Goal: Communication & Community: Answer question/provide support

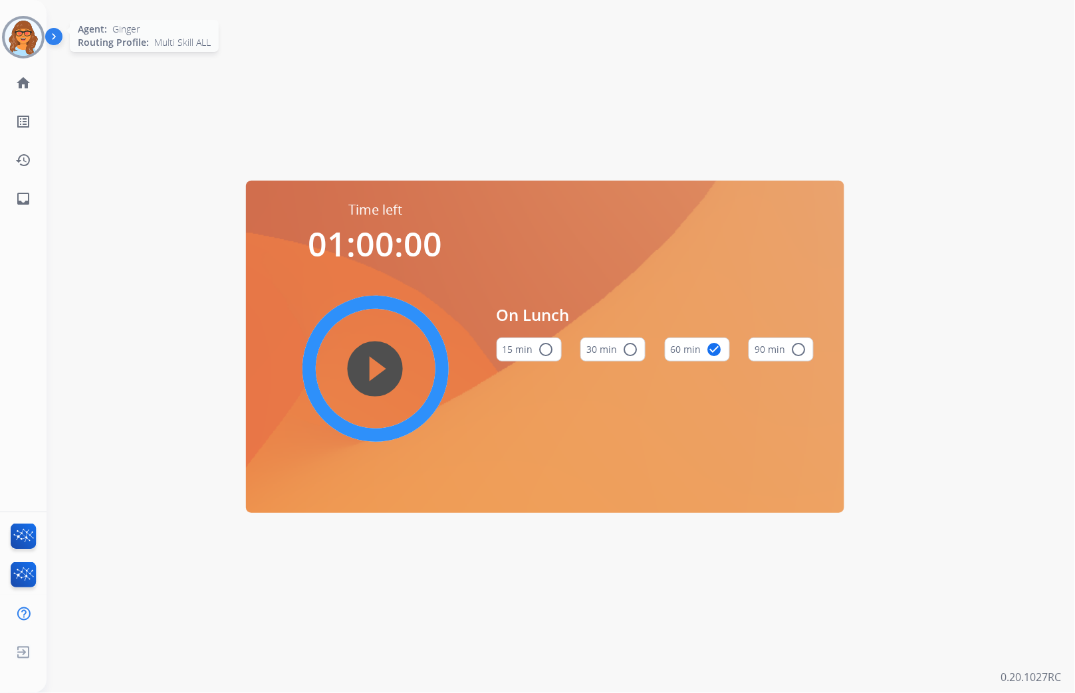
click at [29, 29] on img at bounding box center [23, 37] width 37 height 37
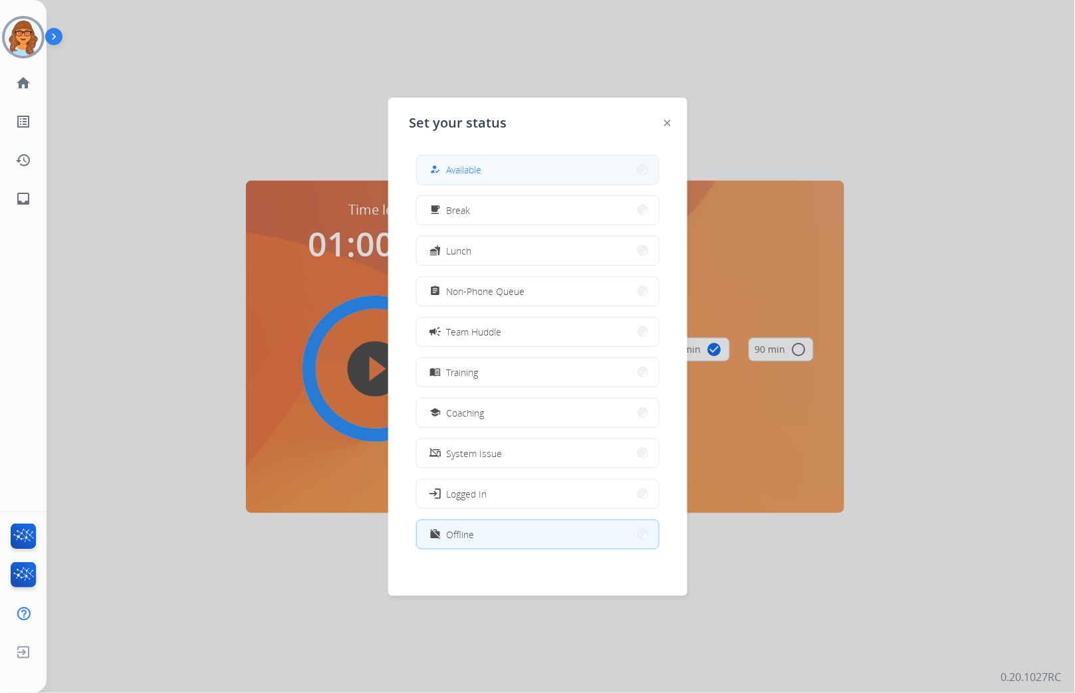
click at [608, 163] on button "how_to_reg Available" at bounding box center [538, 170] width 242 height 29
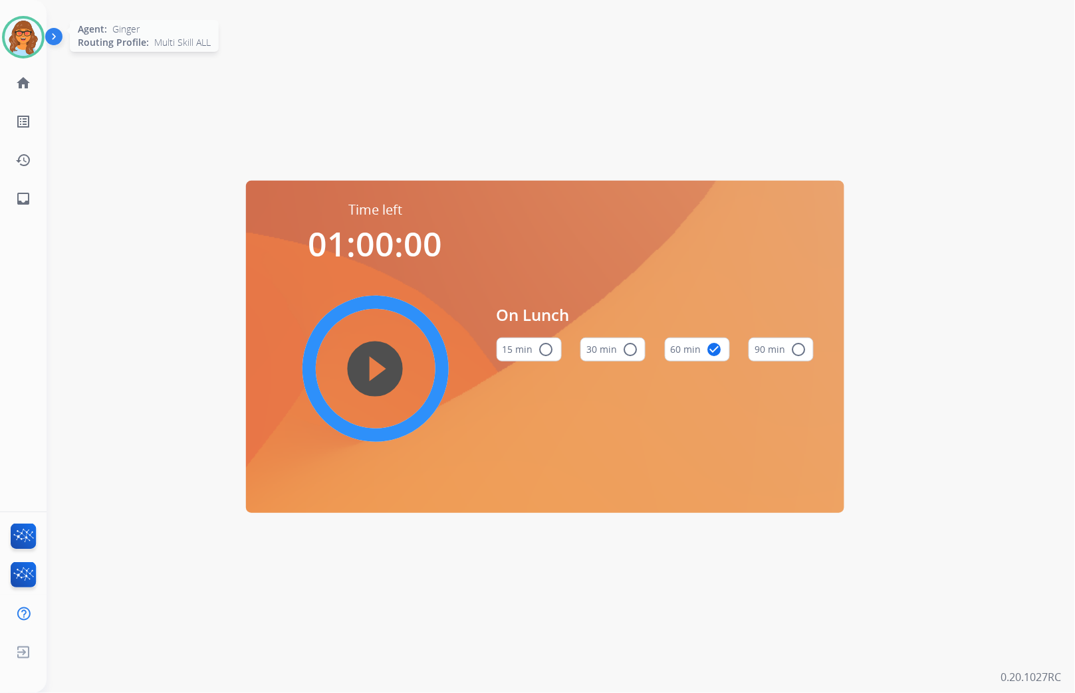
click at [12, 28] on img at bounding box center [23, 37] width 37 height 37
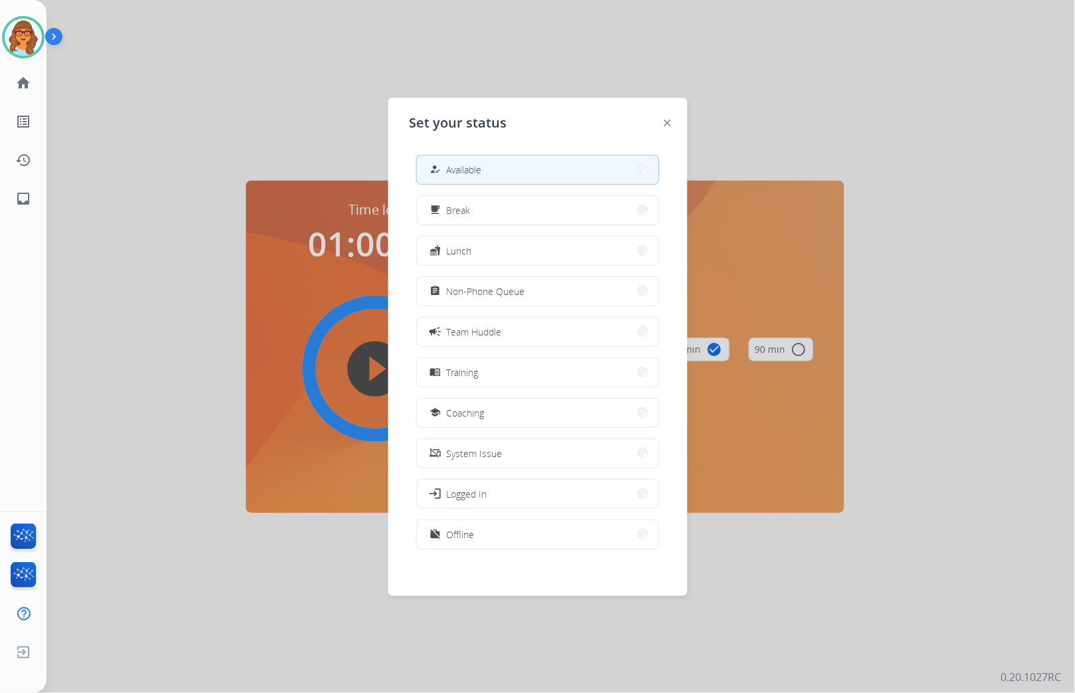
click at [263, 84] on div at bounding box center [537, 346] width 1075 height 693
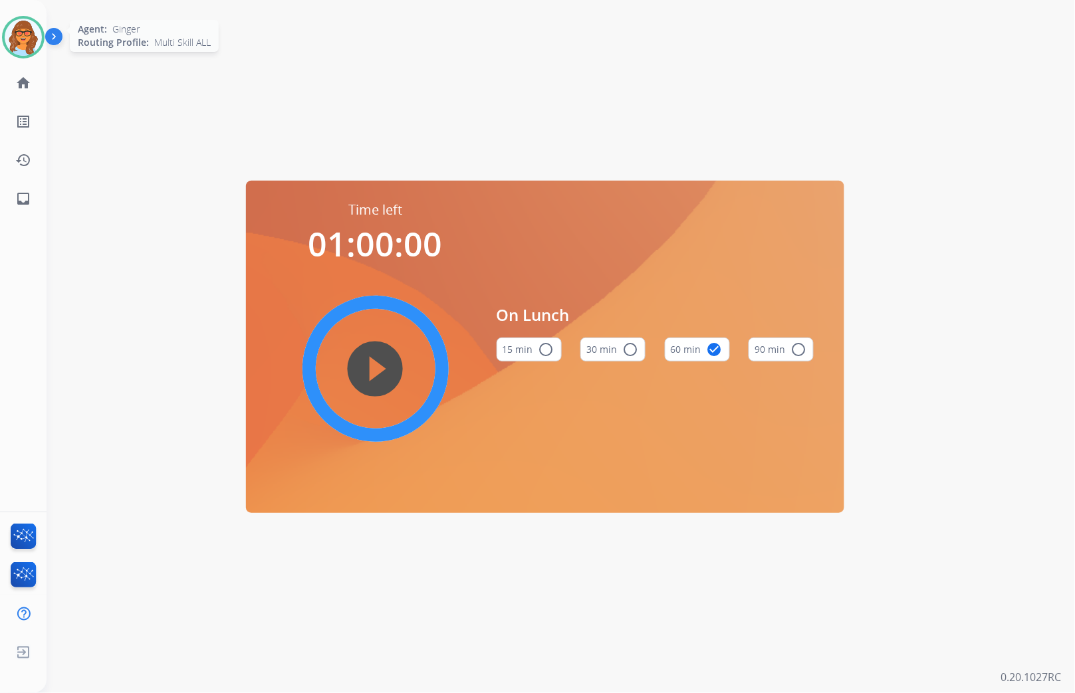
click at [23, 39] on img at bounding box center [23, 37] width 37 height 37
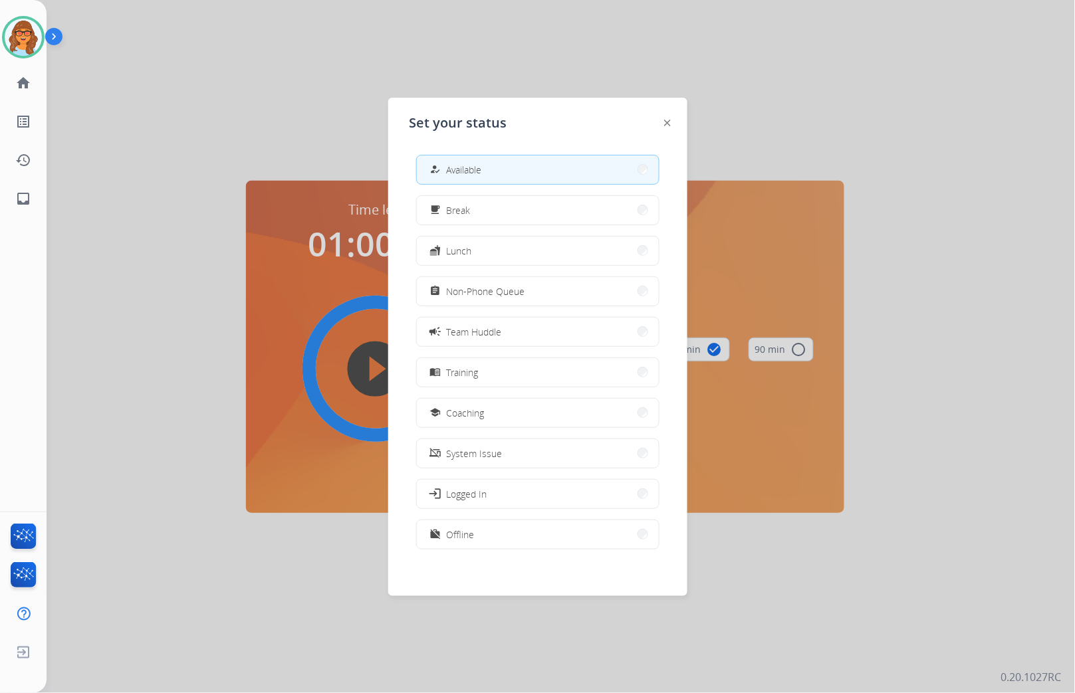
click at [322, 121] on div at bounding box center [537, 346] width 1075 height 693
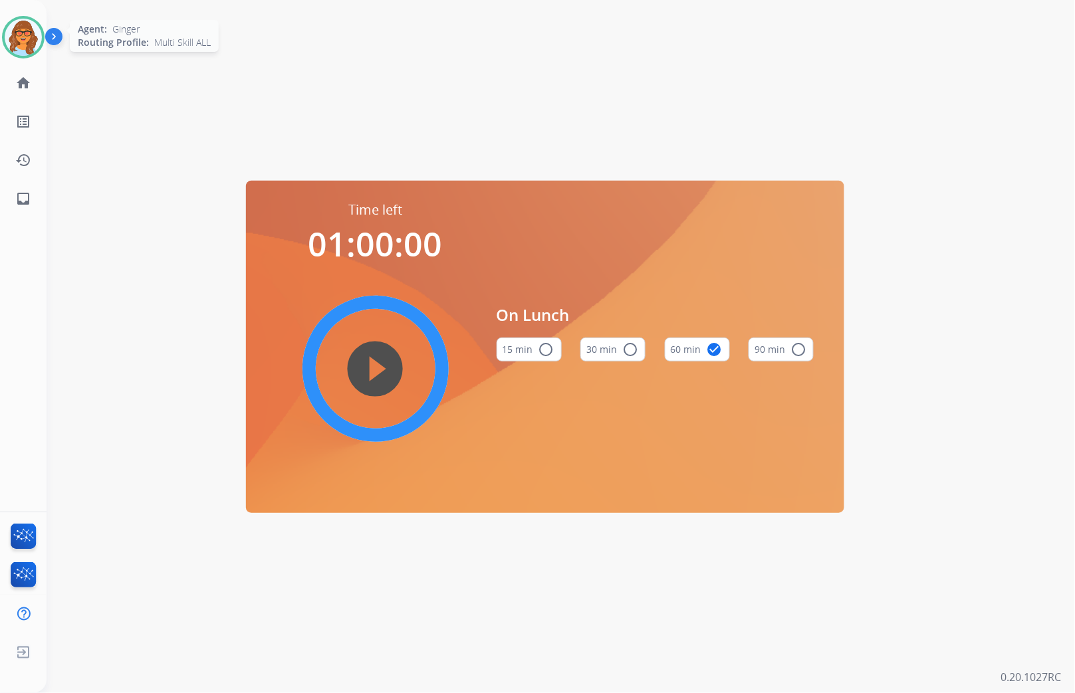
click at [37, 38] on img at bounding box center [23, 37] width 37 height 37
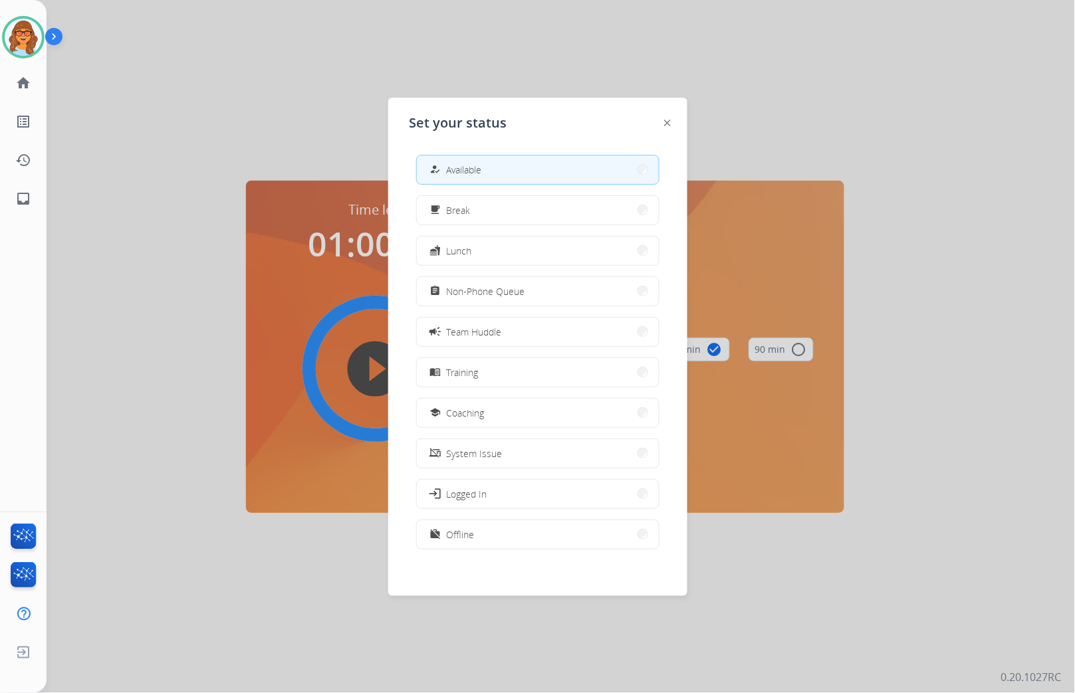
click at [484, 169] on button "how_to_reg Available" at bounding box center [538, 170] width 242 height 29
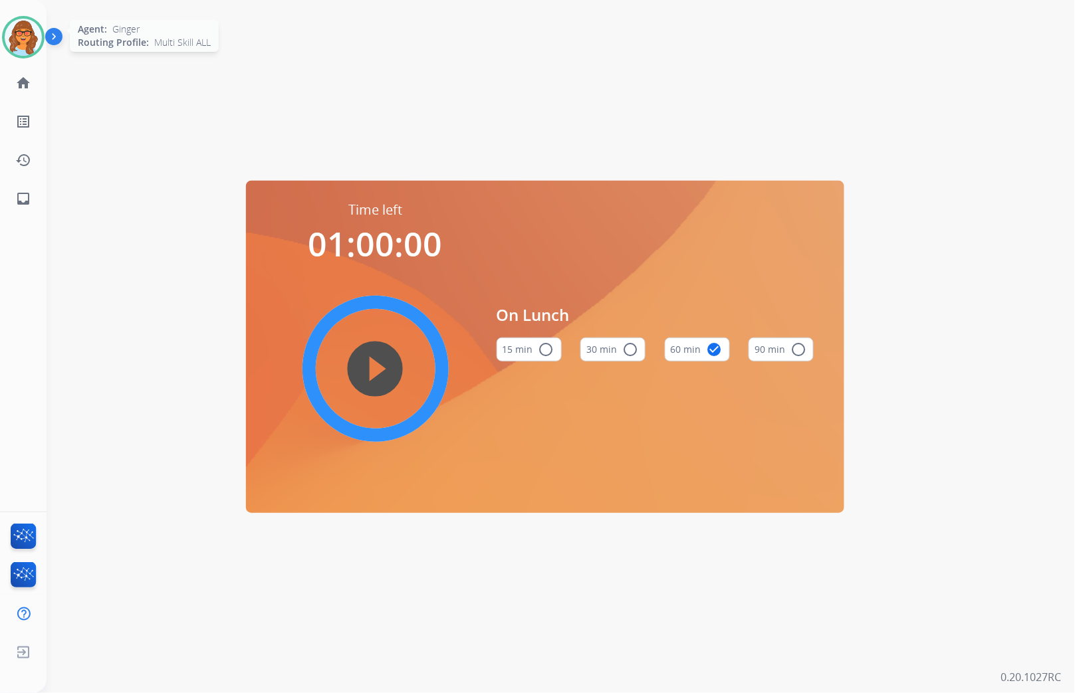
click at [16, 34] on img at bounding box center [23, 37] width 37 height 37
click at [37, 38] on img at bounding box center [23, 37] width 37 height 37
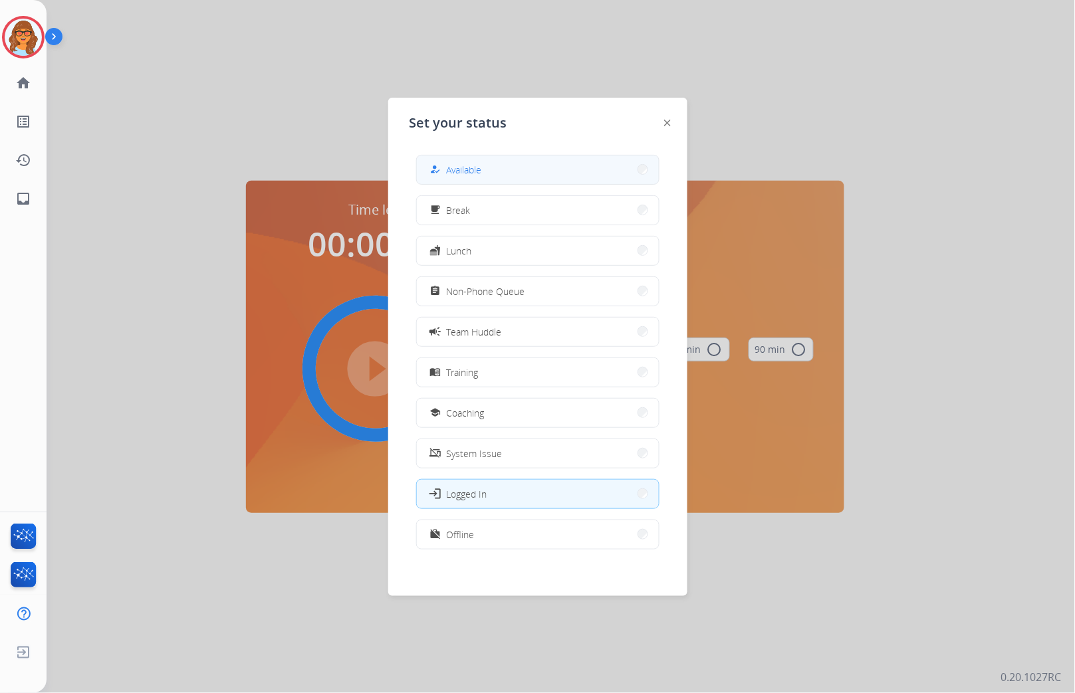
click at [457, 168] on span "Available" at bounding box center [464, 170] width 35 height 14
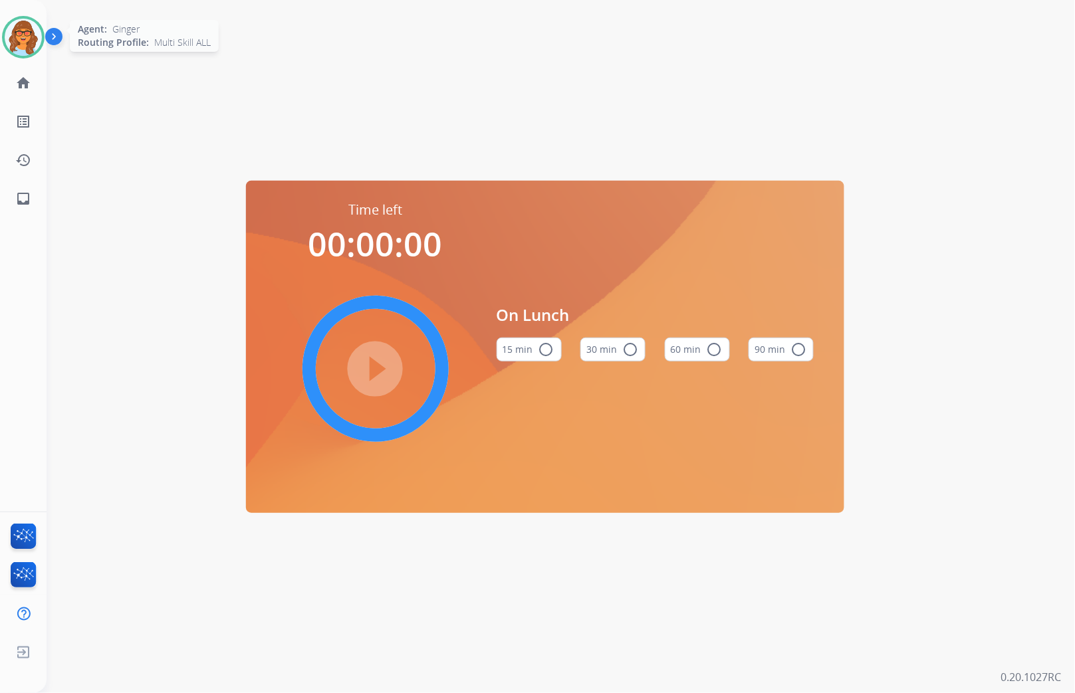
click at [41, 31] on img at bounding box center [23, 37] width 37 height 37
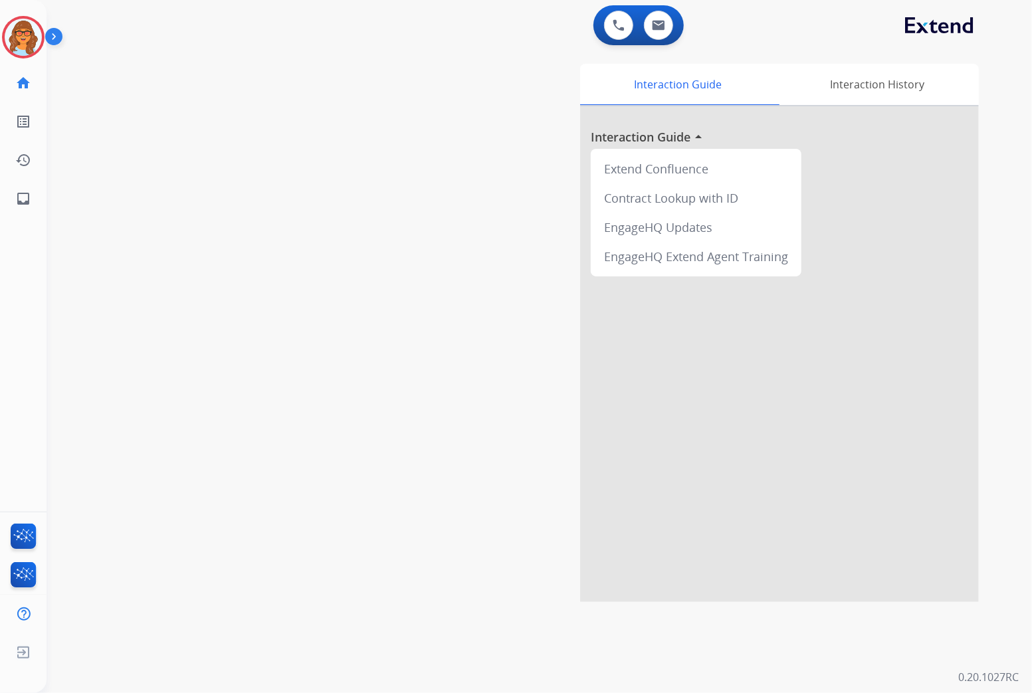
click at [52, 209] on div "swap_horiz Break voice bridge close_fullscreen Connect 3-Way Call merge_type Se…" at bounding box center [524, 325] width 954 height 554
click at [24, 39] on img at bounding box center [23, 37] width 37 height 37
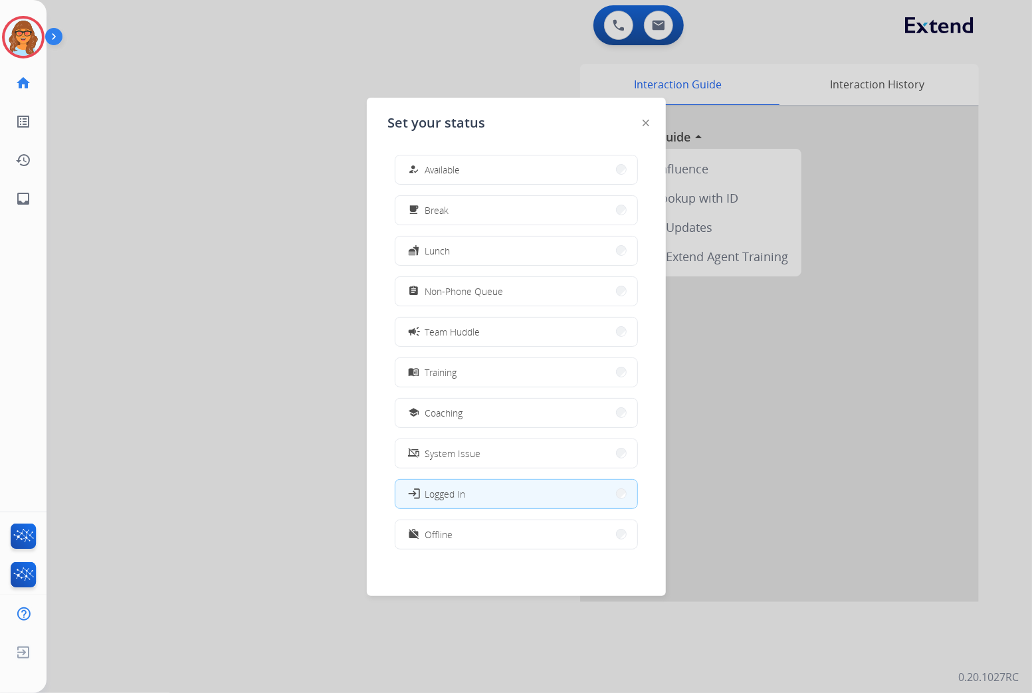
click at [937, 228] on div at bounding box center [516, 346] width 1032 height 693
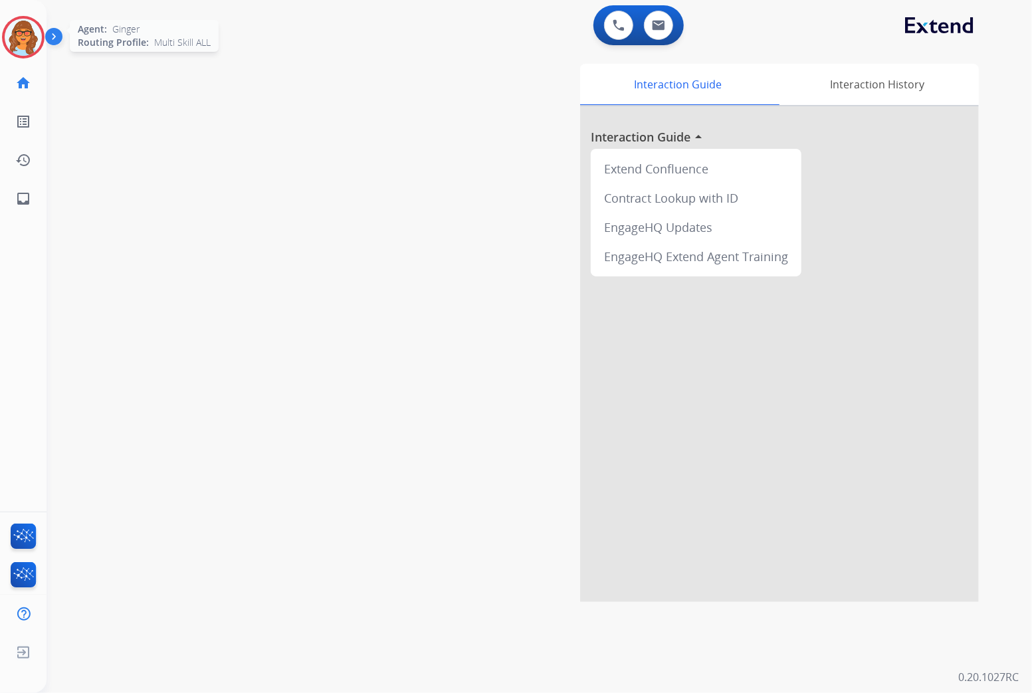
click at [21, 31] on img at bounding box center [23, 37] width 37 height 37
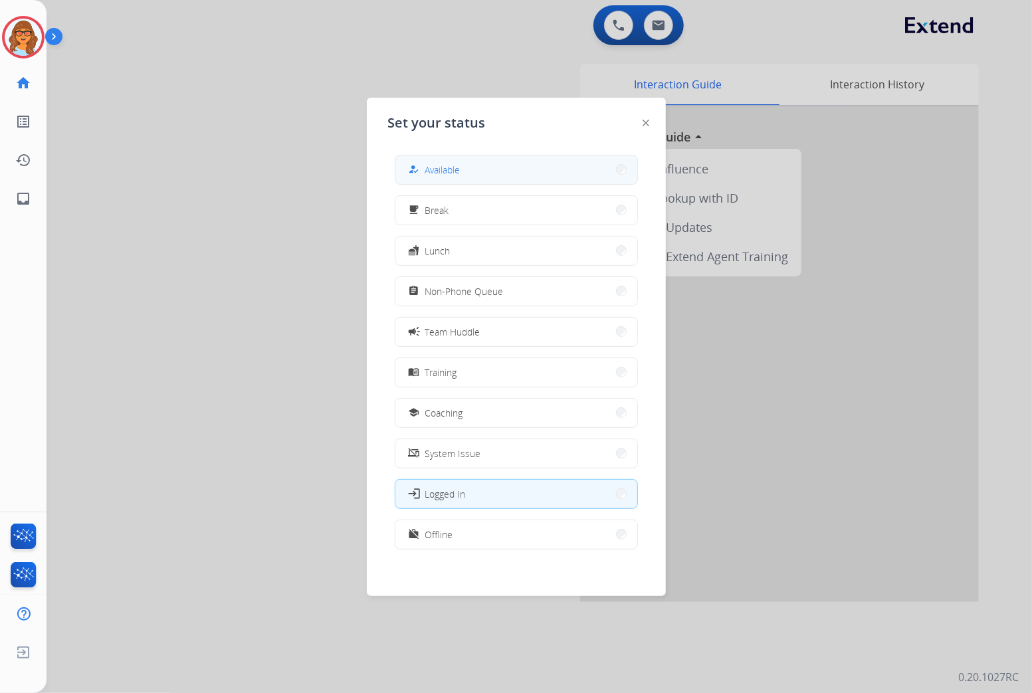
click at [513, 171] on button "how_to_reg Available" at bounding box center [516, 170] width 242 height 29
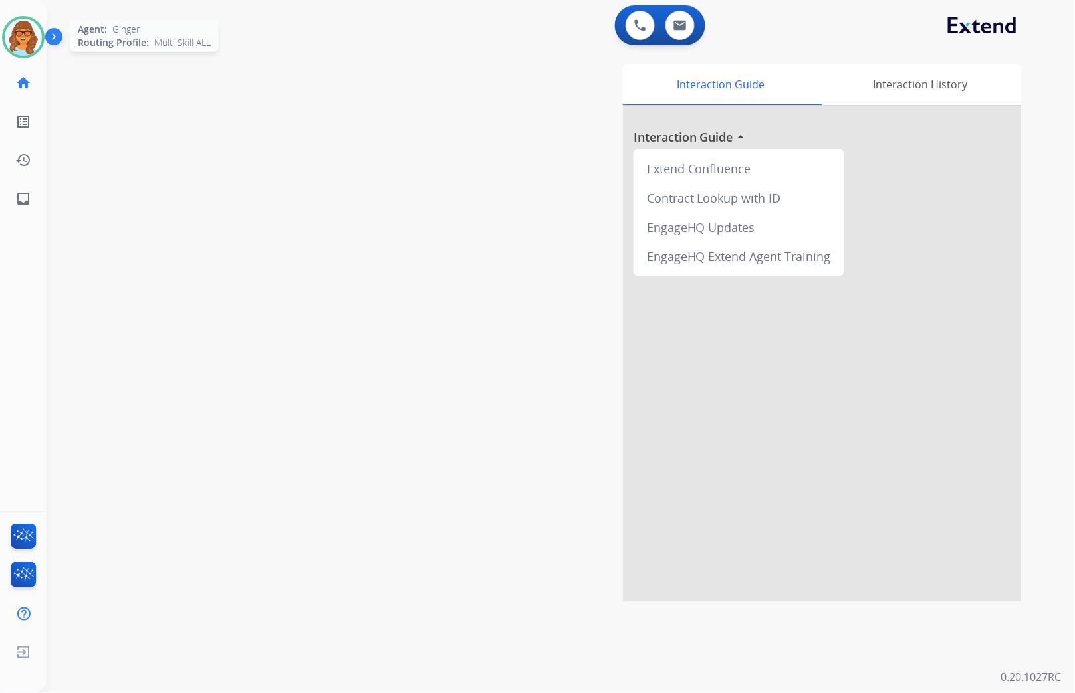
click at [31, 28] on img at bounding box center [23, 37] width 37 height 37
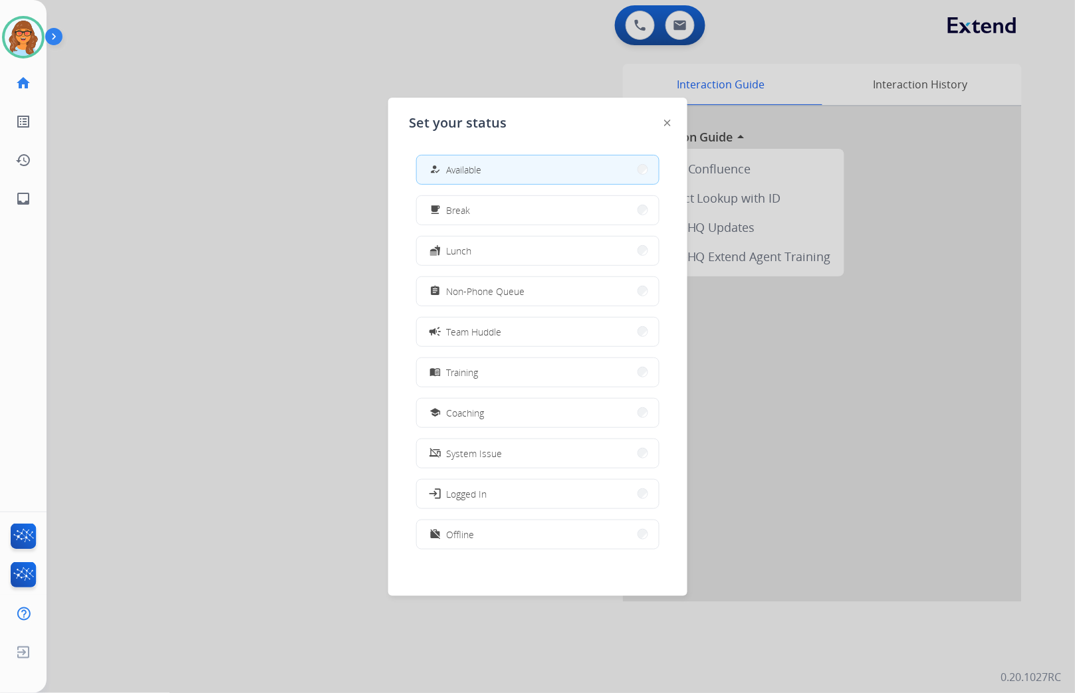
click at [111, 67] on div at bounding box center [537, 346] width 1075 height 693
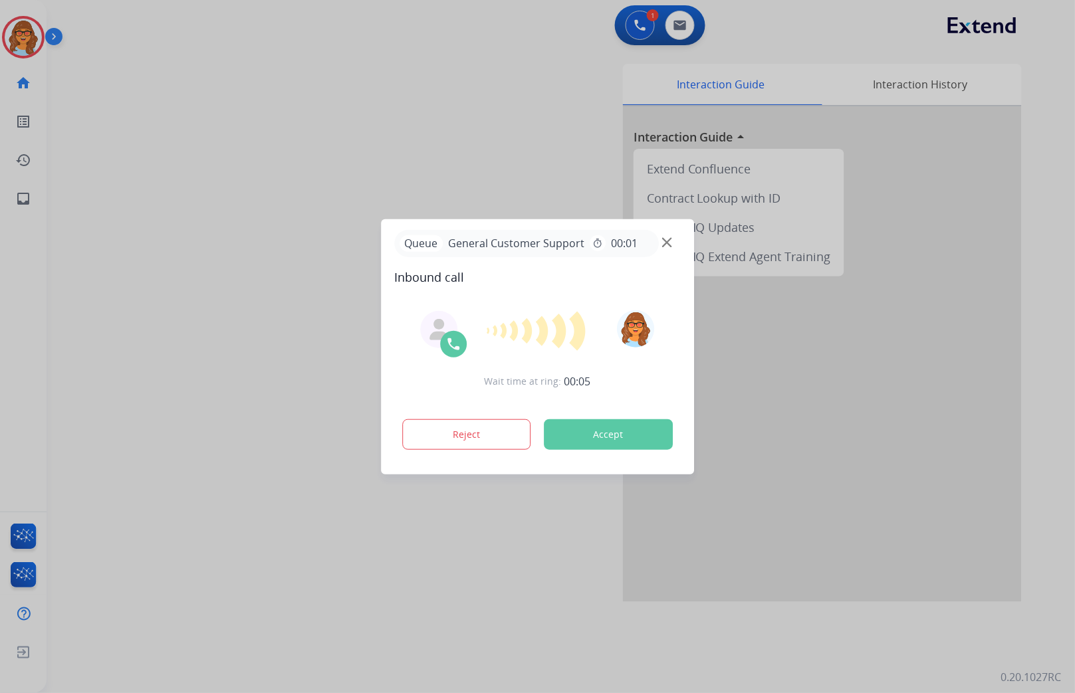
click at [20, 289] on div at bounding box center [537, 346] width 1075 height 693
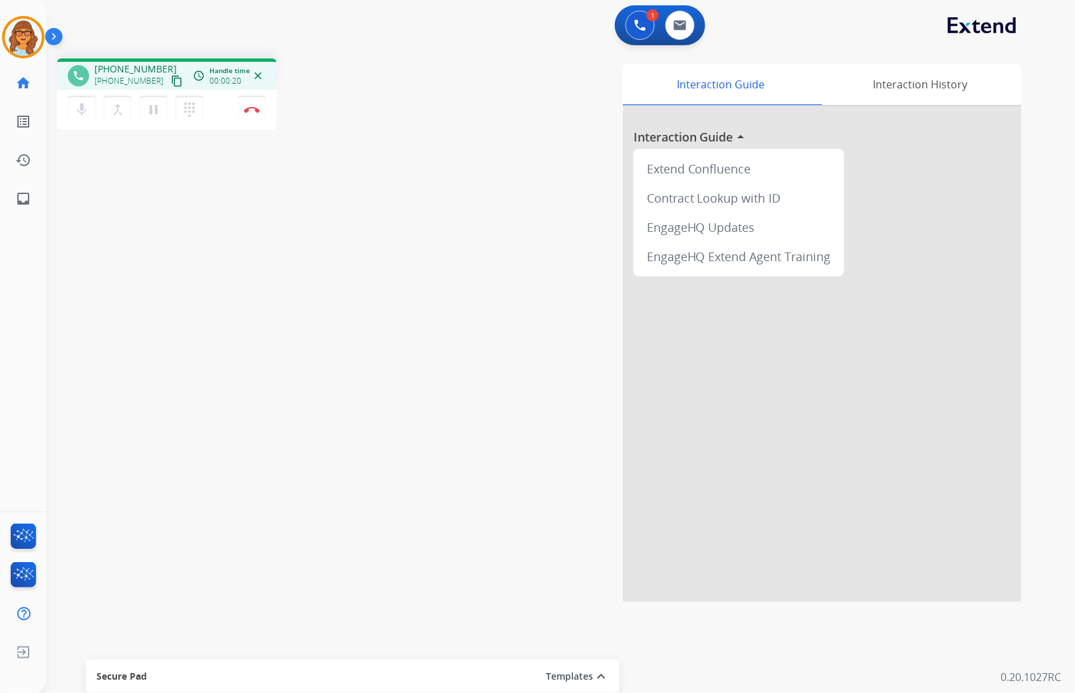
click at [169, 80] on button "content_copy" at bounding box center [177, 81] width 16 height 16
click at [148, 108] on mat-icon "pause" at bounding box center [154, 110] width 16 height 16
click at [195, 110] on mat-icon "dialpad" at bounding box center [189, 110] width 16 height 16
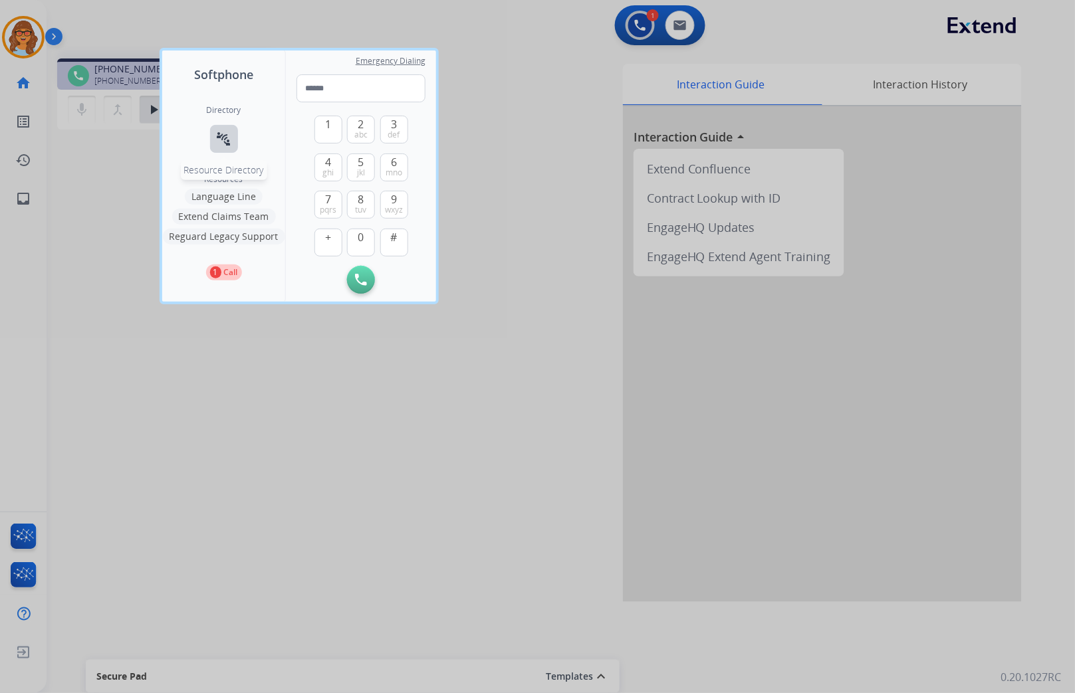
click at [216, 138] on mat-icon "connect_without_contact" at bounding box center [224, 139] width 16 height 16
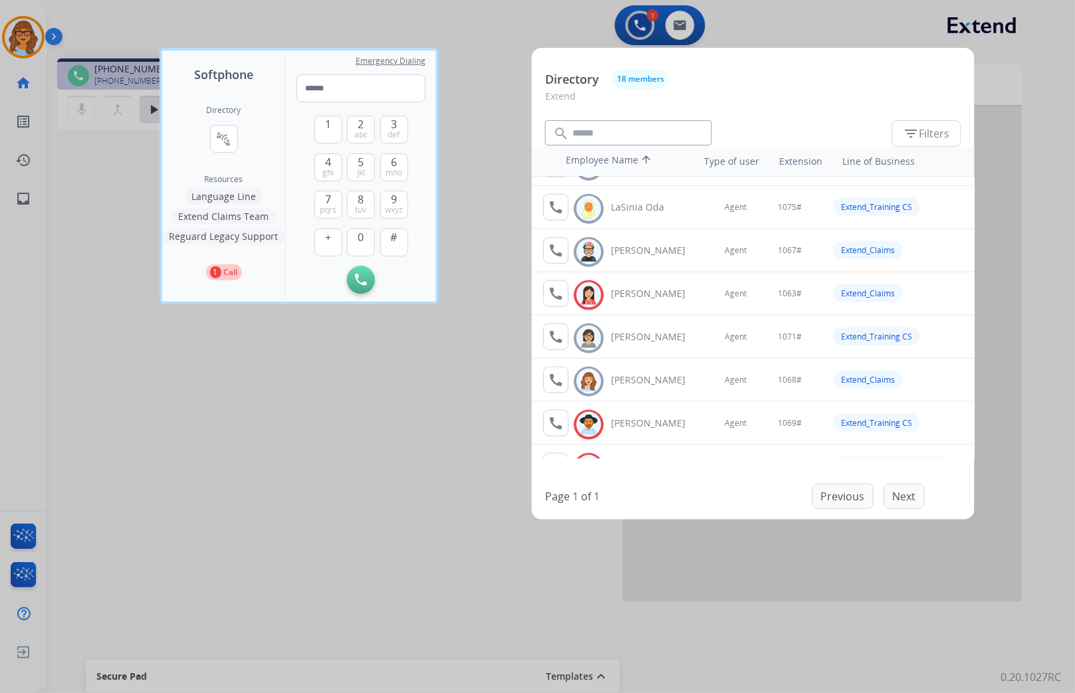
scroll to position [507, 0]
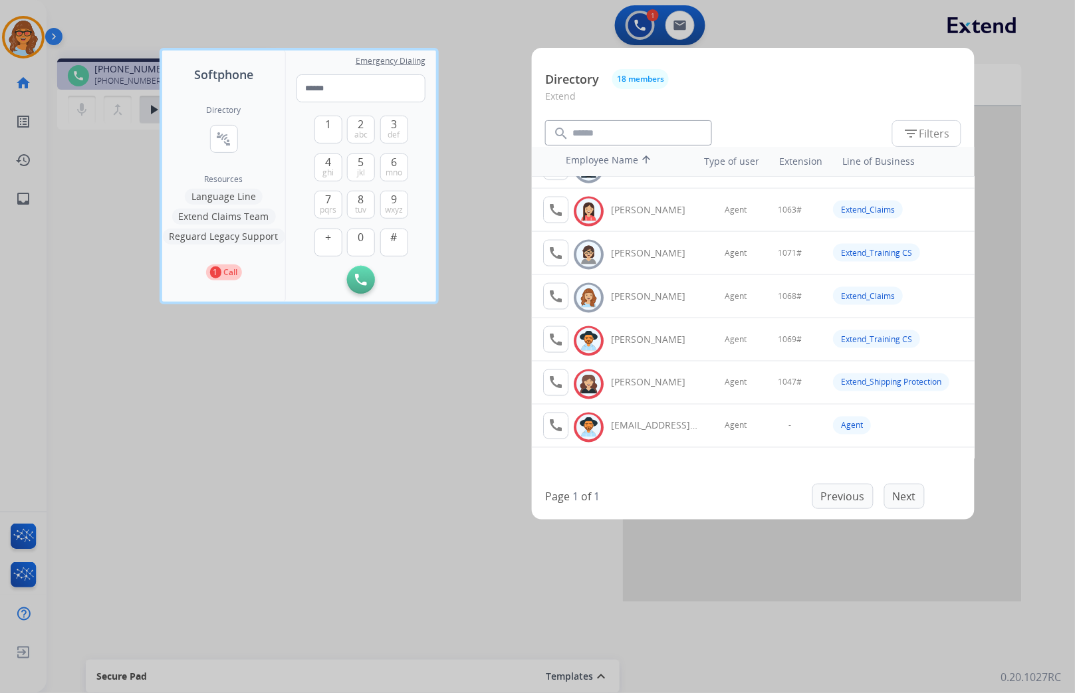
click at [154, 513] on div at bounding box center [537, 346] width 1075 height 693
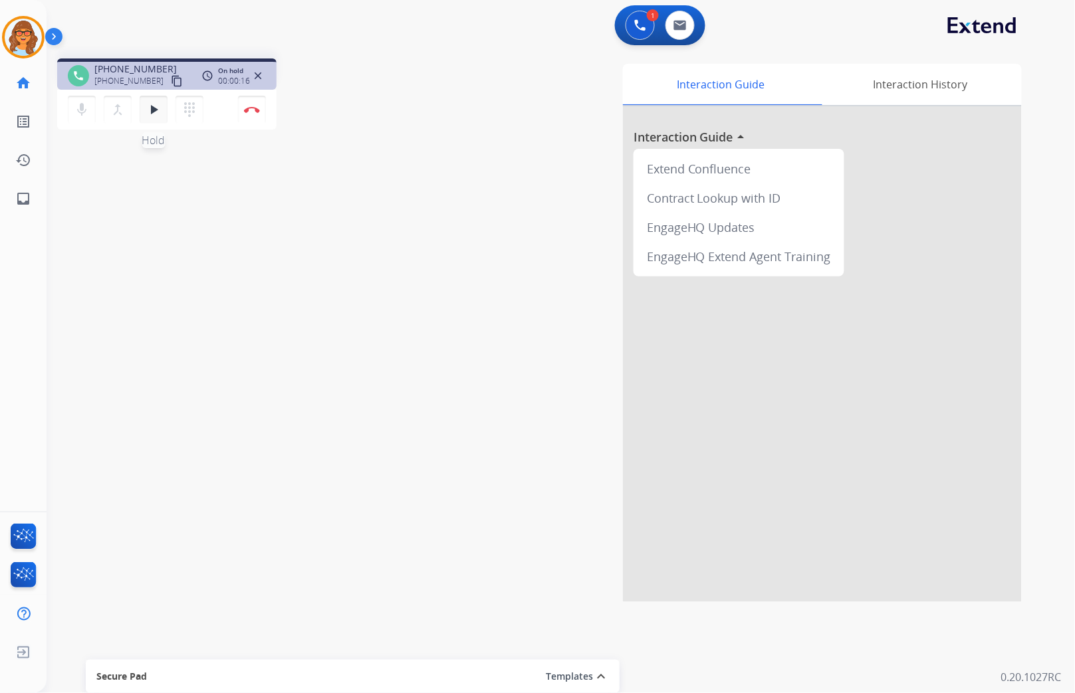
click at [153, 104] on mat-icon "play_arrow" at bounding box center [154, 110] width 16 height 16
click at [24, 293] on div "Ginger Busy Edit Avatar Agent: [PERSON_NAME] Profile: Multi Skill ALL home Home…" at bounding box center [23, 346] width 47 height 693
click at [249, 106] on img at bounding box center [252, 109] width 16 height 7
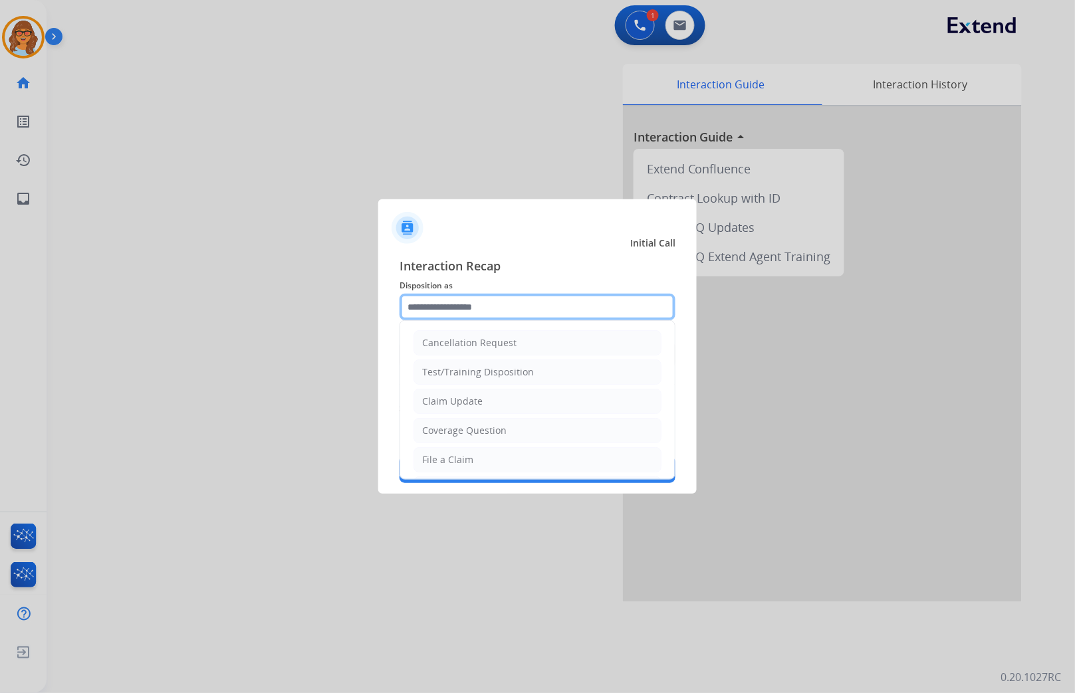
click at [429, 306] on input "text" at bounding box center [537, 307] width 276 height 27
click at [450, 401] on div "Claim Update" at bounding box center [452, 401] width 60 height 13
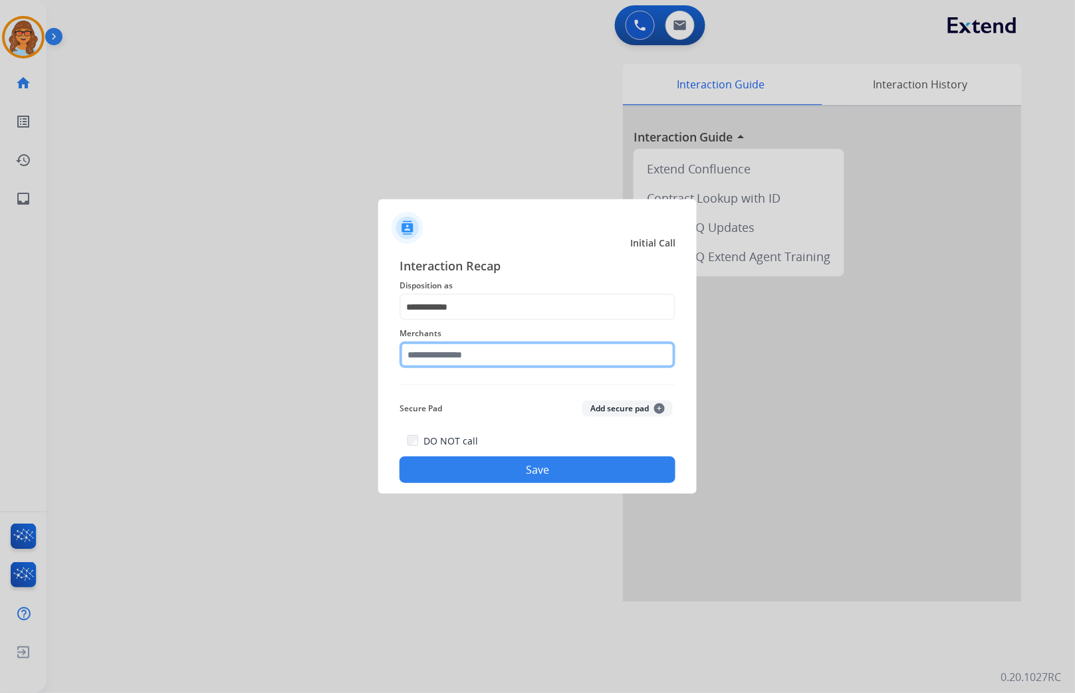
click at [453, 350] on input "text" at bounding box center [537, 355] width 276 height 27
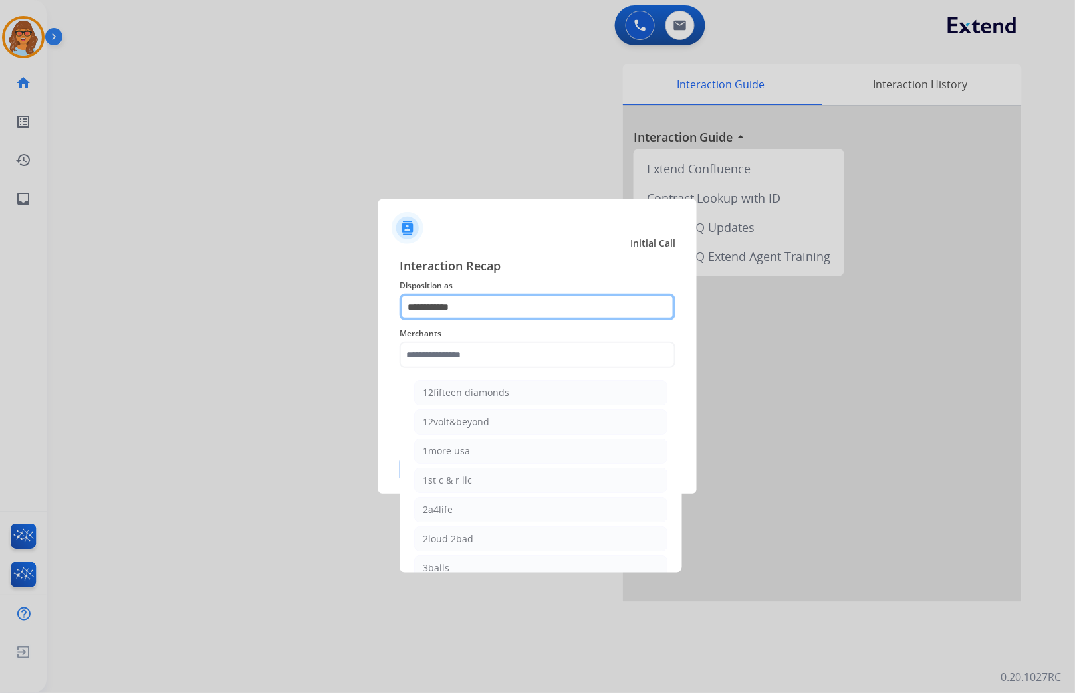
click at [496, 308] on input "**********" at bounding box center [537, 307] width 276 height 27
drag, startPoint x: 489, startPoint y: 308, endPoint x: 447, endPoint y: 308, distance: 41.9
click at [459, 308] on input "**********" at bounding box center [537, 307] width 276 height 27
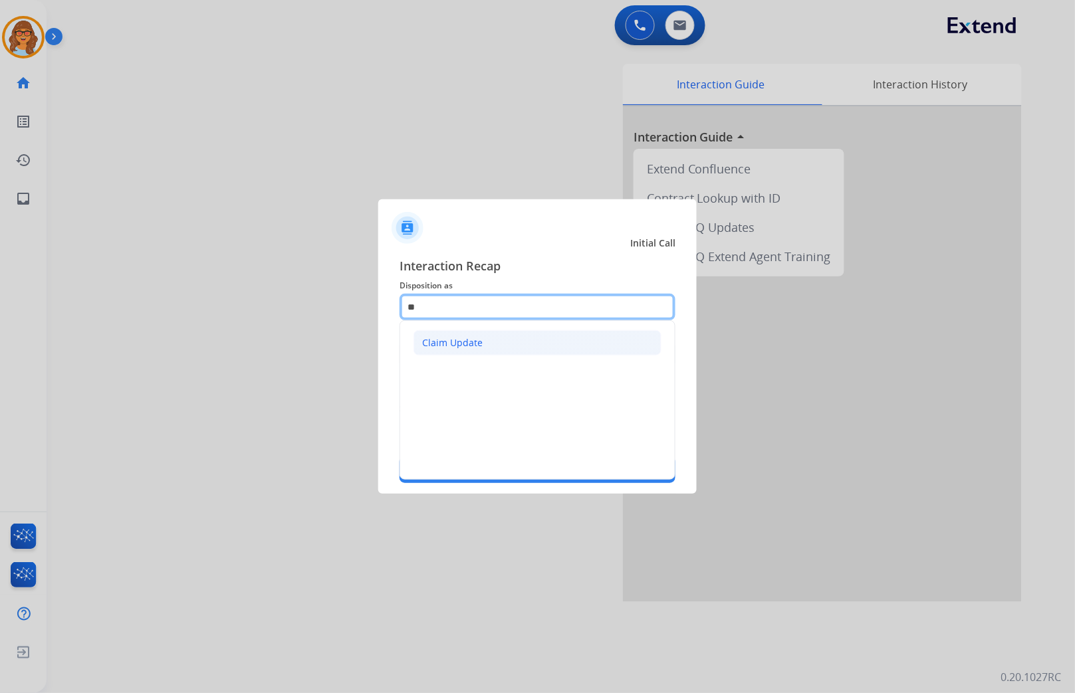
type input "*"
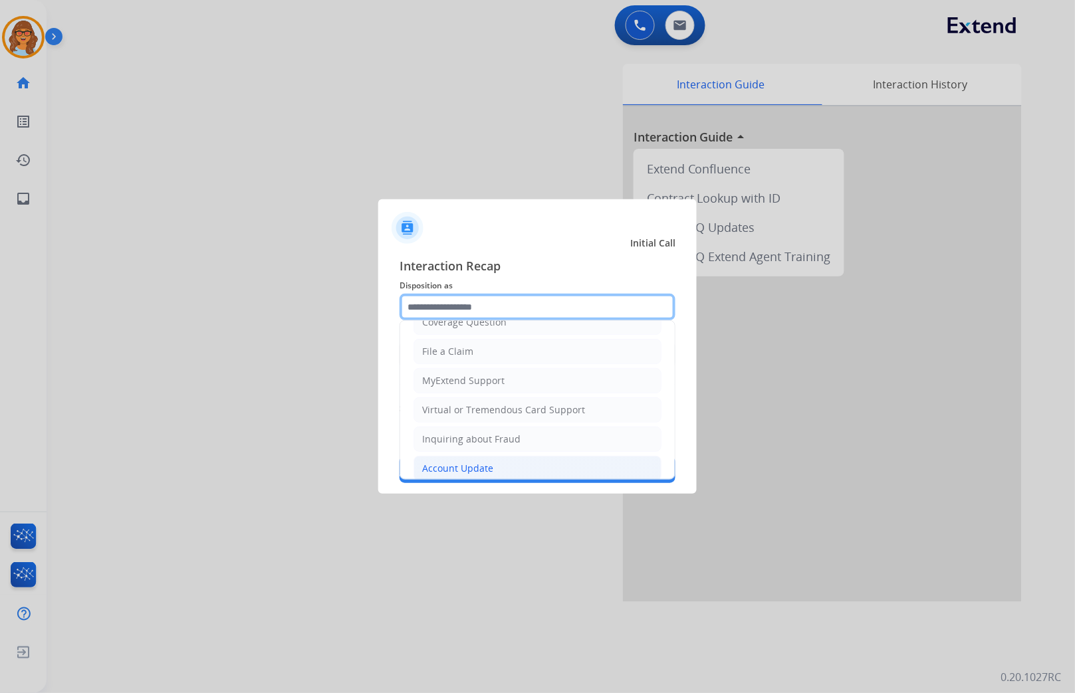
scroll to position [148, 0]
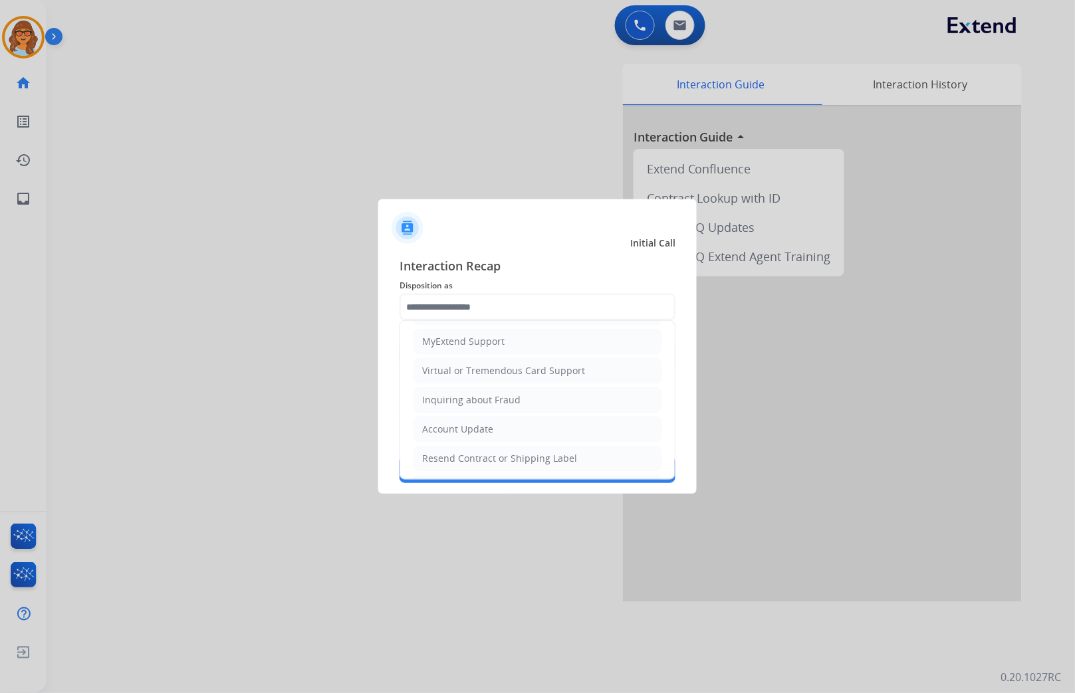
click at [560, 373] on div "Virtual or Tremendous Card Support" at bounding box center [503, 370] width 163 height 13
type input "**********"
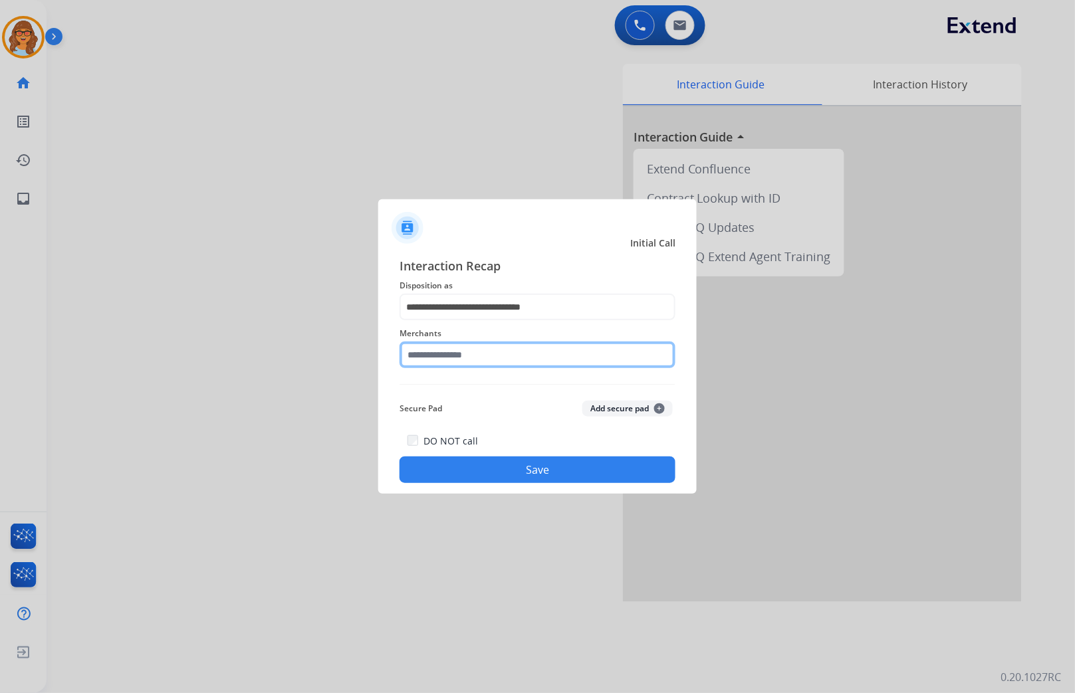
click at [487, 357] on input "text" at bounding box center [537, 355] width 276 height 27
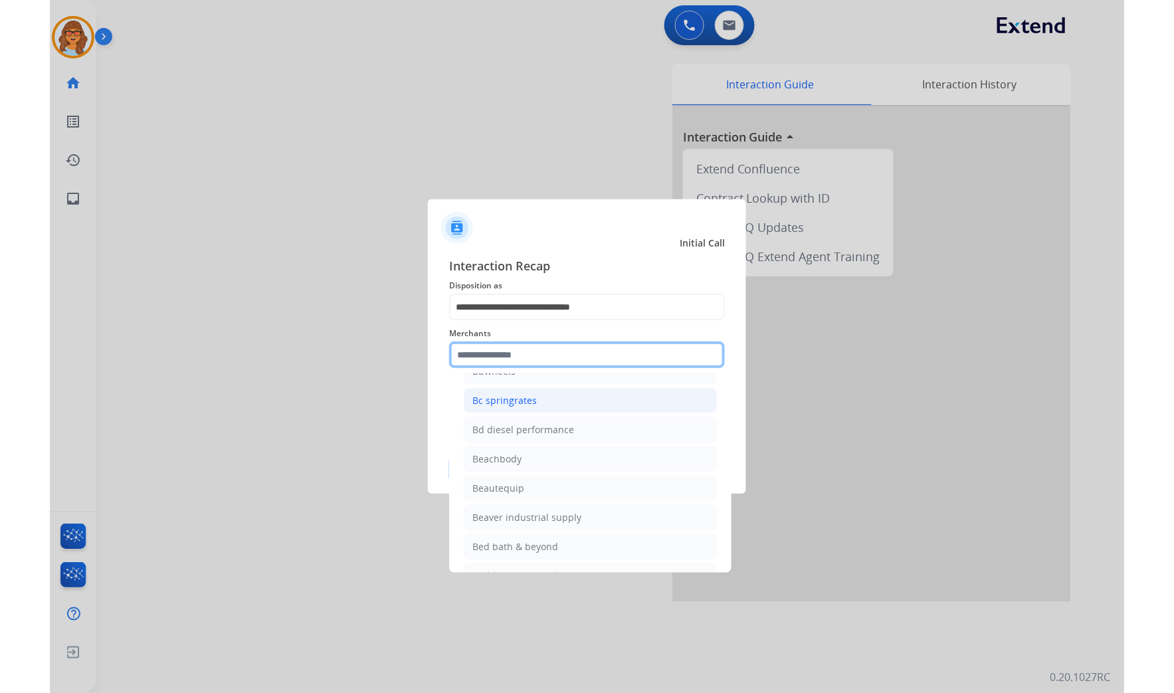
scroll to position [3101, 0]
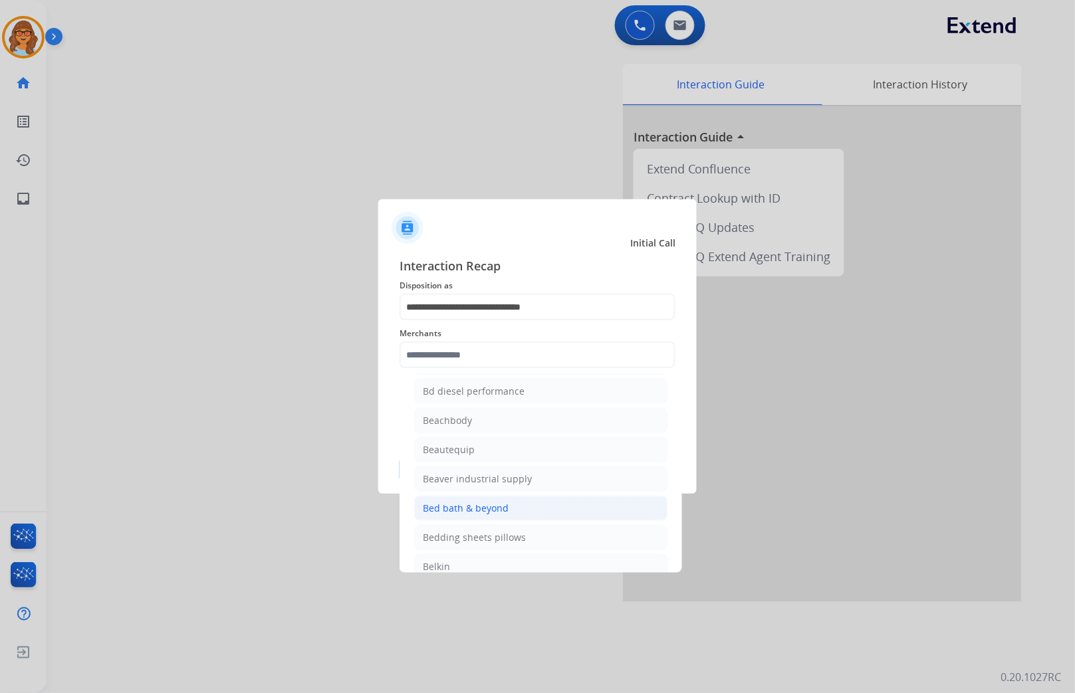
click at [477, 515] on div "Bed bath & beyond" at bounding box center [466, 508] width 86 height 13
type input "**********"
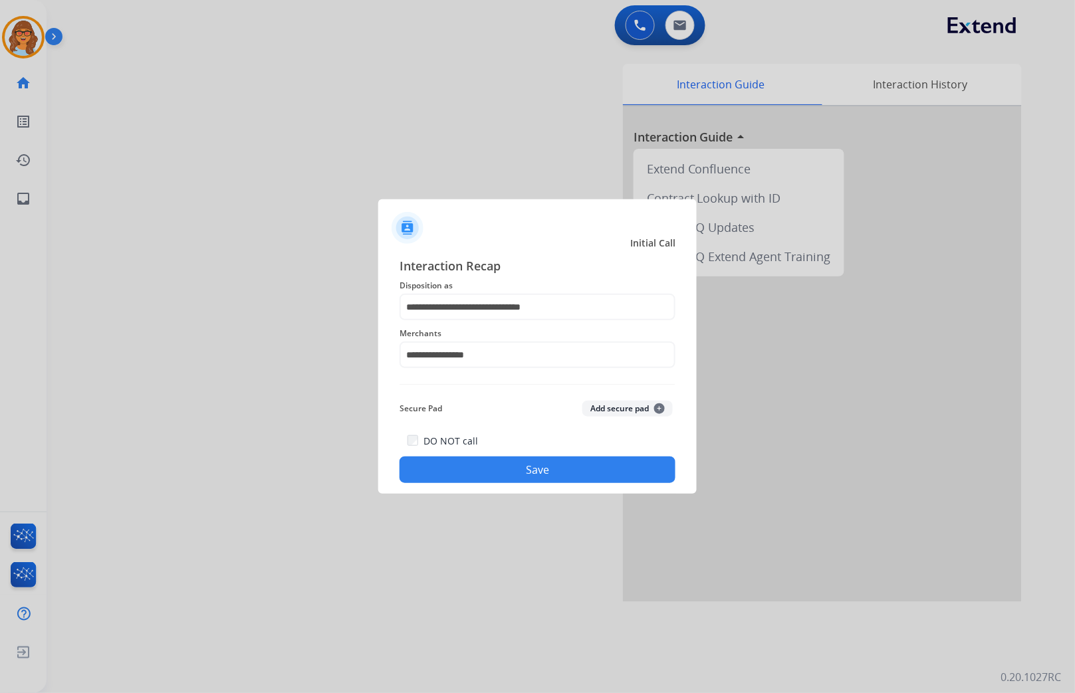
click at [573, 474] on button "Save" at bounding box center [537, 470] width 276 height 27
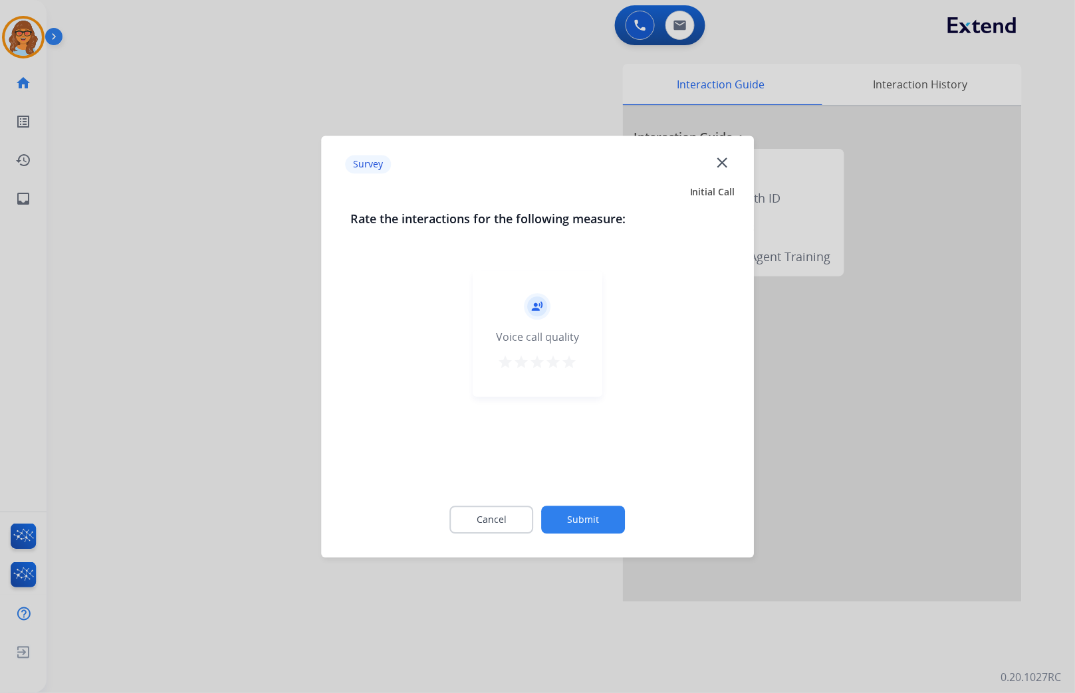
click at [575, 362] on mat-icon "star" at bounding box center [570, 362] width 16 height 16
click at [605, 521] on button "Submit" at bounding box center [584, 520] width 84 height 28
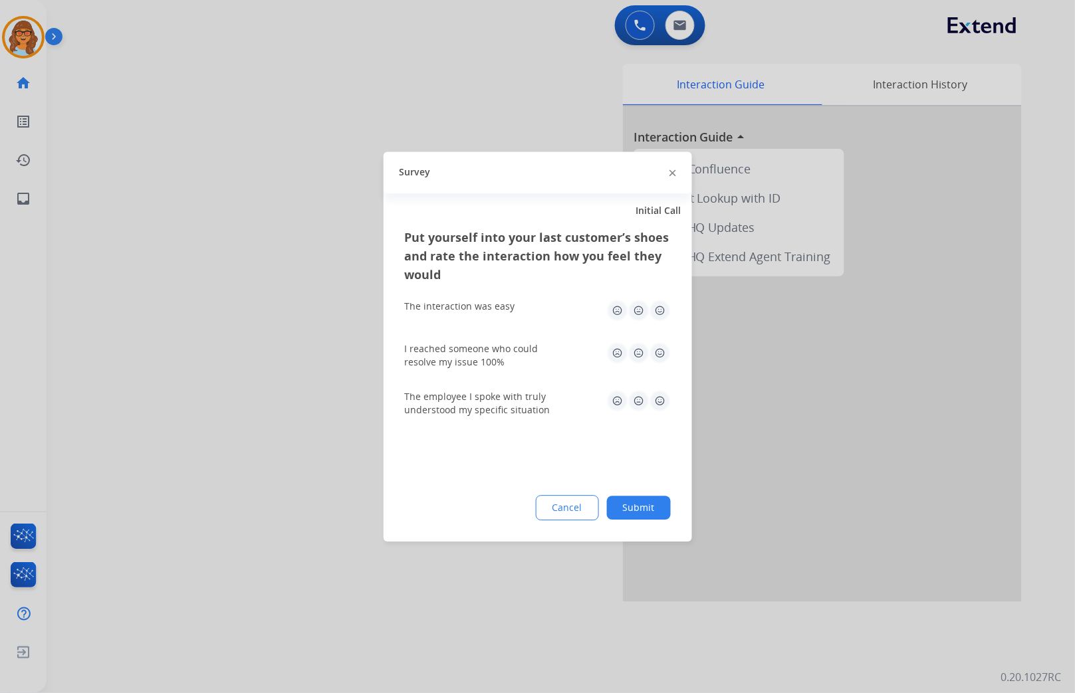
click at [661, 310] on img at bounding box center [659, 310] width 21 height 21
click at [663, 351] on img at bounding box center [659, 352] width 21 height 21
click at [663, 402] on img at bounding box center [659, 400] width 21 height 21
click at [640, 508] on button "Submit" at bounding box center [639, 508] width 64 height 24
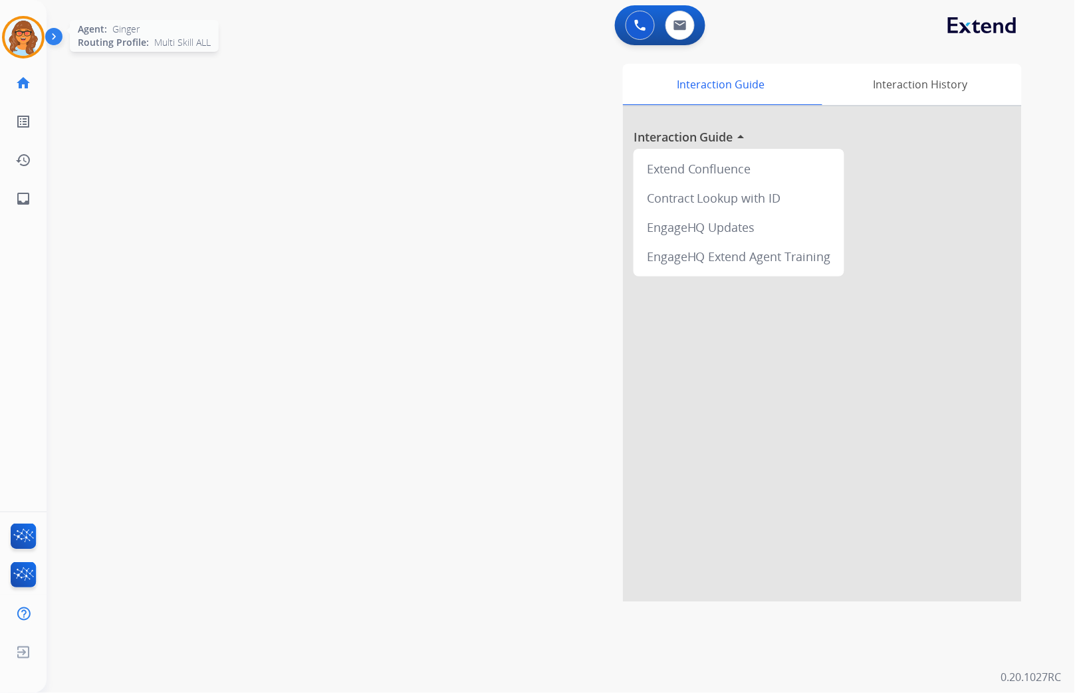
click at [37, 42] on img at bounding box center [23, 37] width 37 height 37
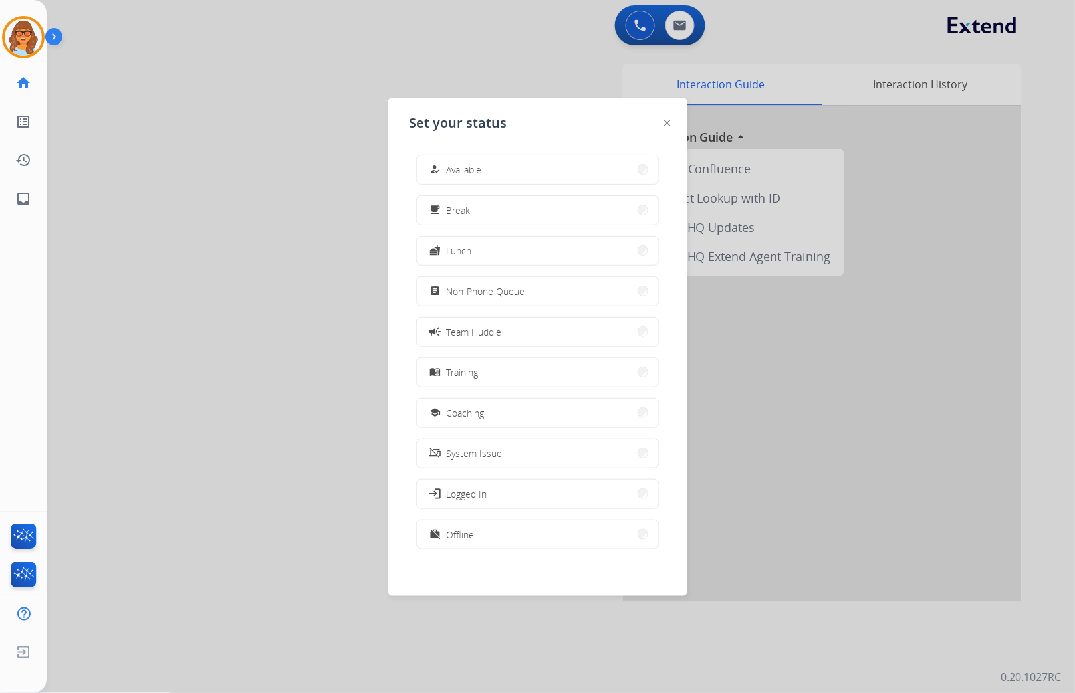
click at [300, 71] on div at bounding box center [537, 346] width 1075 height 693
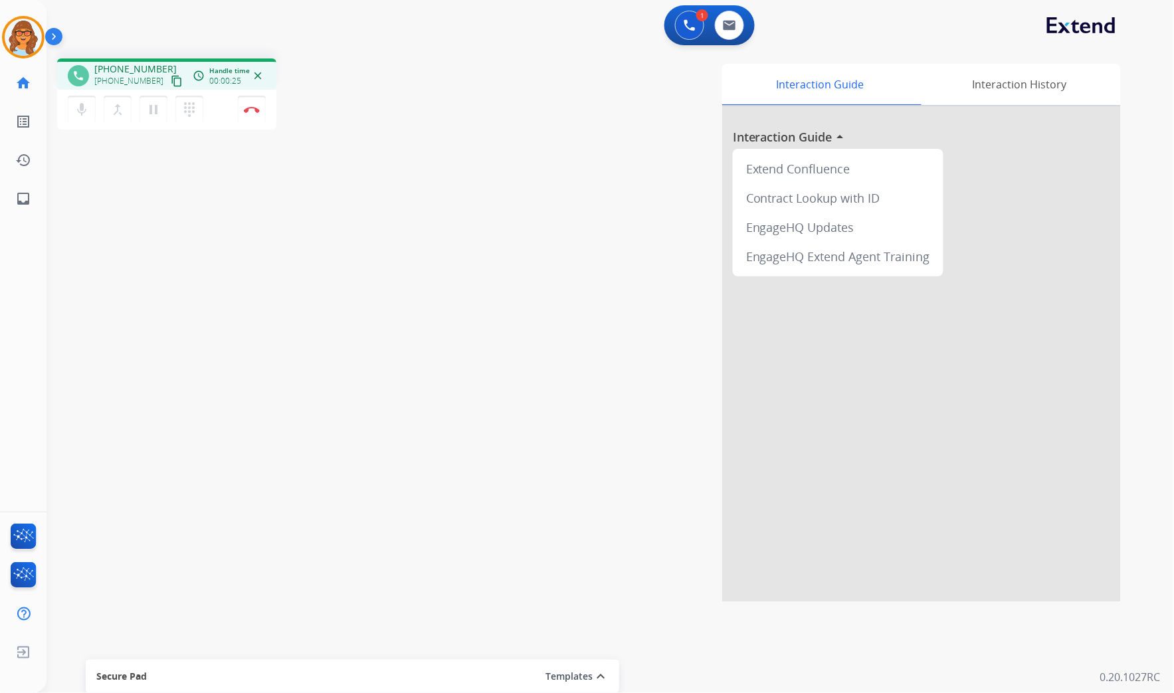
click at [171, 78] on mat-icon "content_copy" at bounding box center [177, 81] width 12 height 12
click at [154, 114] on mat-icon "pause" at bounding box center [154, 110] width 16 height 16
click at [80, 106] on mat-icon "mic" at bounding box center [82, 110] width 16 height 16
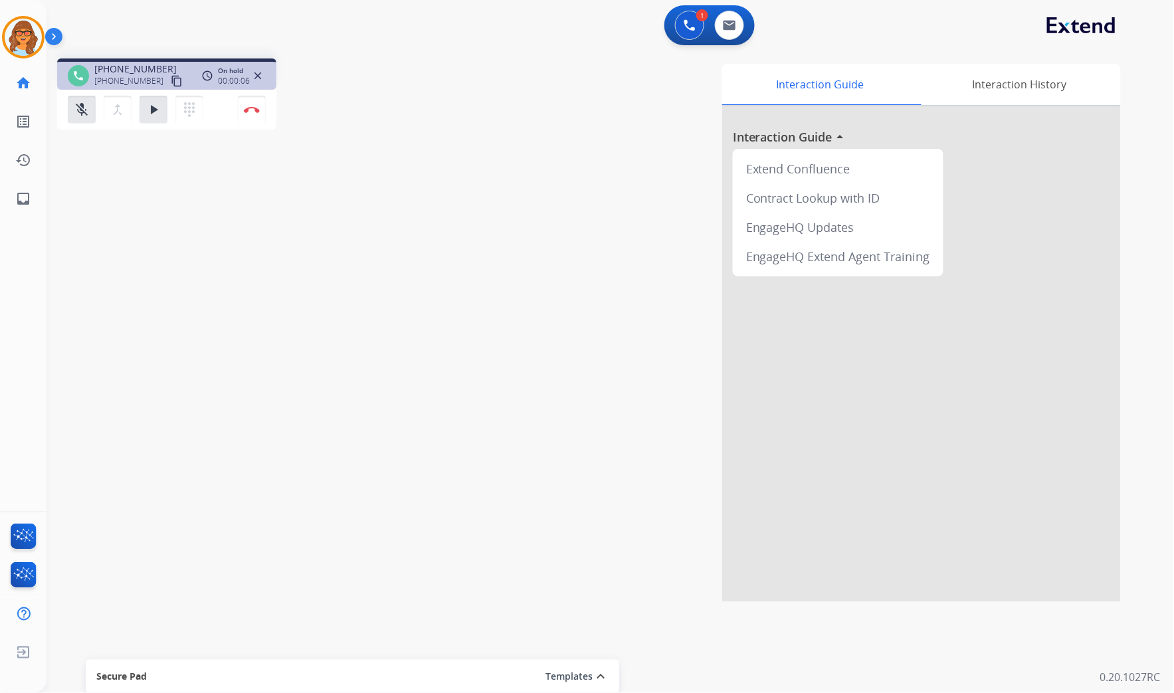
click at [455, 406] on div "Interaction Guide Interaction History Interaction Guide arrow_drop_up Extend Co…" at bounding box center [775, 333] width 692 height 538
click at [77, 109] on mat-icon "mic_off" at bounding box center [82, 110] width 16 height 16
click at [156, 103] on mat-icon "play_arrow" at bounding box center [154, 110] width 16 height 16
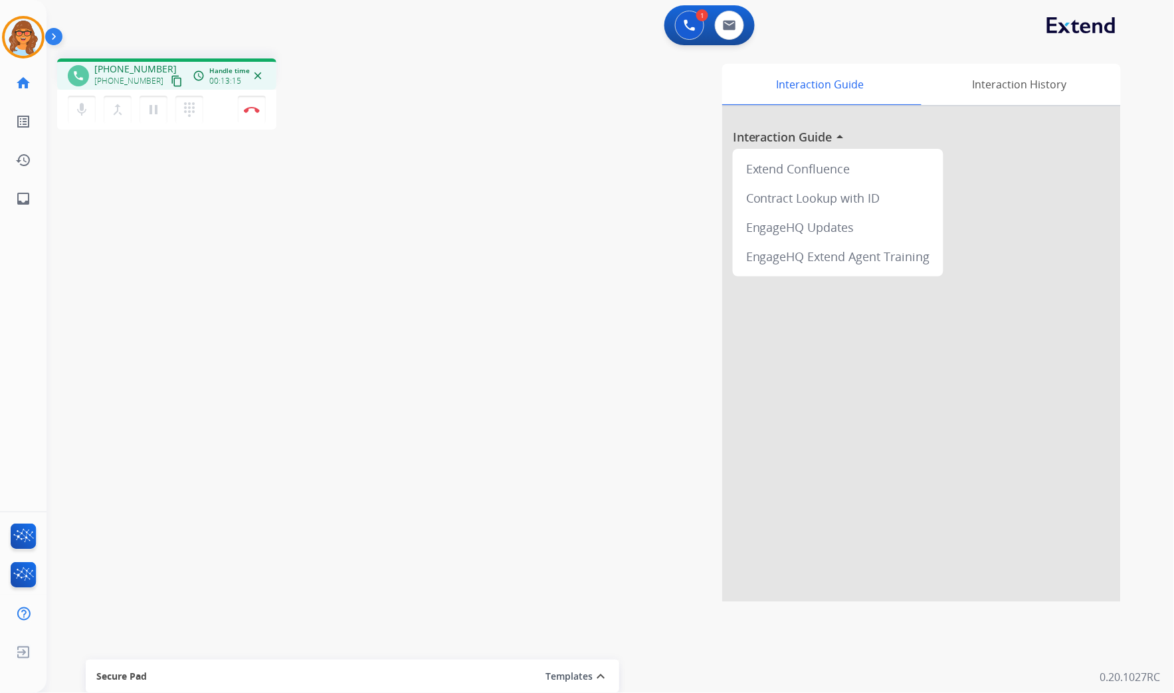
drag, startPoint x: 243, startPoint y: 110, endPoint x: 276, endPoint y: 158, distance: 58.1
click at [243, 110] on button "Disconnect" at bounding box center [252, 110] width 28 height 28
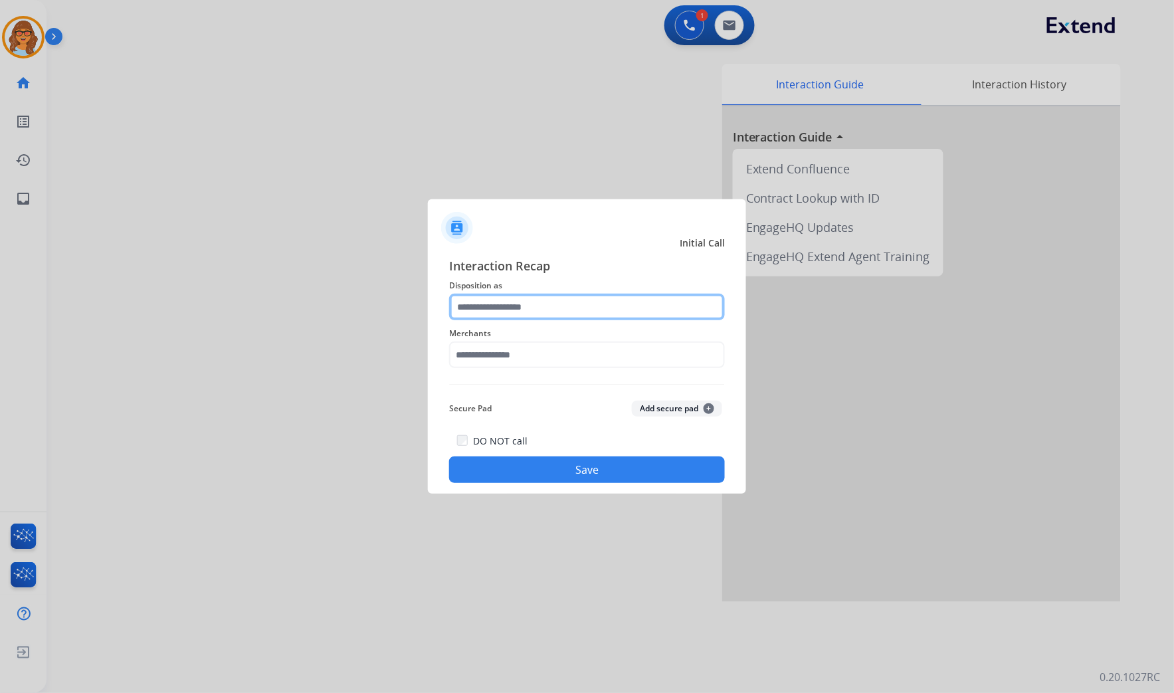
click at [522, 314] on input "text" at bounding box center [587, 307] width 276 height 27
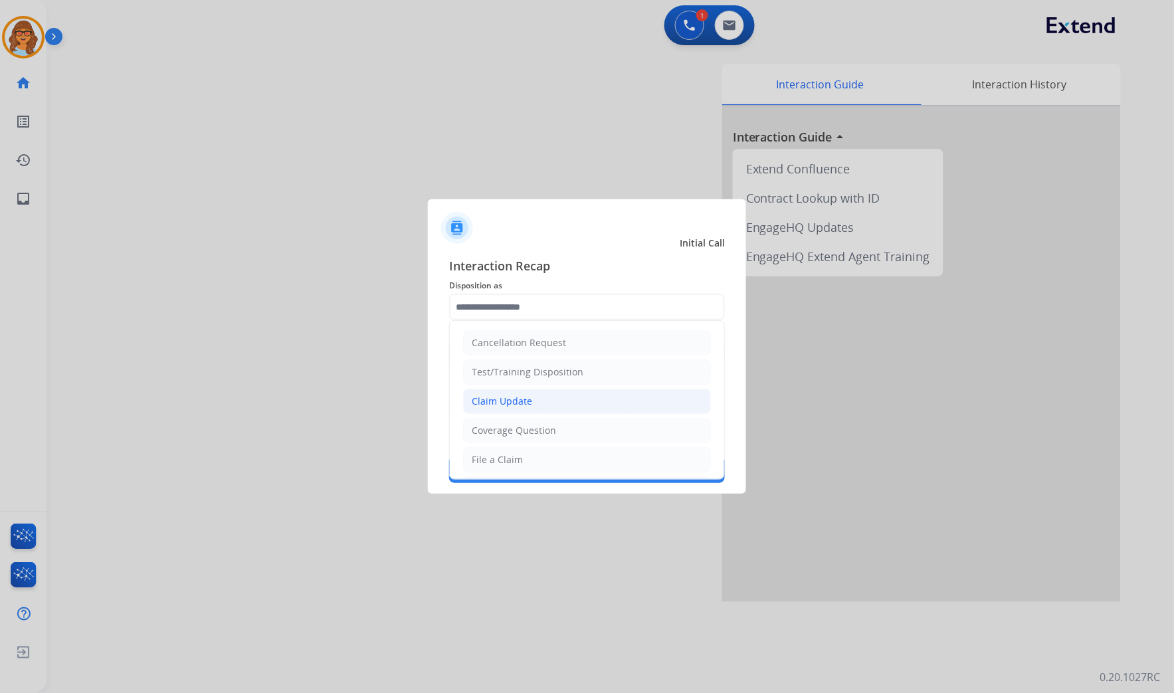
click at [495, 396] on div "Claim Update" at bounding box center [502, 401] width 60 height 13
type input "**********"
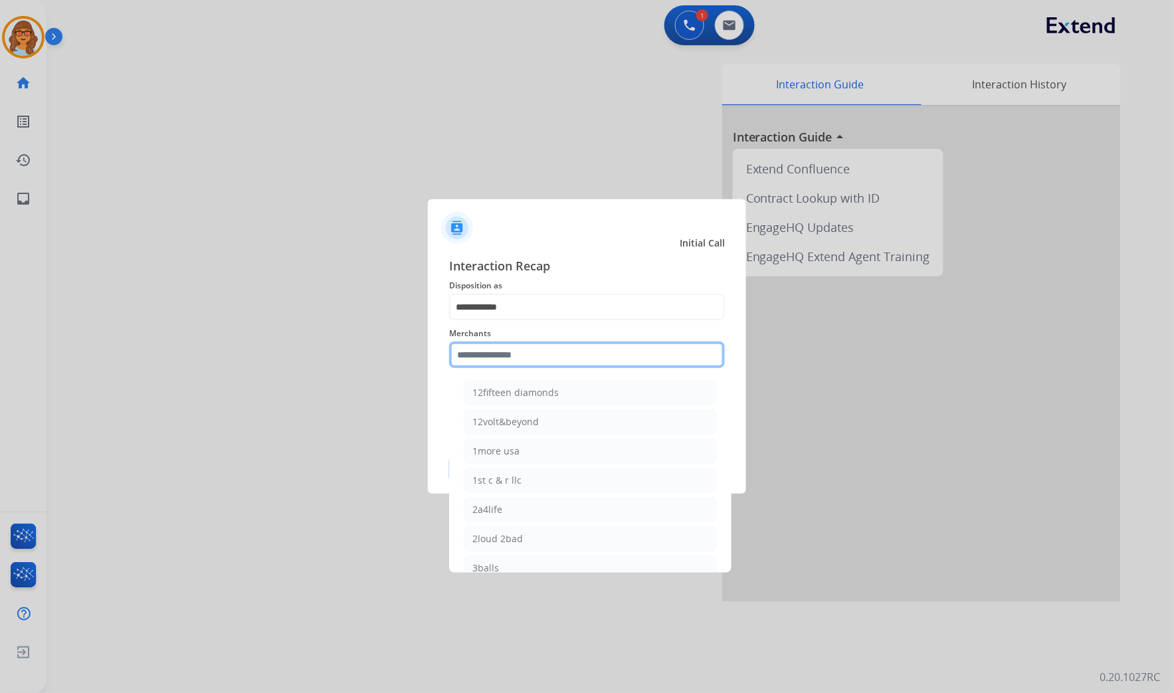
click at [517, 351] on input "text" at bounding box center [587, 355] width 276 height 27
click at [486, 394] on div "Ashley furniture" at bounding box center [509, 387] width 72 height 13
type input "**********"
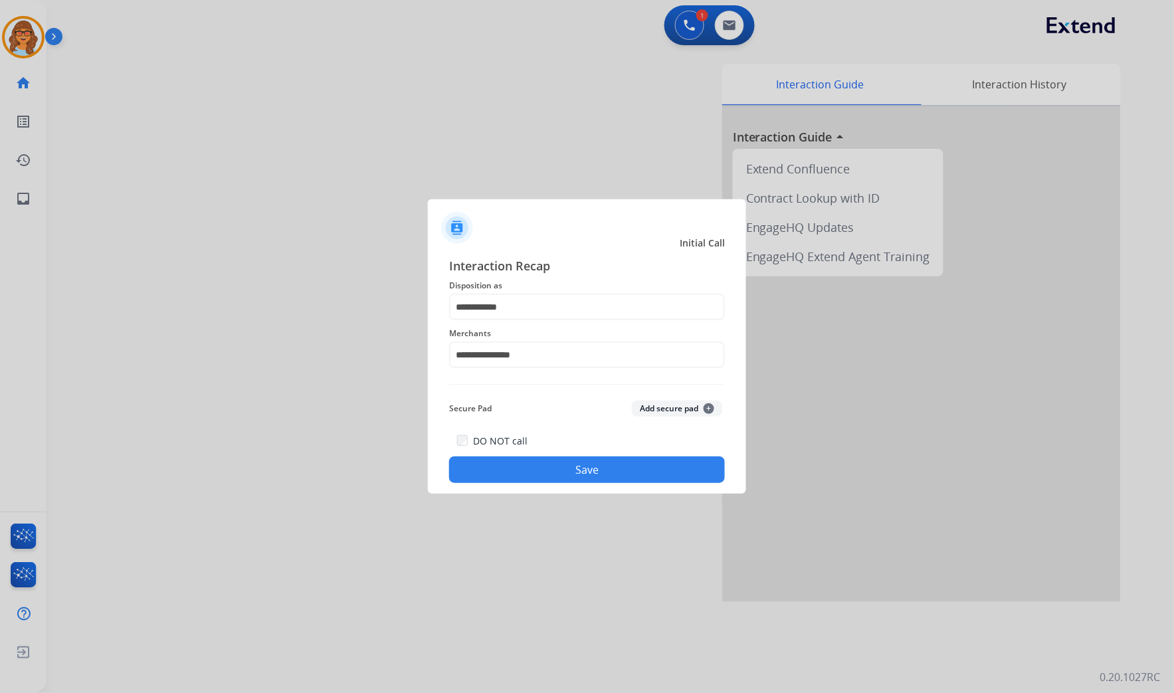
click at [576, 475] on button "Save" at bounding box center [587, 470] width 276 height 27
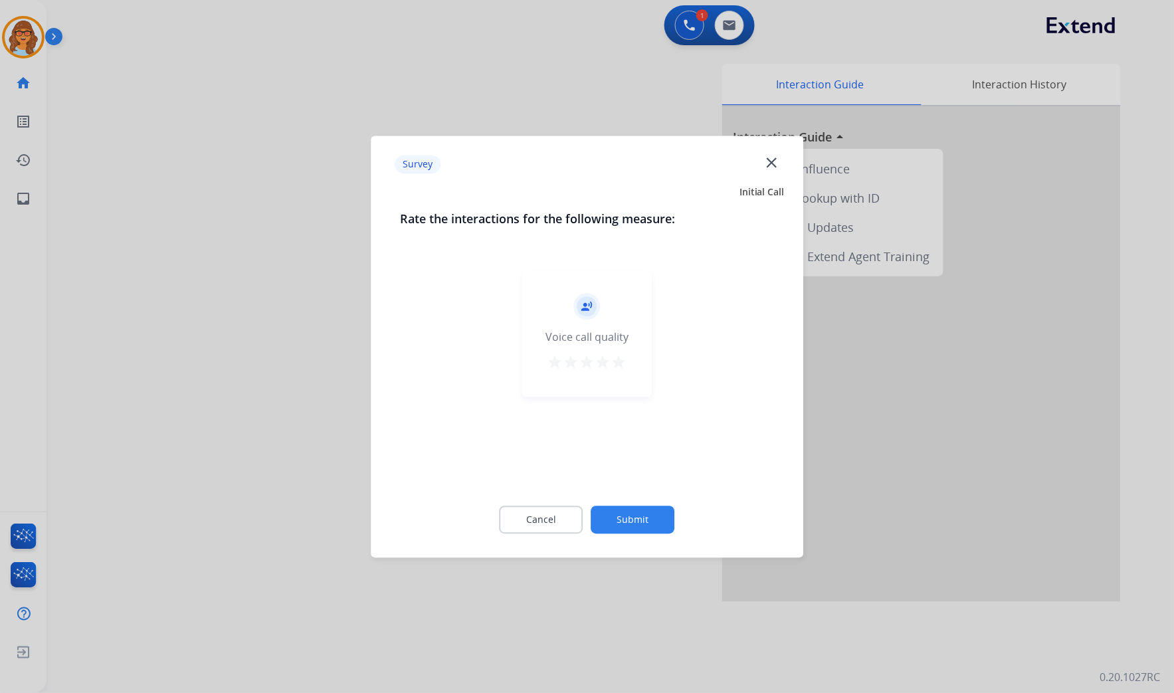
click at [619, 364] on mat-icon "star" at bounding box center [619, 362] width 16 height 16
click at [640, 527] on button "Submit" at bounding box center [633, 520] width 84 height 28
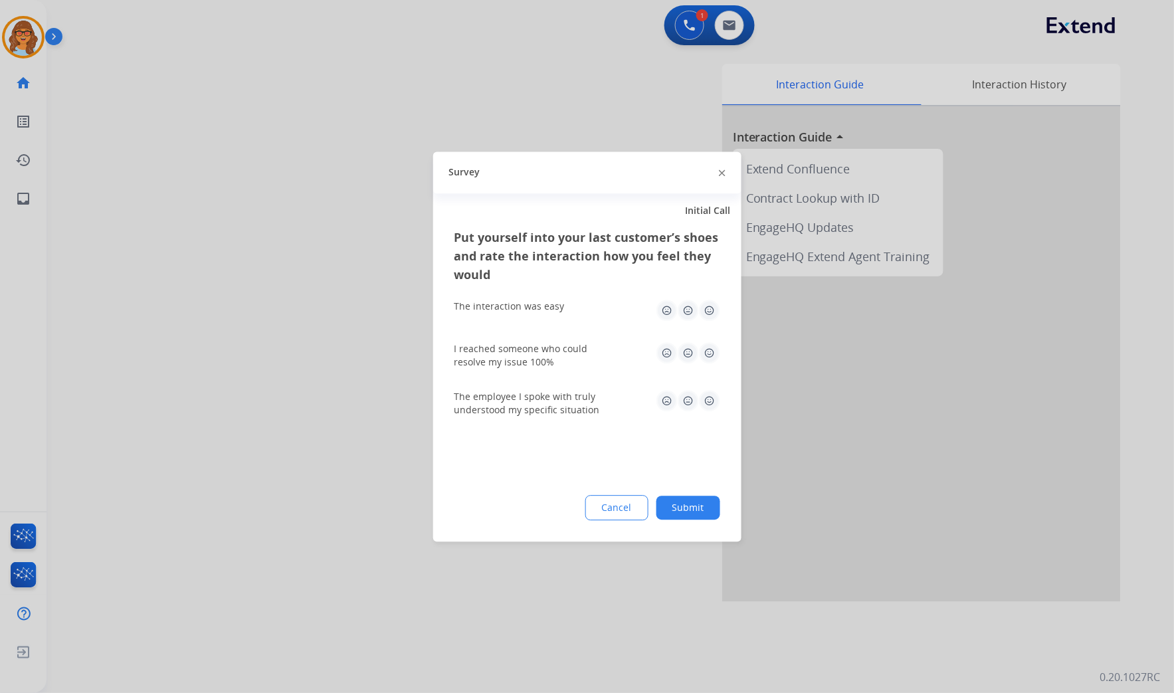
click at [698, 508] on button "Submit" at bounding box center [689, 508] width 64 height 24
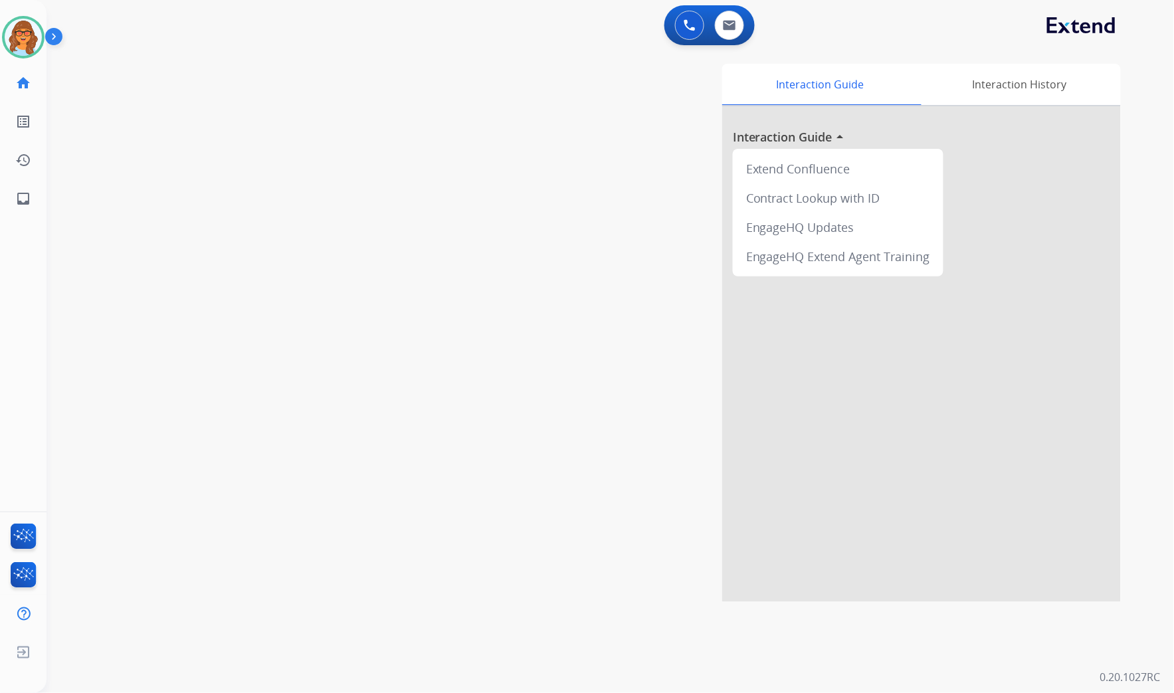
click at [405, 163] on div "swap_horiz Break voice bridge close_fullscreen Connect 3-Way Call merge_type Se…" at bounding box center [595, 325] width 1096 height 554
click at [343, 215] on div "swap_horiz Break voice bridge close_fullscreen Connect 3-Way Call merge_type Se…" at bounding box center [595, 325] width 1096 height 554
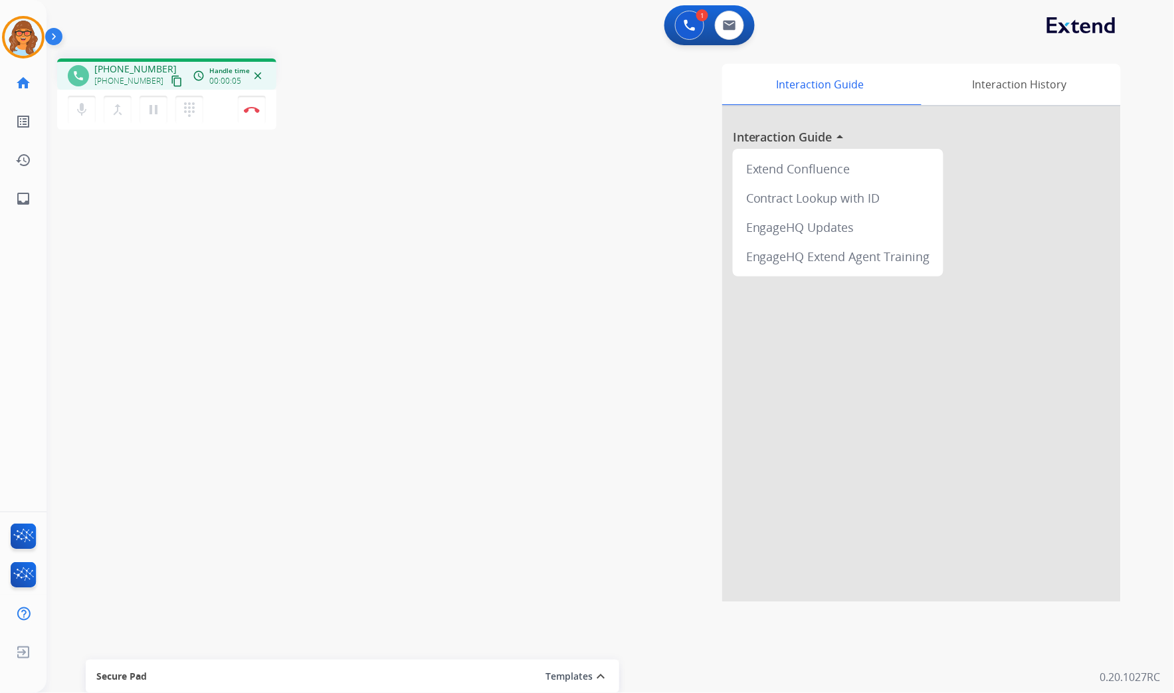
click at [171, 78] on mat-icon "content_copy" at bounding box center [177, 81] width 12 height 12
click at [153, 106] on mat-icon "pause" at bounding box center [154, 110] width 16 height 16
click at [142, 114] on button "play_arrow Hold" at bounding box center [154, 110] width 28 height 28
drag, startPoint x: 156, startPoint y: 108, endPoint x: 150, endPoint y: 140, distance: 31.8
click at [157, 109] on mat-icon "play_arrow" at bounding box center [154, 110] width 16 height 16
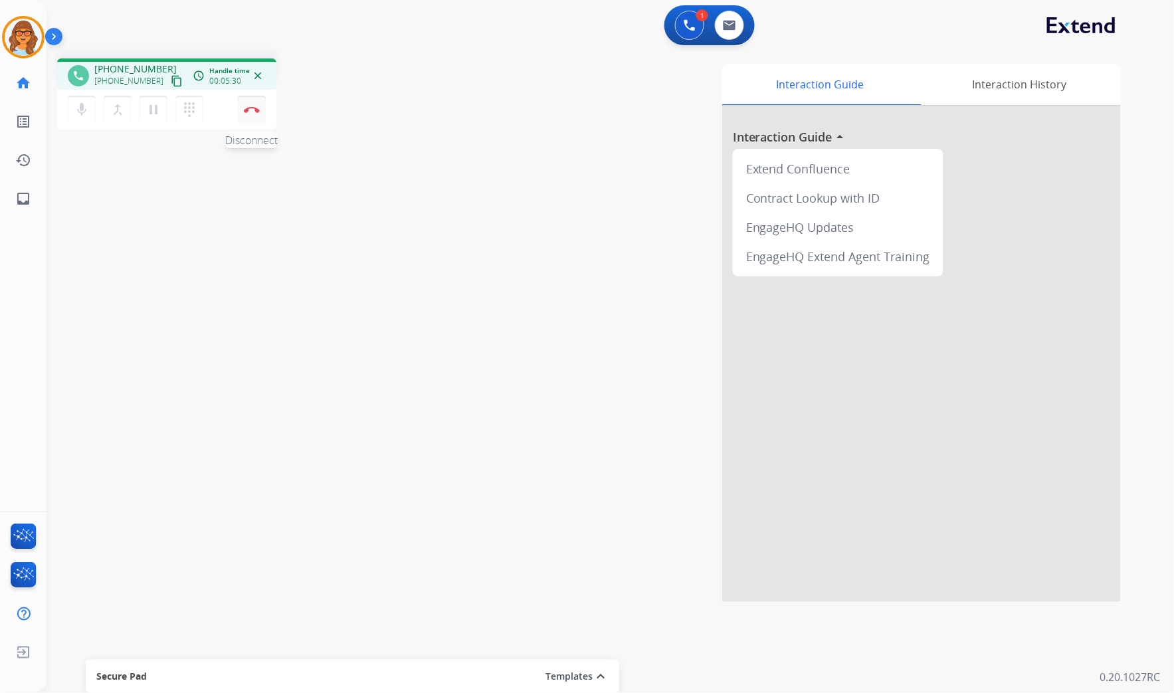
click at [251, 113] on button "Disconnect" at bounding box center [252, 110] width 28 height 28
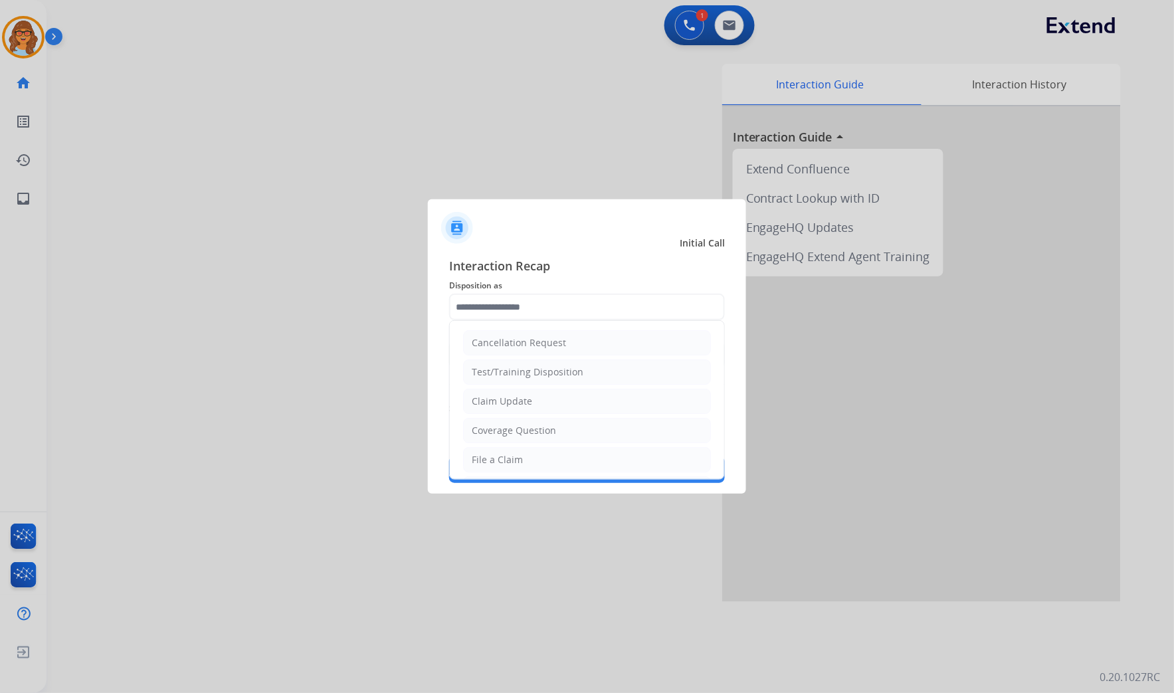
click at [578, 297] on input "text" at bounding box center [587, 307] width 276 height 27
click at [503, 403] on div "Claim Update" at bounding box center [502, 401] width 60 height 13
type input "**********"
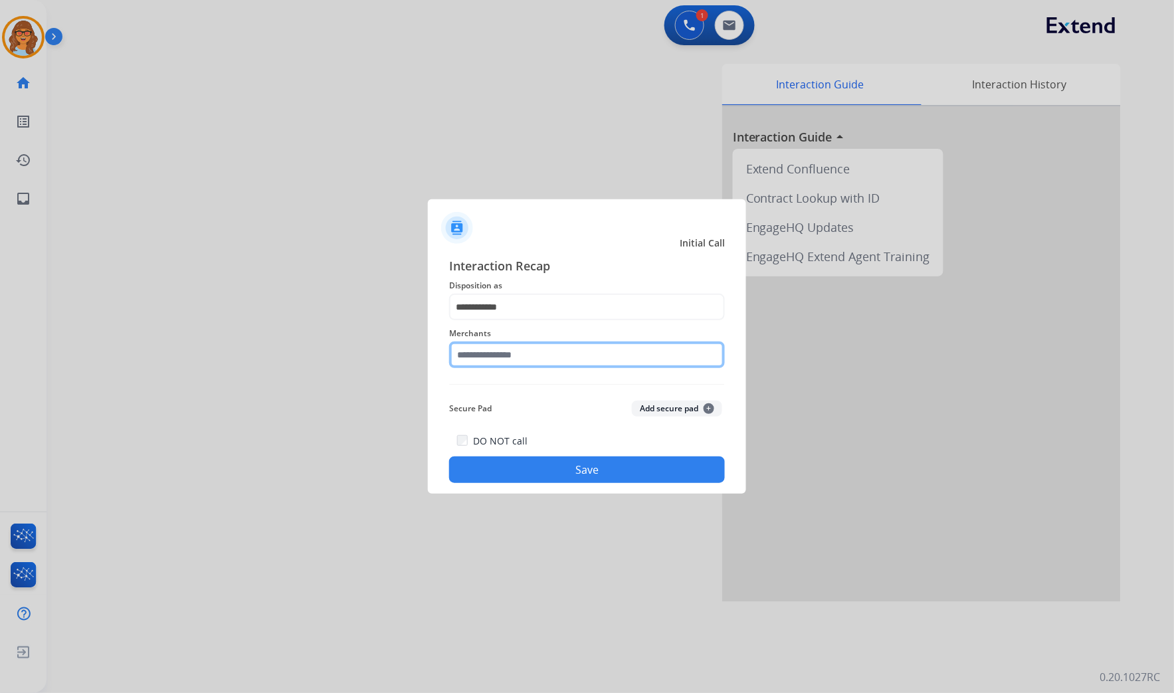
click at [520, 354] on input "text" at bounding box center [587, 355] width 276 height 27
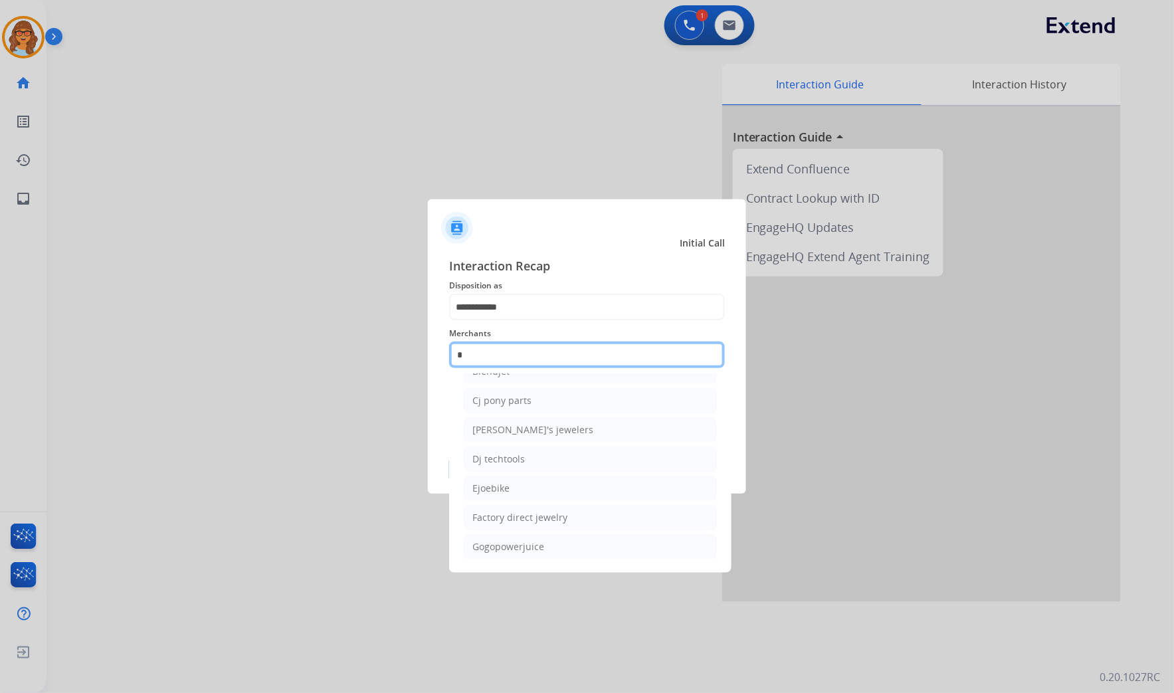
scroll to position [0, 0]
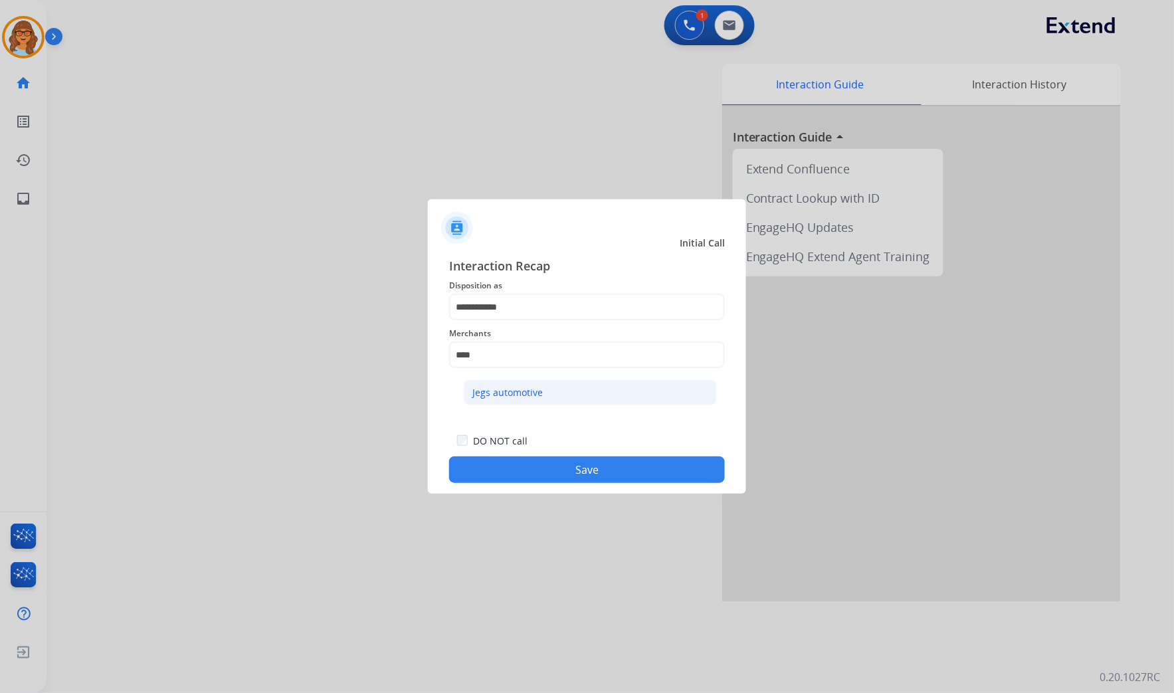
click at [528, 392] on div "Jegs automotive" at bounding box center [508, 392] width 70 height 13
type input "**********"
click at [598, 460] on button "Save" at bounding box center [587, 470] width 276 height 27
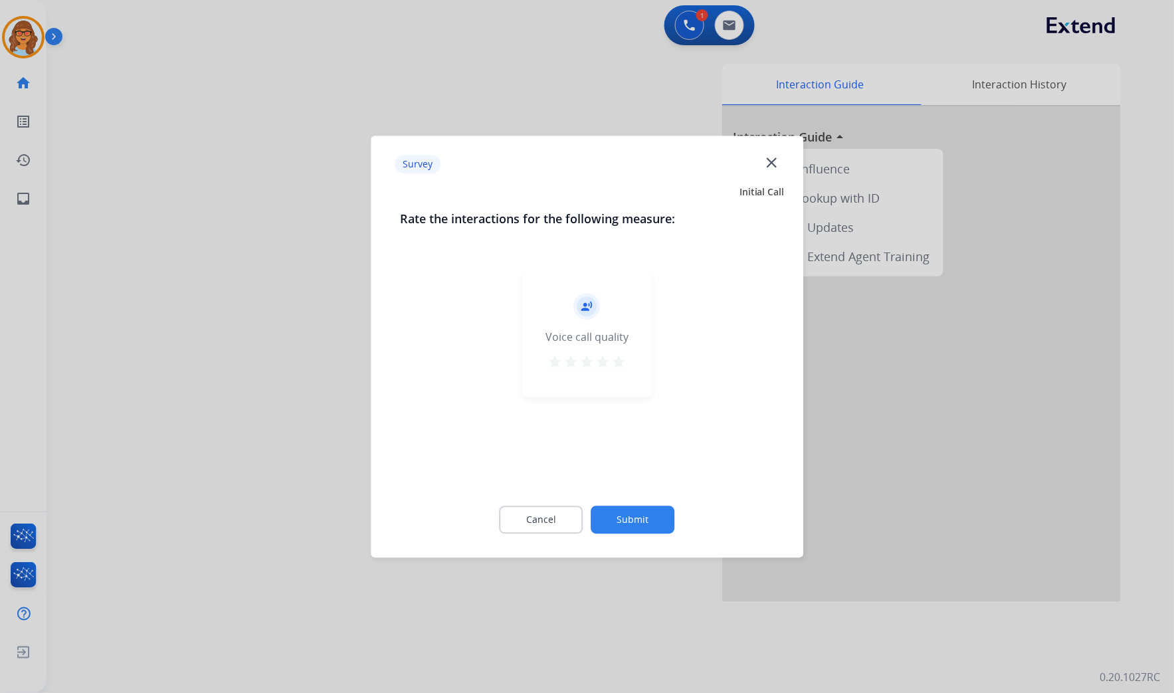
drag, startPoint x: 621, startPoint y: 363, endPoint x: 655, endPoint y: 575, distance: 214.7
click at [621, 364] on mat-icon "star" at bounding box center [619, 362] width 16 height 16
click at [629, 517] on button "Submit" at bounding box center [633, 520] width 84 height 28
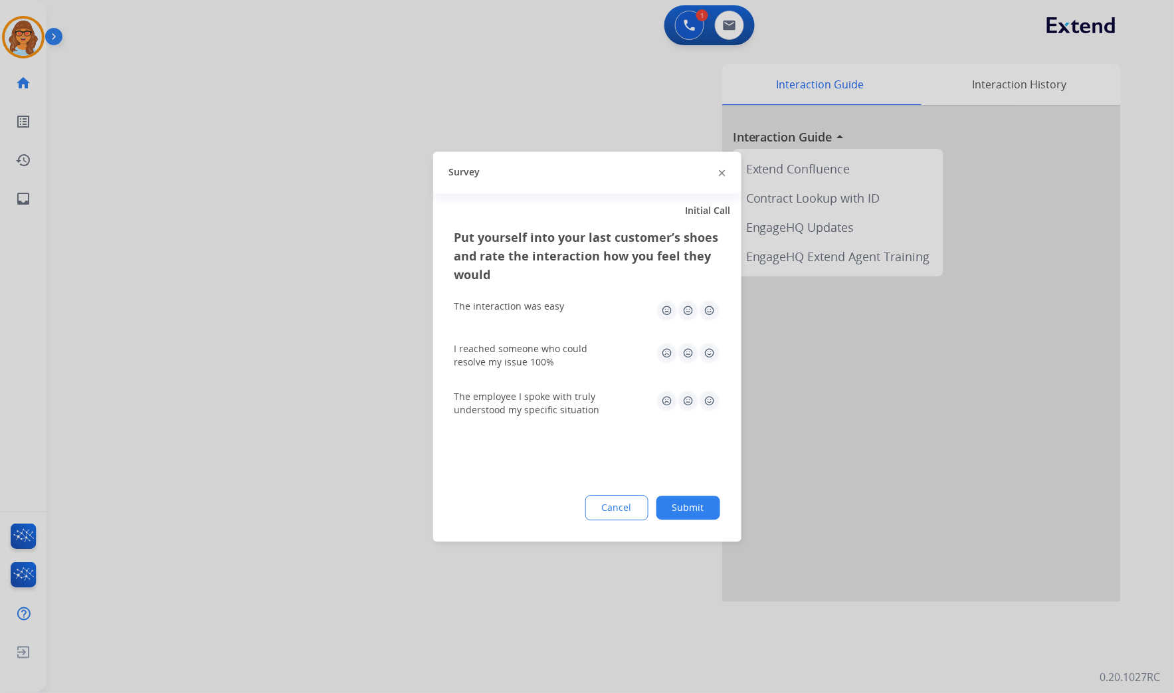
drag, startPoint x: 689, startPoint y: 503, endPoint x: 793, endPoint y: 492, distance: 104.9
click at [689, 502] on button "Submit" at bounding box center [689, 508] width 64 height 24
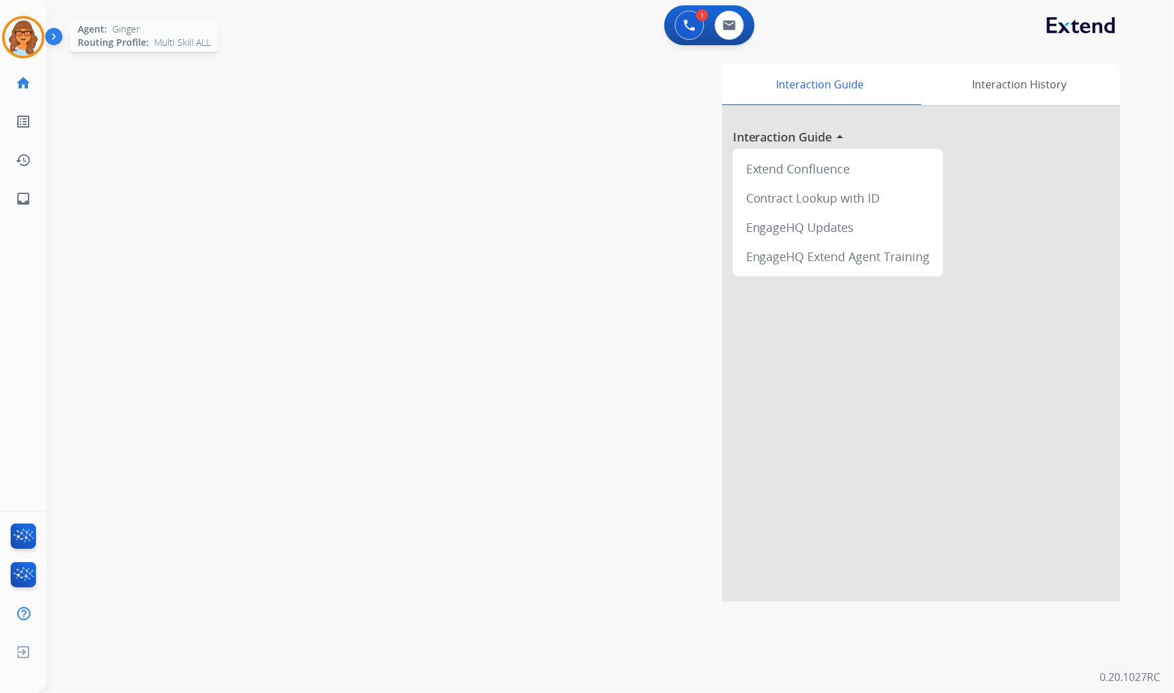
click at [33, 36] on img at bounding box center [23, 37] width 37 height 37
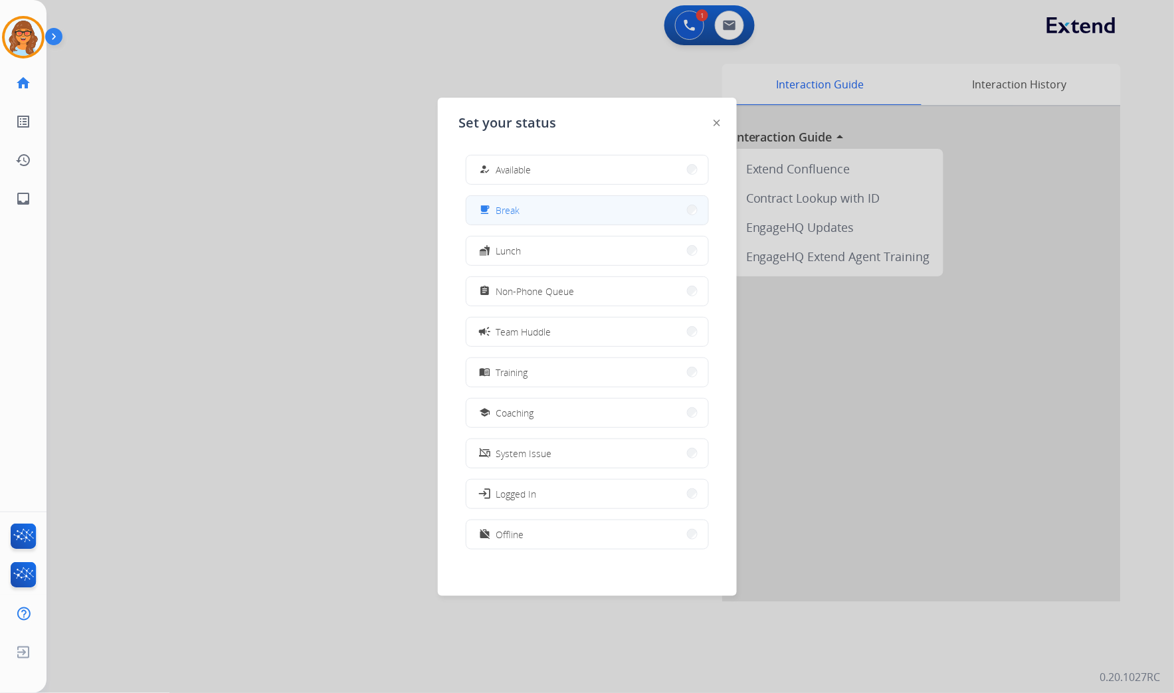
click at [532, 213] on button "free_breakfast Break" at bounding box center [588, 210] width 242 height 29
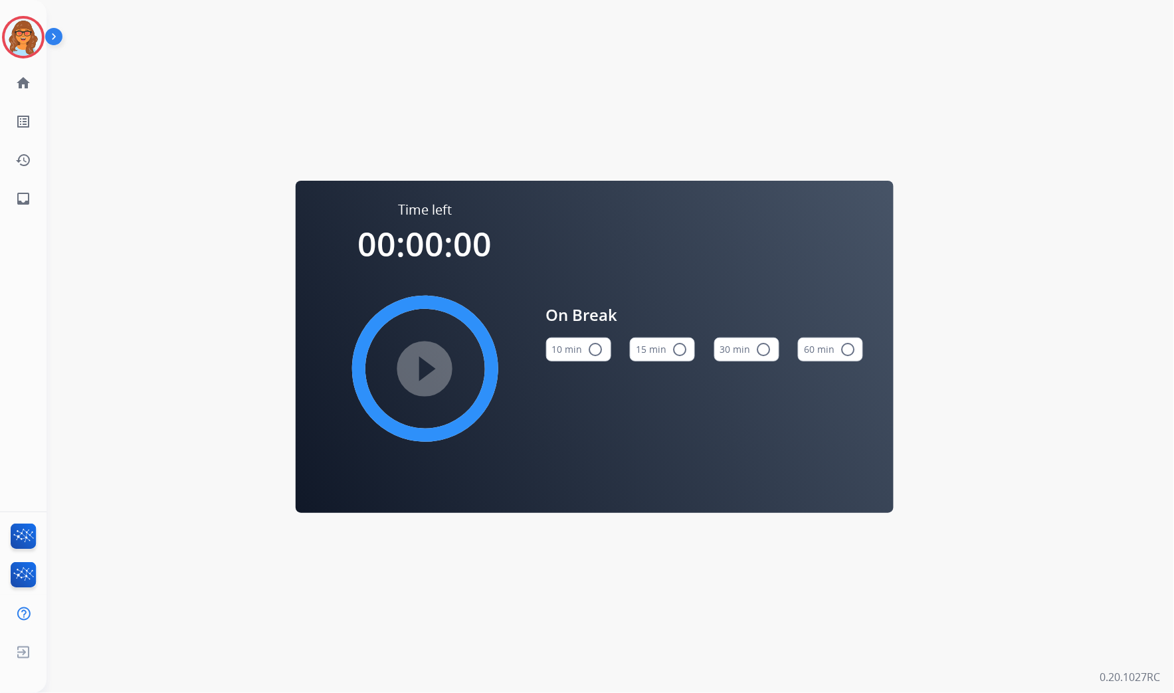
drag, startPoint x: 453, startPoint y: 21, endPoint x: 445, endPoint y: 37, distance: 17.5
click at [453, 36] on div "Time left 00:00:00 play_circle_filled On Break 10 min radio_button_unchecked 15…" at bounding box center [595, 346] width 1096 height 693
click at [30, 40] on img at bounding box center [23, 37] width 37 height 37
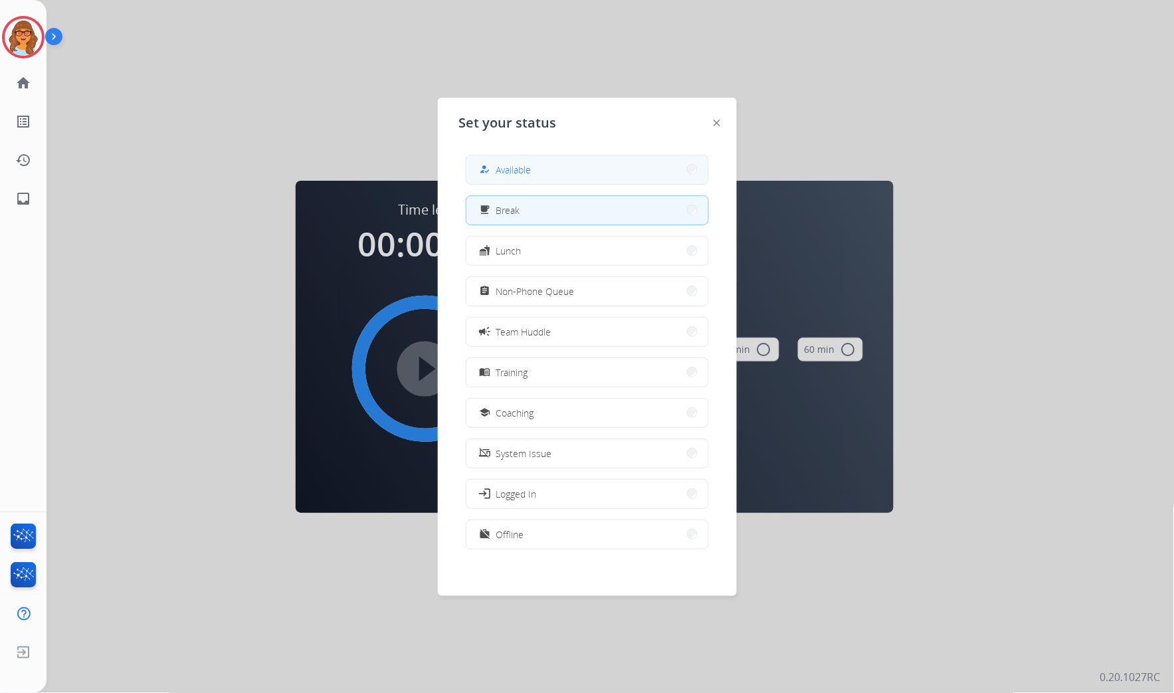
click at [495, 163] on div "how_to_reg" at bounding box center [486, 169] width 19 height 16
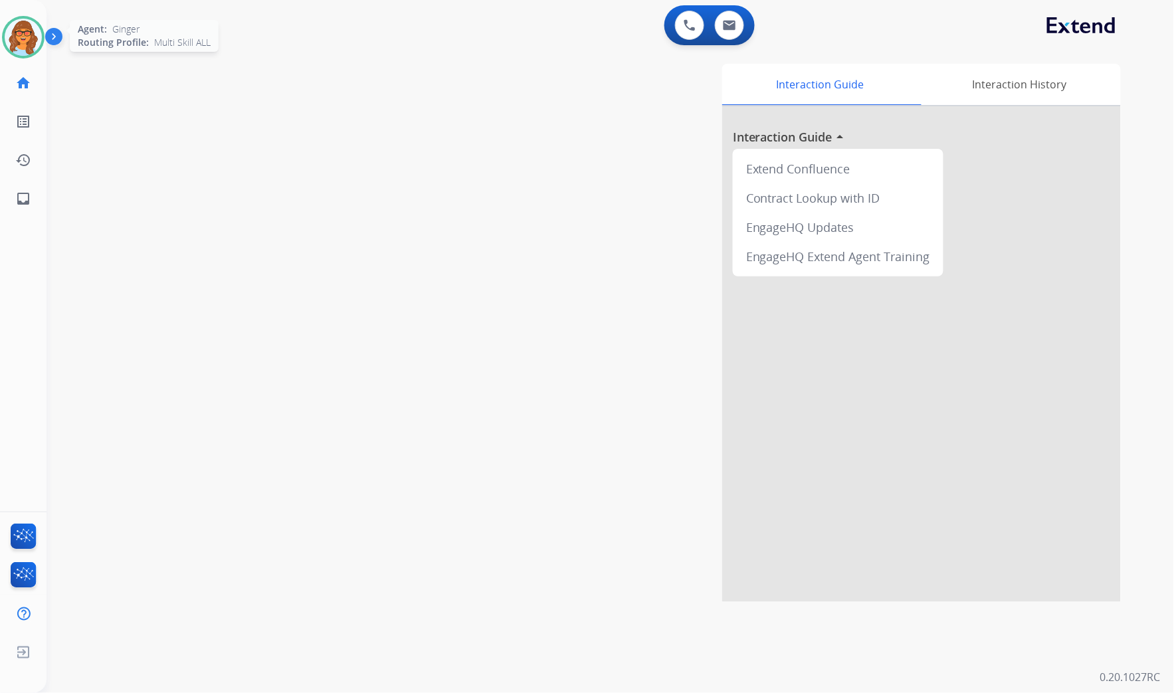
click at [14, 32] on img at bounding box center [23, 37] width 37 height 37
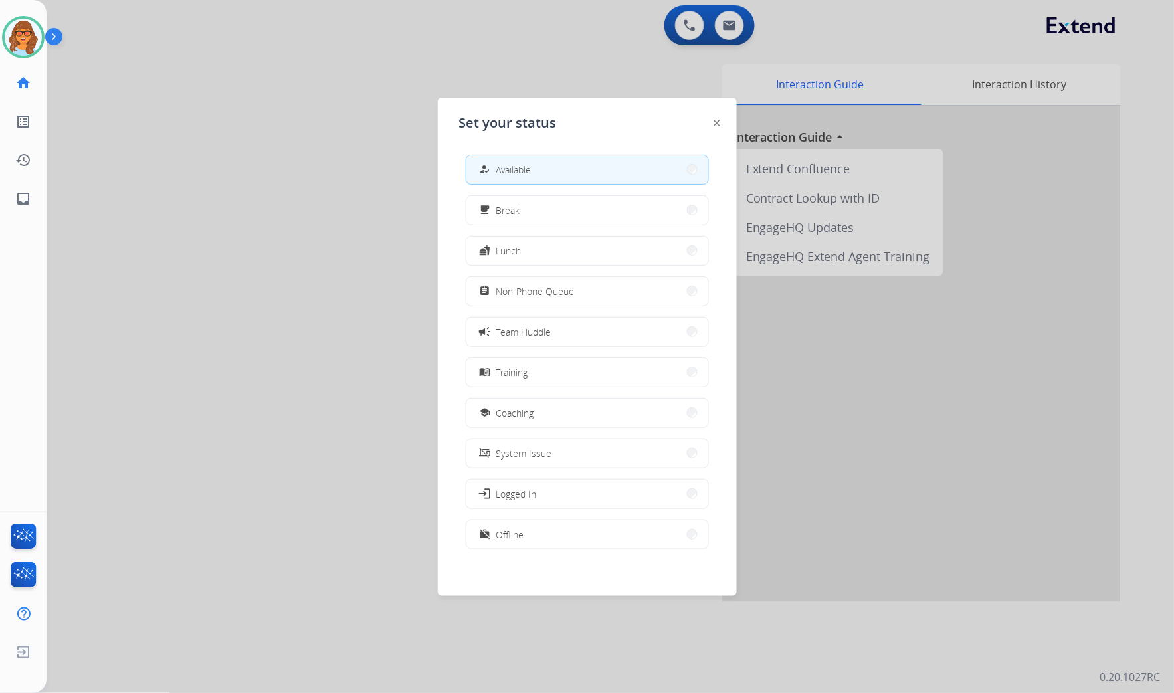
click at [187, 130] on div at bounding box center [587, 346] width 1174 height 693
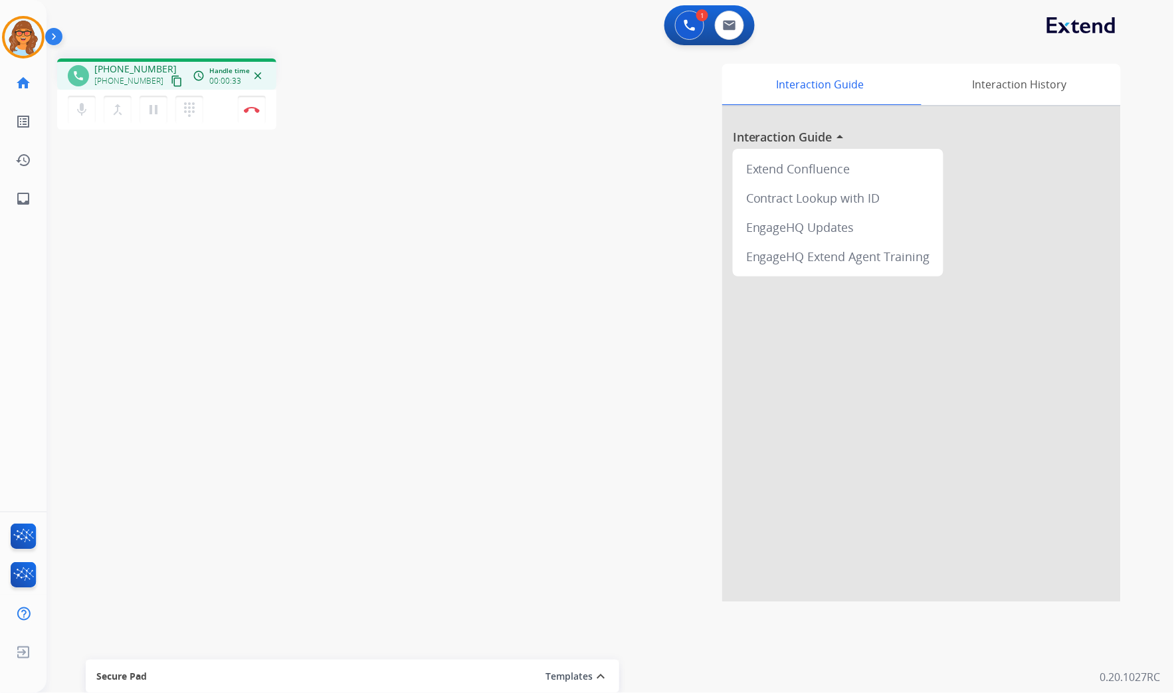
click at [171, 81] on mat-icon "content_copy" at bounding box center [177, 81] width 12 height 12
click at [257, 111] on img at bounding box center [252, 109] width 16 height 7
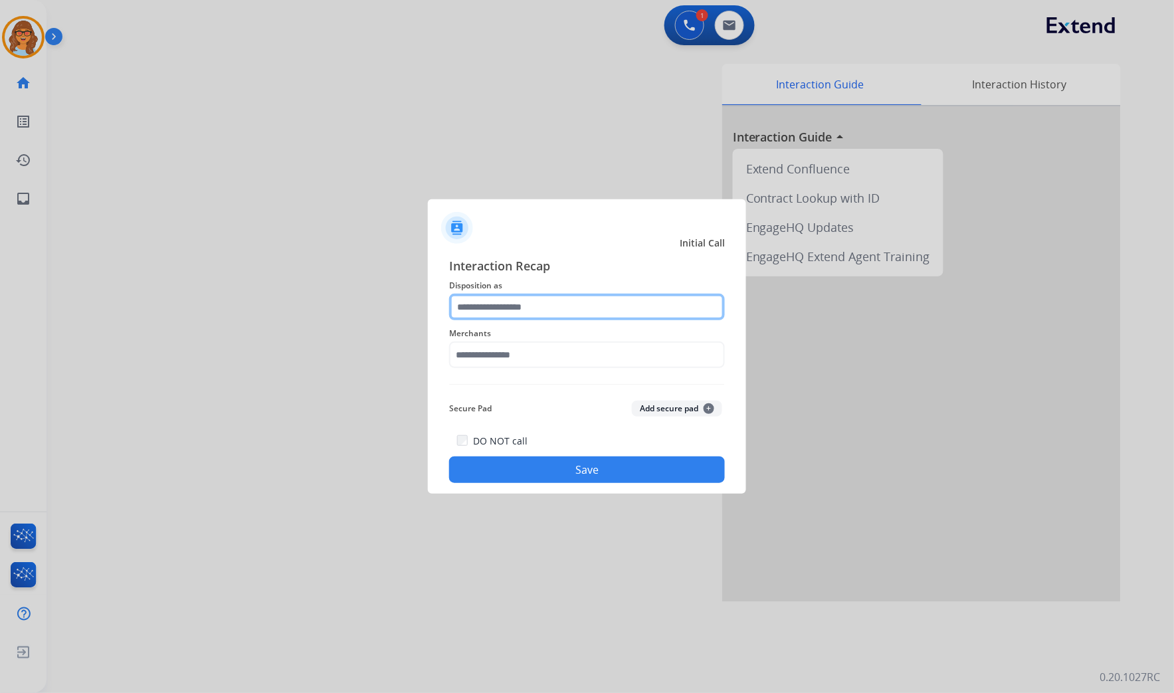
click at [506, 316] on input "text" at bounding box center [587, 307] width 276 height 27
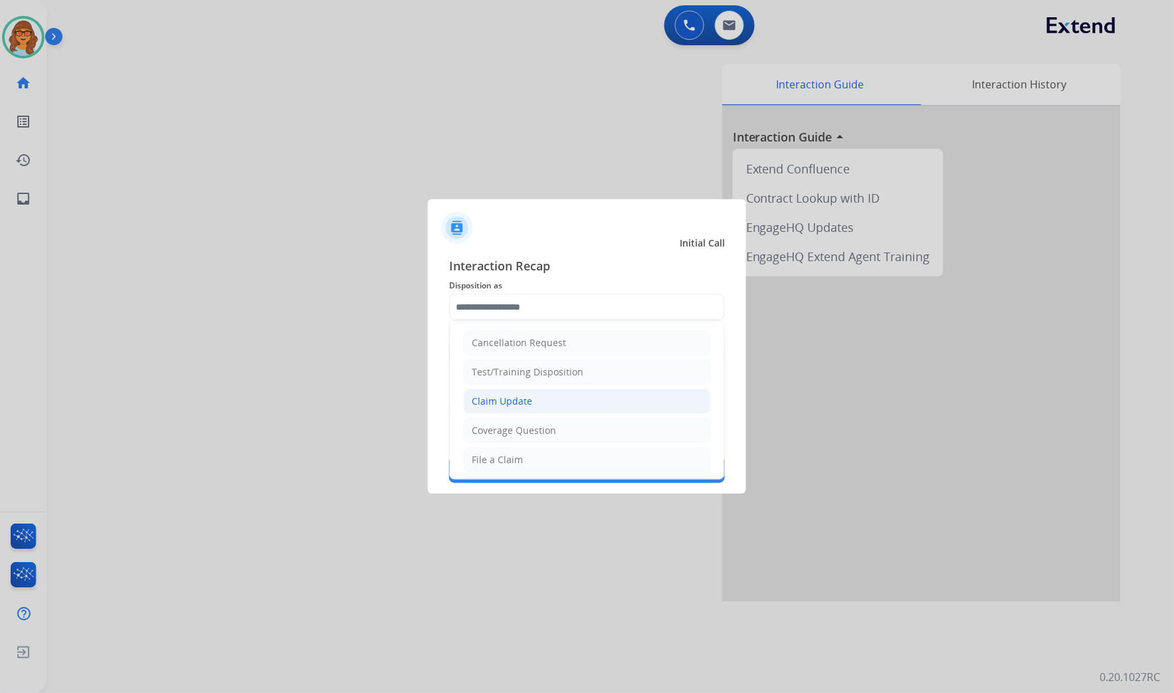
click at [538, 400] on li "Claim Update" at bounding box center [587, 401] width 248 height 25
type input "**********"
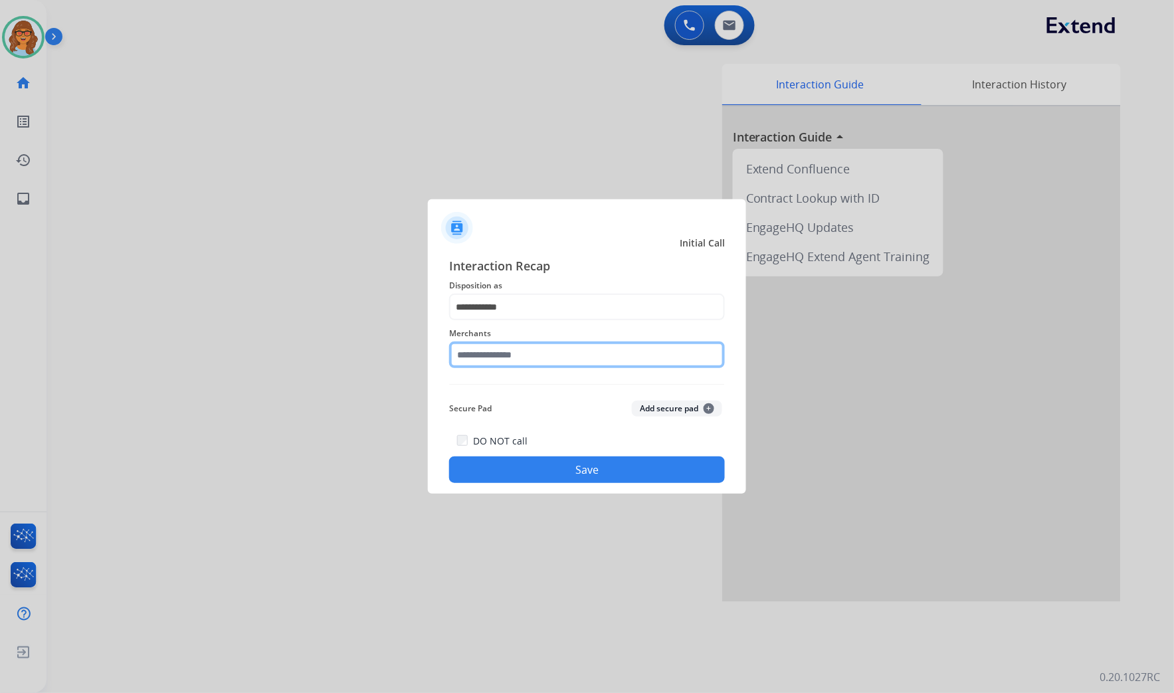
click at [534, 353] on input "text" at bounding box center [587, 355] width 276 height 27
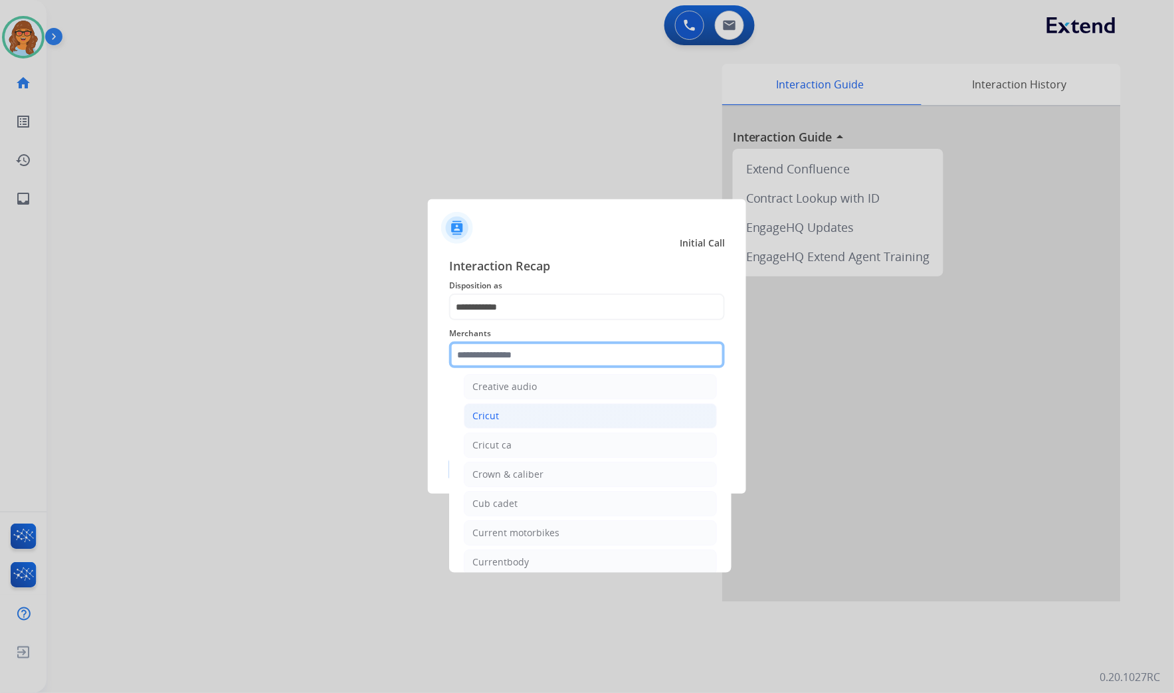
scroll to position [5907, 0]
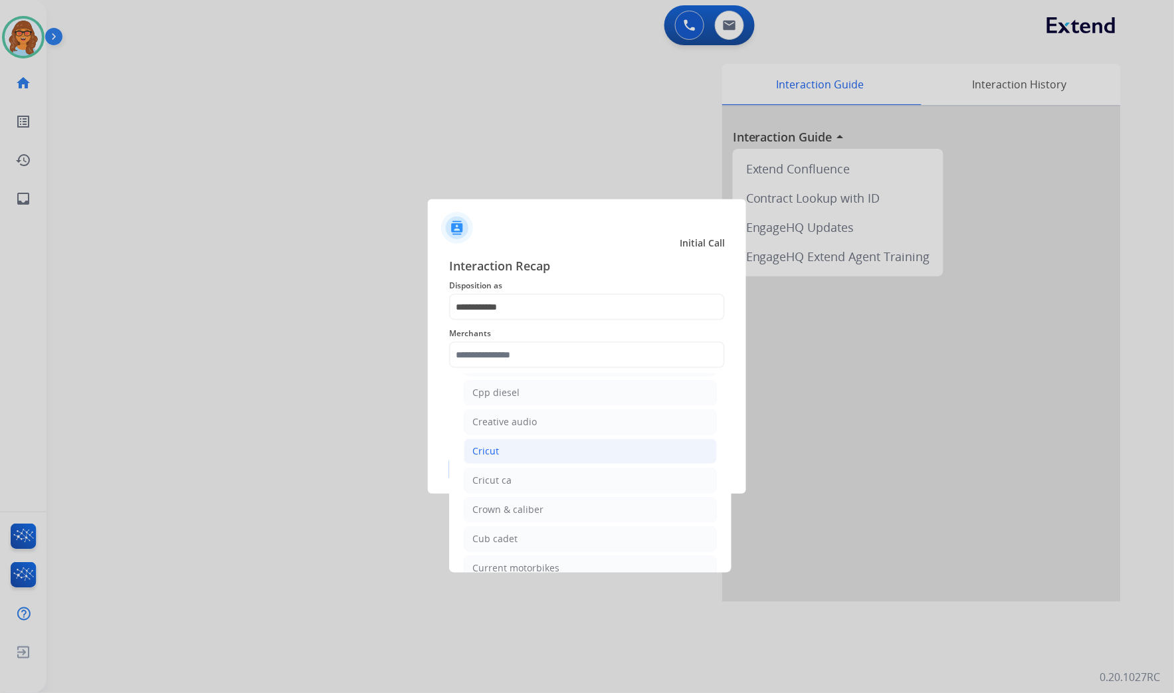
click at [510, 464] on li "Cricut" at bounding box center [590, 451] width 253 height 25
type input "******"
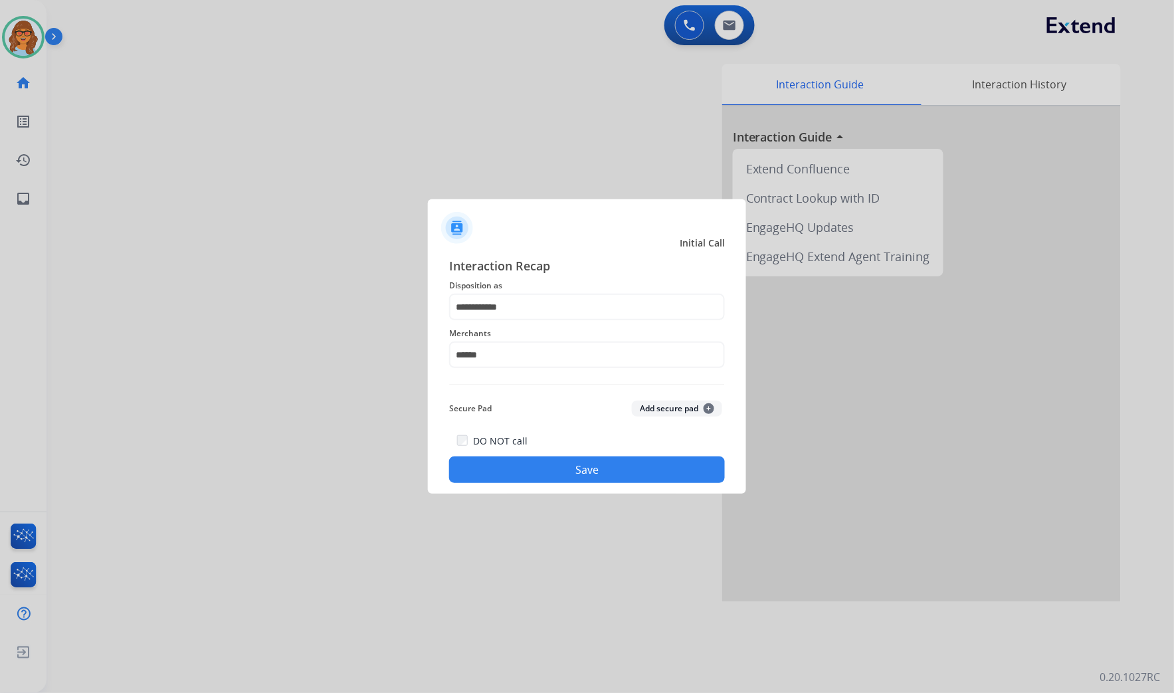
click at [629, 472] on button "Save" at bounding box center [587, 470] width 276 height 27
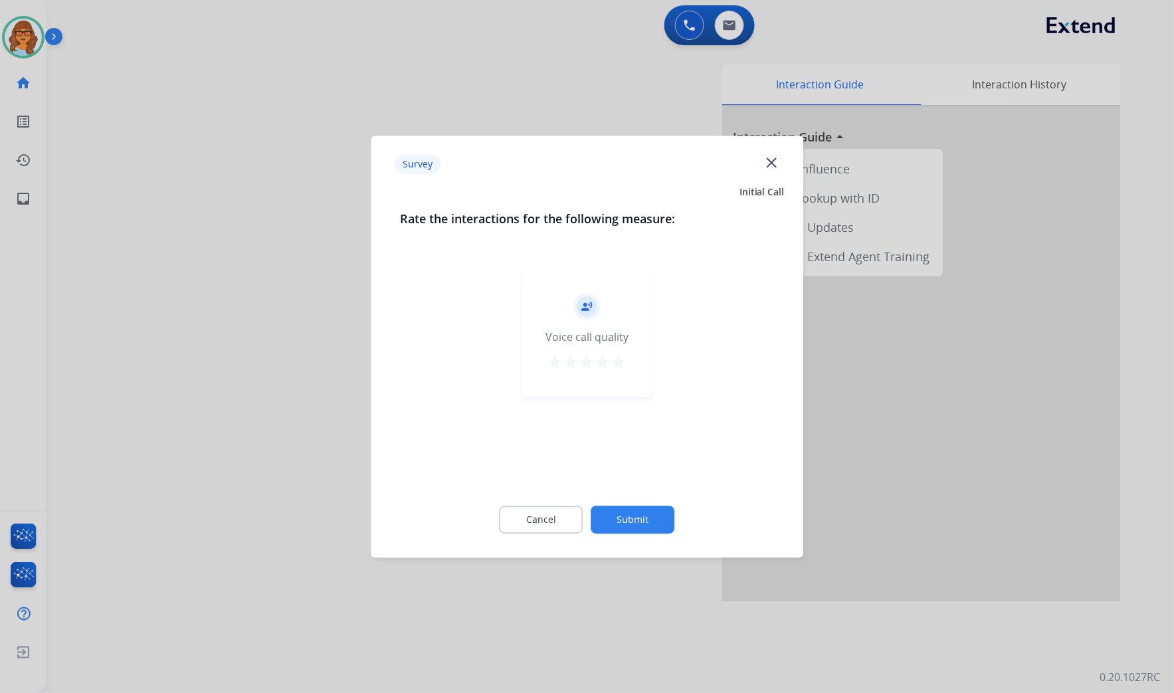
click at [617, 360] on mat-icon "star" at bounding box center [619, 362] width 16 height 16
click at [645, 520] on button "Submit" at bounding box center [633, 520] width 84 height 28
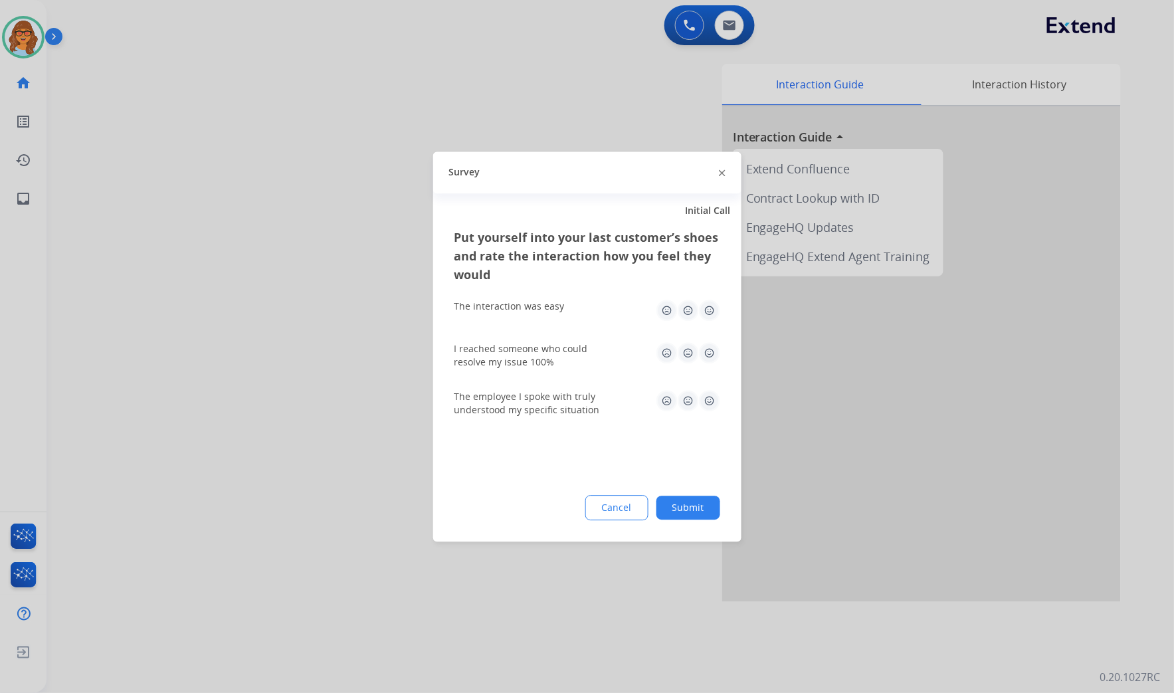
click at [706, 314] on img at bounding box center [709, 310] width 21 height 21
click at [713, 354] on img at bounding box center [709, 352] width 21 height 21
click at [715, 405] on img at bounding box center [709, 400] width 21 height 21
click at [686, 512] on button "Submit" at bounding box center [689, 508] width 64 height 24
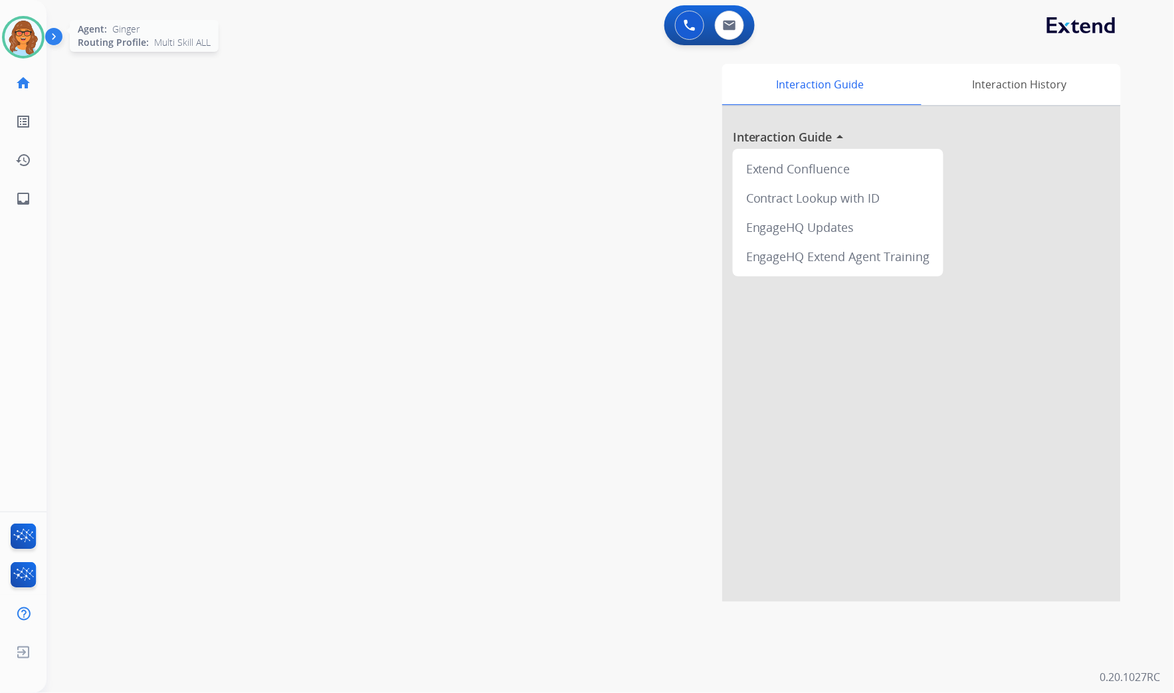
click at [18, 29] on img at bounding box center [23, 37] width 37 height 37
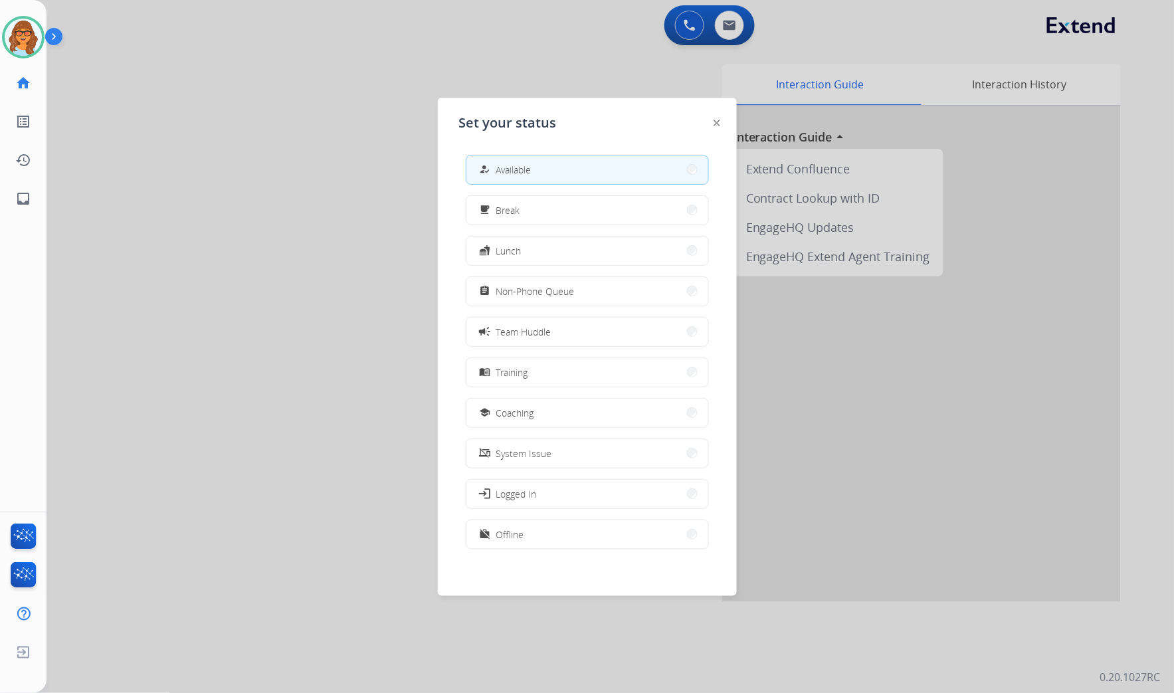
drag, startPoint x: 241, startPoint y: 191, endPoint x: 261, endPoint y: 197, distance: 20.2
click at [243, 193] on div at bounding box center [587, 346] width 1174 height 693
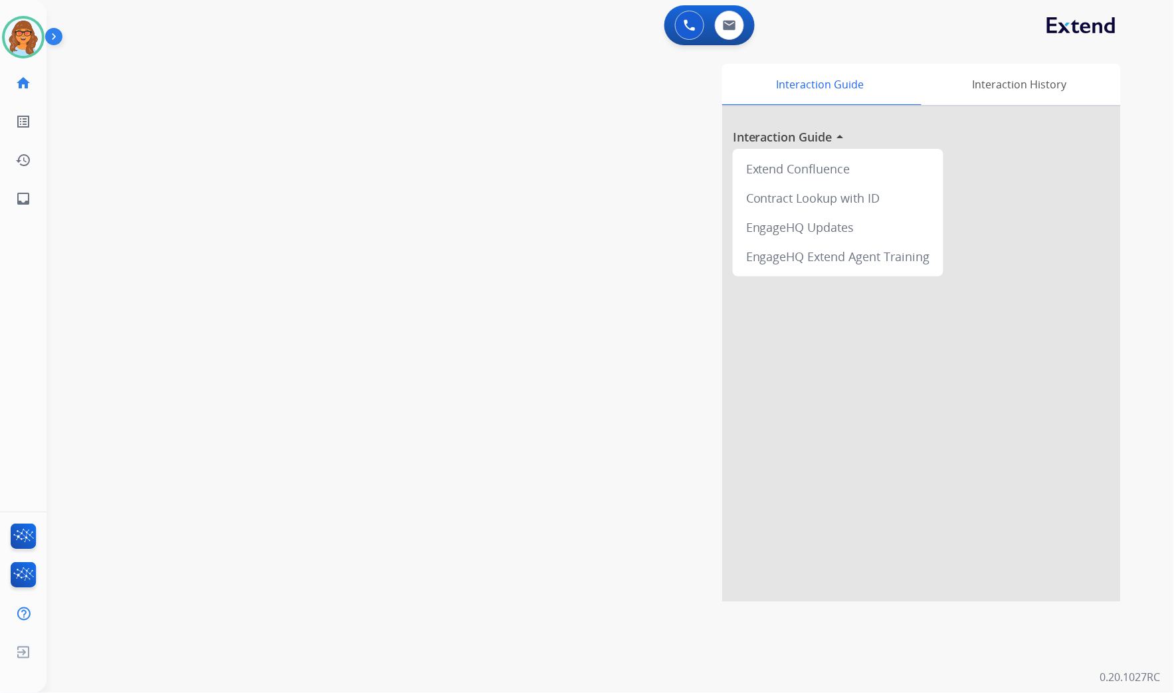
click at [283, 233] on div "swap_horiz Break voice bridge close_fullscreen Connect 3-Way Call merge_type Se…" at bounding box center [595, 325] width 1096 height 554
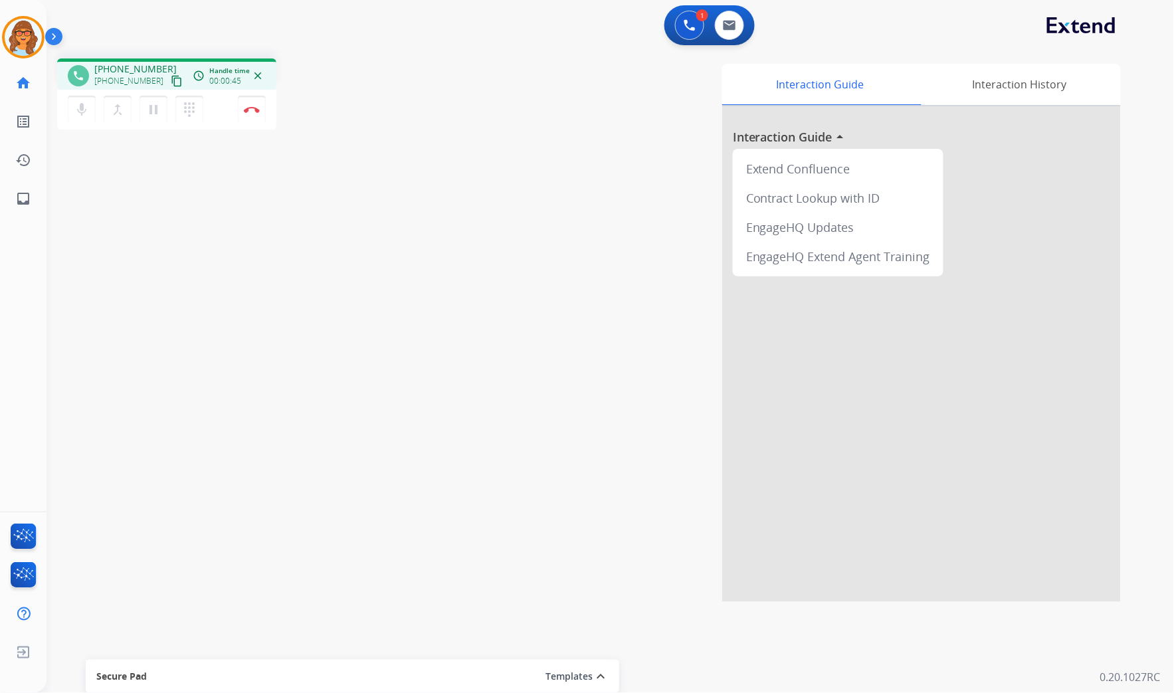
click at [171, 76] on mat-icon "content_copy" at bounding box center [177, 81] width 12 height 12
click at [255, 106] on img at bounding box center [252, 109] width 16 height 7
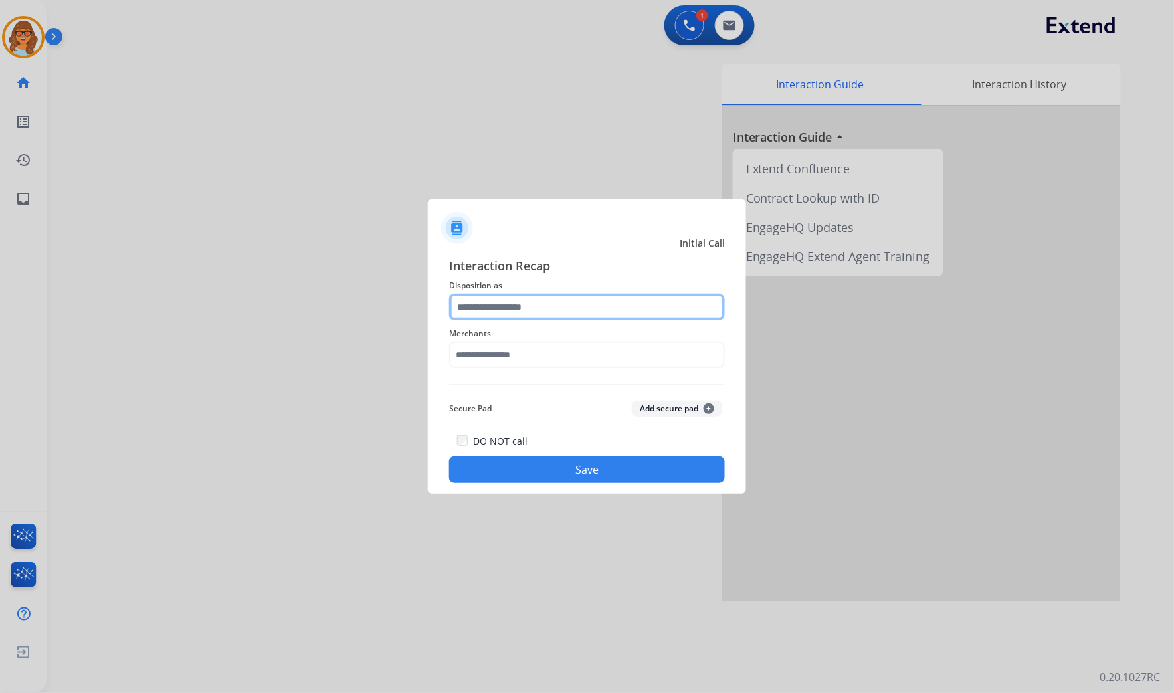
click at [652, 304] on input "text" at bounding box center [587, 307] width 276 height 27
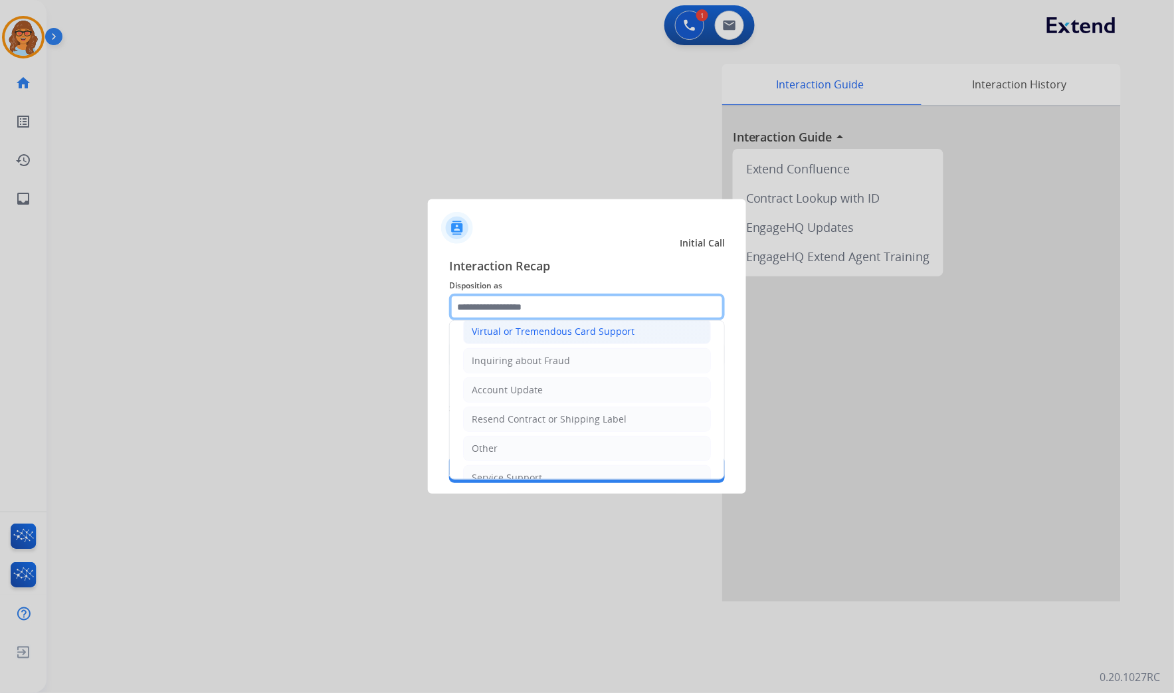
scroll to position [209, 0]
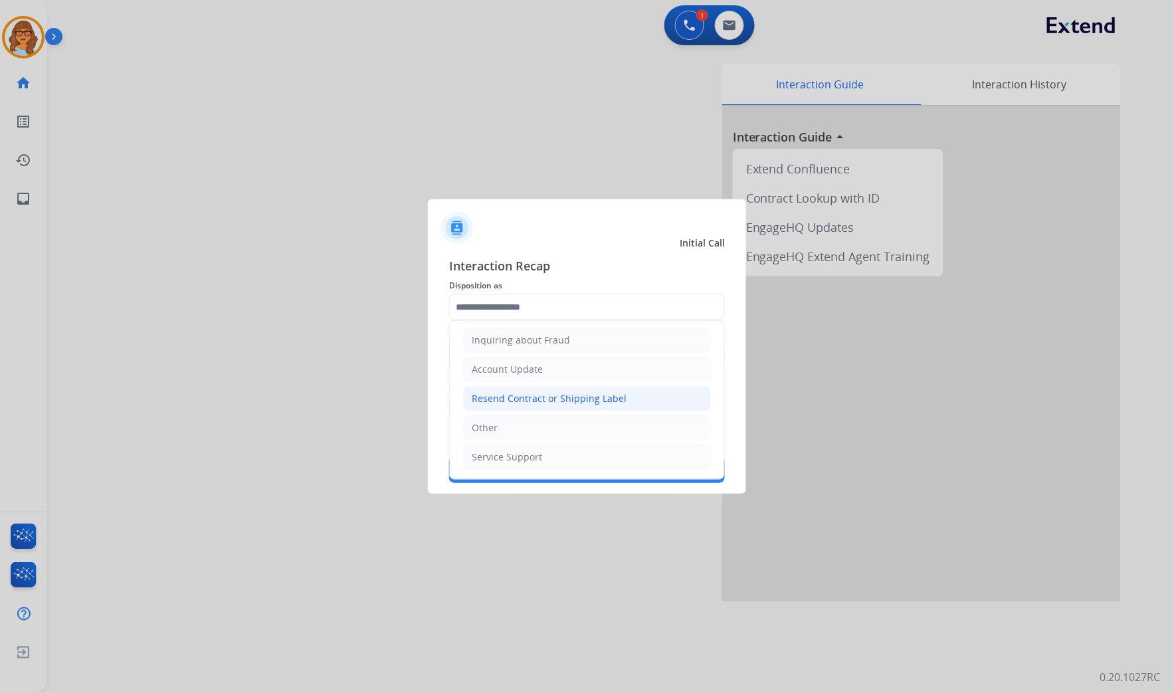
click at [540, 399] on div "Resend Contract or Shipping Label" at bounding box center [549, 398] width 155 height 13
type input "**********"
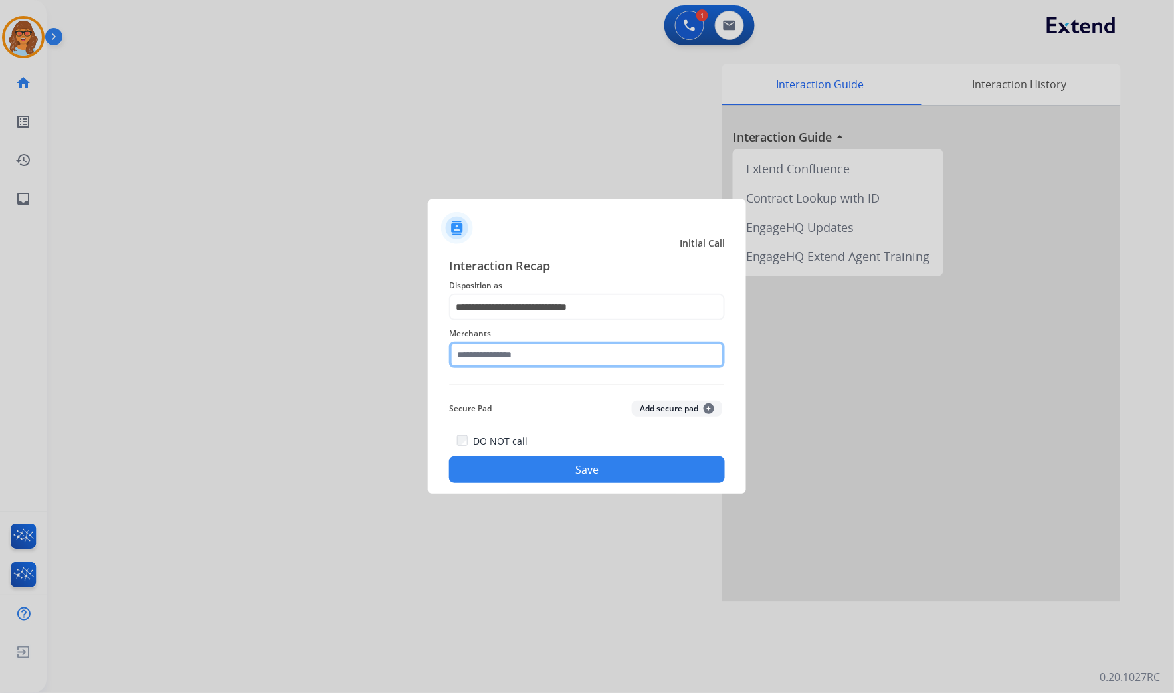
click at [535, 348] on input "text" at bounding box center [587, 355] width 276 height 27
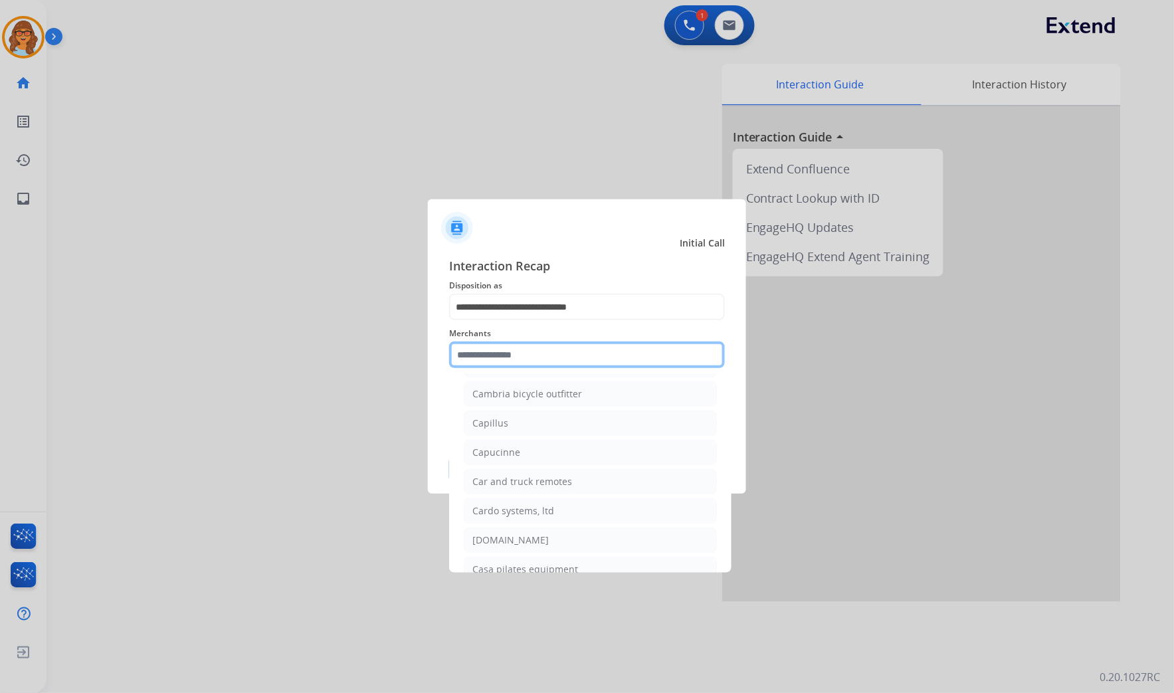
scroll to position [4578, 0]
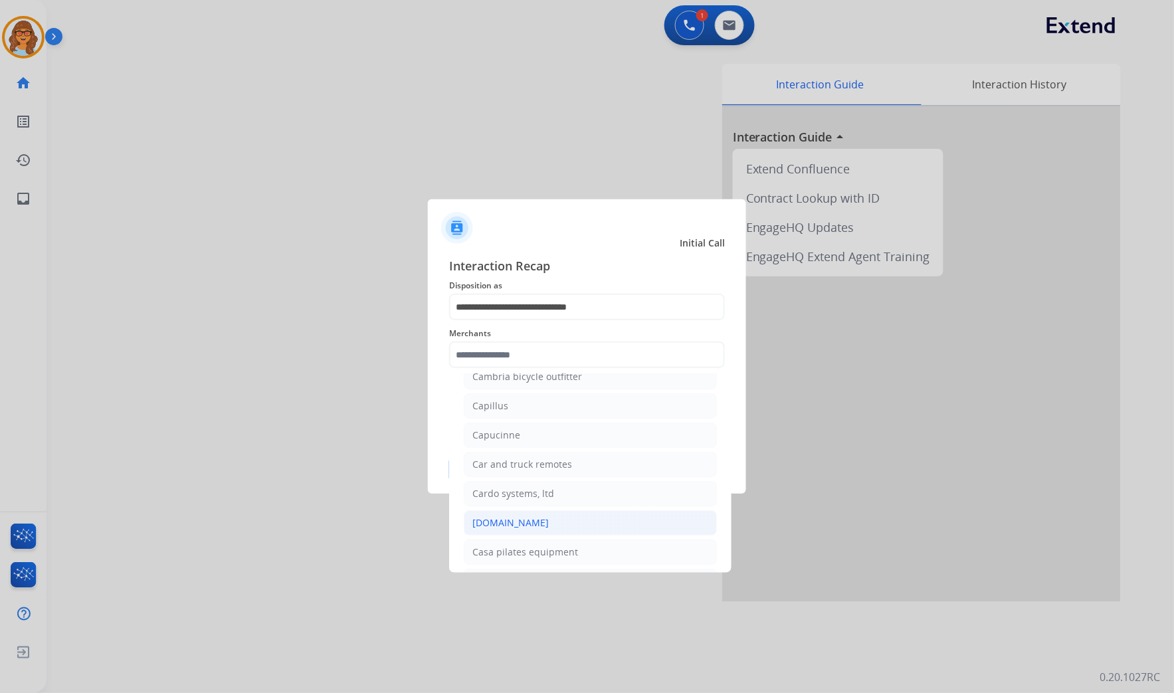
click at [520, 530] on div "[DOMAIN_NAME]" at bounding box center [511, 522] width 76 height 13
type input "**********"
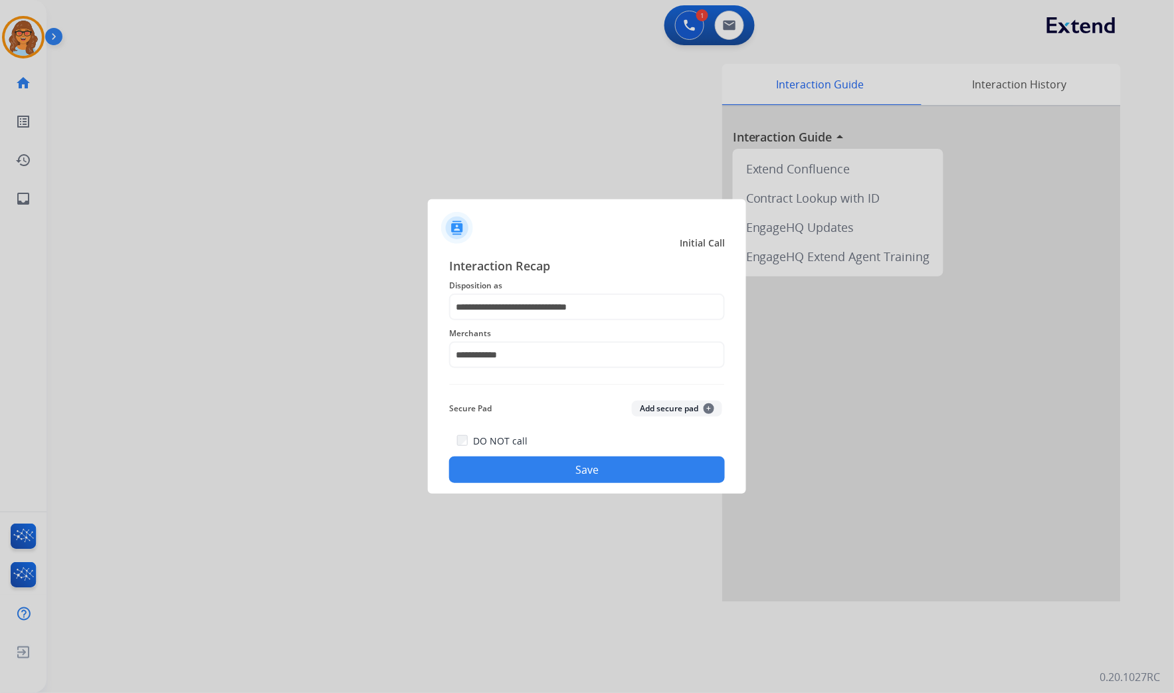
click at [594, 467] on button "Save" at bounding box center [587, 470] width 276 height 27
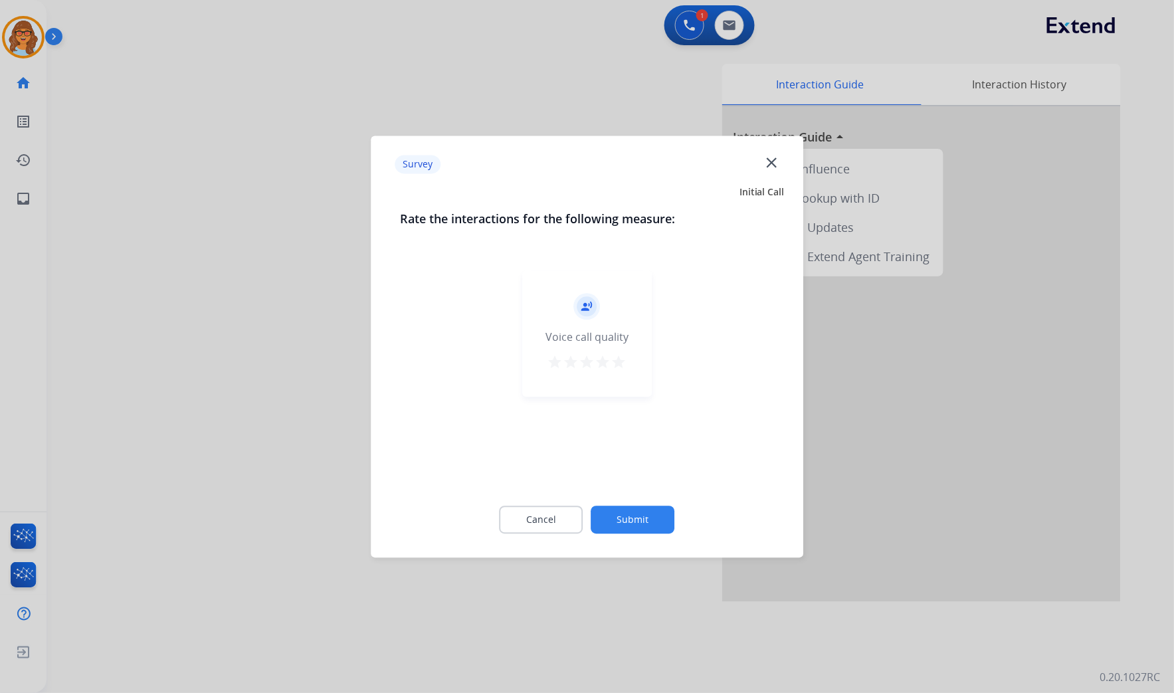
click at [621, 362] on mat-icon "star" at bounding box center [619, 362] width 16 height 16
click at [654, 528] on button "Submit" at bounding box center [633, 520] width 84 height 28
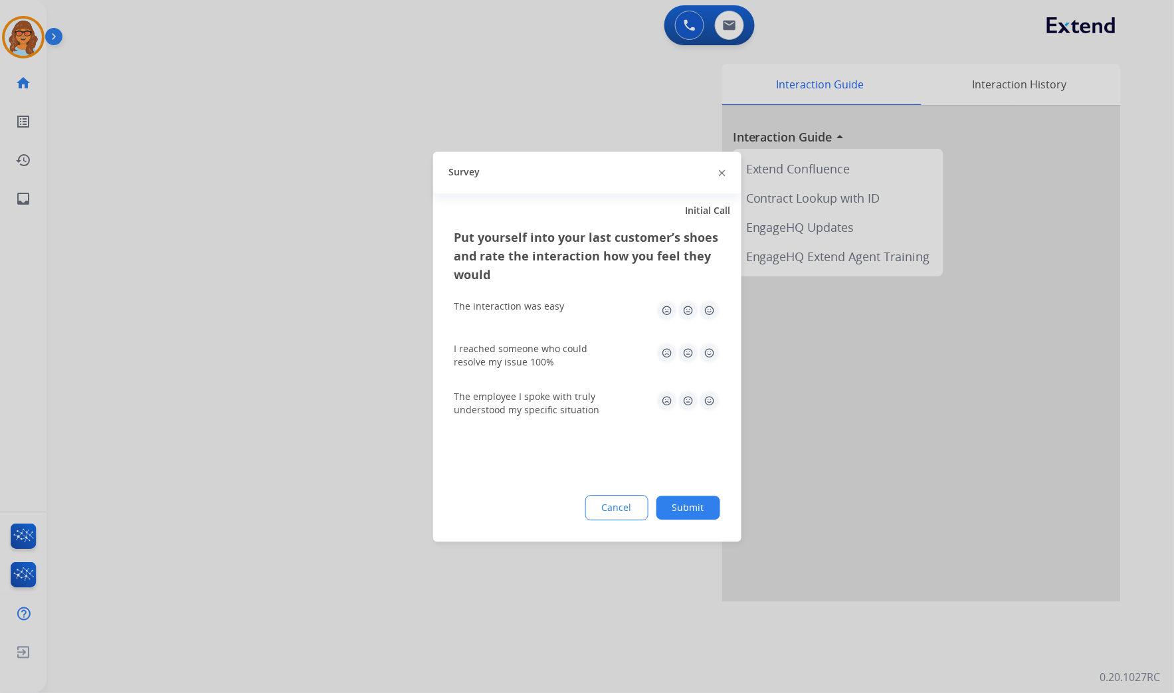
click at [710, 317] on img at bounding box center [709, 310] width 21 height 21
click at [710, 354] on img at bounding box center [709, 352] width 21 height 21
click at [708, 408] on img at bounding box center [709, 400] width 21 height 21
click at [689, 503] on button "Submit" at bounding box center [689, 508] width 64 height 24
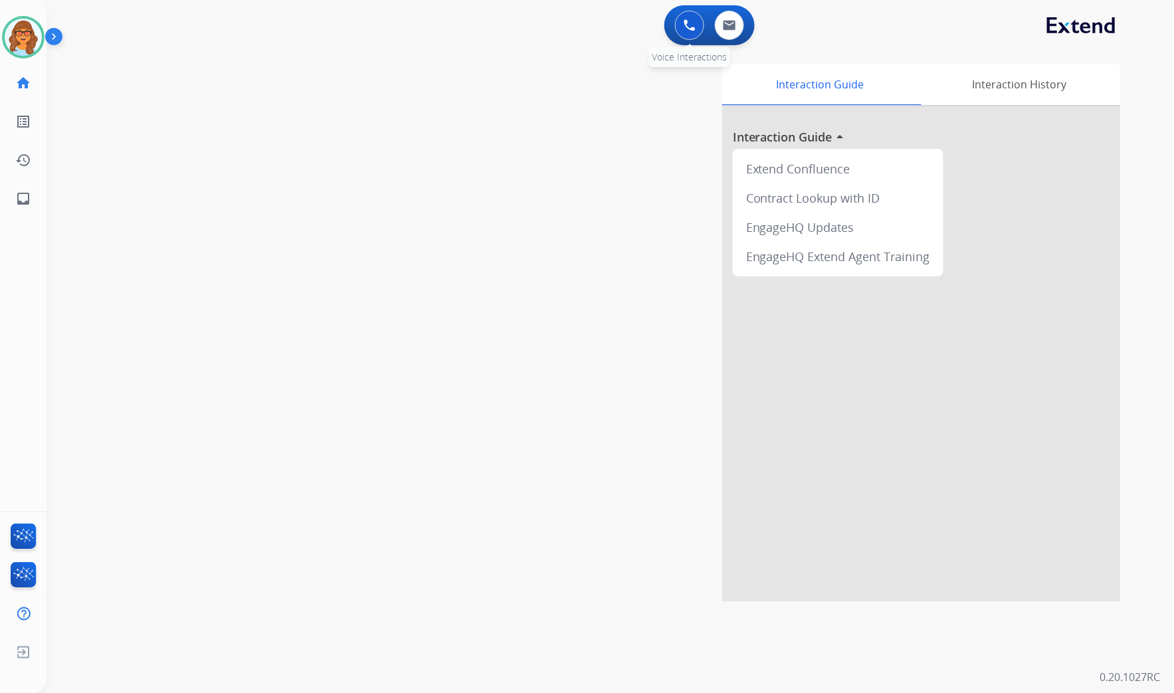
drag, startPoint x: 683, startPoint y: 27, endPoint x: 671, endPoint y: 35, distance: 14.8
click at [684, 27] on img at bounding box center [690, 25] width 12 height 12
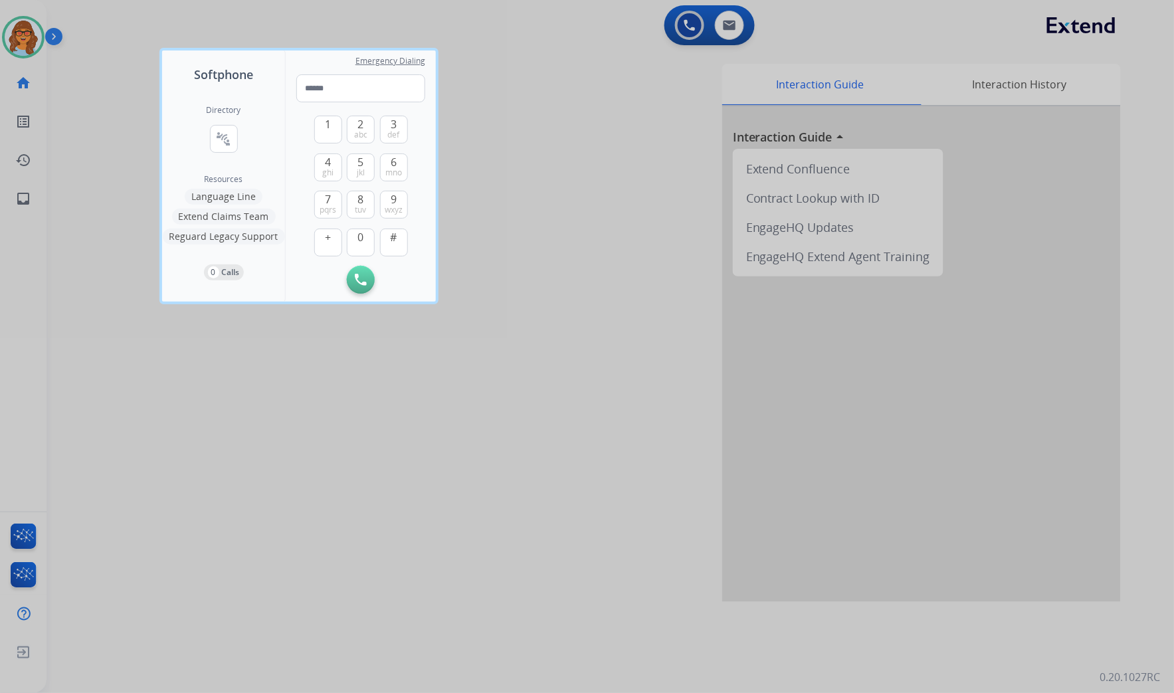
drag, startPoint x: 361, startPoint y: 203, endPoint x: 339, endPoint y: 143, distance: 64.3
click at [361, 203] on button "8 tuv" at bounding box center [361, 205] width 28 height 28
click at [334, 130] on button "1" at bounding box center [328, 130] width 28 height 28
click at [331, 203] on button "7 pqrs" at bounding box center [328, 205] width 28 height 28
click at [397, 130] on span "def" at bounding box center [394, 135] width 12 height 11
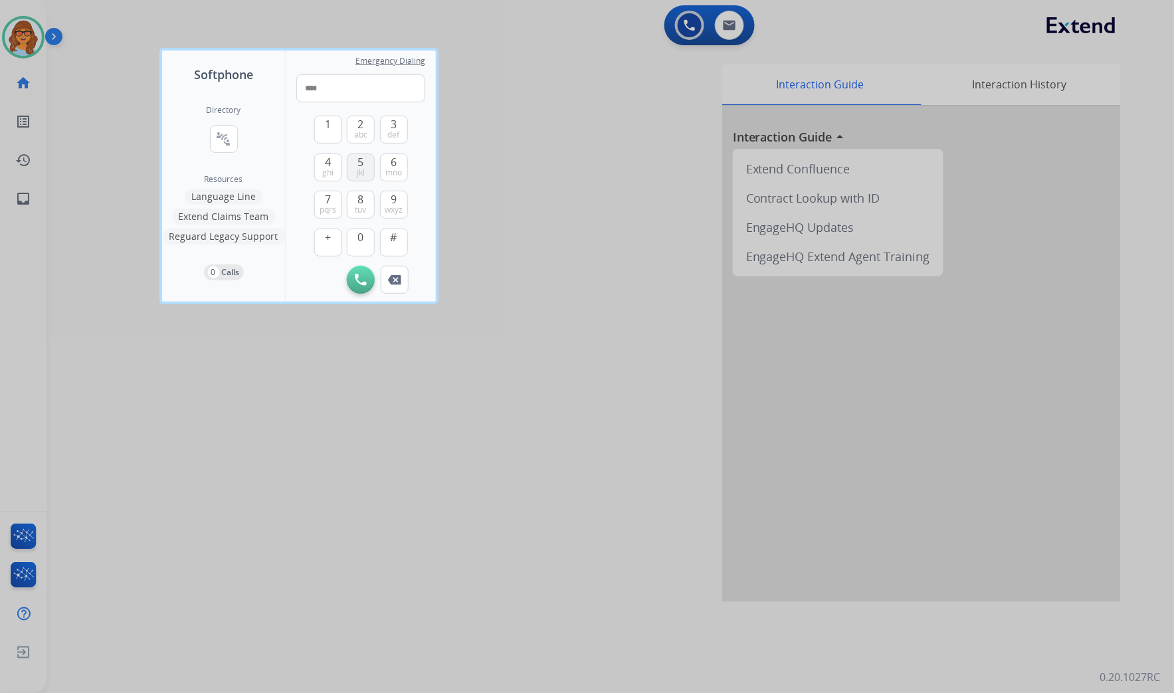
click at [366, 165] on button "5 jkl" at bounding box center [361, 168] width 28 height 28
click at [391, 127] on span "3" at bounding box center [394, 124] width 6 height 16
click at [366, 199] on button "8 tuv" at bounding box center [361, 205] width 28 height 28
click at [364, 199] on button "8 tuv" at bounding box center [361, 205] width 28 height 28
click at [362, 158] on span "5" at bounding box center [361, 162] width 6 height 16
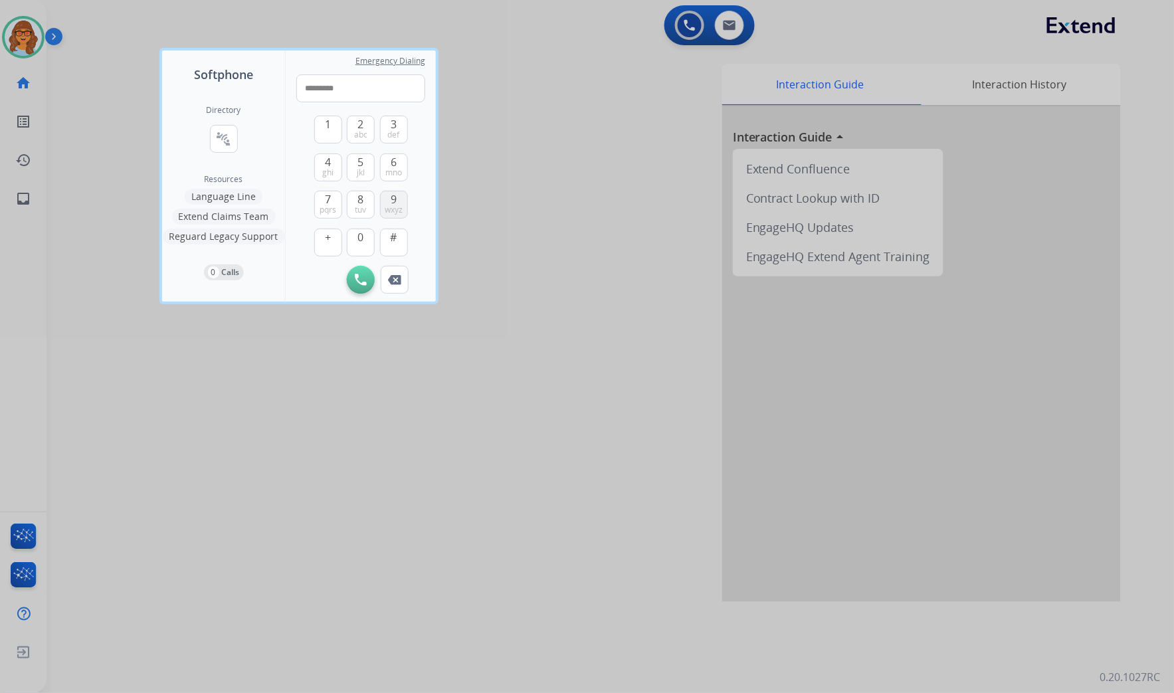
click at [393, 201] on span "9" at bounding box center [394, 199] width 6 height 16
type input "**********"
click at [364, 276] on img at bounding box center [361, 280] width 12 height 12
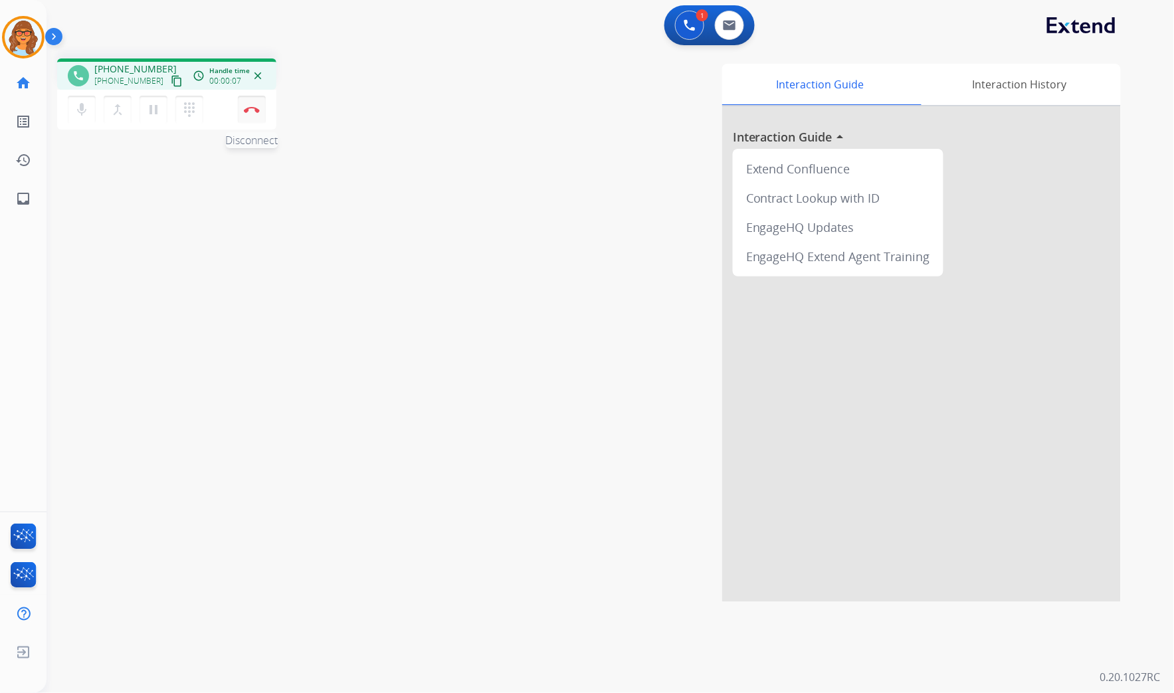
click at [253, 115] on button "Disconnect" at bounding box center [252, 110] width 28 height 28
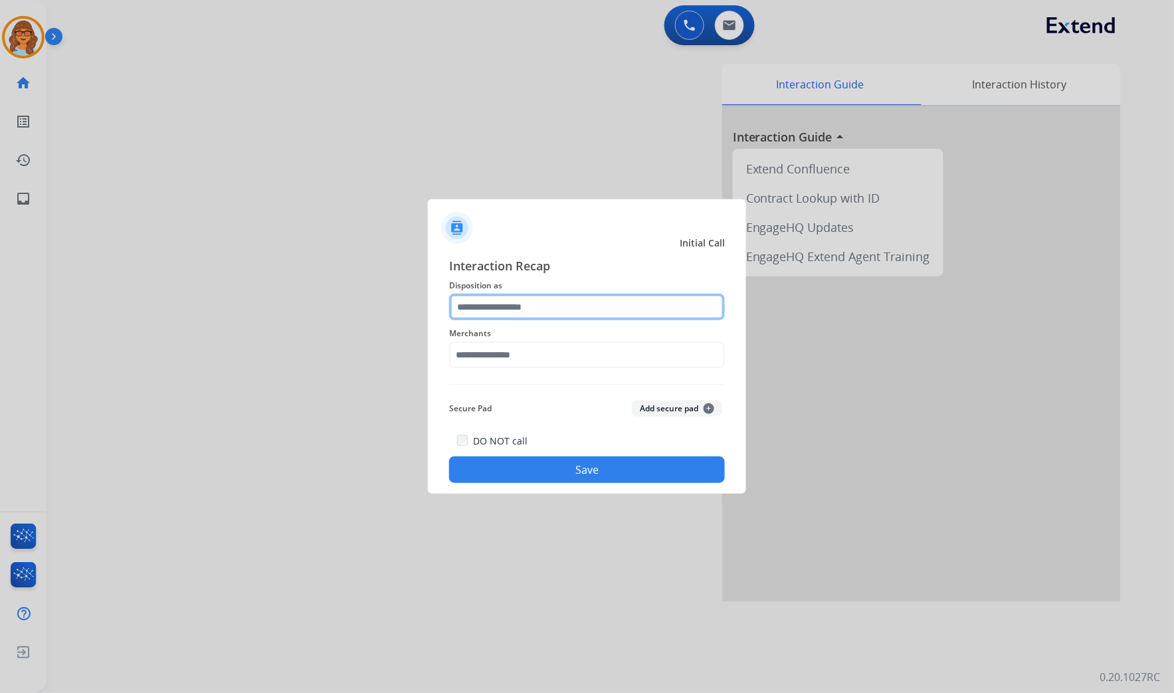
click at [489, 301] on input "text" at bounding box center [587, 307] width 276 height 27
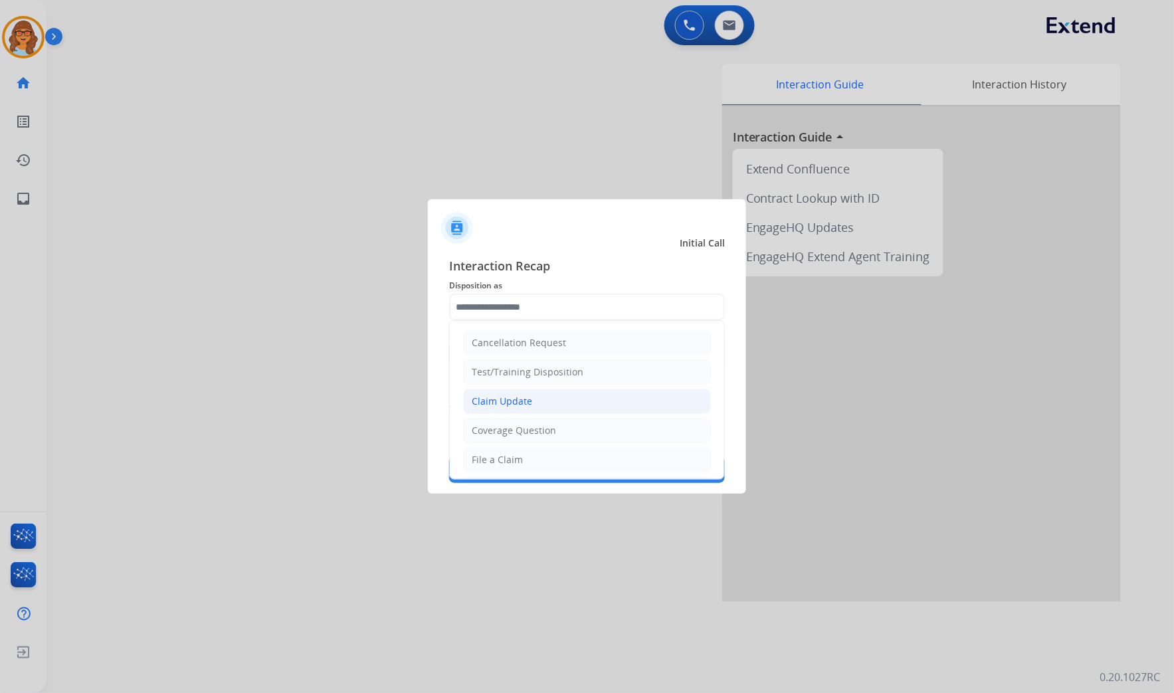
click at [510, 403] on div "Claim Update" at bounding box center [502, 401] width 60 height 13
type input "**********"
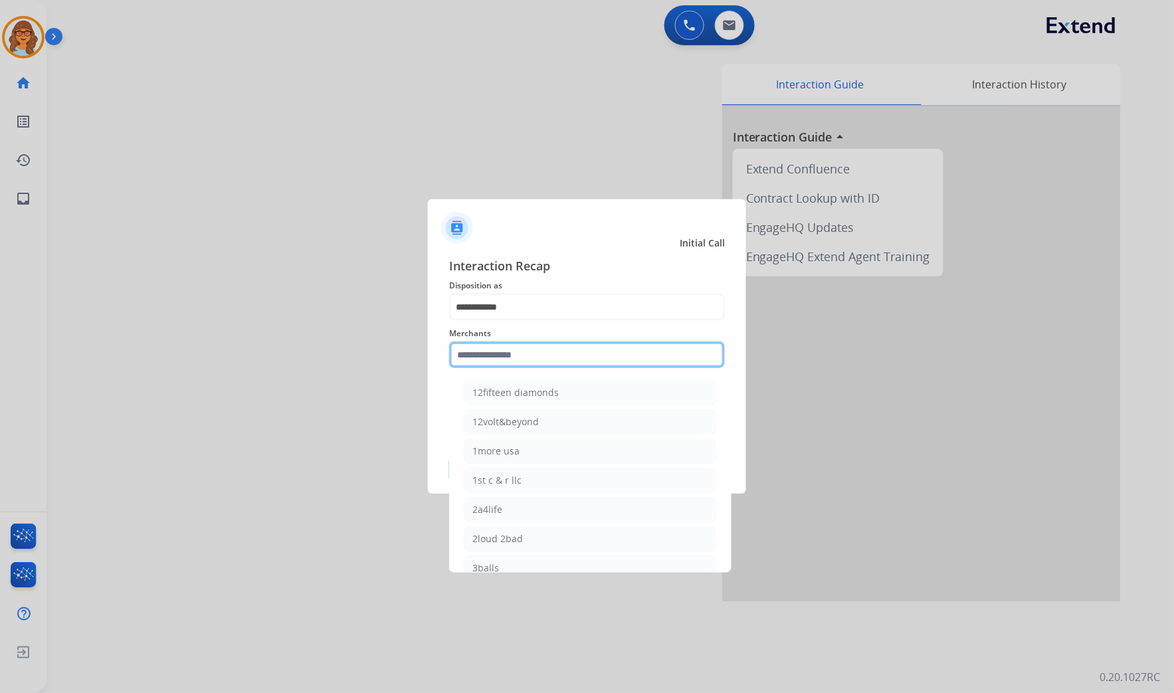
click at [488, 348] on input "text" at bounding box center [587, 355] width 276 height 27
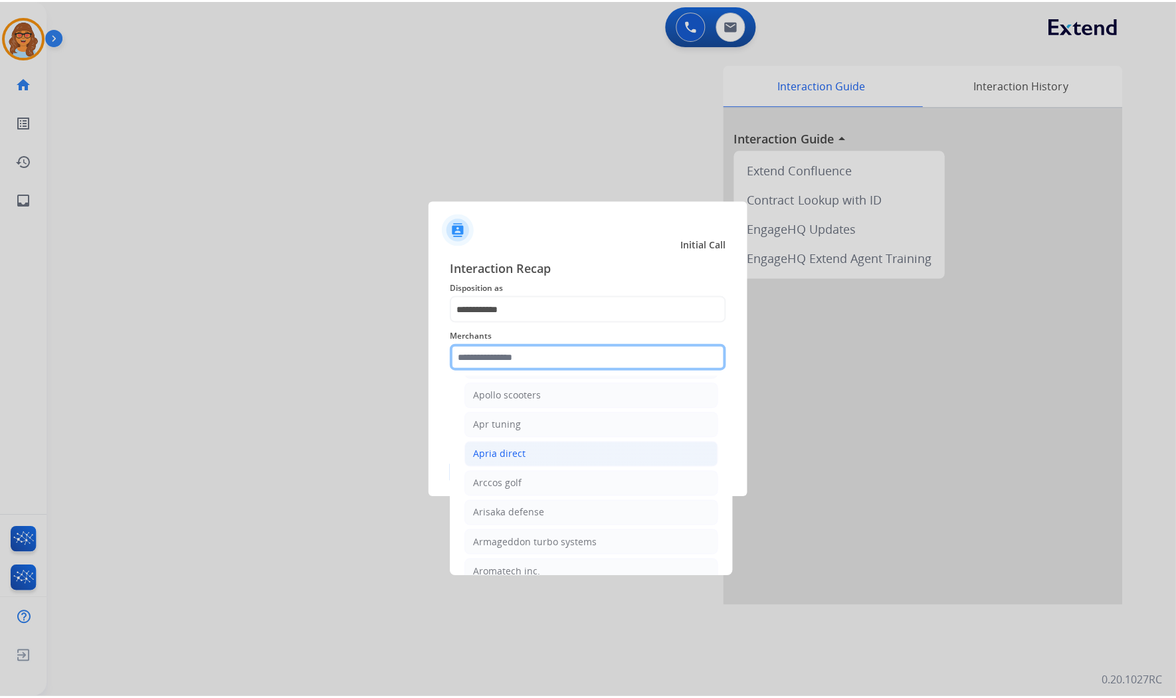
scroll to position [1846, 0]
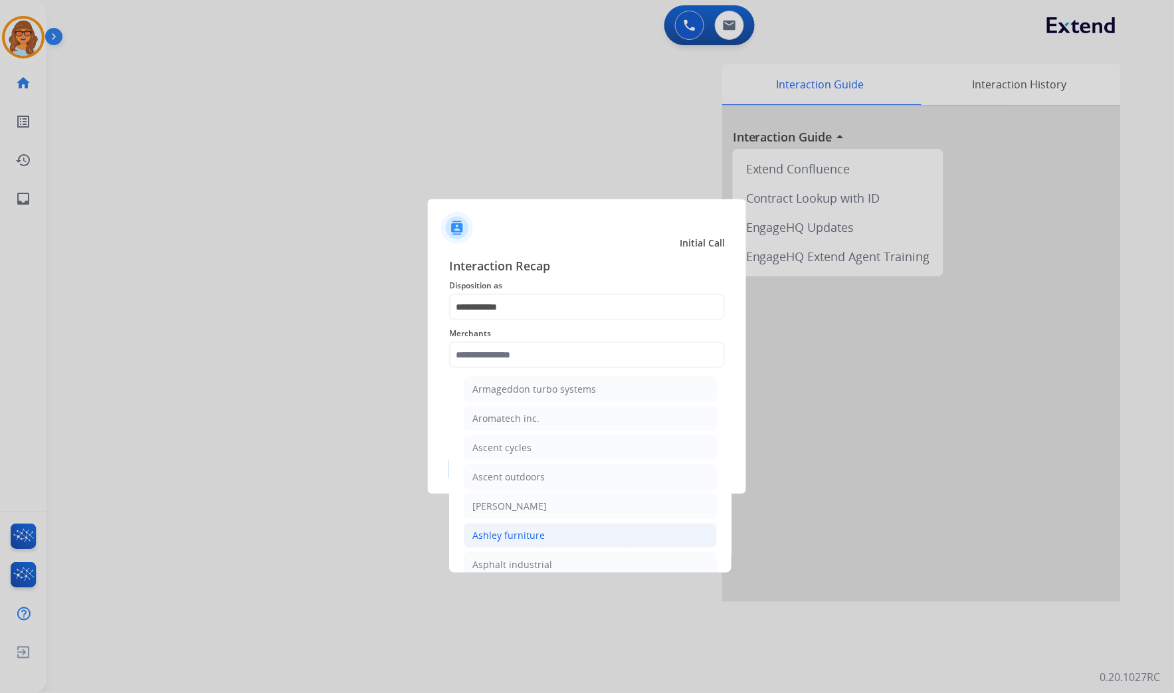
click at [504, 539] on div "Ashley furniture" at bounding box center [509, 535] width 72 height 13
type input "**********"
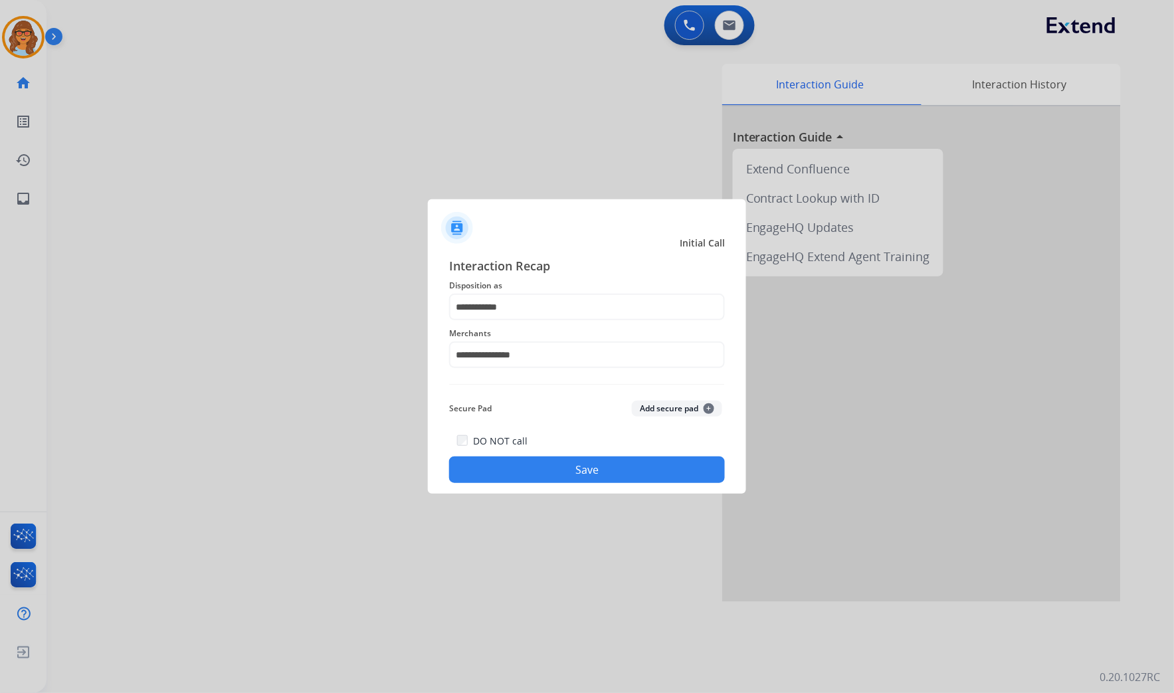
click at [510, 476] on button "Save" at bounding box center [587, 470] width 276 height 27
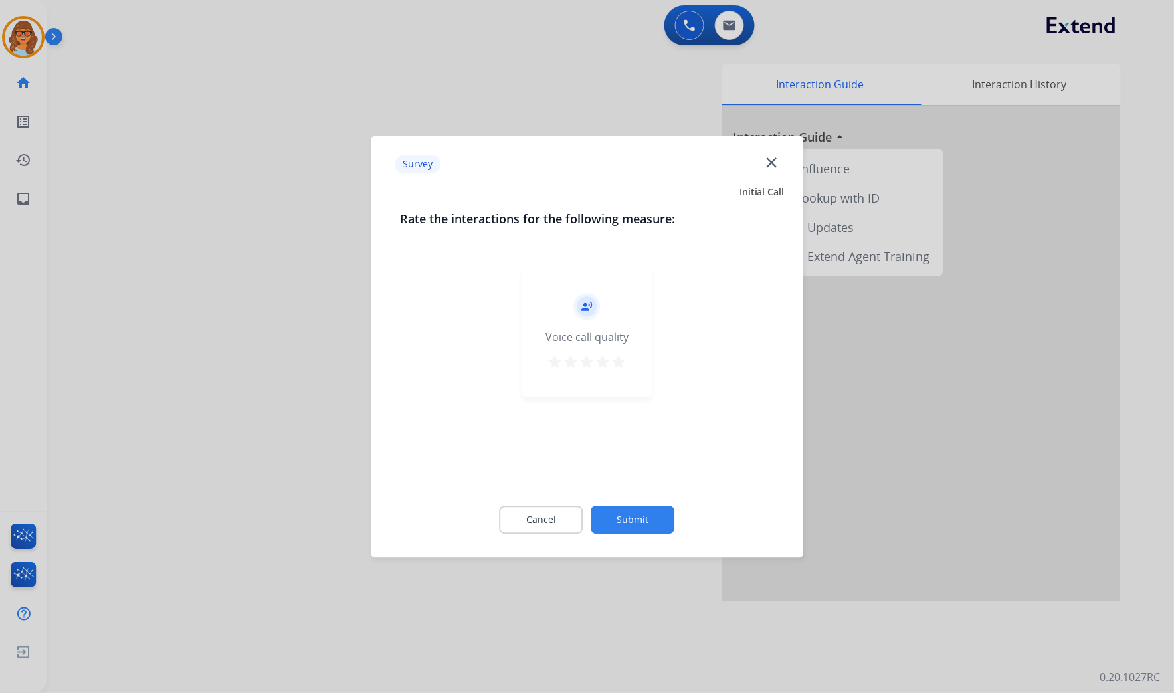
click at [607, 359] on mat-icon "star" at bounding box center [603, 362] width 16 height 16
click at [618, 357] on mat-icon "star" at bounding box center [619, 362] width 16 height 16
click at [633, 532] on button "Submit" at bounding box center [633, 520] width 84 height 28
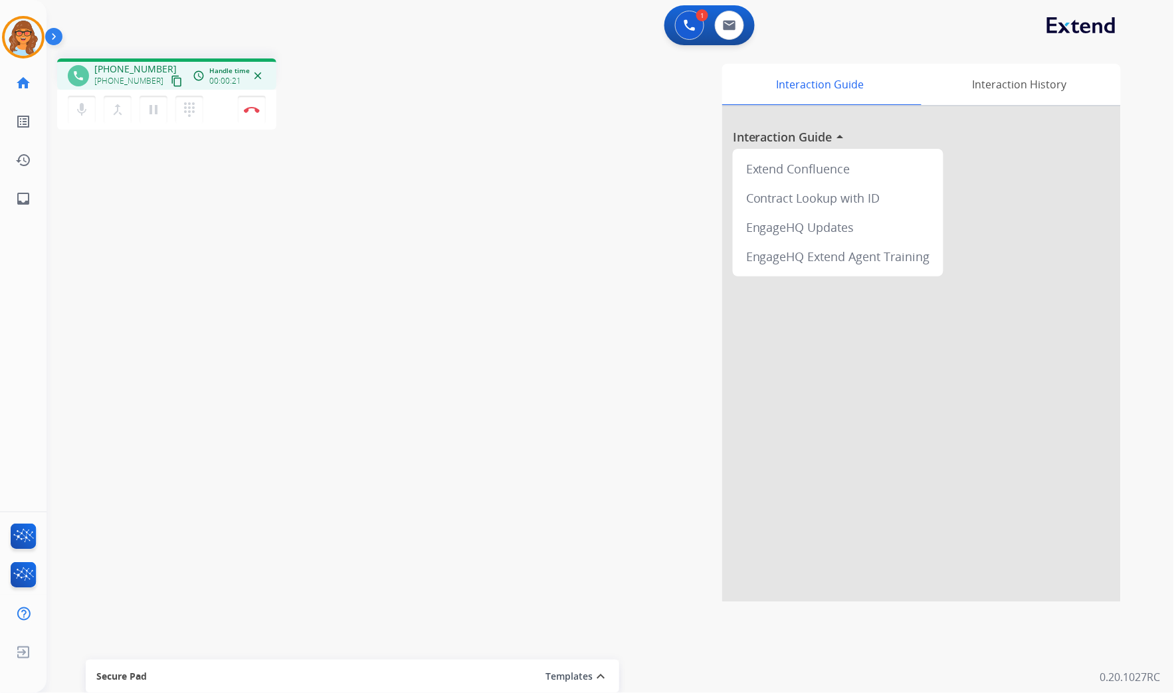
click at [171, 78] on mat-icon "content_copy" at bounding box center [177, 81] width 12 height 12
click at [246, 107] on img at bounding box center [252, 109] width 16 height 7
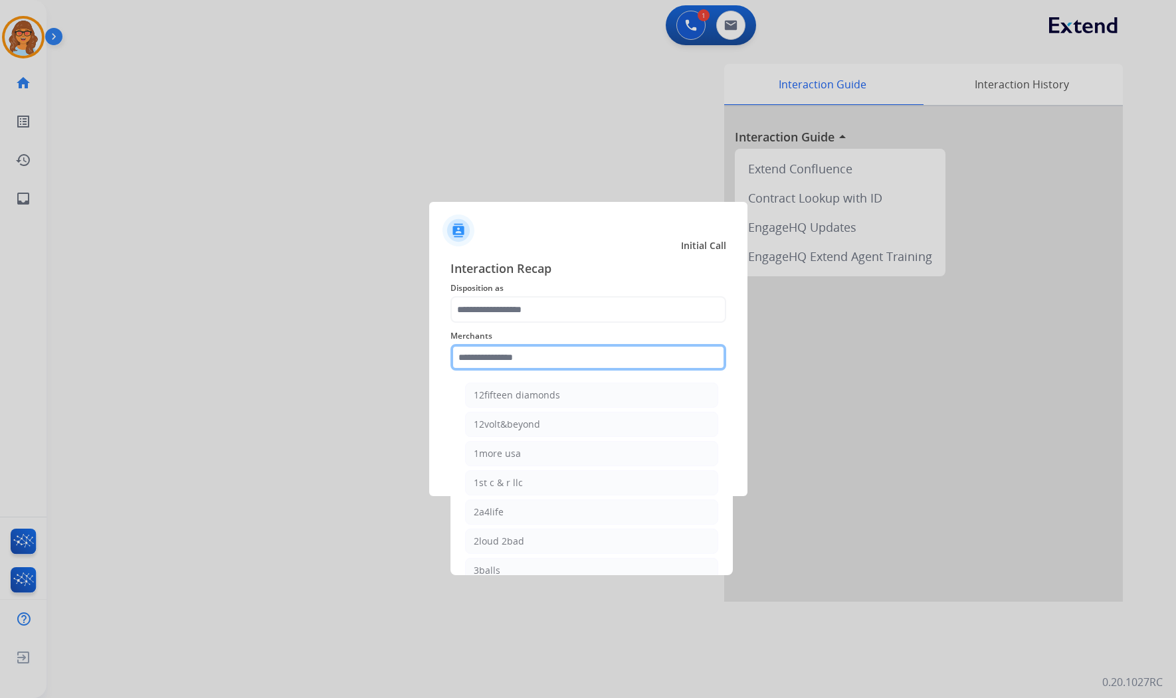
click at [529, 363] on input "text" at bounding box center [589, 357] width 276 height 27
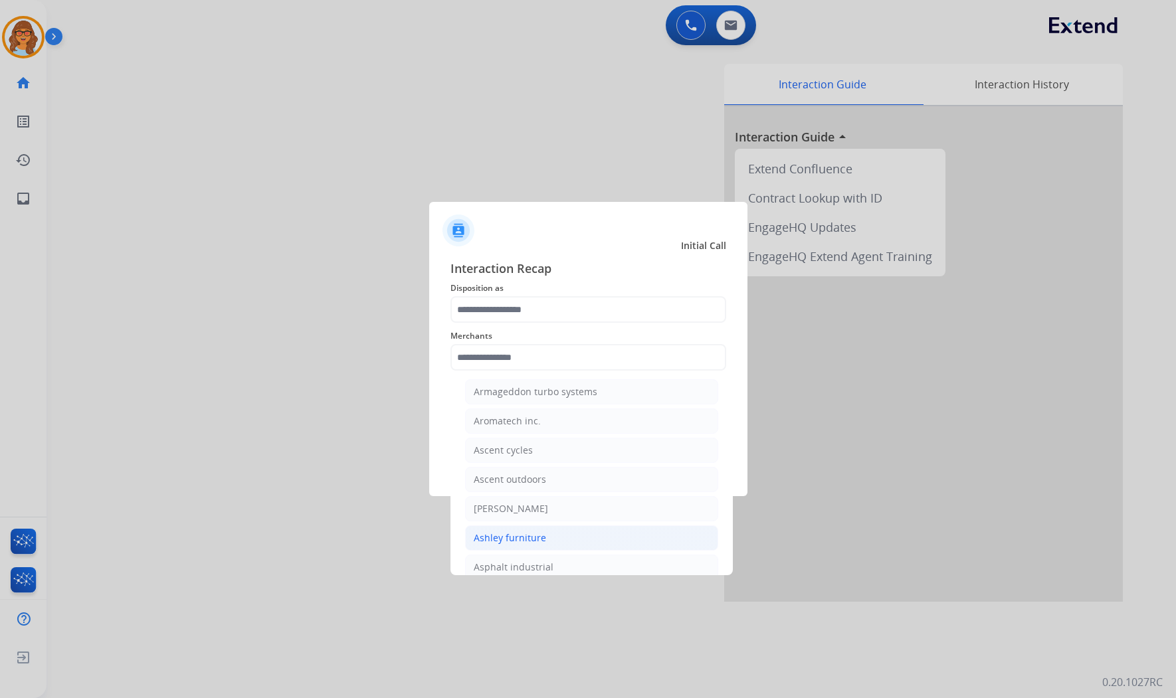
click at [505, 544] on div "Ashley furniture" at bounding box center [510, 538] width 72 height 13
type input "**********"
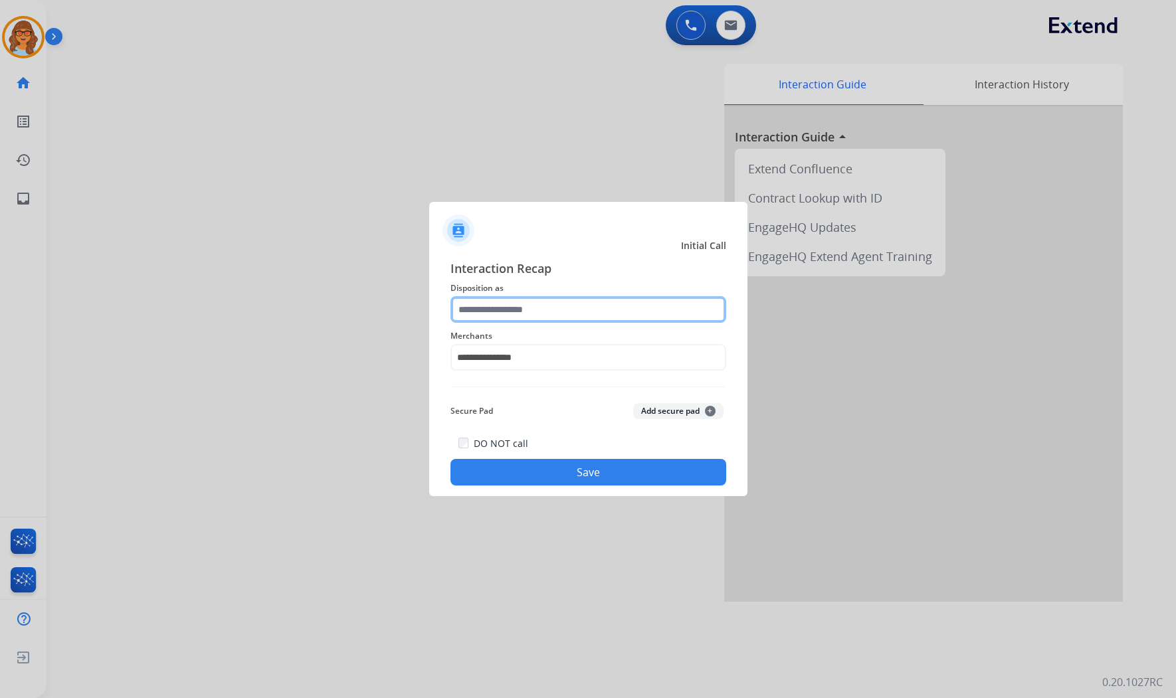
click at [554, 309] on input "text" at bounding box center [589, 309] width 276 height 27
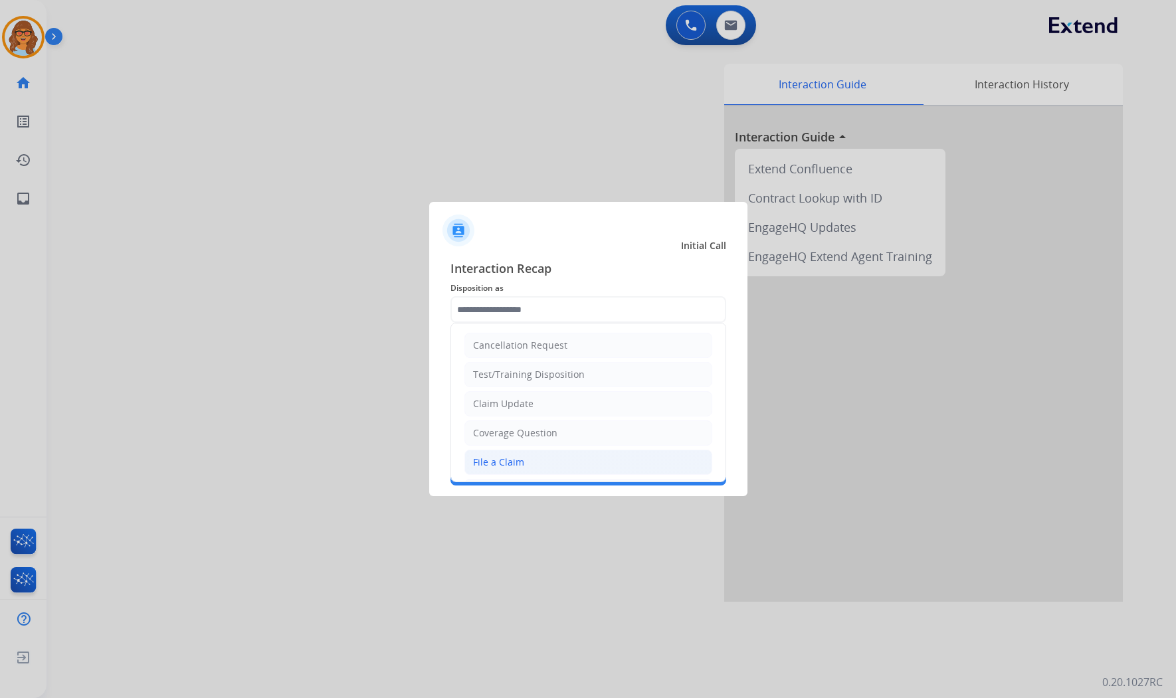
click at [521, 463] on div "File a Claim" at bounding box center [498, 462] width 51 height 13
type input "**********"
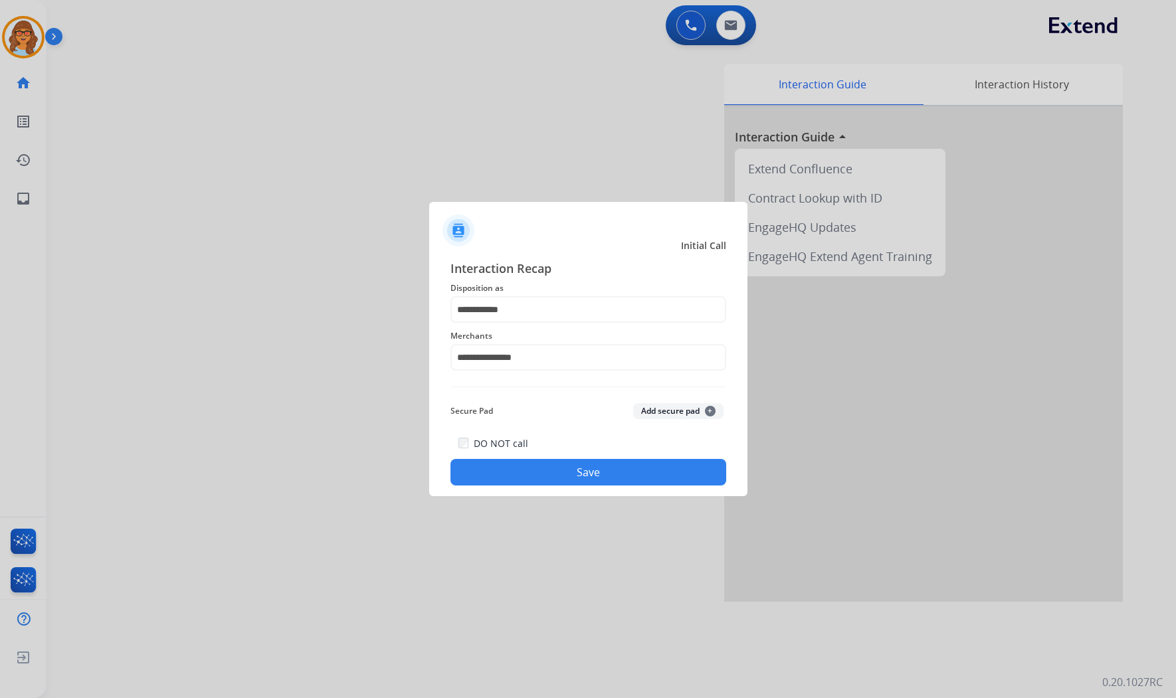
click at [575, 473] on button "Save" at bounding box center [589, 472] width 276 height 27
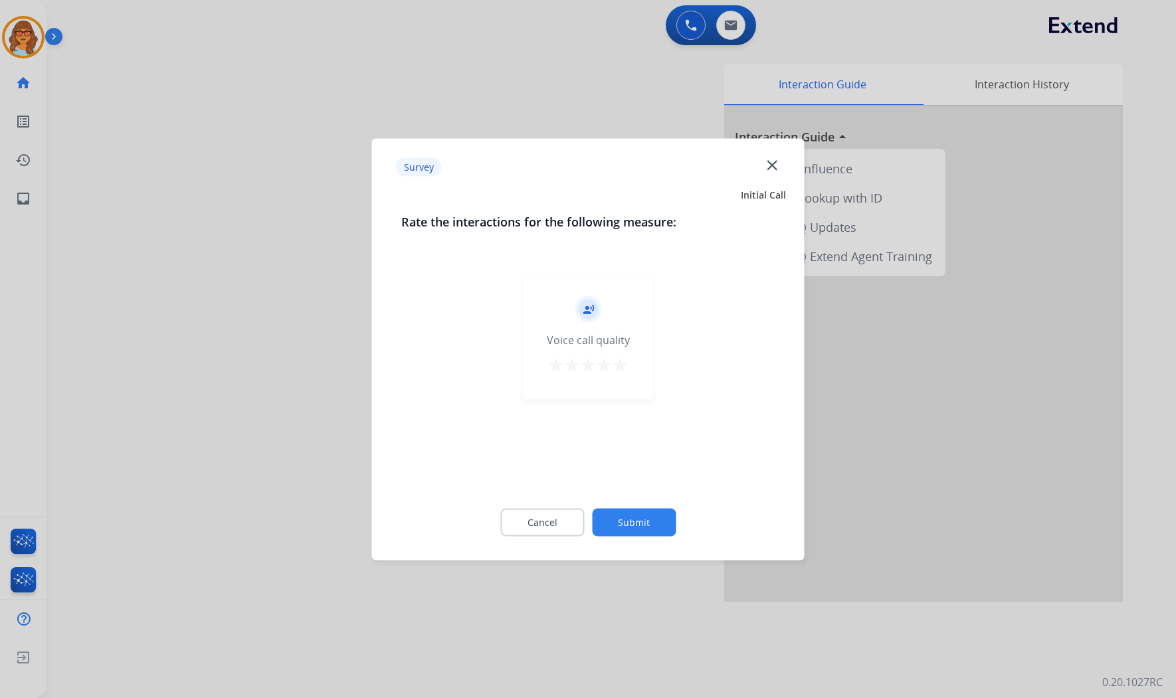
click at [623, 366] on mat-icon "star" at bounding box center [620, 365] width 16 height 16
click at [639, 527] on button "Submit" at bounding box center [634, 522] width 84 height 28
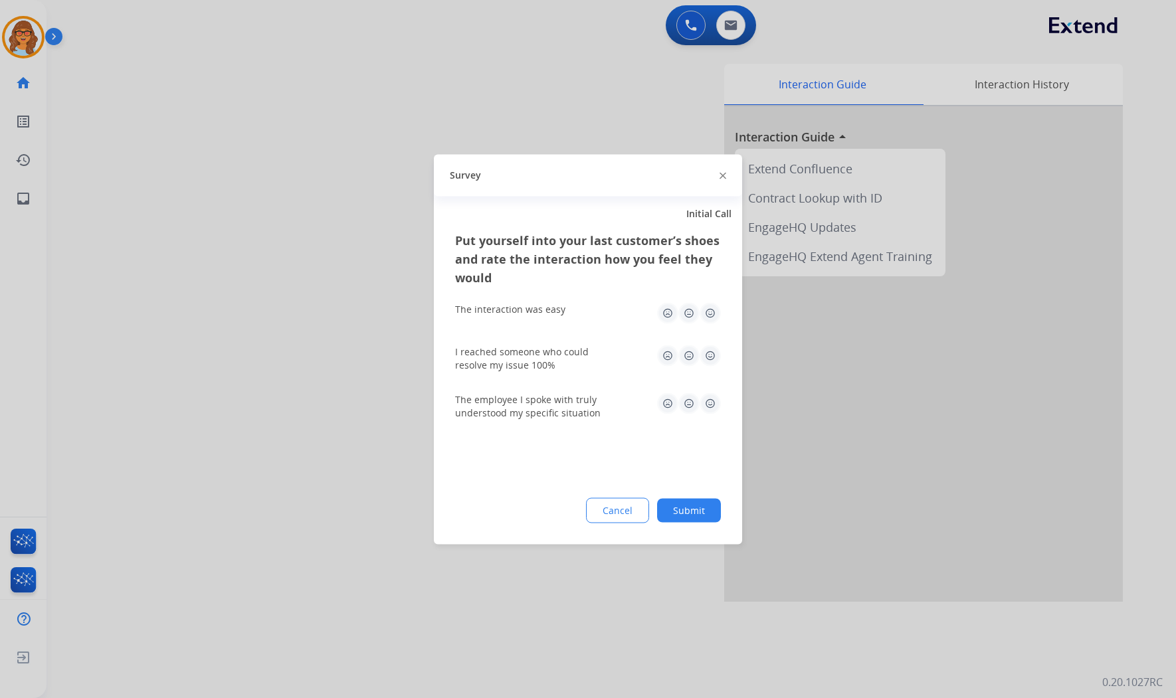
click at [689, 514] on button "Submit" at bounding box center [689, 510] width 64 height 24
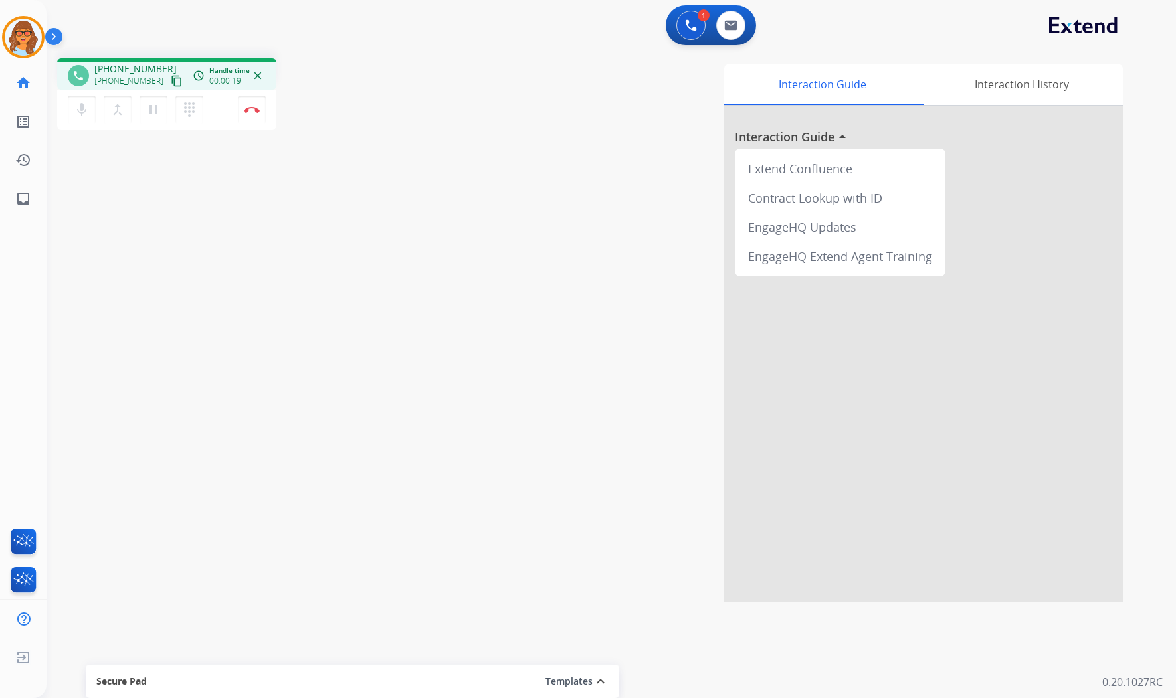
click at [171, 78] on mat-icon "content_copy" at bounding box center [177, 81] width 12 height 12
click at [243, 292] on div "phone [PHONE_NUMBER] [PHONE_NUMBER] content_copy access_time Call metrics Queue…" at bounding box center [596, 325] width 1098 height 554
click at [796, 25] on div "1 Voice Interactions 0 Email Interactions" at bounding box center [603, 26] width 1082 height 43
click at [253, 106] on img at bounding box center [252, 109] width 16 height 7
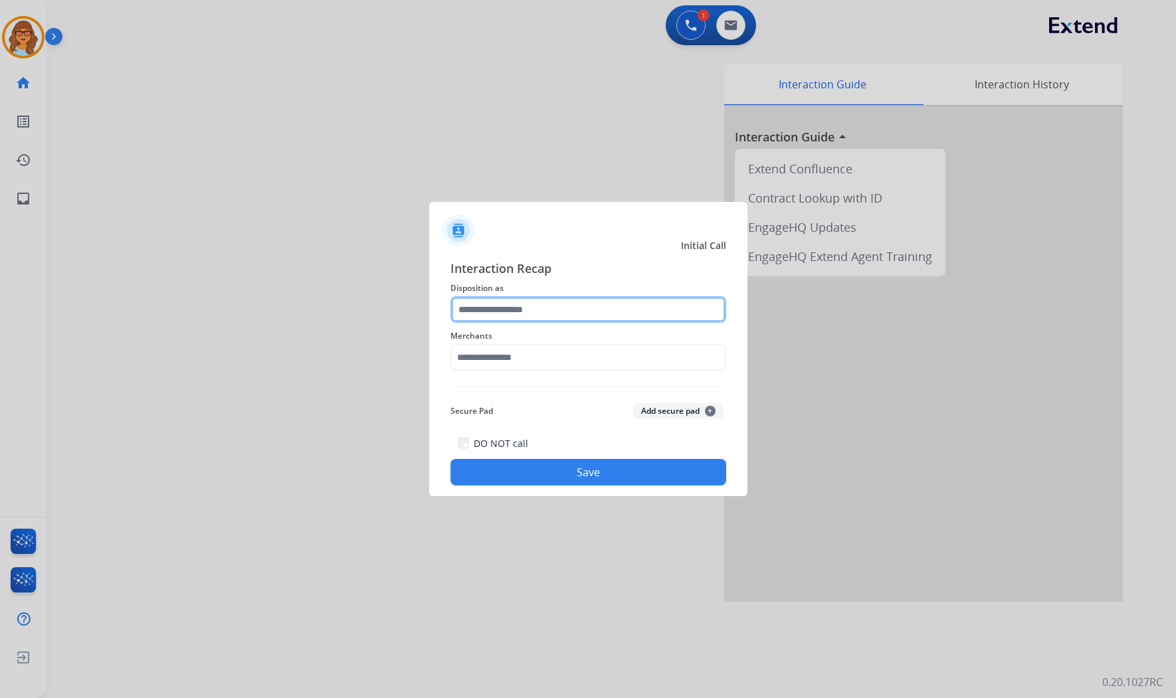
click at [543, 308] on input "text" at bounding box center [589, 309] width 276 height 27
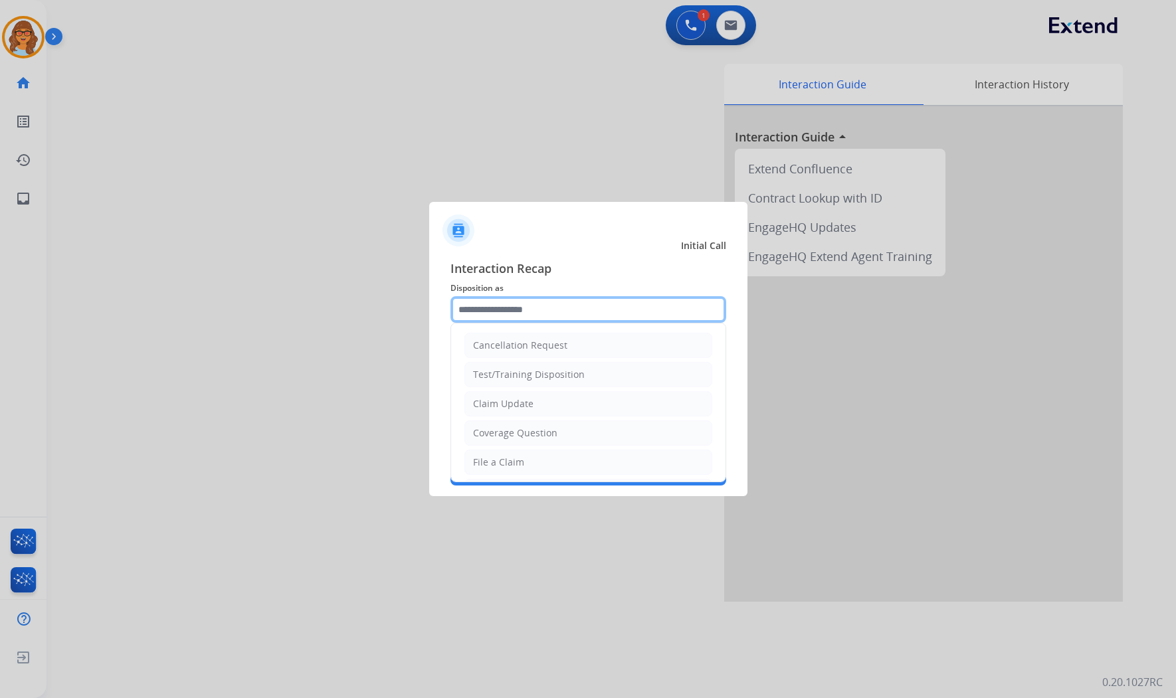
click at [555, 308] on input "text" at bounding box center [589, 309] width 276 height 27
click at [536, 399] on li "Claim Update" at bounding box center [589, 403] width 248 height 25
type input "**********"
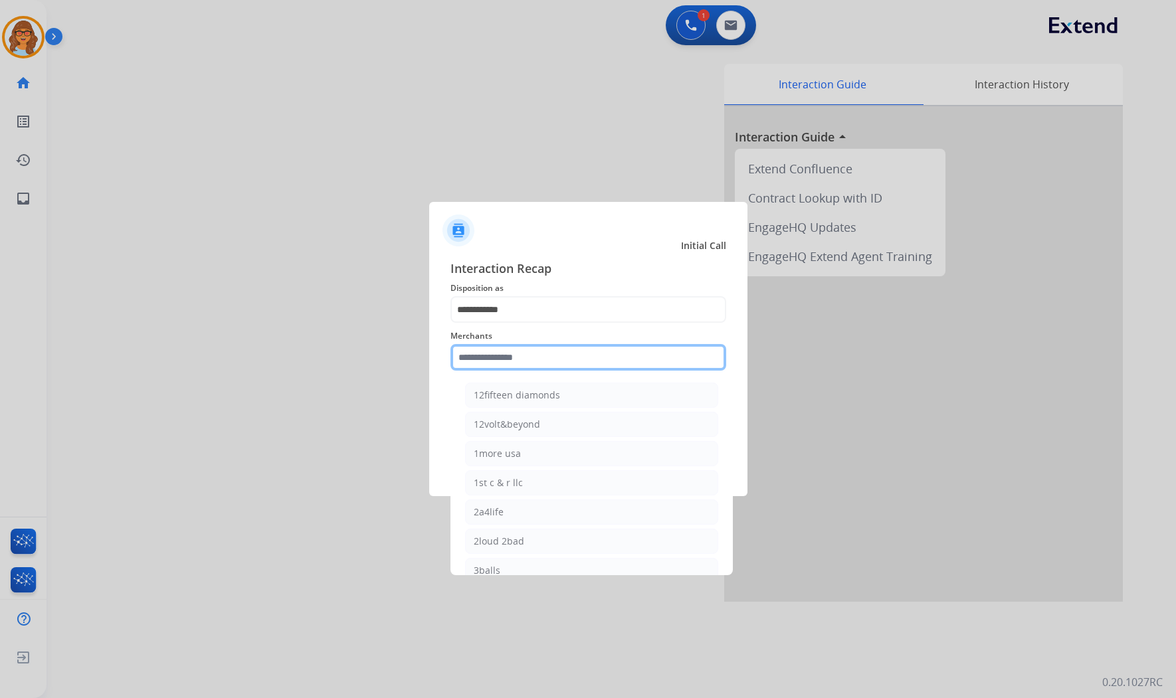
click at [528, 359] on input "text" at bounding box center [589, 357] width 276 height 27
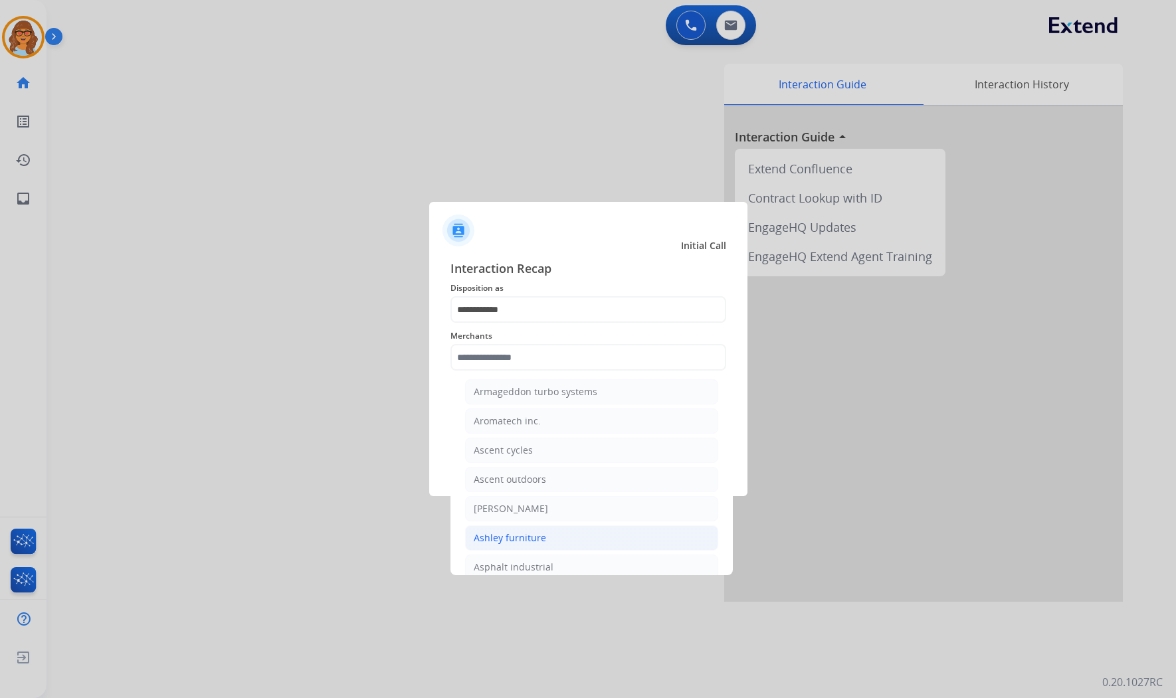
click at [492, 545] on div "Ashley furniture" at bounding box center [510, 538] width 72 height 13
type input "**********"
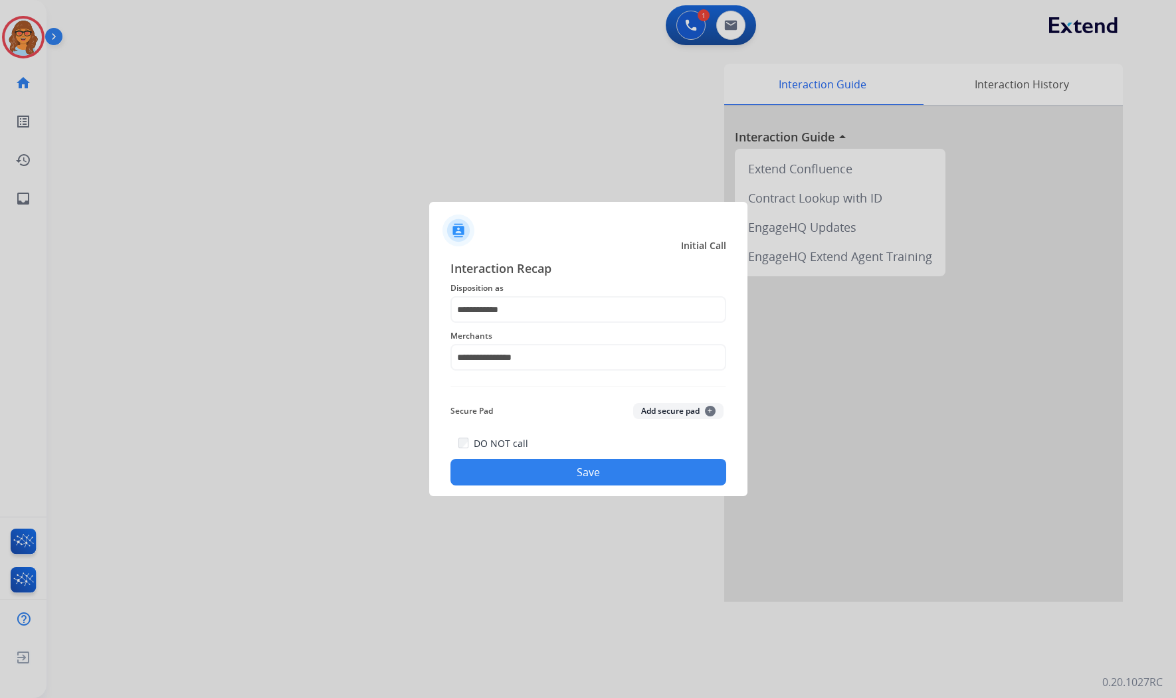
click at [567, 479] on button "Save" at bounding box center [589, 472] width 276 height 27
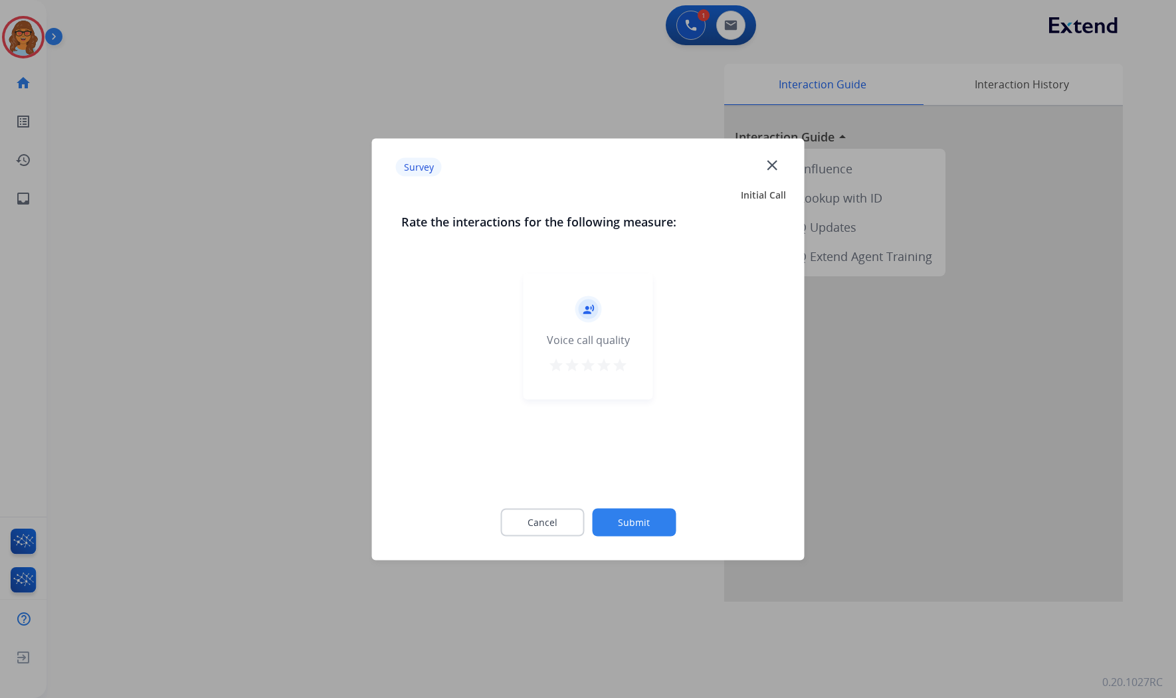
click at [645, 527] on button "Submit" at bounding box center [634, 522] width 84 height 28
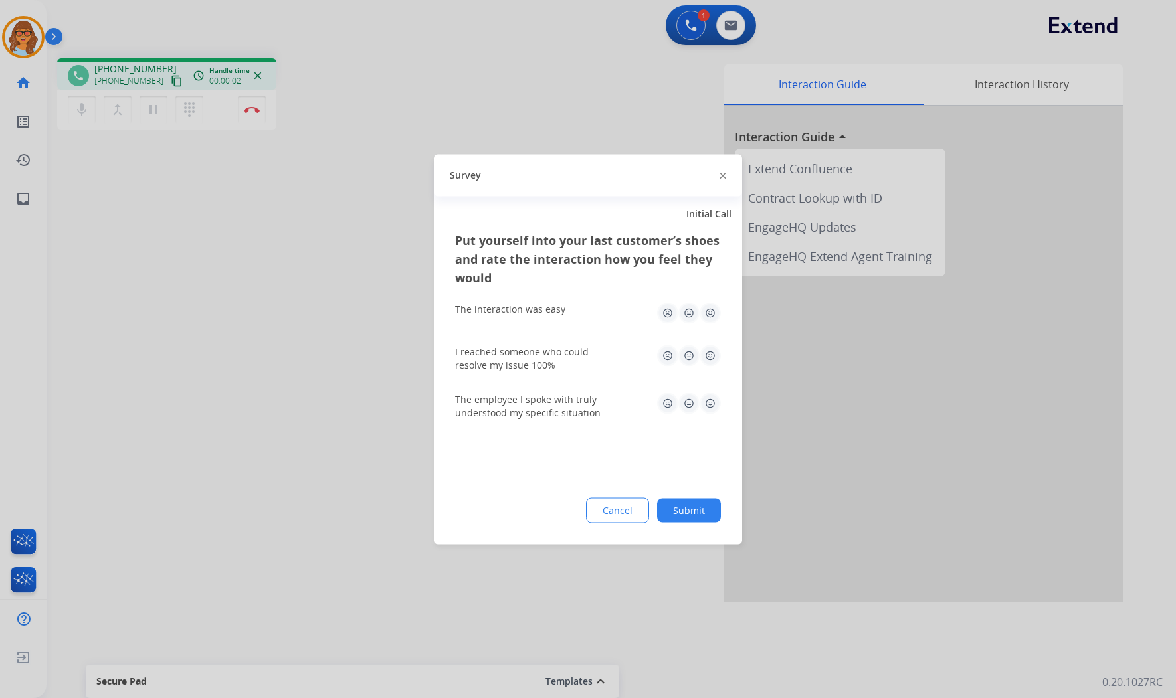
click at [709, 312] on img at bounding box center [710, 312] width 21 height 21
click at [709, 351] on img at bounding box center [710, 355] width 21 height 21
click at [711, 408] on img at bounding box center [710, 403] width 21 height 21
click at [689, 505] on button "Submit" at bounding box center [689, 510] width 64 height 24
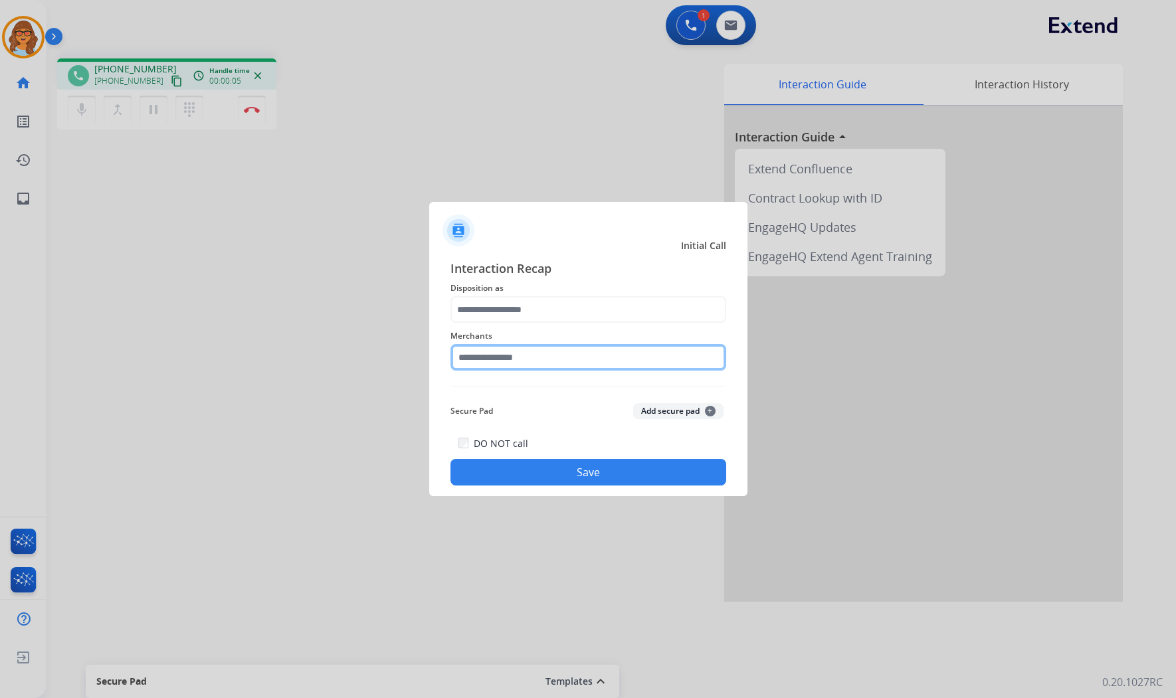
click at [512, 362] on input "text" at bounding box center [589, 357] width 276 height 27
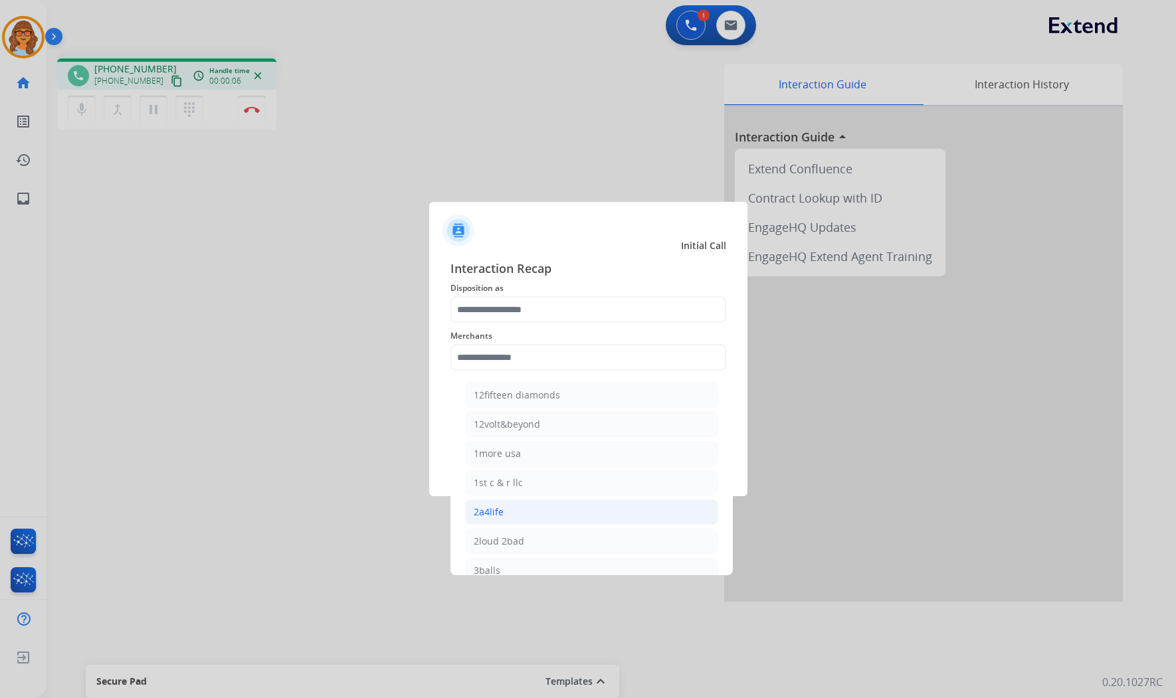
click at [506, 515] on li "2a4life" at bounding box center [591, 512] width 253 height 25
type input "*******"
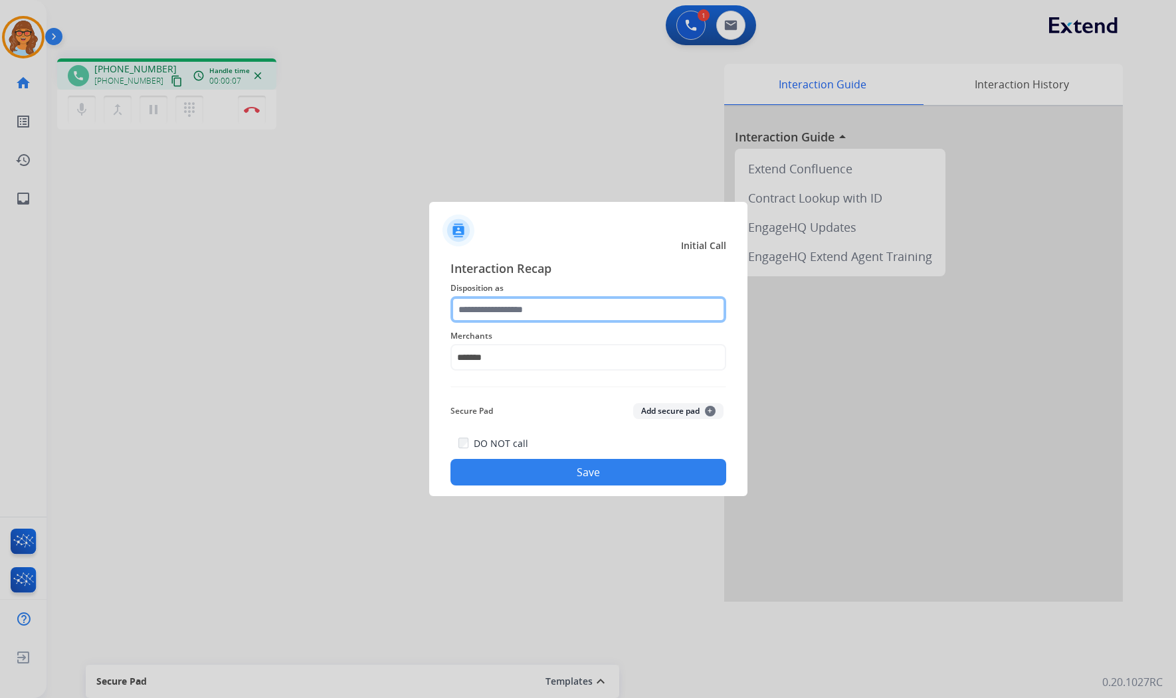
click at [492, 307] on input "text" at bounding box center [589, 309] width 276 height 27
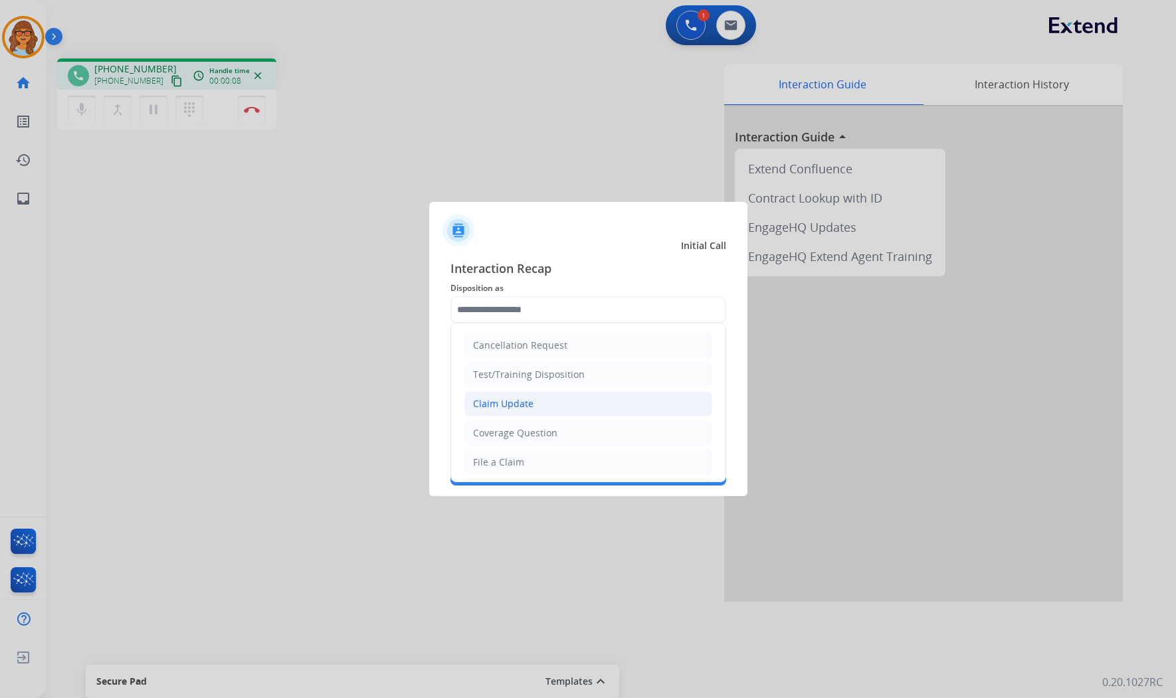
click at [528, 404] on div "Claim Update" at bounding box center [503, 403] width 60 height 13
type input "**********"
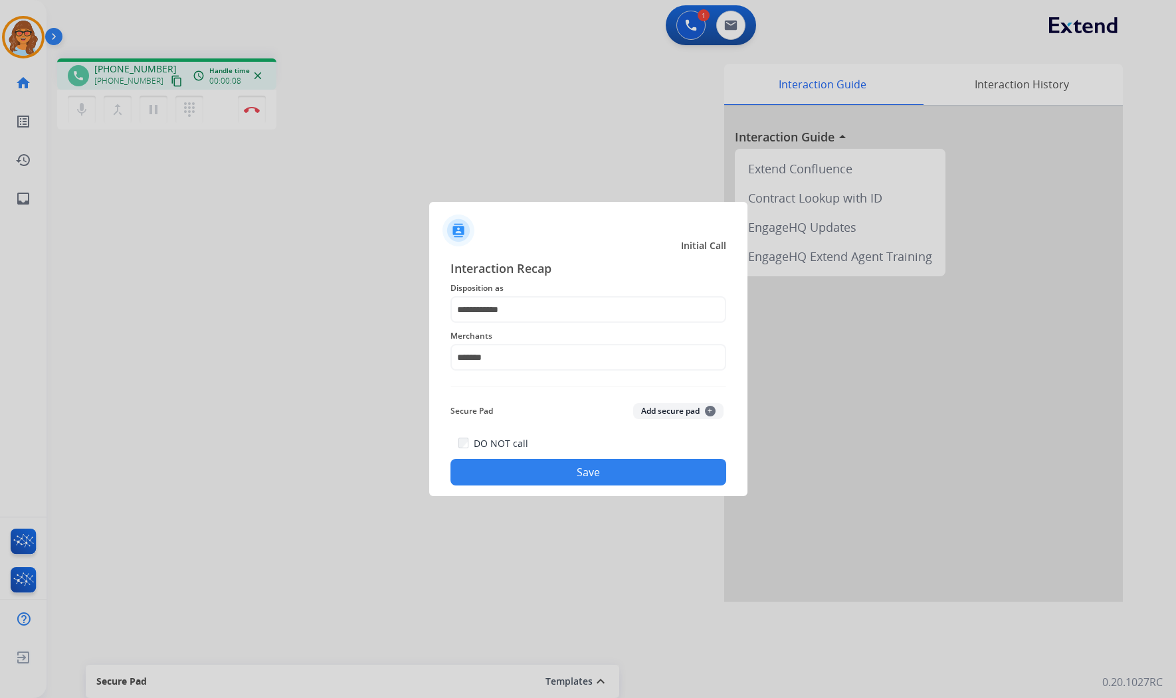
click at [607, 471] on button "Save" at bounding box center [589, 472] width 276 height 27
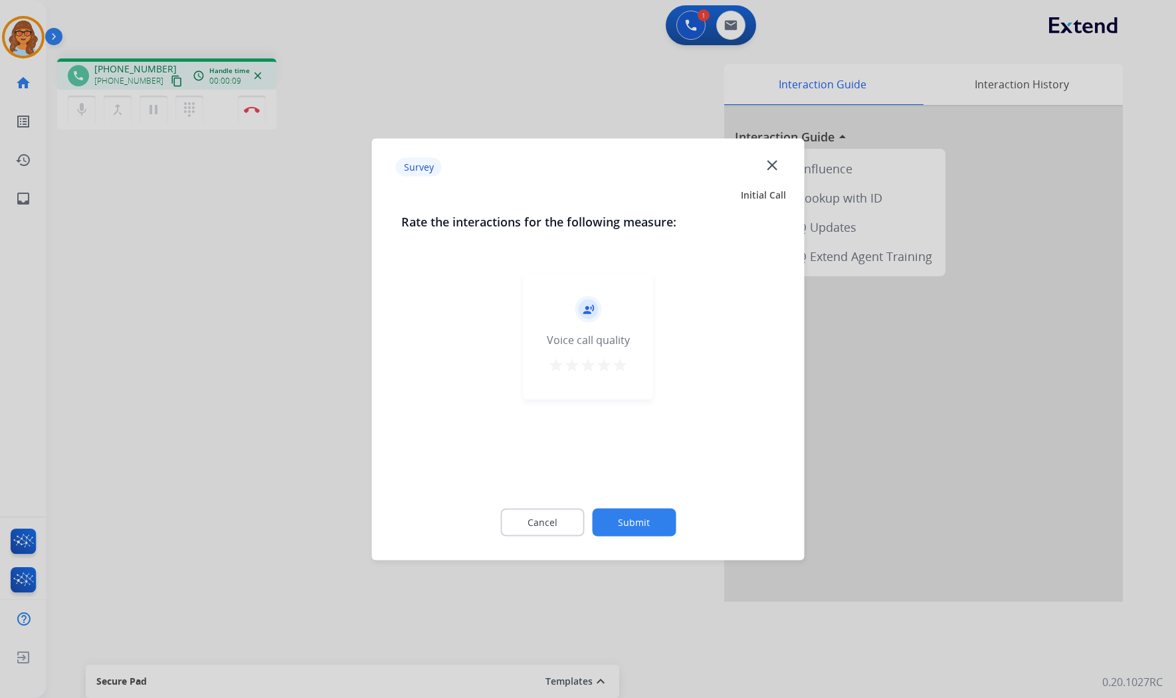
click at [164, 83] on div at bounding box center [588, 349] width 1176 height 698
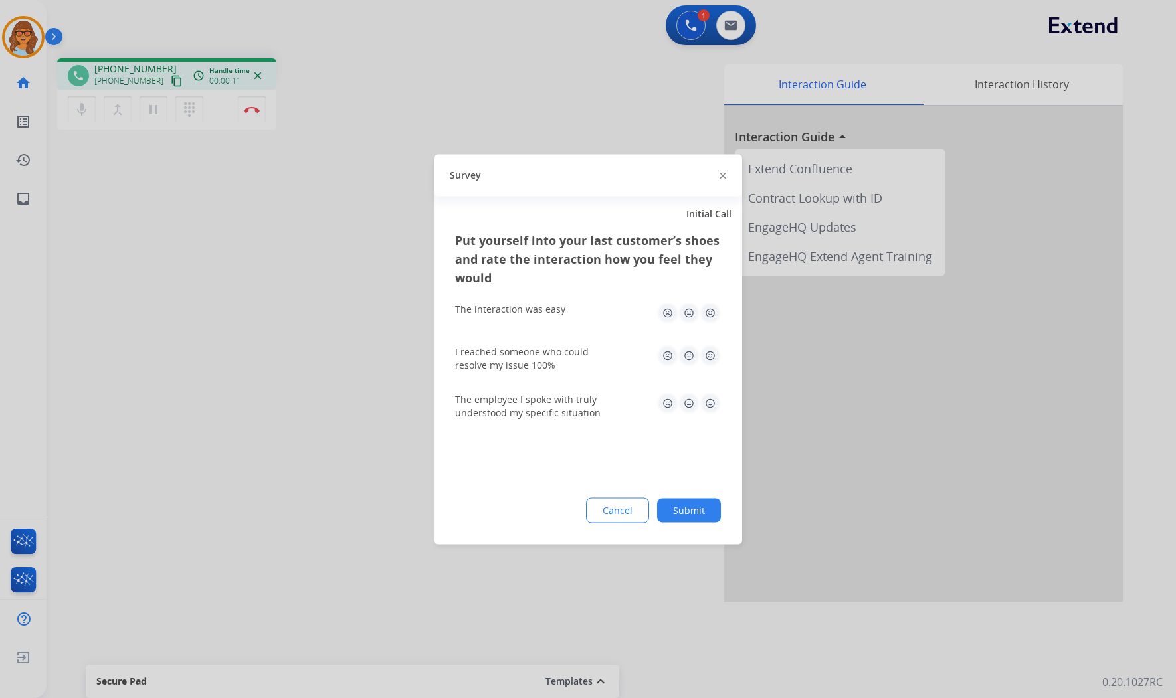
click at [694, 515] on button "Submit" at bounding box center [689, 510] width 64 height 24
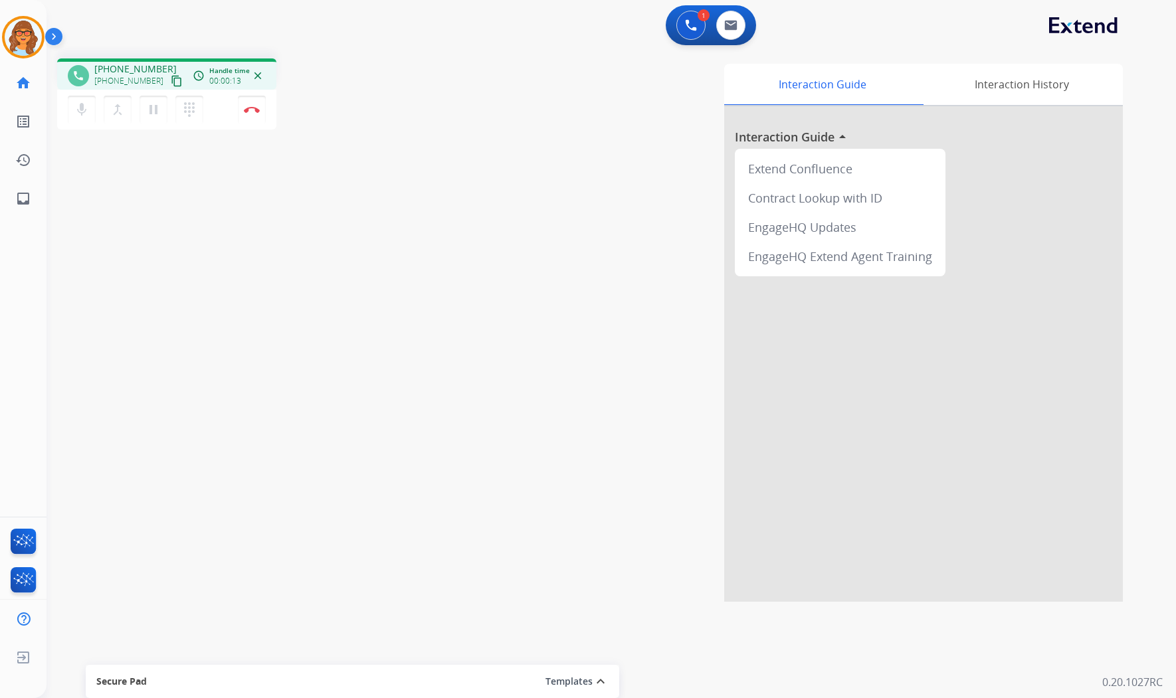
click at [171, 78] on mat-icon "content_copy" at bounding box center [177, 81] width 12 height 12
click at [251, 108] on img at bounding box center [252, 109] width 16 height 7
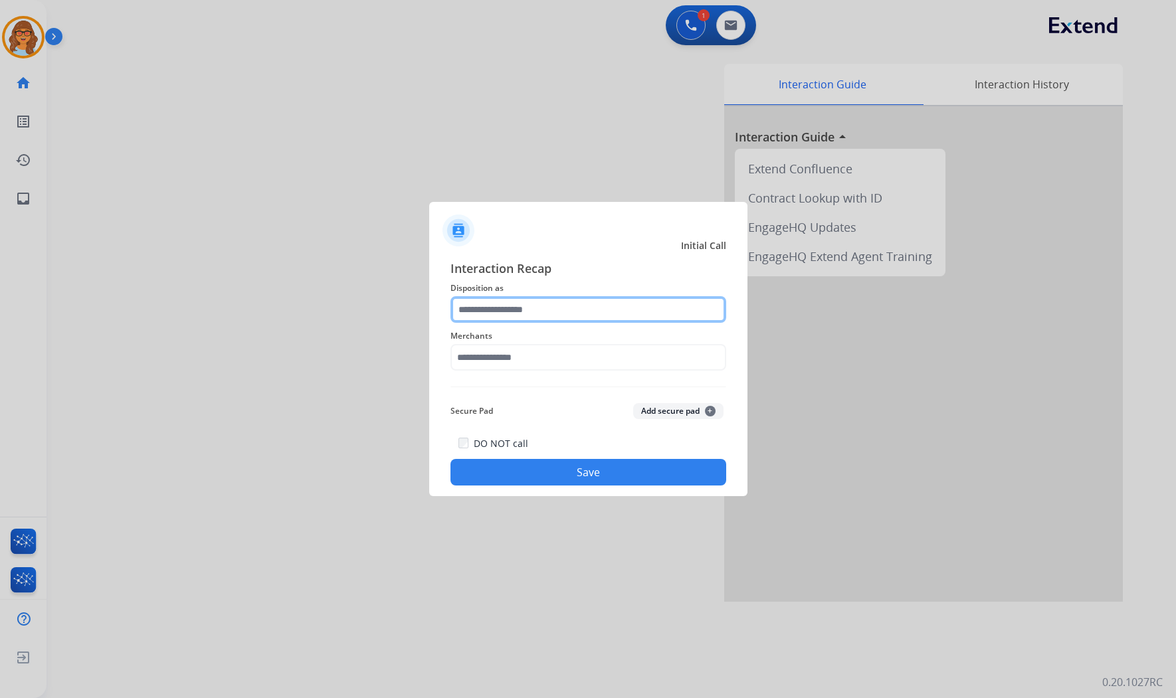
click at [528, 310] on input "text" at bounding box center [589, 309] width 276 height 27
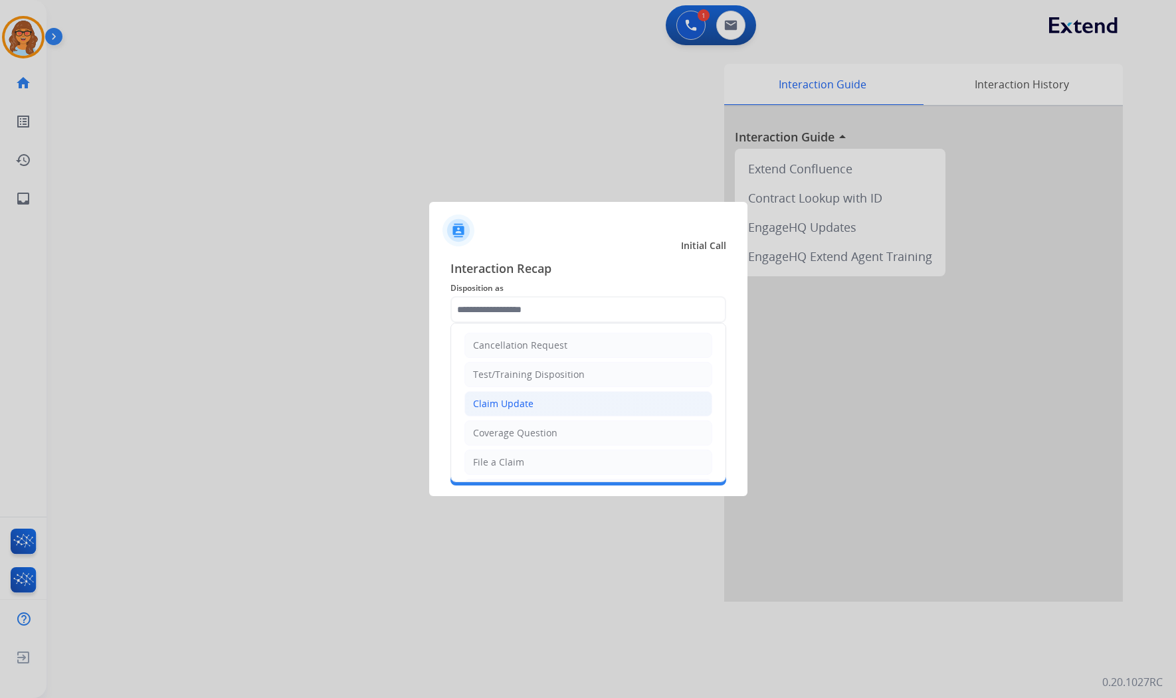
click at [521, 401] on div "Claim Update" at bounding box center [503, 403] width 60 height 13
type input "**********"
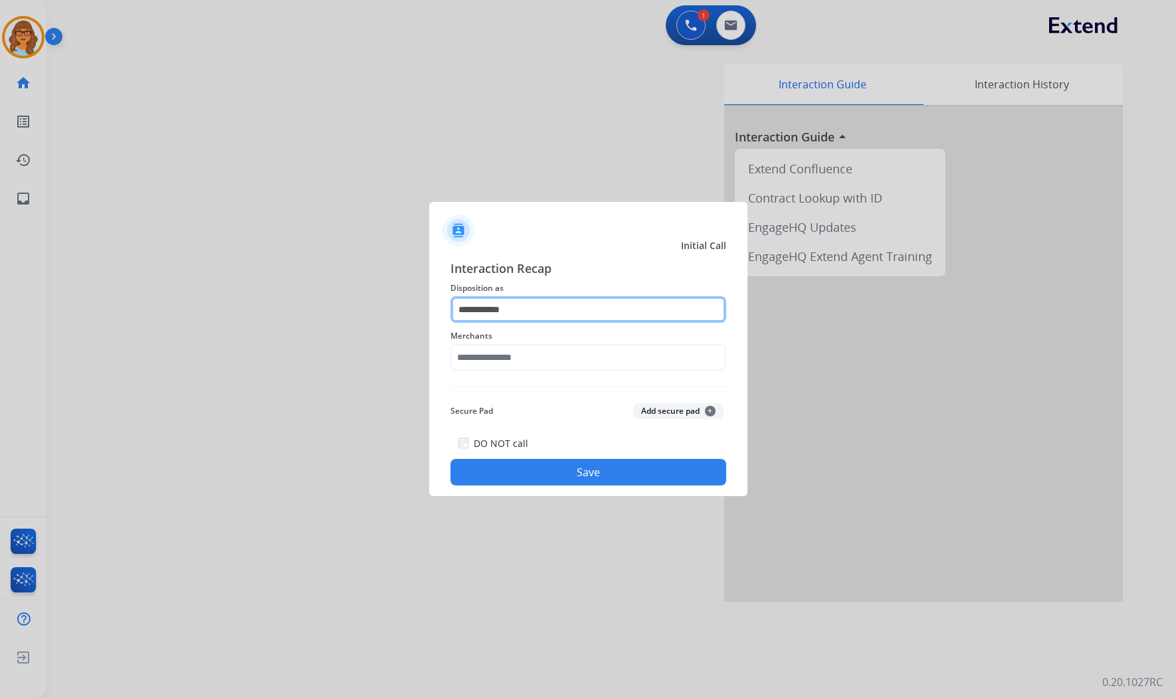
drag, startPoint x: 524, startPoint y: 310, endPoint x: 404, endPoint y: 310, distance: 119.6
click at [0, 310] on app-contact-recap-modal "**********" at bounding box center [0, 349] width 0 height 698
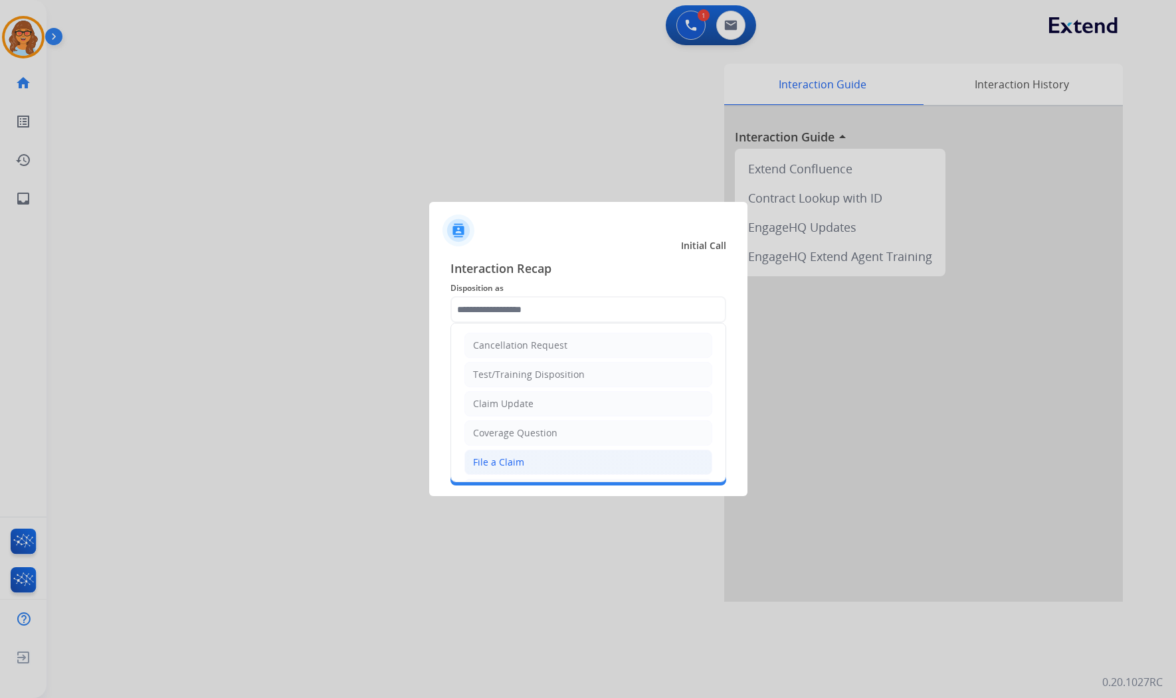
click at [508, 460] on div "File a Claim" at bounding box center [498, 462] width 51 height 13
type input "**********"
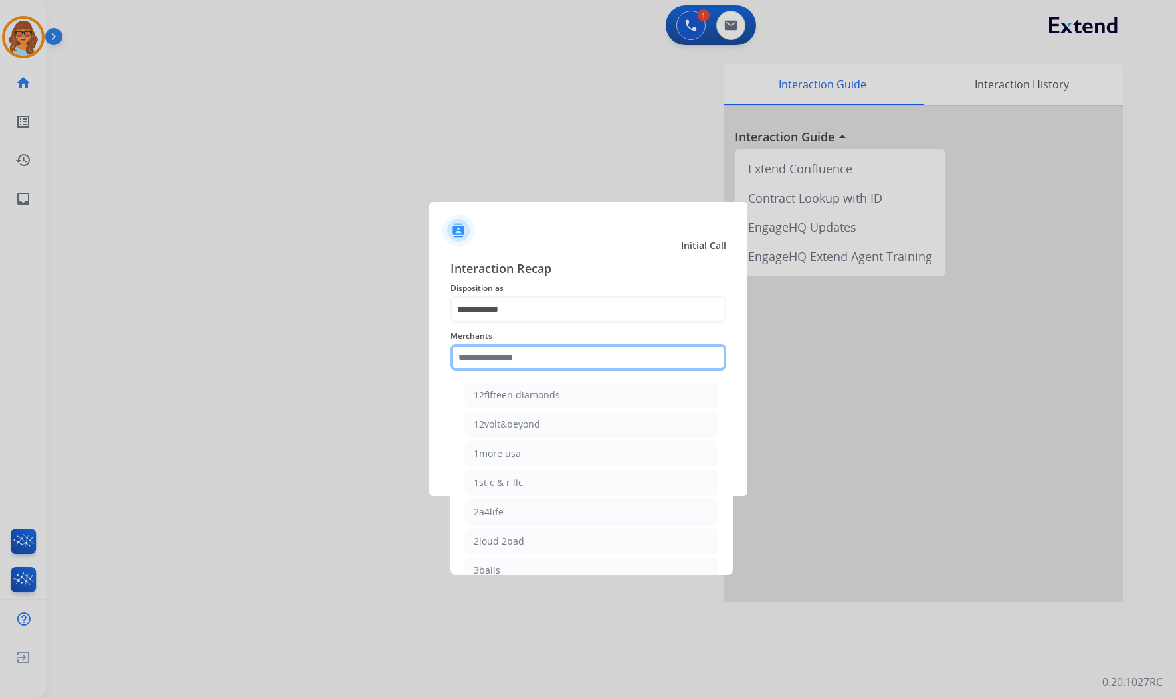
click at [510, 346] on input "text" at bounding box center [589, 357] width 276 height 27
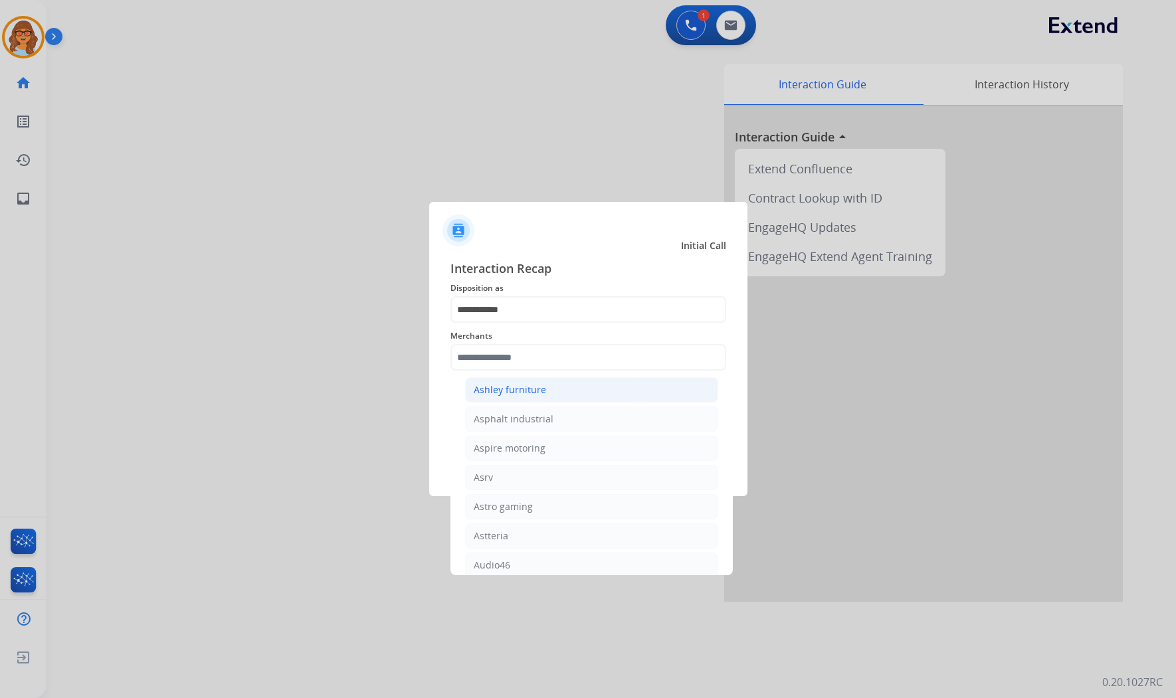
click at [547, 393] on li "Ashley furniture" at bounding box center [591, 389] width 253 height 25
type input "**********"
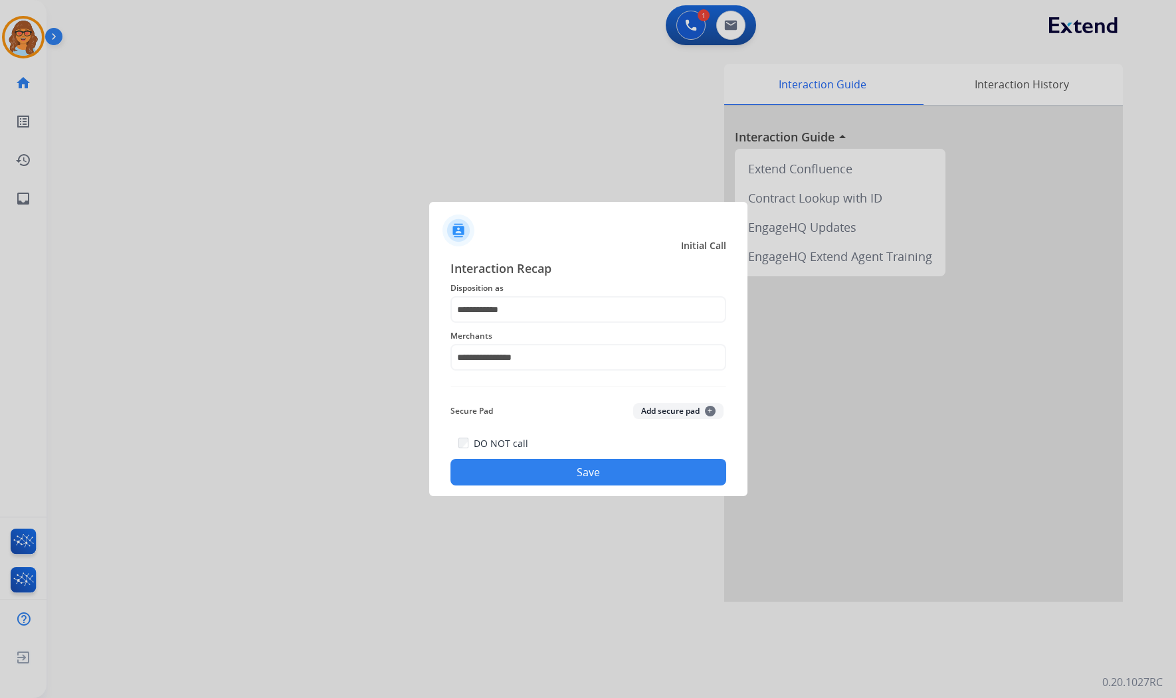
click at [593, 470] on button "Save" at bounding box center [589, 472] width 276 height 27
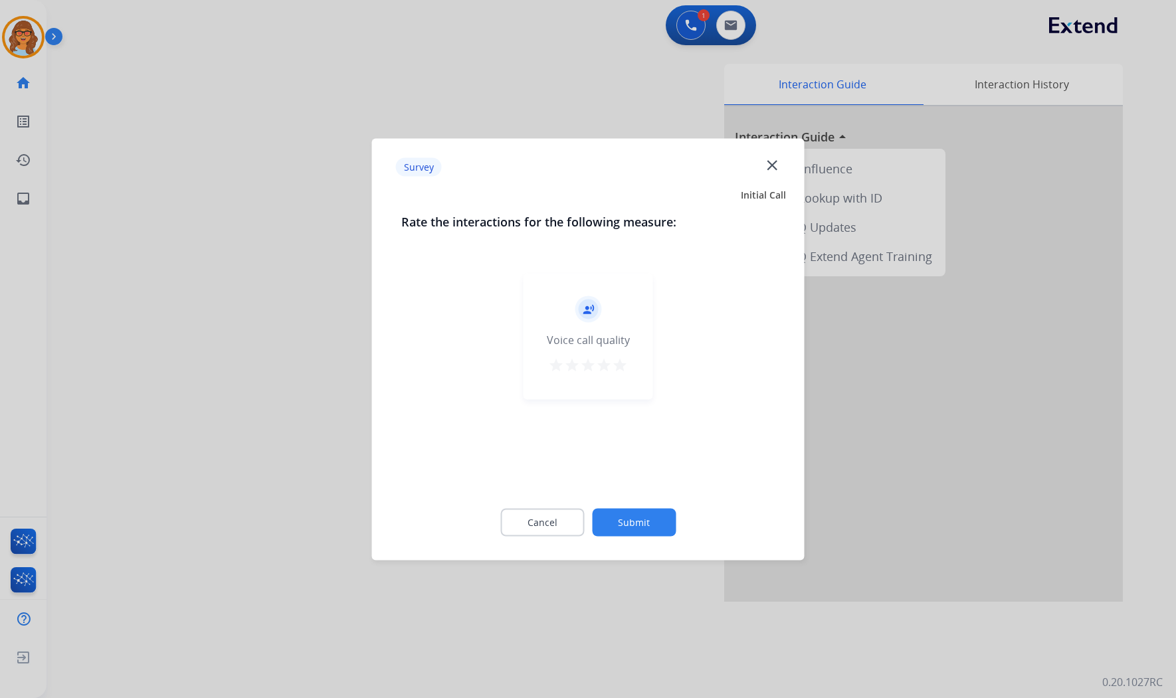
drag, startPoint x: 619, startPoint y: 361, endPoint x: 639, endPoint y: 512, distance: 152.2
click at [620, 361] on mat-icon "star" at bounding box center [620, 365] width 16 height 16
click at [648, 520] on button "Submit" at bounding box center [634, 522] width 84 height 28
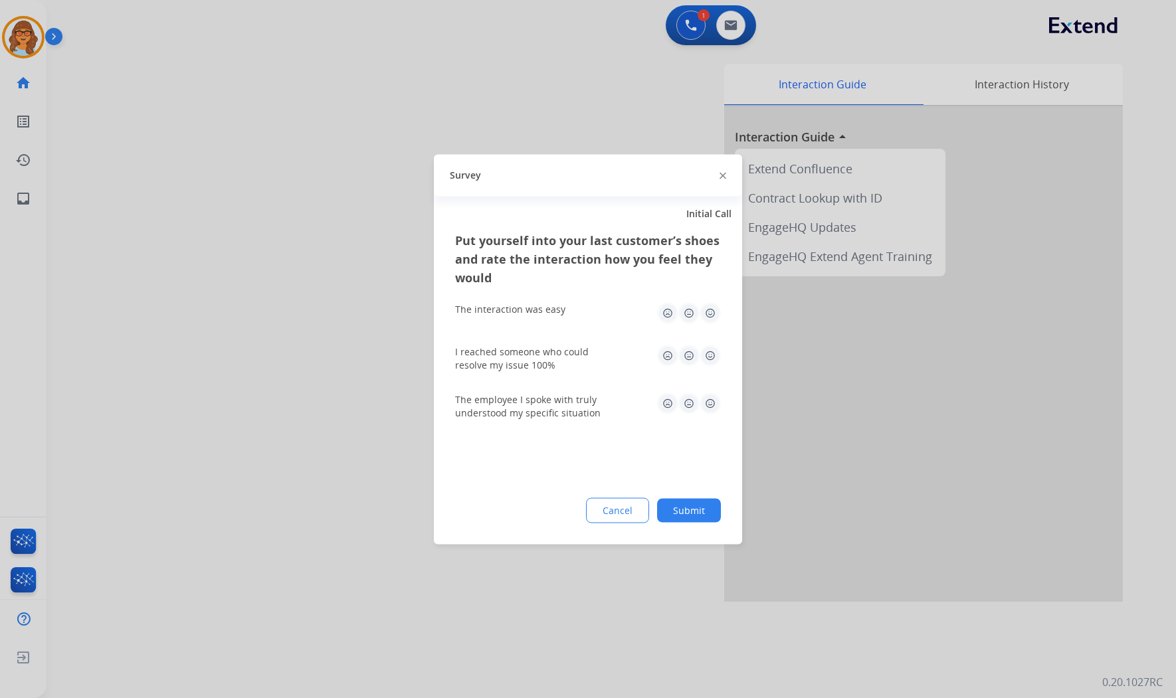
click at [718, 308] on img at bounding box center [710, 312] width 21 height 21
click at [716, 369] on div "I reached someone who could resolve my issue 100%" at bounding box center [588, 358] width 266 height 27
drag, startPoint x: 712, startPoint y: 351, endPoint x: 705, endPoint y: 449, distance: 98.0
click at [712, 351] on img at bounding box center [710, 355] width 21 height 21
click at [713, 409] on img at bounding box center [710, 403] width 21 height 21
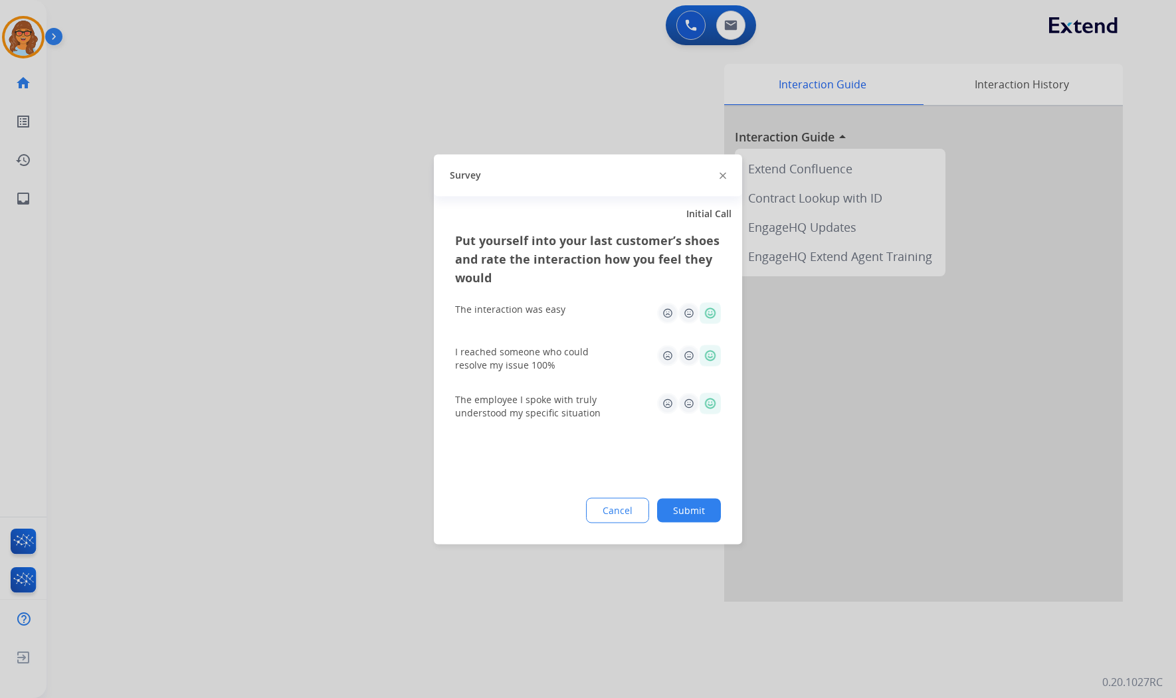
click at [693, 514] on button "Submit" at bounding box center [689, 510] width 64 height 24
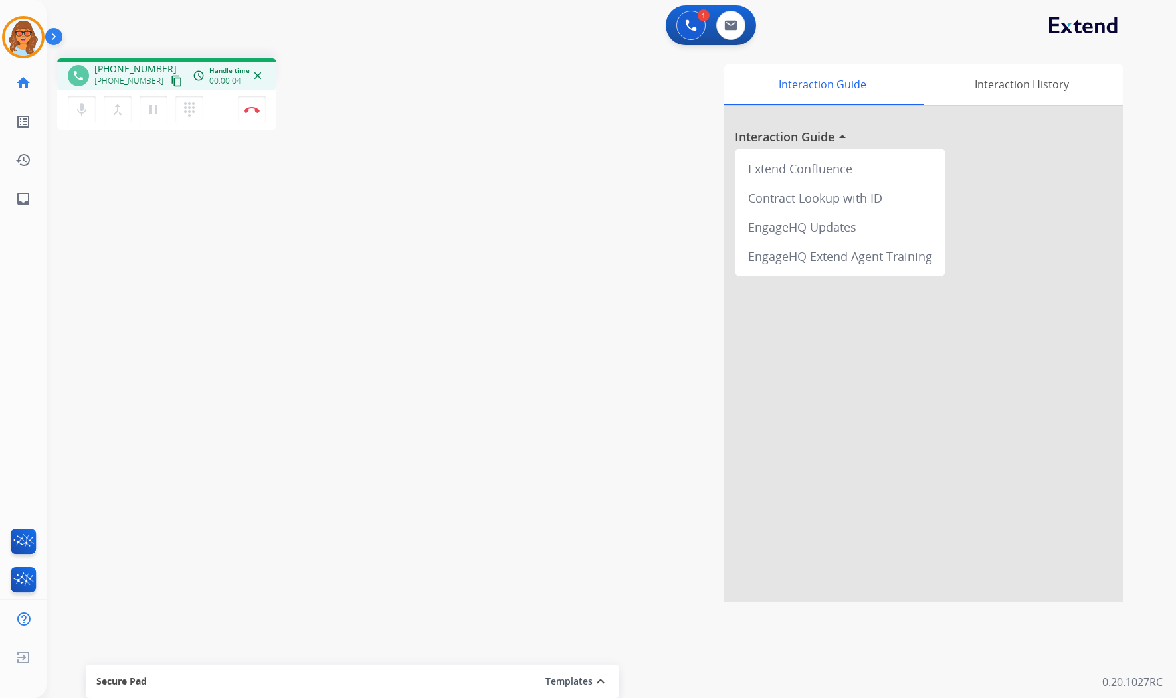
click at [171, 78] on mat-icon "content_copy" at bounding box center [177, 81] width 12 height 12
click at [330, 28] on div "1 Voice Interactions 0 Email Interactions" at bounding box center [603, 26] width 1082 height 43
click at [253, 114] on button "Disconnect" at bounding box center [252, 110] width 28 height 28
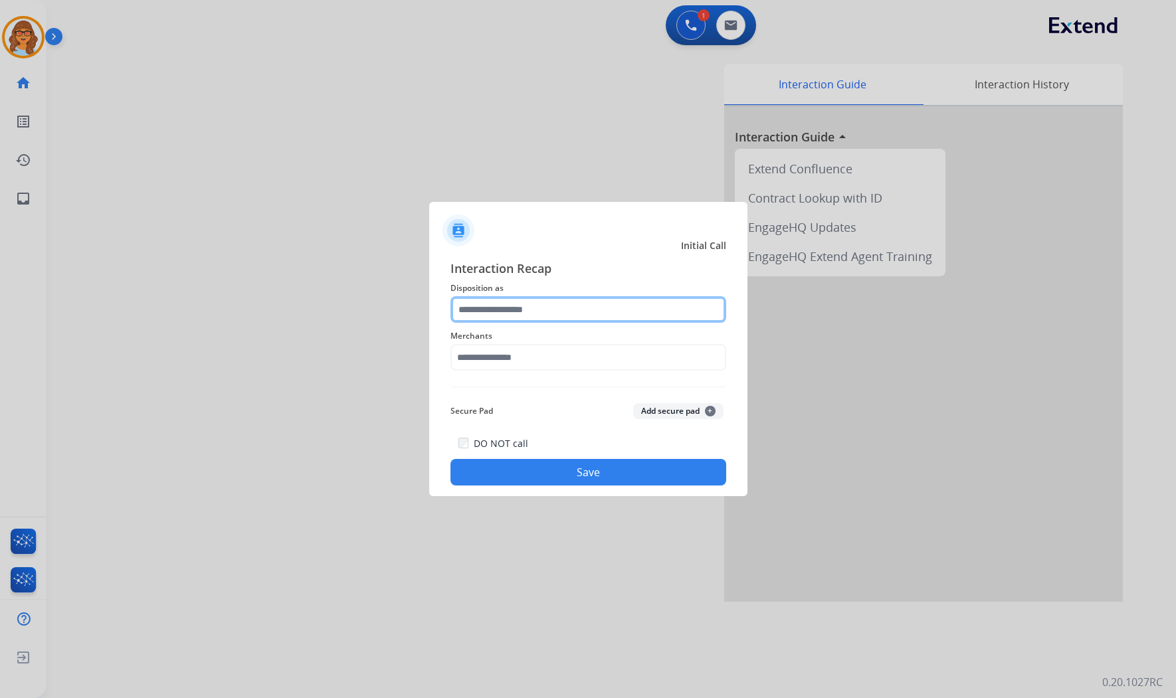
click at [523, 310] on input "text" at bounding box center [589, 309] width 276 height 27
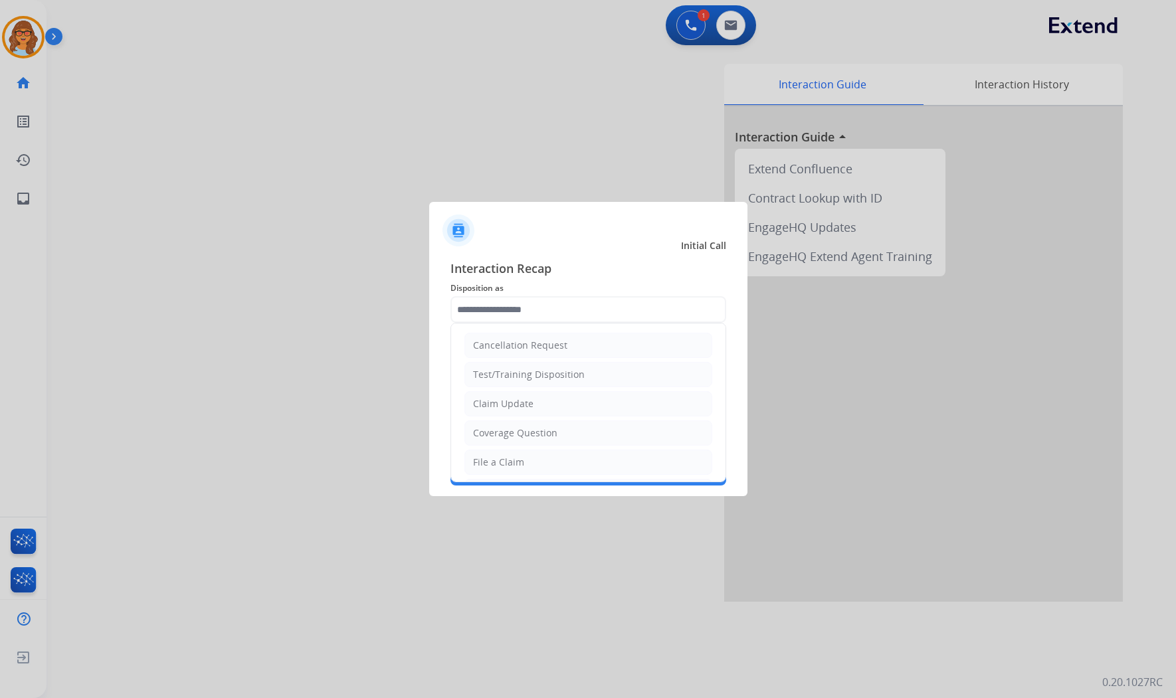
click at [512, 403] on div "Claim Update" at bounding box center [503, 403] width 60 height 13
type input "**********"
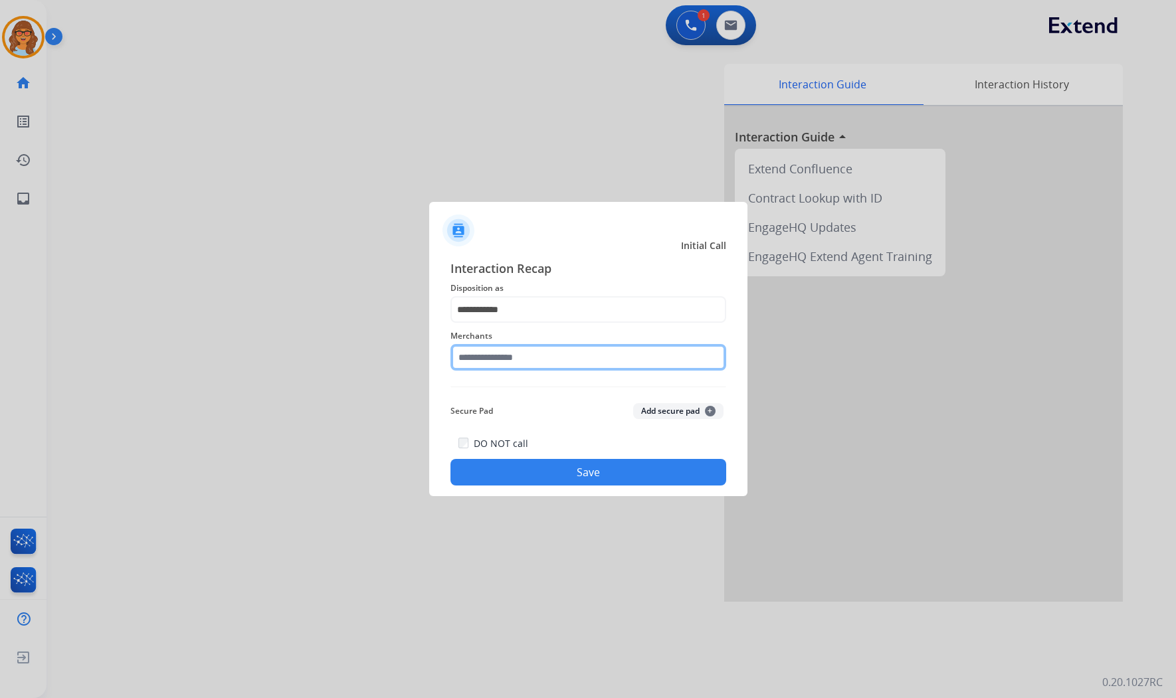
click at [508, 358] on input "text" at bounding box center [589, 357] width 276 height 27
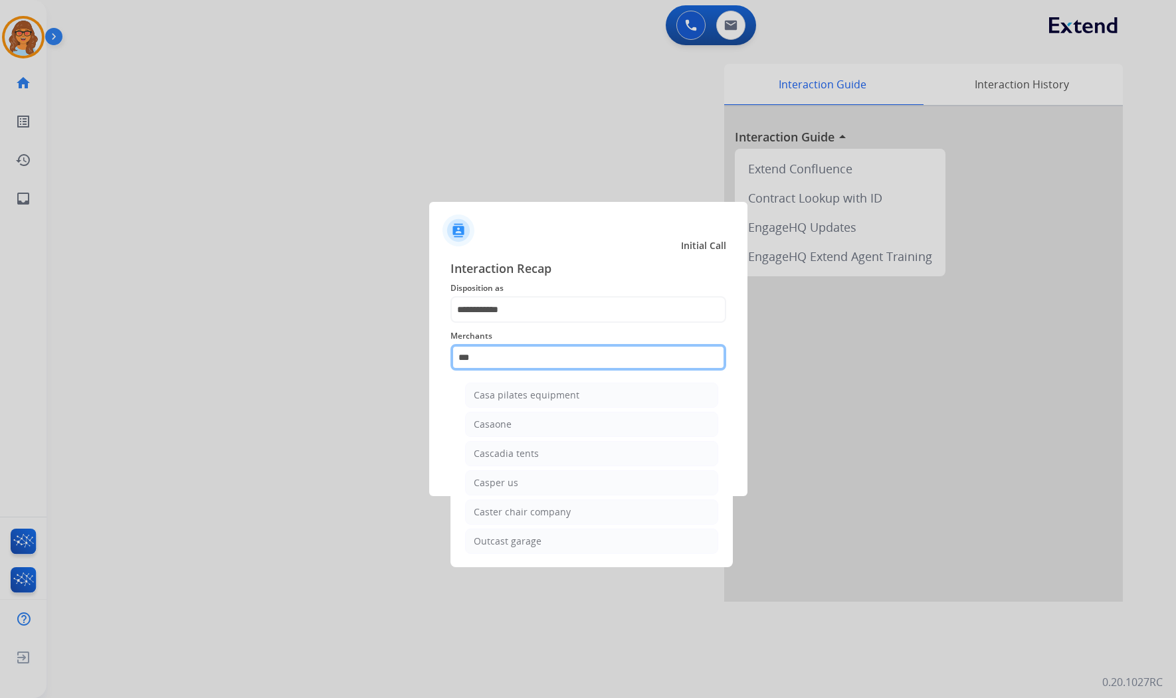
scroll to position [0, 0]
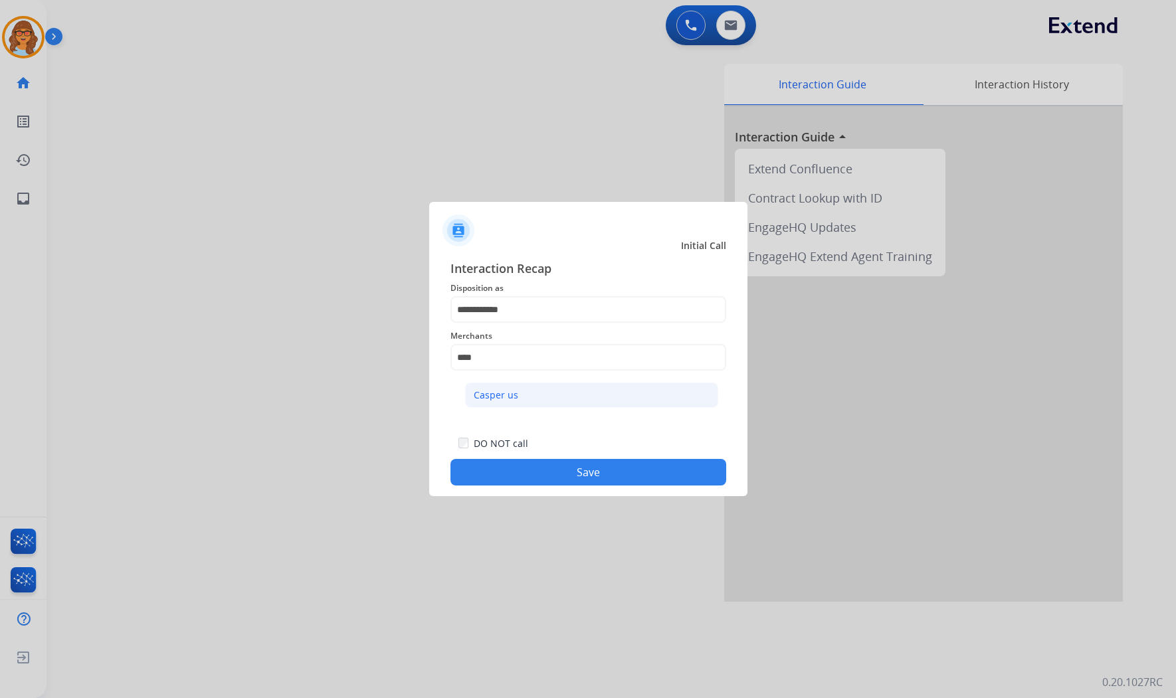
click at [505, 389] on div "Casper us" at bounding box center [496, 395] width 45 height 13
type input "*********"
click at [562, 457] on div "DO NOT call Save" at bounding box center [589, 460] width 276 height 51
click at [572, 472] on button "Save" at bounding box center [589, 472] width 276 height 27
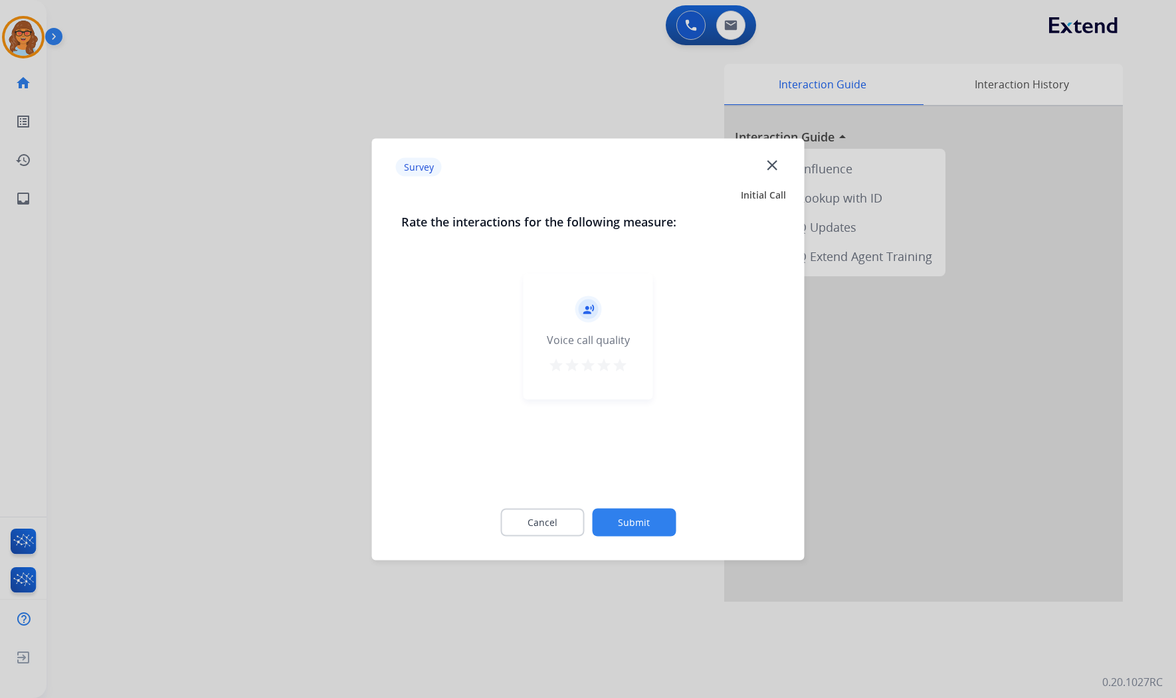
click at [627, 355] on div "record_voice_over Voice call quality star star star star star" at bounding box center [589, 336] width 130 height 126
drag, startPoint x: 627, startPoint y: 355, endPoint x: 620, endPoint y: 371, distance: 17.5
click at [621, 361] on mat-icon "star" at bounding box center [620, 365] width 16 height 16
click at [635, 526] on button "Submit" at bounding box center [634, 522] width 84 height 28
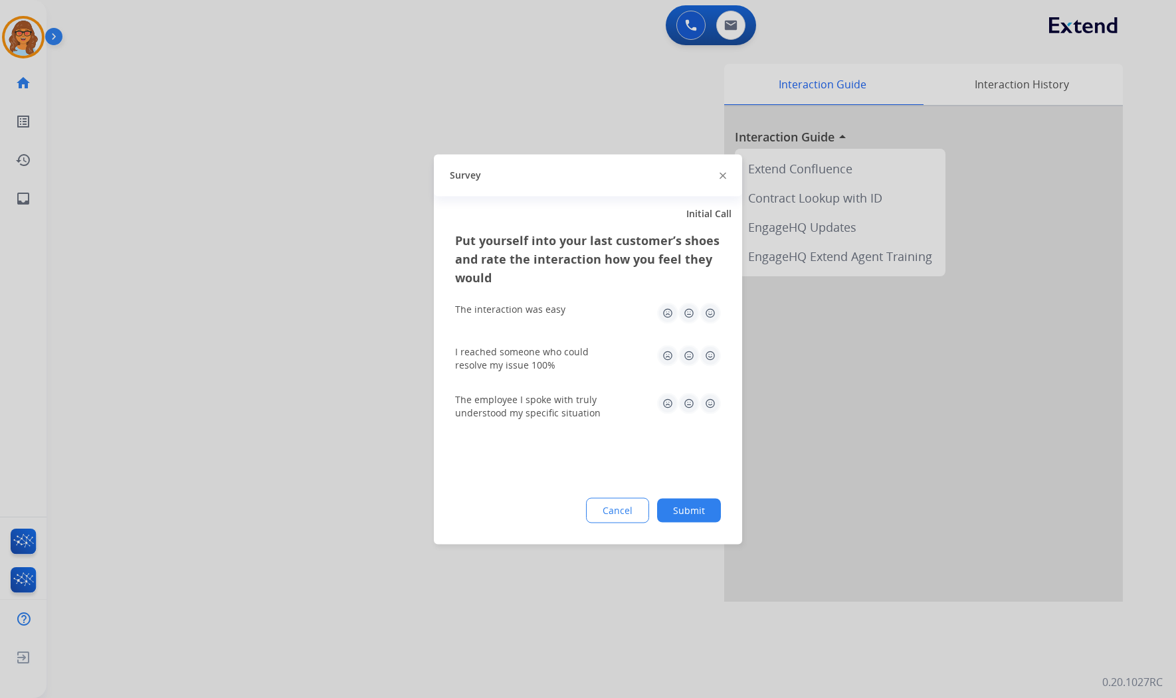
drag, startPoint x: 693, startPoint y: 505, endPoint x: 711, endPoint y: 520, distance: 23.6
click at [693, 506] on button "Submit" at bounding box center [689, 510] width 64 height 24
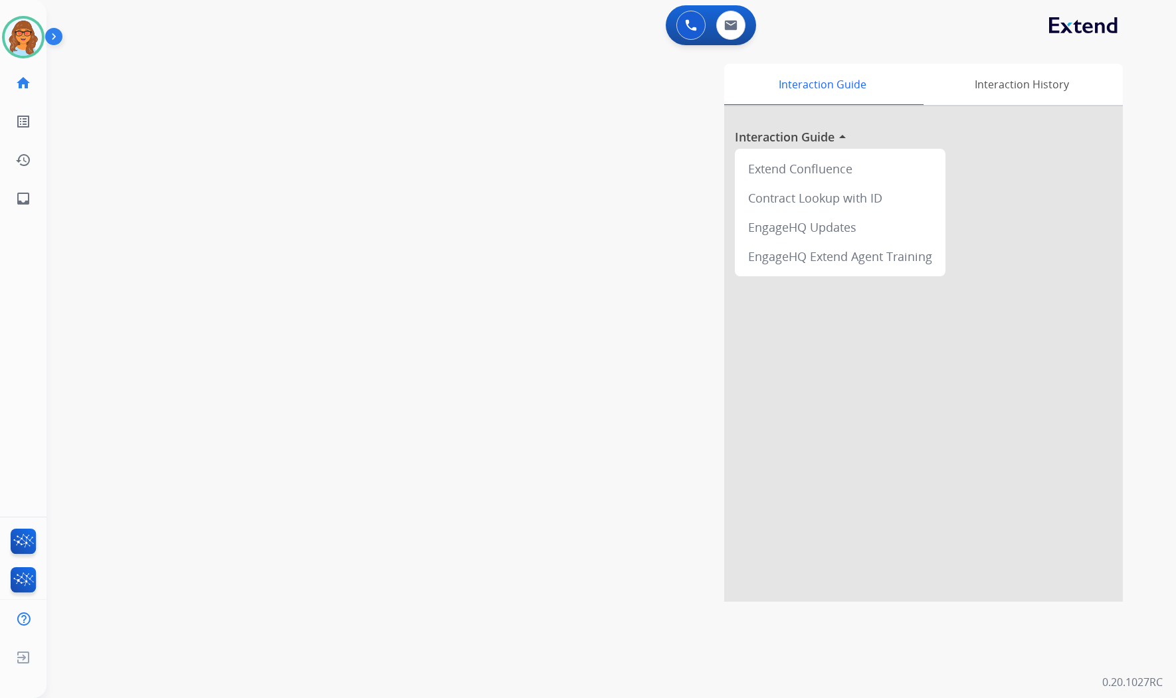
drag, startPoint x: 100, startPoint y: 54, endPoint x: 158, endPoint y: 55, distance: 58.5
click at [100, 54] on div "swap_horiz Break voice bridge close_fullscreen Connect 3-Way Call merge_type Se…" at bounding box center [596, 325] width 1098 height 554
click at [745, 27] on div "0 Email Interactions" at bounding box center [731, 25] width 40 height 29
click at [731, 27] on img at bounding box center [730, 25] width 13 height 11
select select "**********"
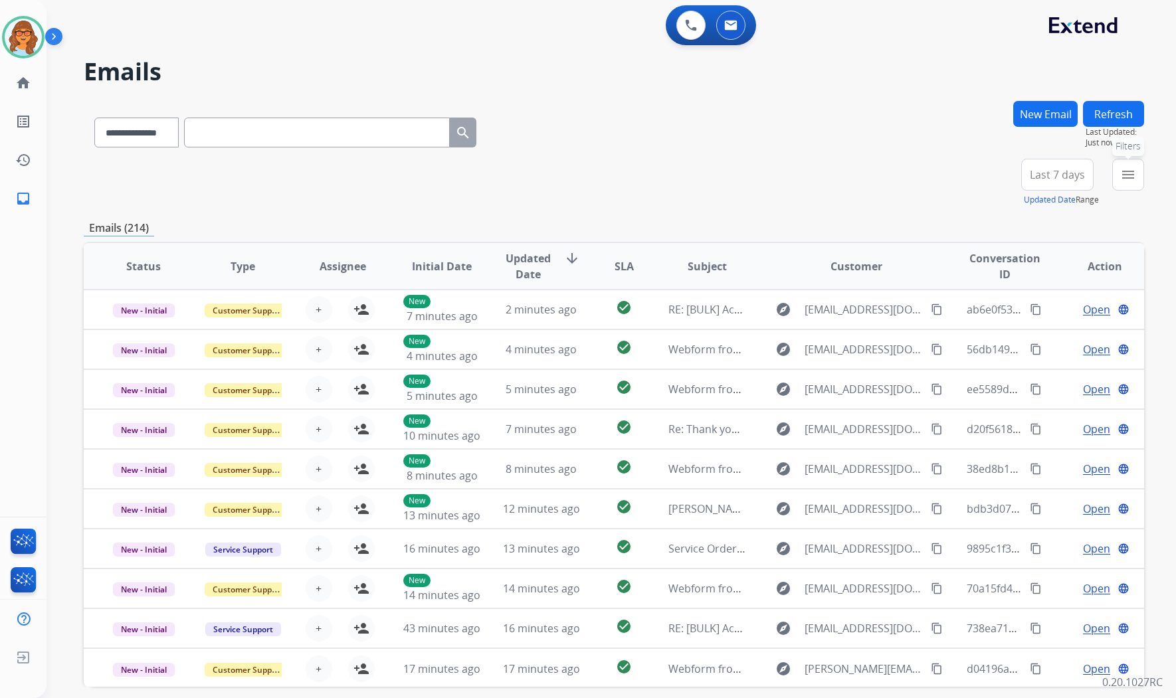
click at [1031, 175] on mat-icon "menu" at bounding box center [1128, 175] width 16 height 16
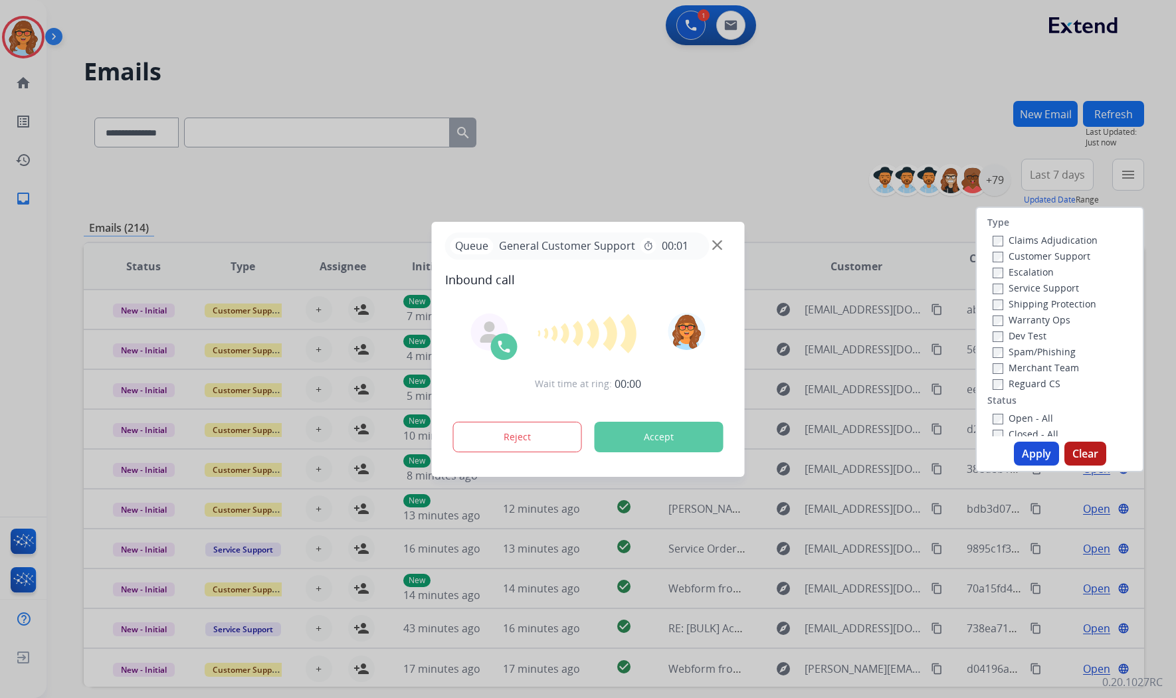
click at [1031, 253] on label "Customer Support" at bounding box center [1042, 256] width 98 height 13
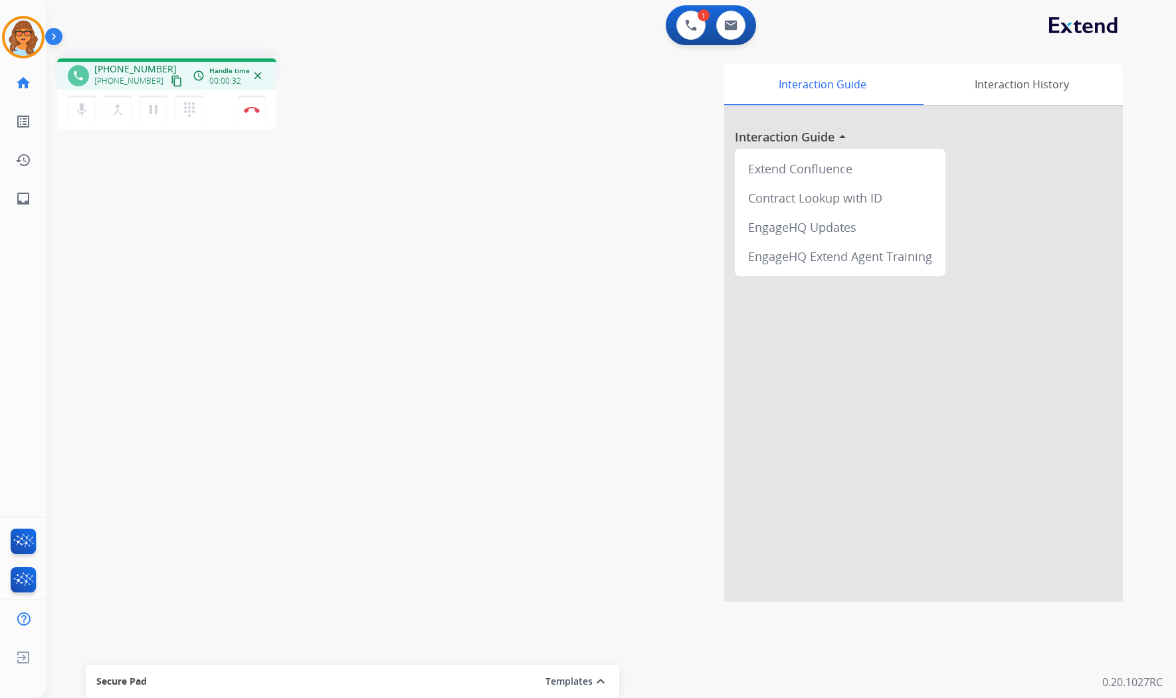
click at [171, 80] on mat-icon "content_copy" at bounding box center [177, 81] width 12 height 12
click at [171, 76] on mat-icon "content_copy" at bounding box center [177, 81] width 12 height 12
click at [247, 115] on button "Disconnect" at bounding box center [252, 110] width 28 height 28
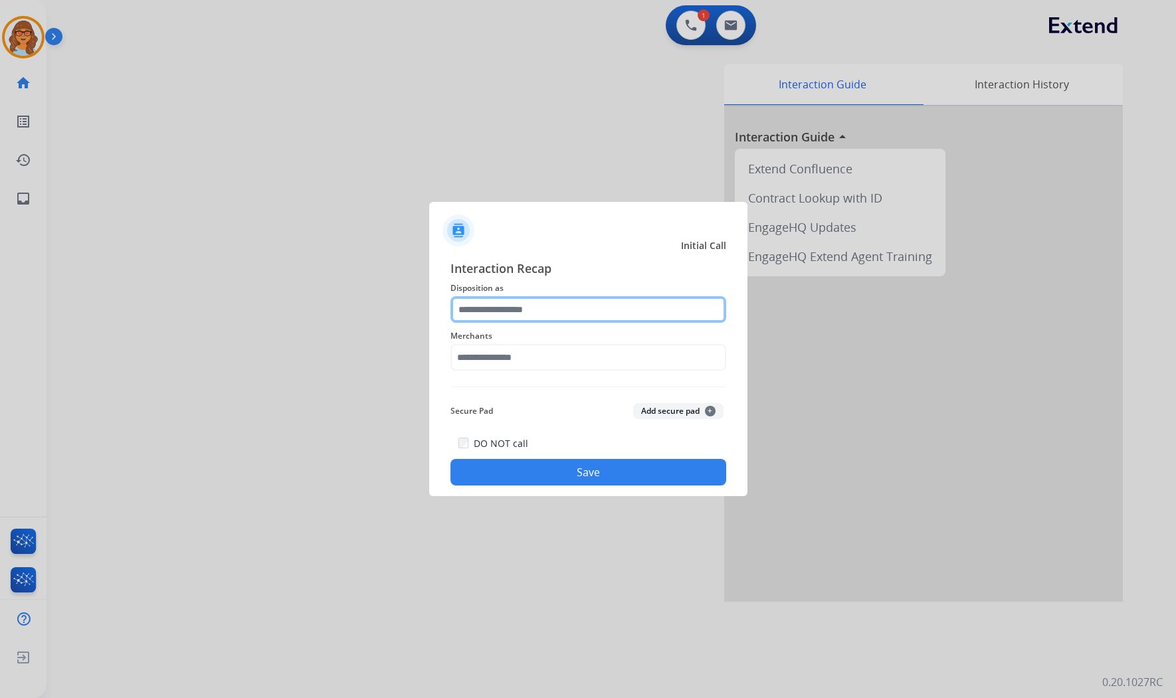
click at [562, 317] on input "text" at bounding box center [589, 309] width 276 height 27
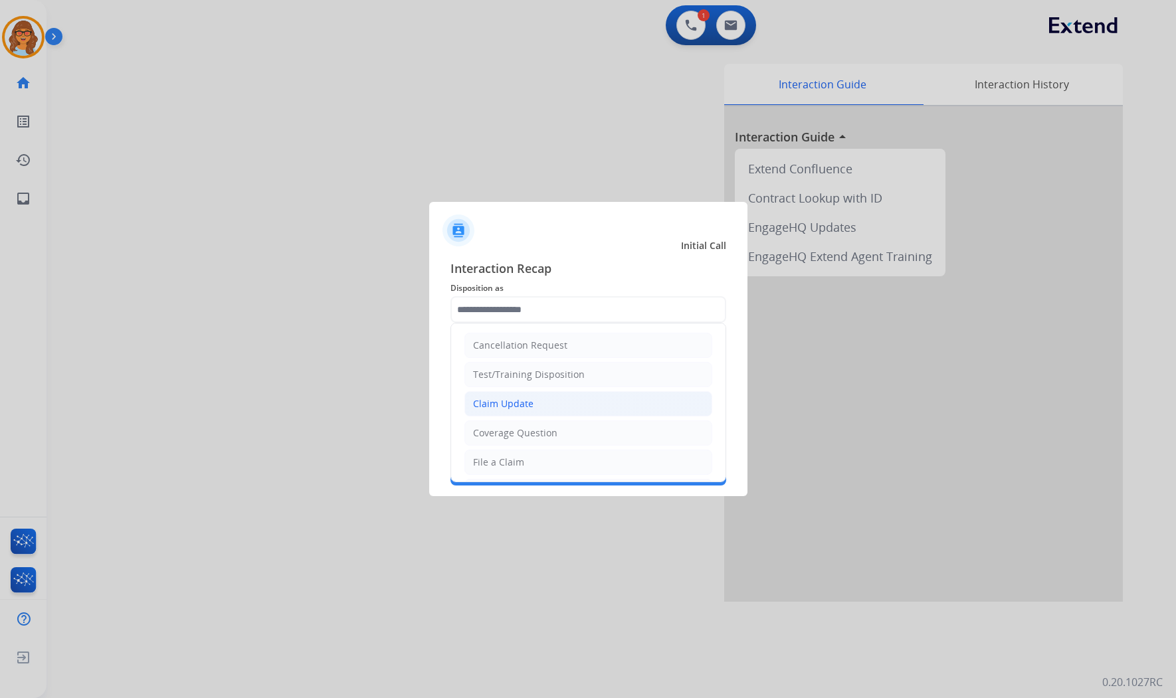
click at [539, 399] on li "Claim Update" at bounding box center [589, 403] width 248 height 25
type input "**********"
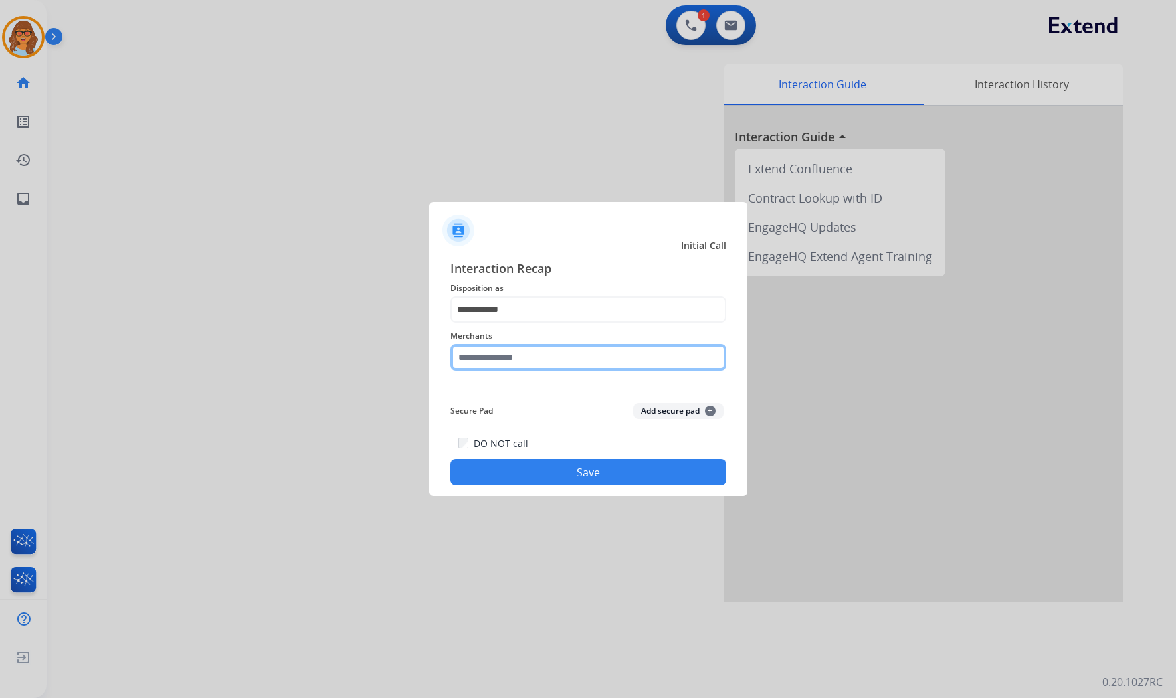
click at [519, 357] on input "text" at bounding box center [589, 357] width 276 height 27
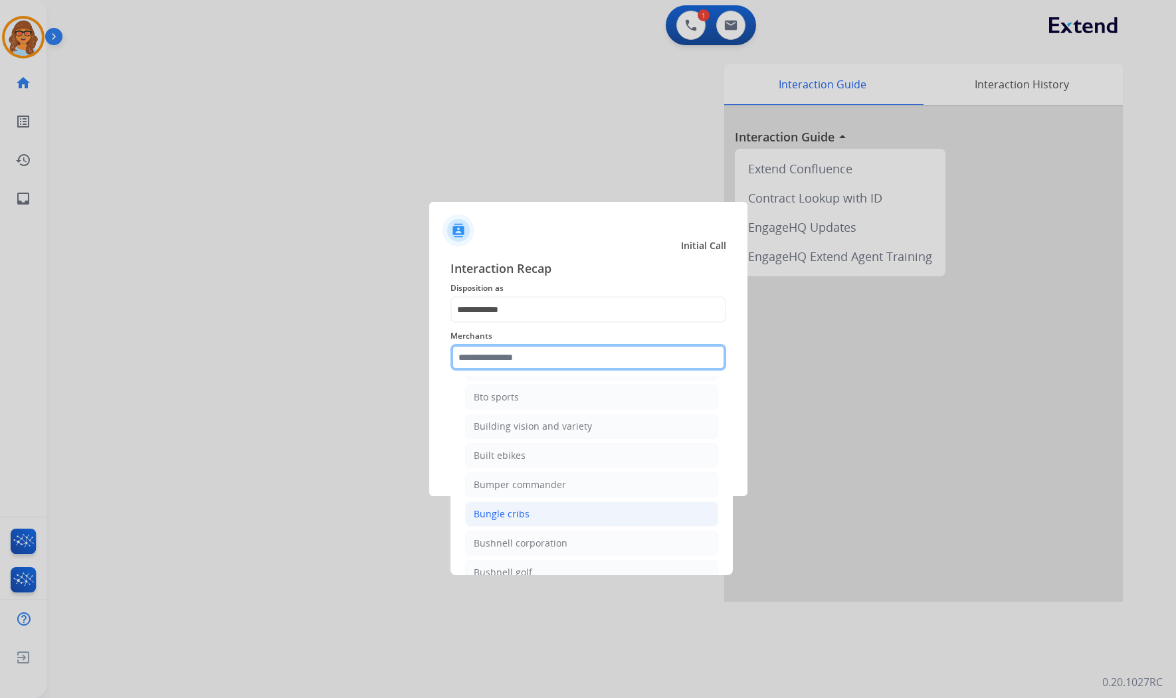
scroll to position [4726, 0]
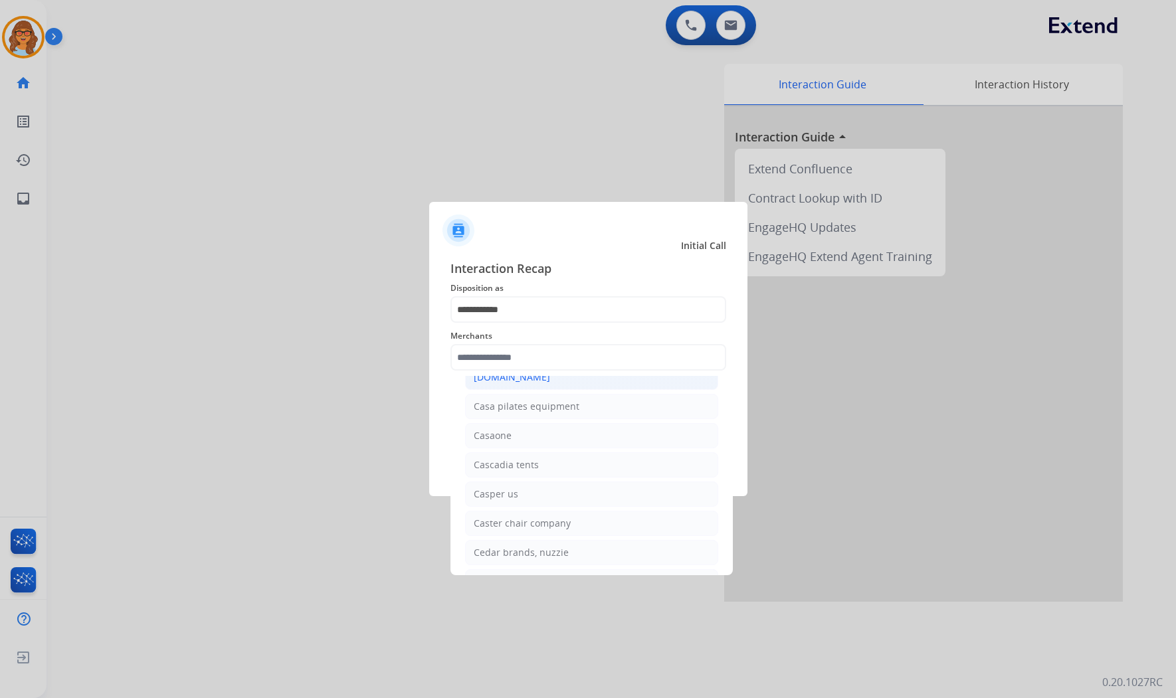
click at [498, 384] on div "[DOMAIN_NAME]" at bounding box center [512, 377] width 76 height 13
type input "**********"
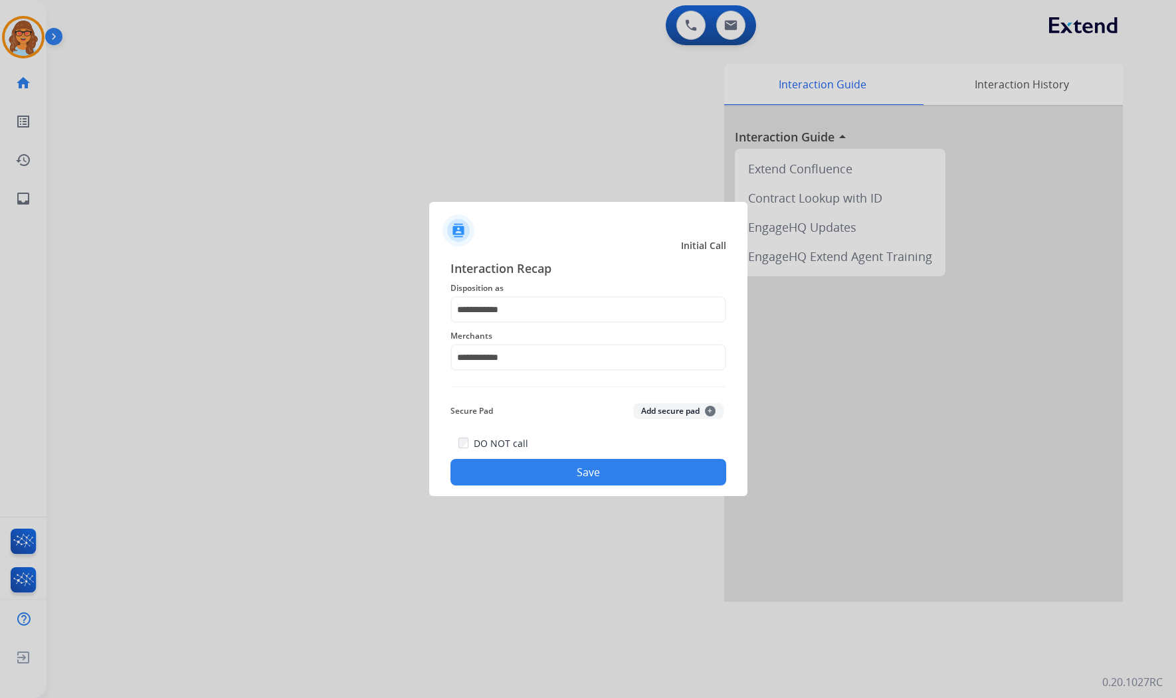
click at [633, 468] on button "Save" at bounding box center [589, 472] width 276 height 27
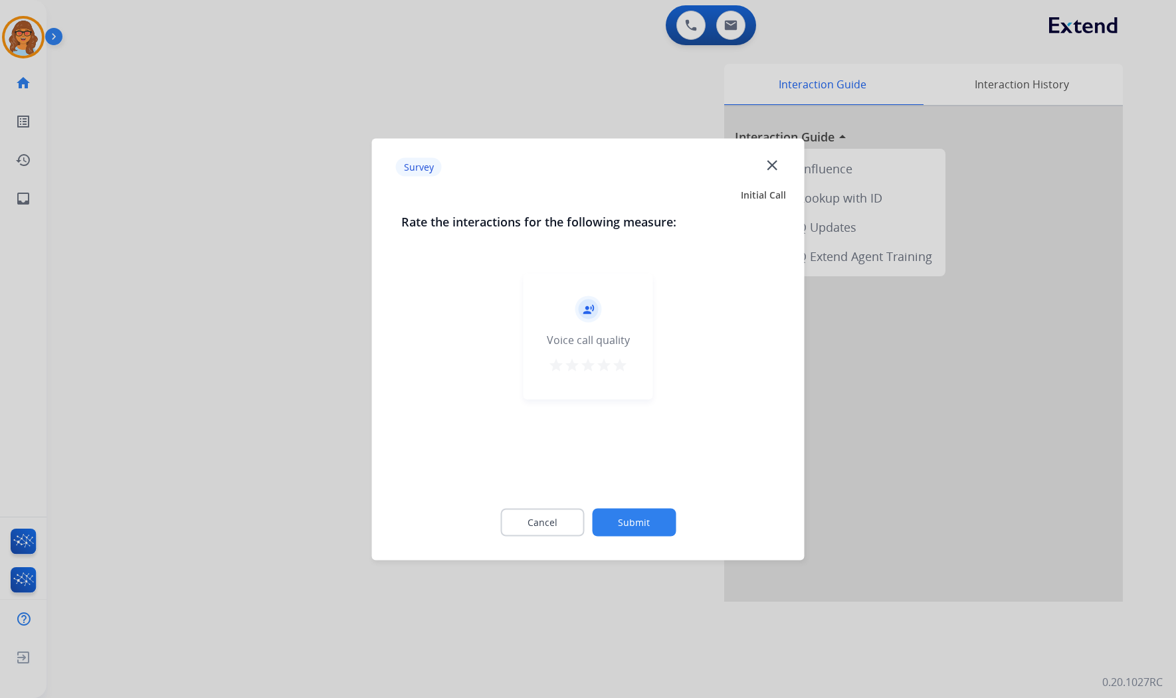
click at [621, 361] on mat-icon "star" at bounding box center [620, 365] width 16 height 16
click at [653, 528] on button "Submit" at bounding box center [634, 522] width 84 height 28
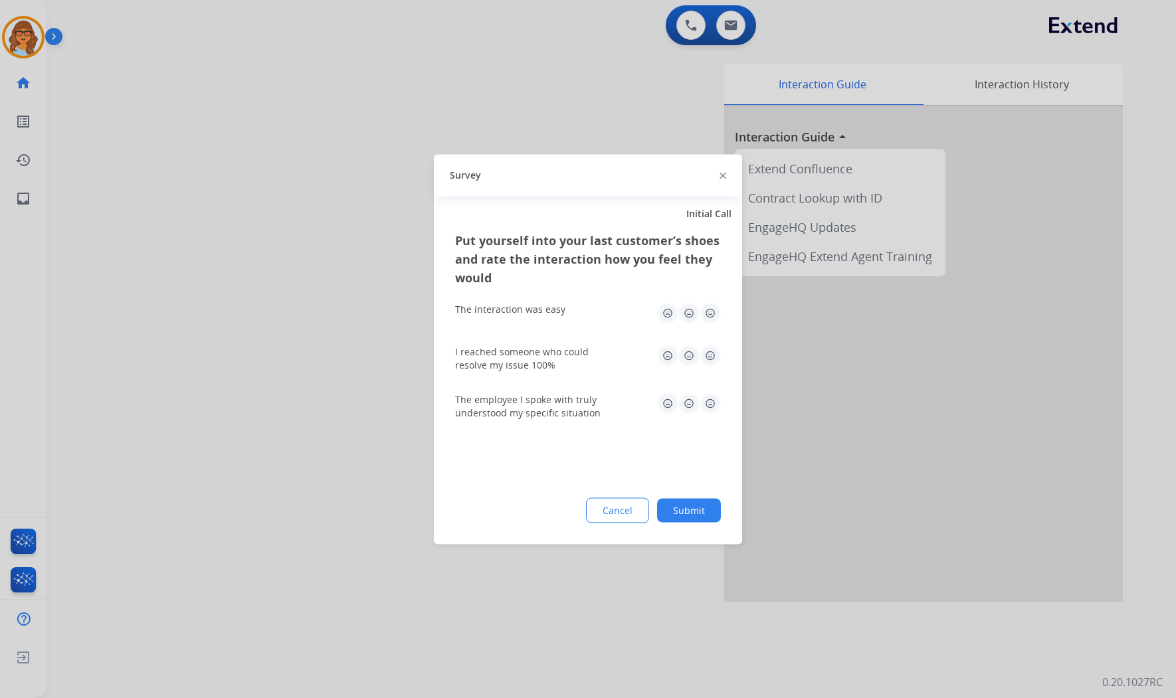
click at [714, 314] on img at bounding box center [710, 312] width 21 height 21
click at [706, 351] on img at bounding box center [710, 355] width 21 height 21
click at [707, 406] on img at bounding box center [710, 403] width 21 height 21
click at [711, 508] on button "Submit" at bounding box center [689, 510] width 64 height 24
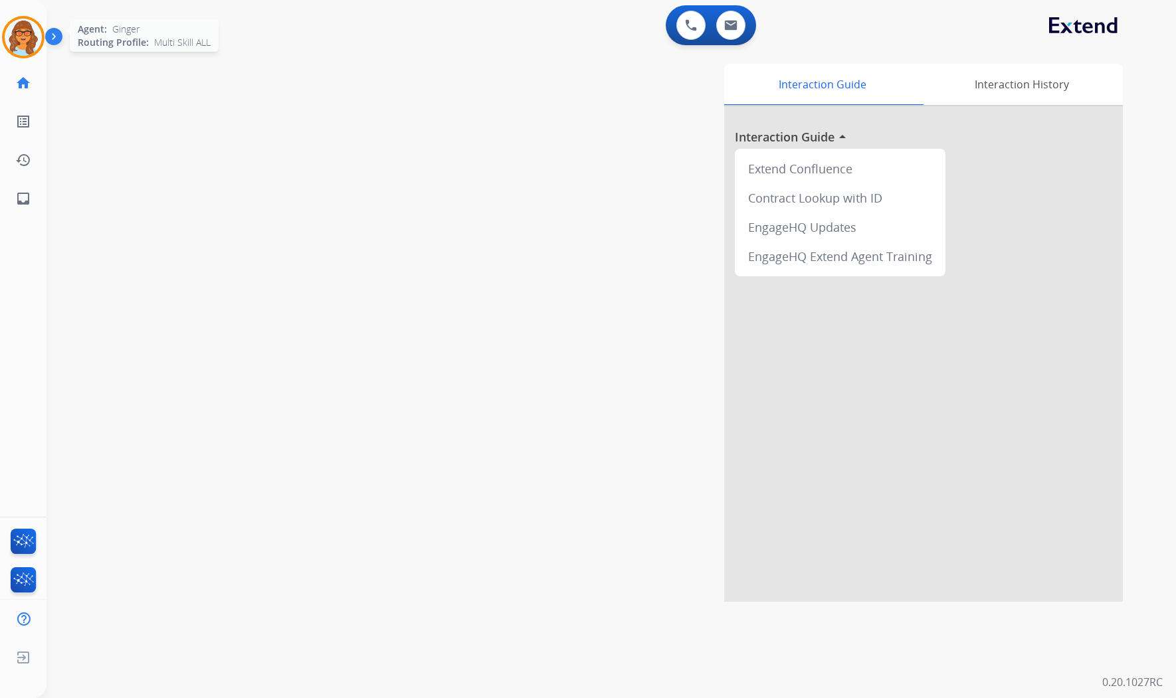
click at [36, 30] on img at bounding box center [23, 37] width 37 height 37
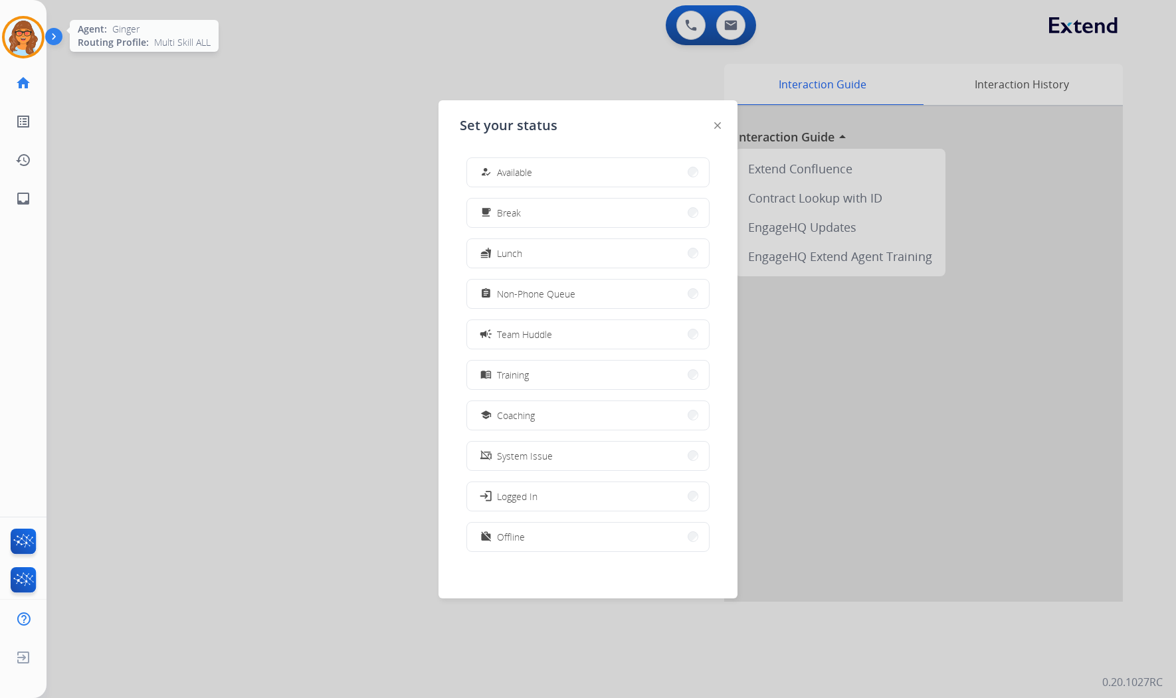
click at [19, 32] on img at bounding box center [23, 37] width 37 height 37
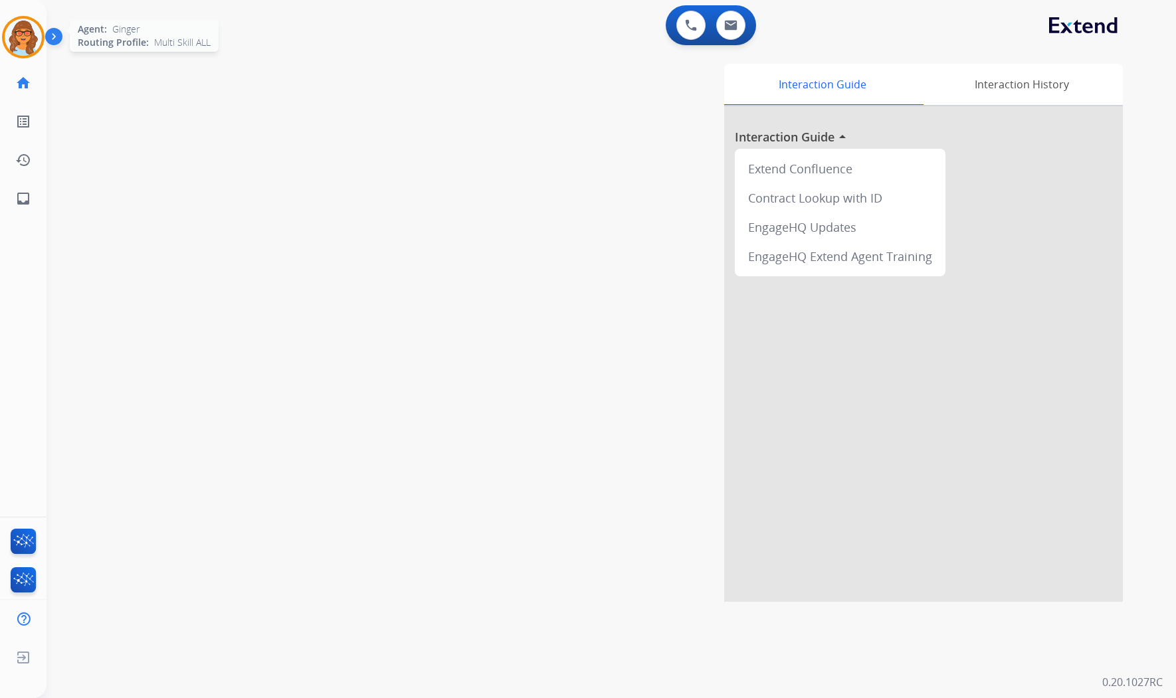
click at [22, 40] on img at bounding box center [23, 37] width 37 height 37
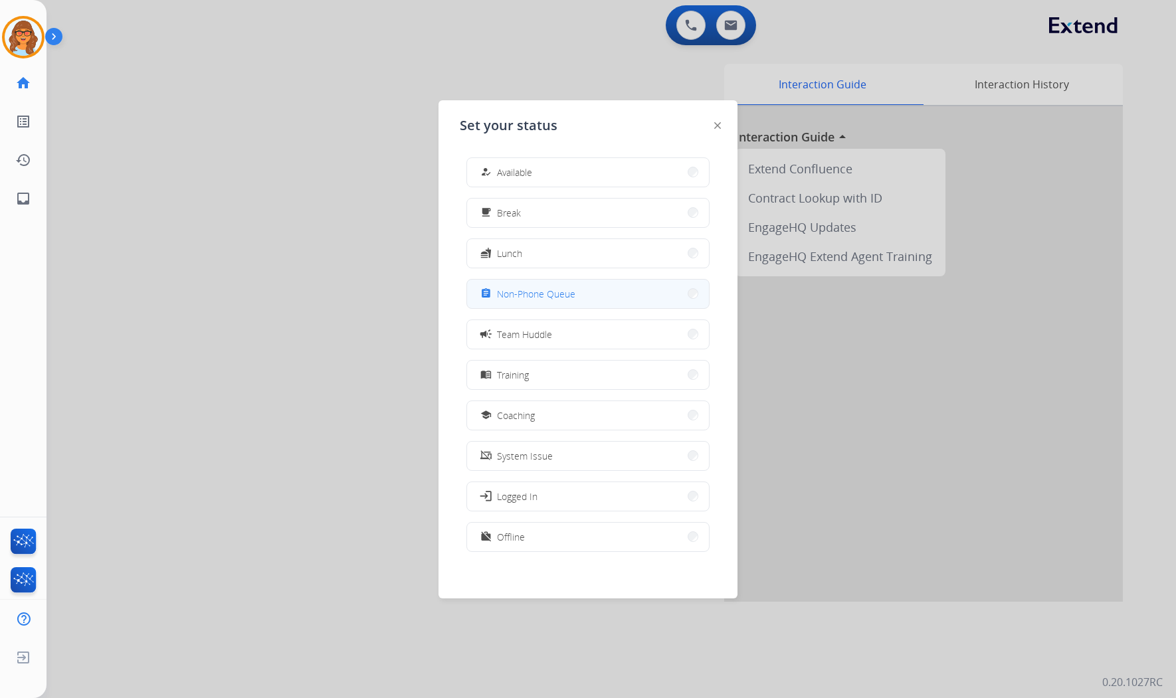
click at [535, 296] on span "Non-Phone Queue" at bounding box center [536, 294] width 78 height 14
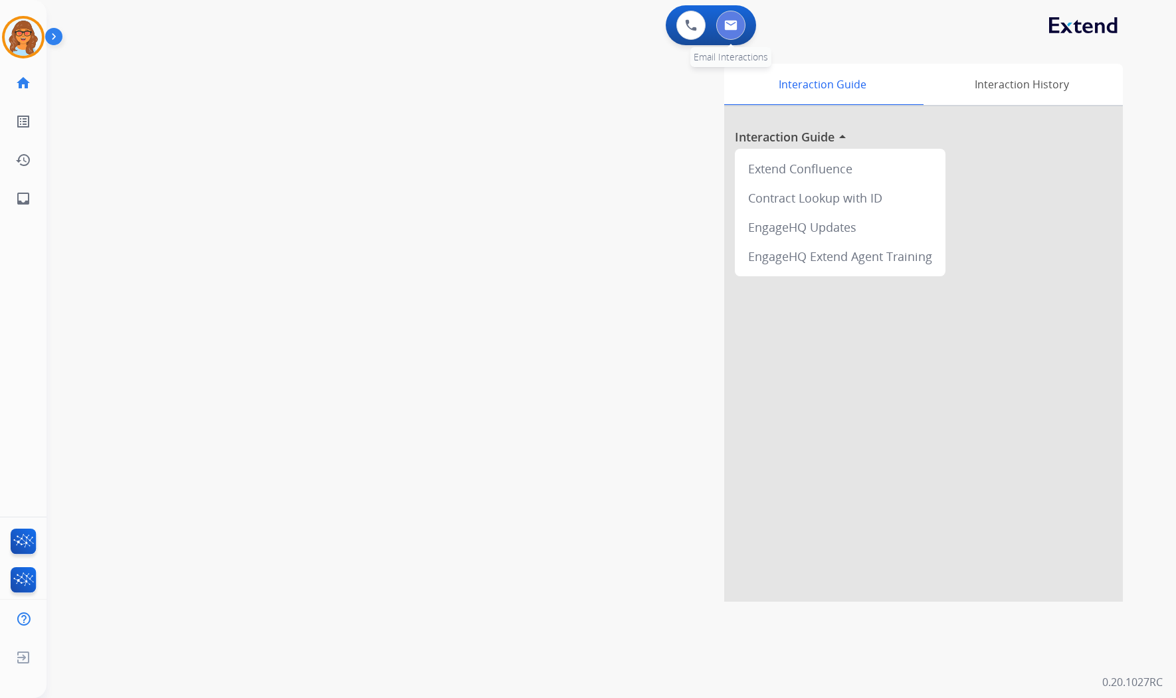
click at [735, 25] on img at bounding box center [730, 25] width 13 height 11
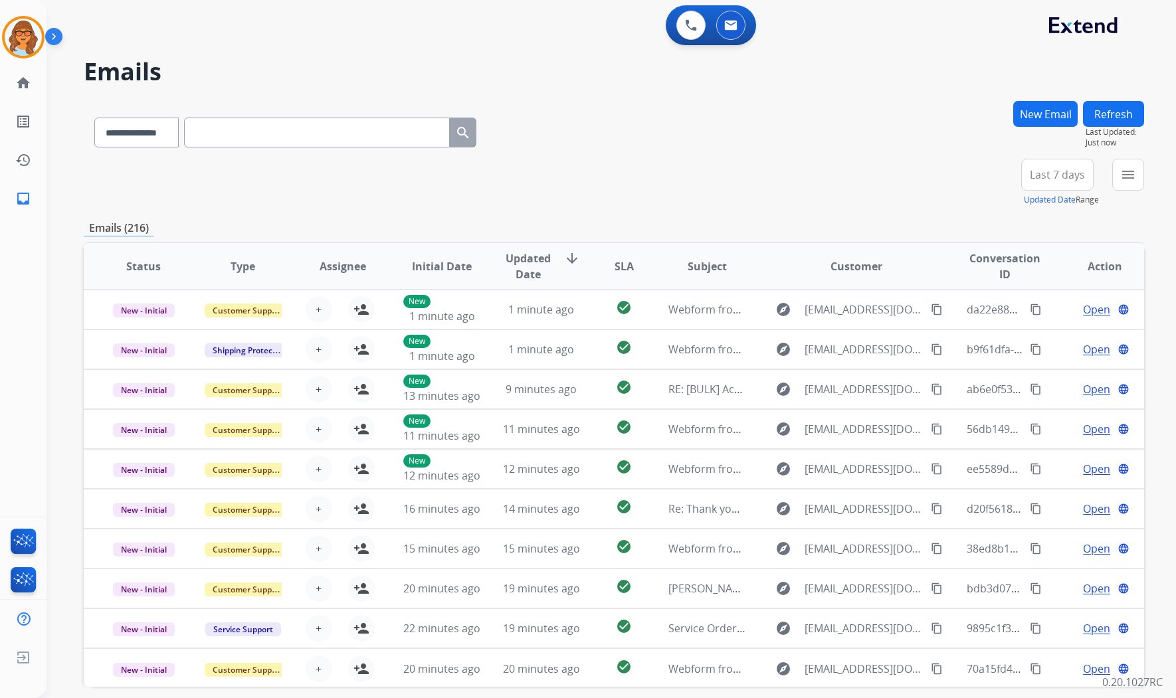
click at [1031, 120] on button "New Email" at bounding box center [1045, 114] width 64 height 26
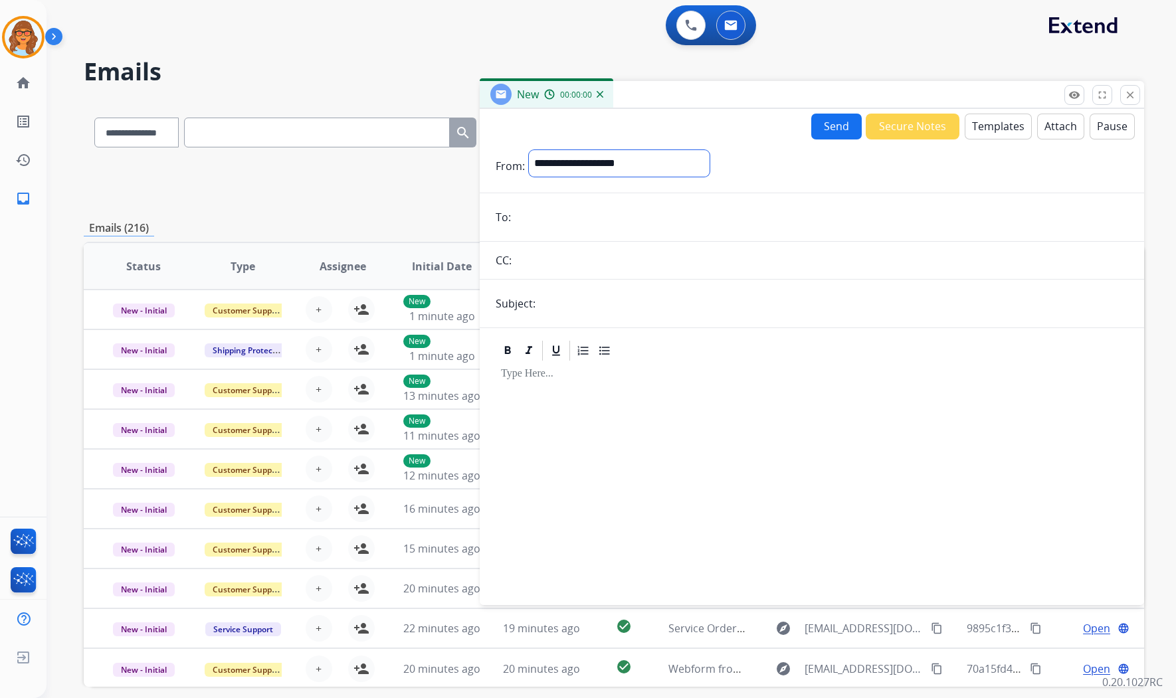
click at [630, 160] on select "**********" at bounding box center [619, 163] width 181 height 27
select select "**********"
click at [529, 150] on select "**********" at bounding box center [619, 163] width 181 height 27
click at [556, 217] on input "email" at bounding box center [821, 218] width 613 height 27
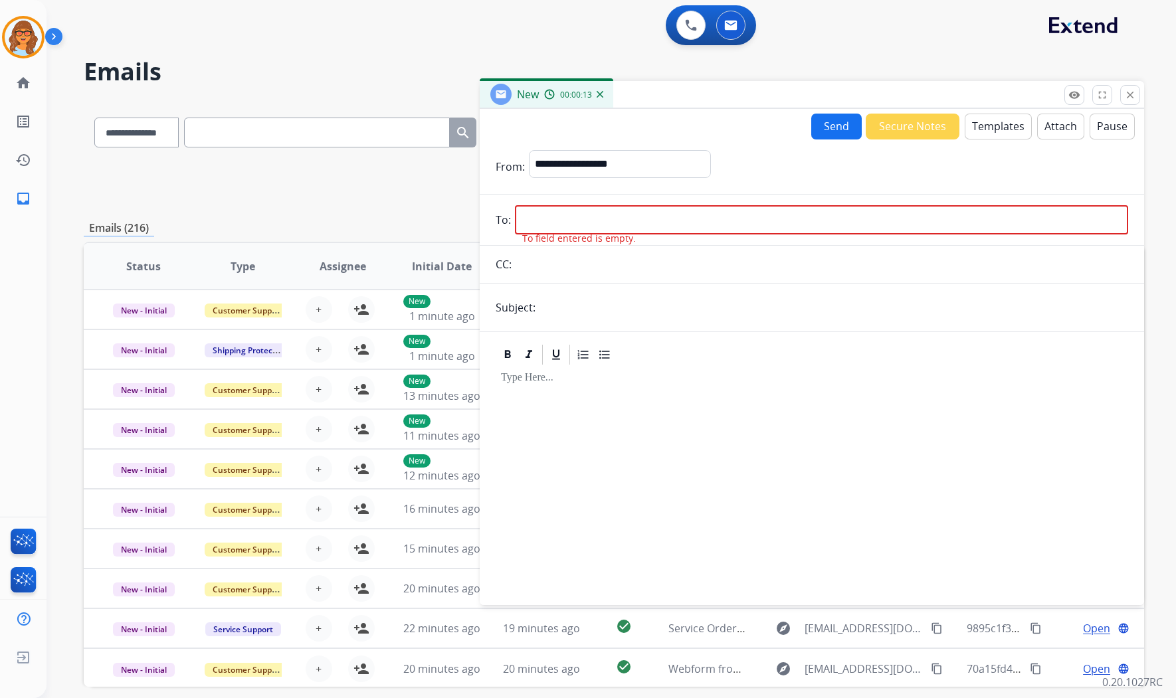
click at [528, 219] on input "email" at bounding box center [821, 219] width 613 height 29
paste input "**********"
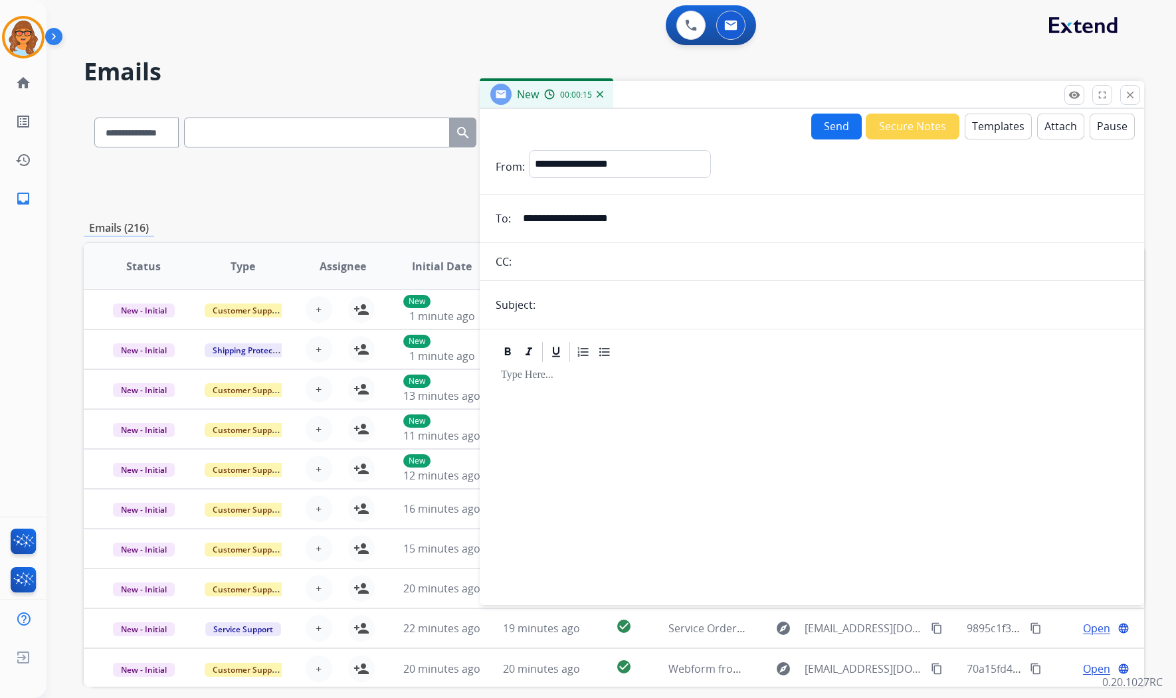
type input "**********"
drag, startPoint x: 556, startPoint y: 308, endPoint x: 569, endPoint y: 309, distance: 12.7
click at [556, 308] on input "text" at bounding box center [834, 305] width 589 height 27
type input "**********"
drag, startPoint x: 675, startPoint y: 310, endPoint x: 535, endPoint y: 313, distance: 139.6
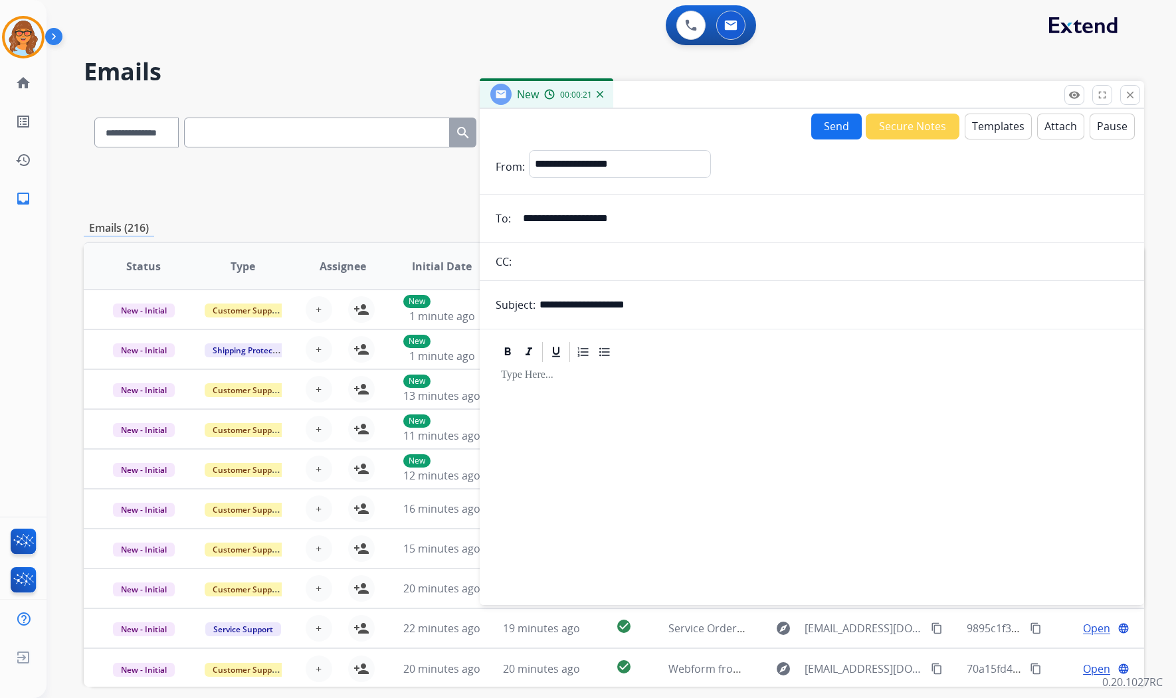
click at [535, 313] on div "**********" at bounding box center [812, 305] width 665 height 27
click at [576, 307] on input "text" at bounding box center [834, 305] width 589 height 27
type input "**********"
click at [989, 121] on button "Templates" at bounding box center [998, 127] width 67 height 26
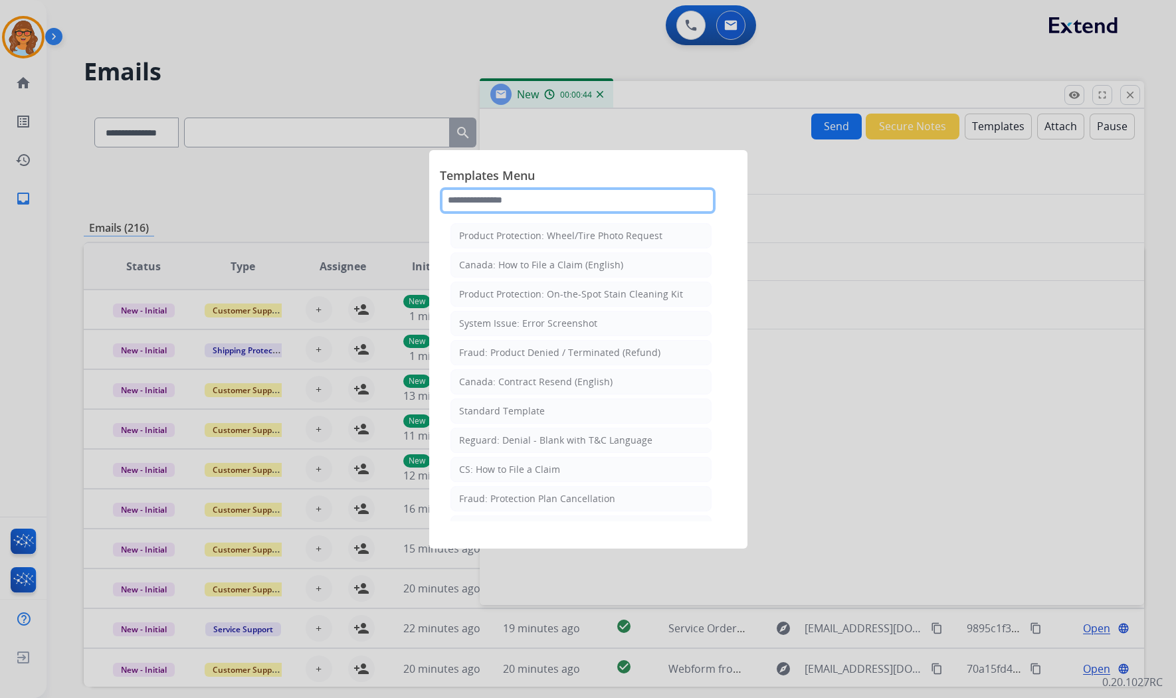
click at [496, 202] on input "text" at bounding box center [578, 200] width 276 height 27
type input "*"
click at [891, 295] on div at bounding box center [588, 349] width 1176 height 698
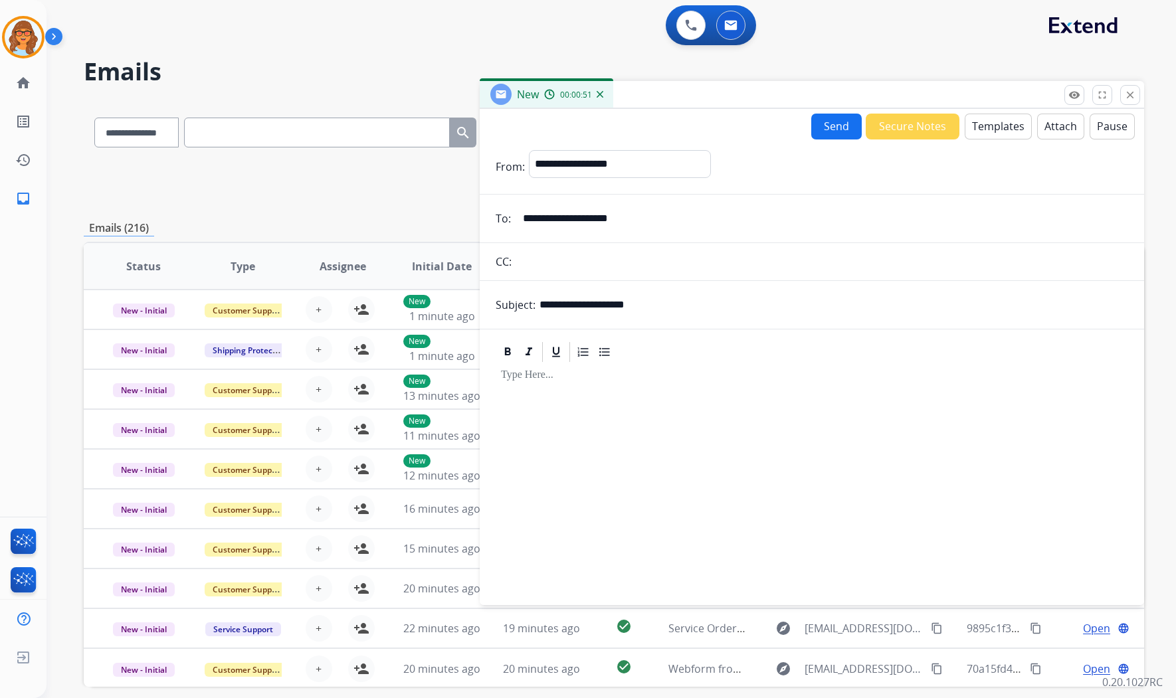
click at [984, 128] on button "Templates" at bounding box center [998, 127] width 67 height 26
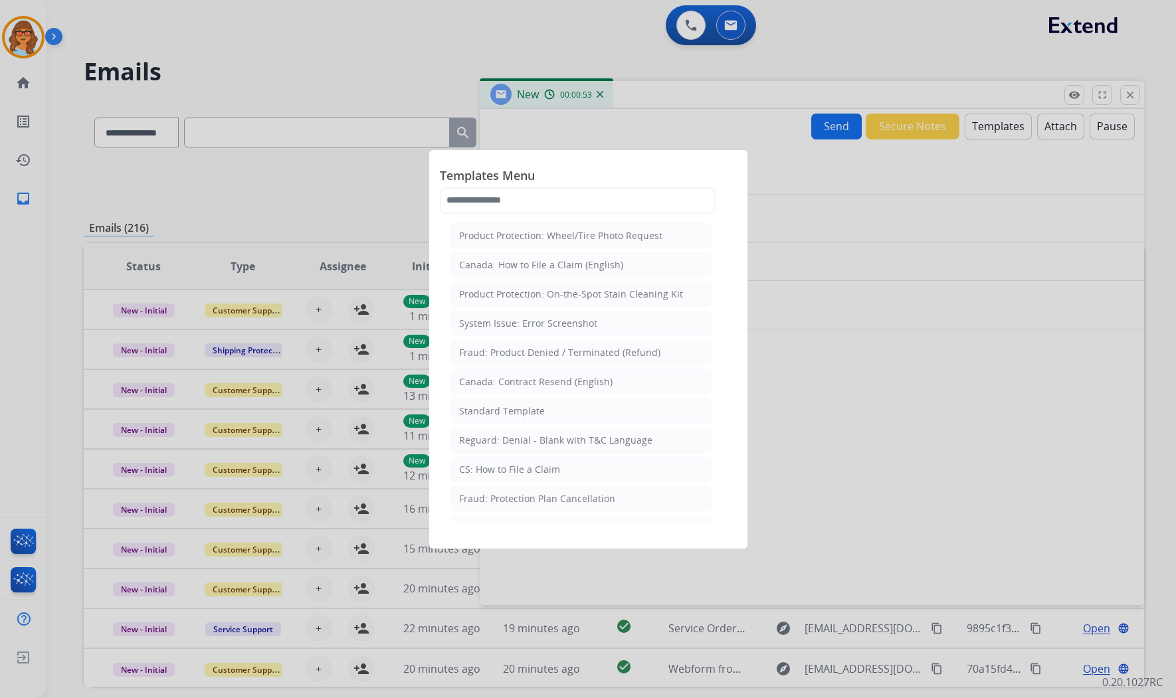
click at [1031, 204] on div at bounding box center [588, 349] width 1176 height 698
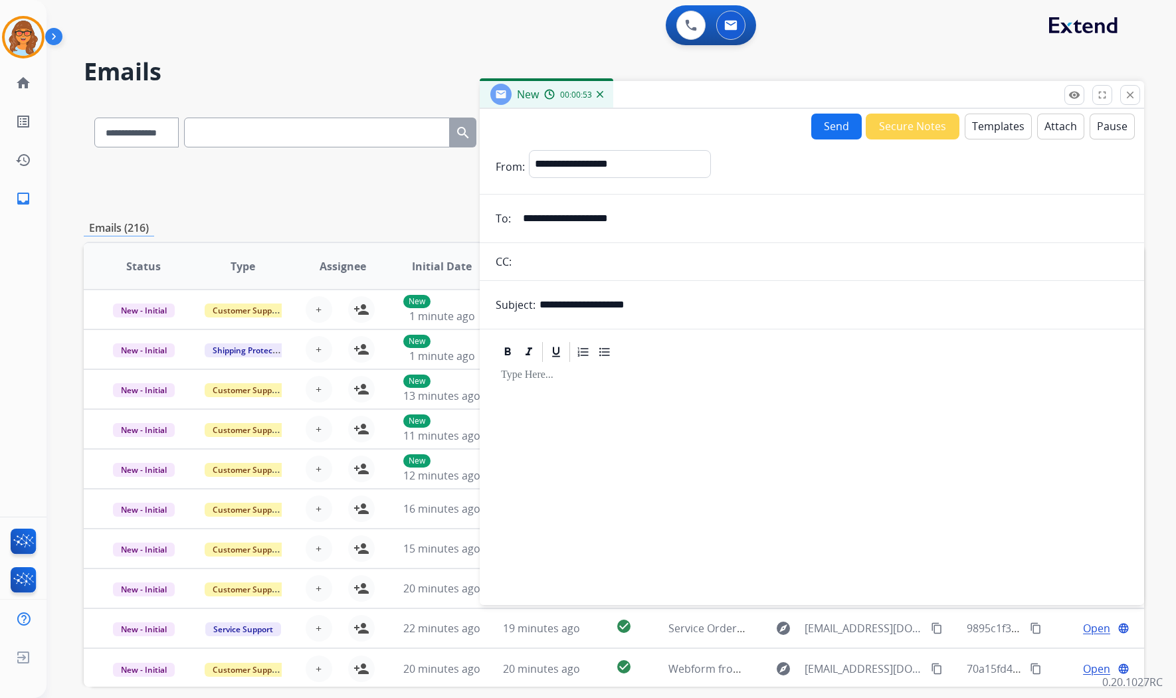
click at [1031, 117] on button "Attach" at bounding box center [1060, 127] width 47 height 26
click at [977, 135] on button "Templates" at bounding box center [998, 127] width 67 height 26
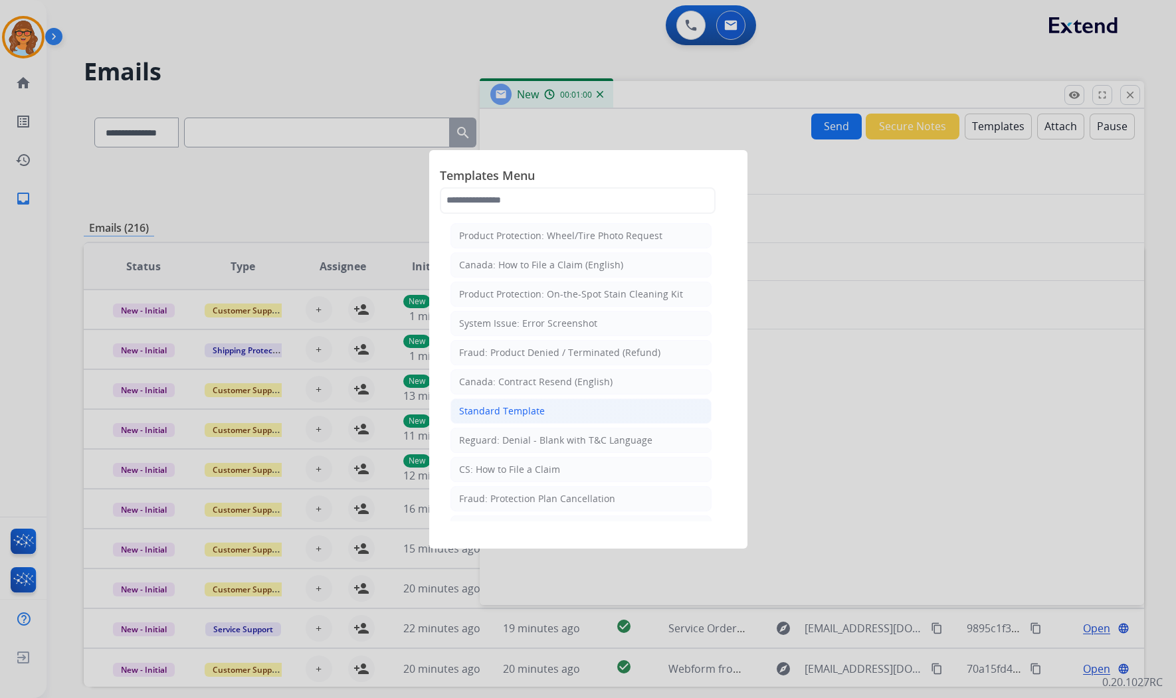
click at [570, 405] on li "Standard Template" at bounding box center [581, 411] width 261 height 25
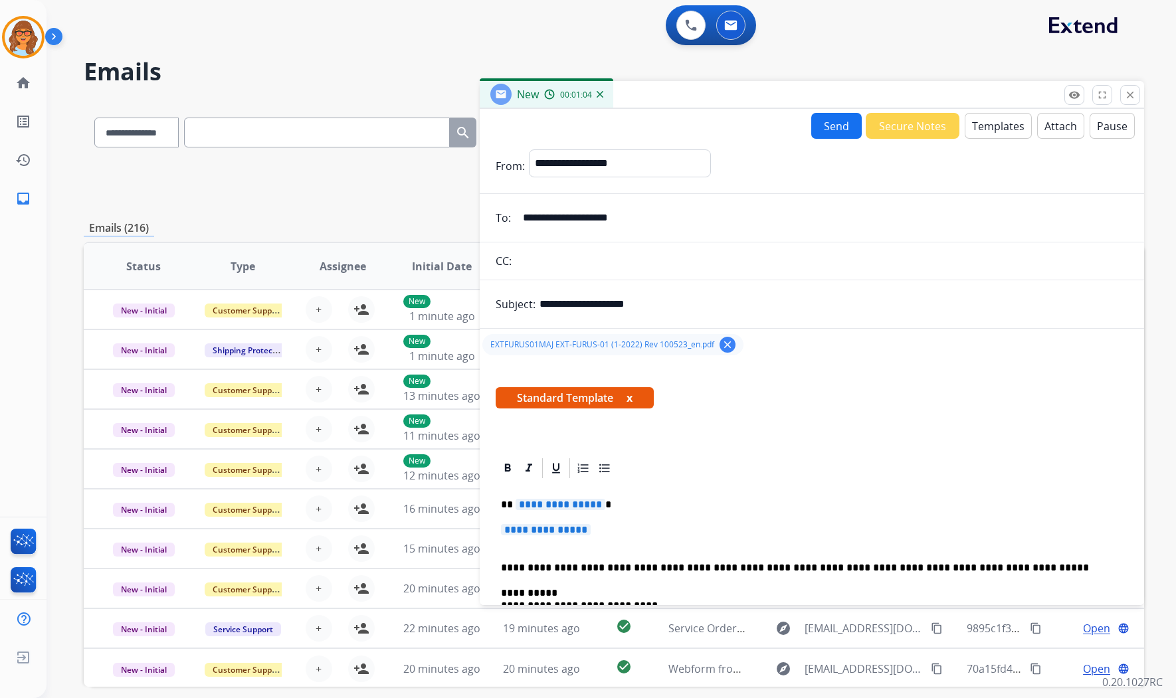
drag, startPoint x: 514, startPoint y: 502, endPoint x: 525, endPoint y: 503, distance: 10.7
click at [525, 503] on span "**********" at bounding box center [561, 504] width 90 height 11
drag, startPoint x: 513, startPoint y: 503, endPoint x: 594, endPoint y: 504, distance: 81.1
click at [594, 504] on p "**********" at bounding box center [806, 505] width 611 height 12
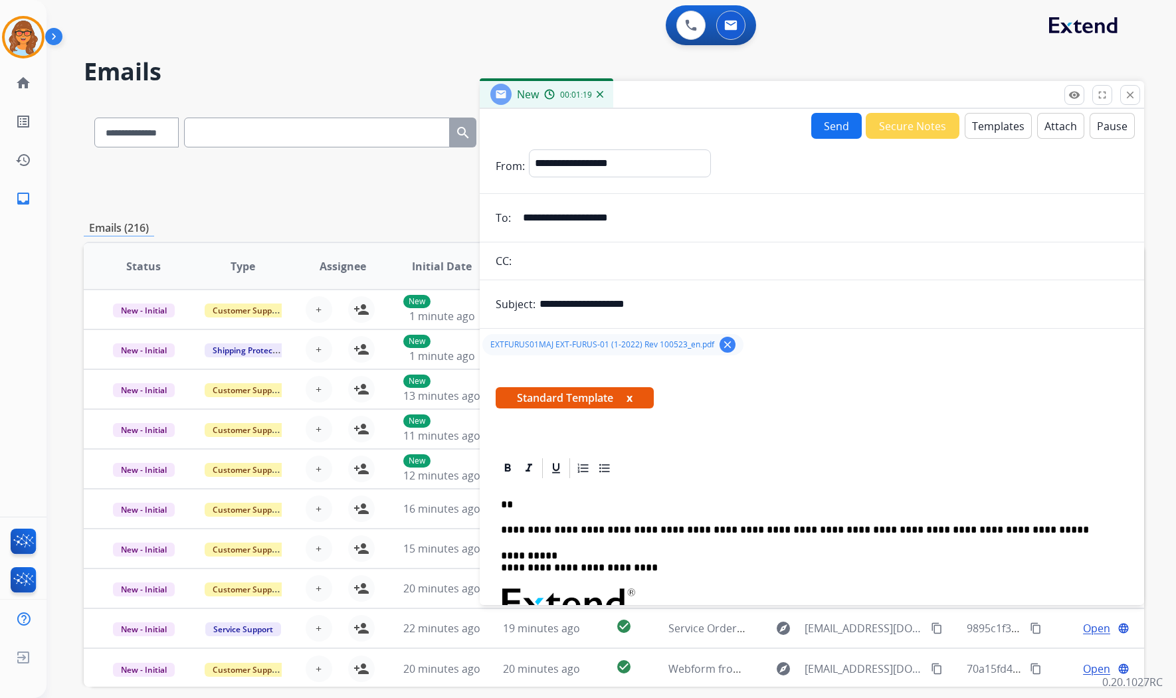
click at [522, 503] on p "**" at bounding box center [806, 505] width 611 height 12
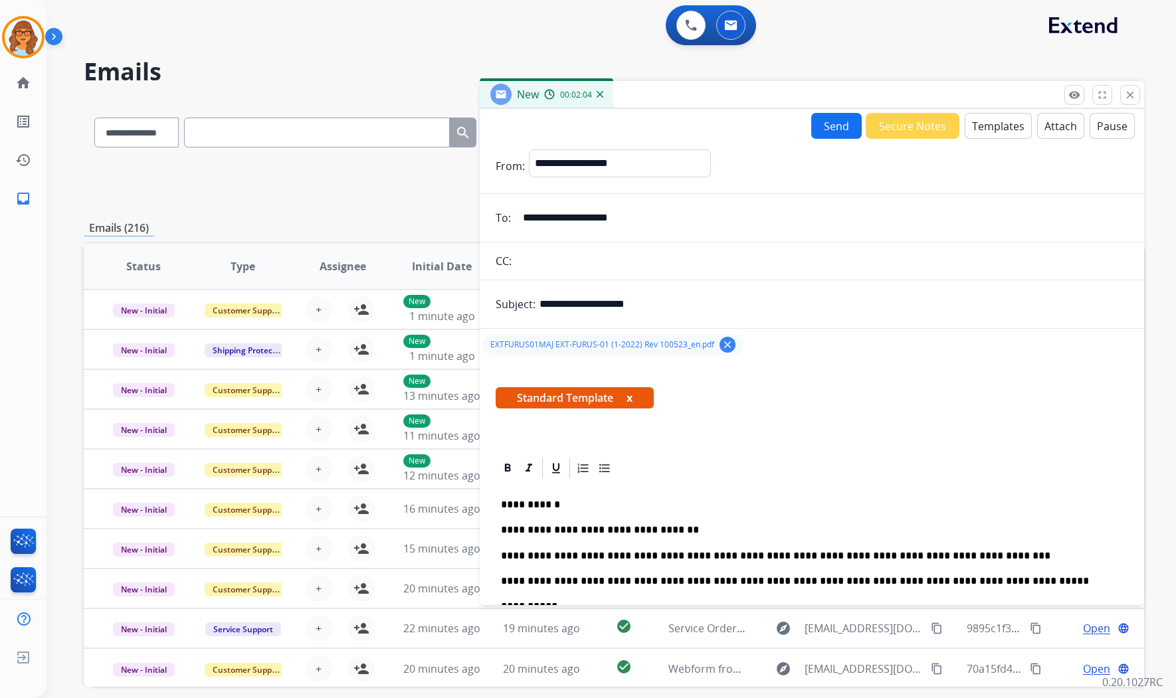
click at [827, 124] on button "Send" at bounding box center [836, 126] width 51 height 26
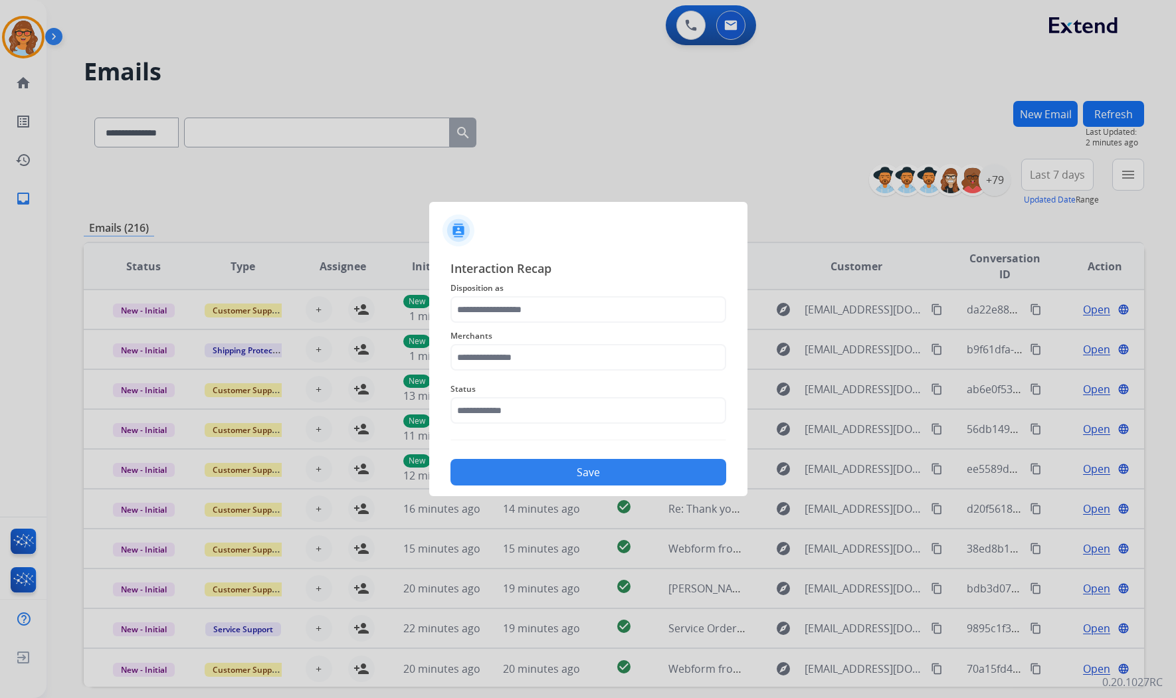
click at [493, 429] on div "Status" at bounding box center [589, 402] width 276 height 53
click at [506, 413] on input "text" at bounding box center [589, 410] width 276 height 27
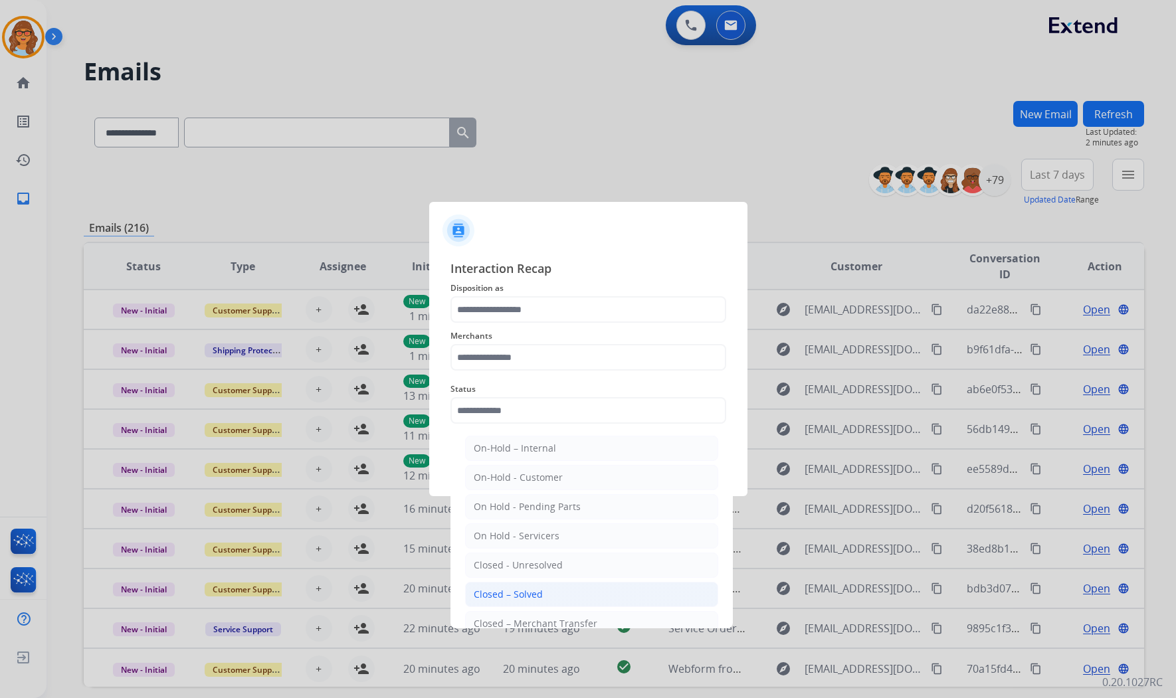
click at [527, 595] on div "Closed – Solved" at bounding box center [508, 594] width 69 height 13
type input "**********"
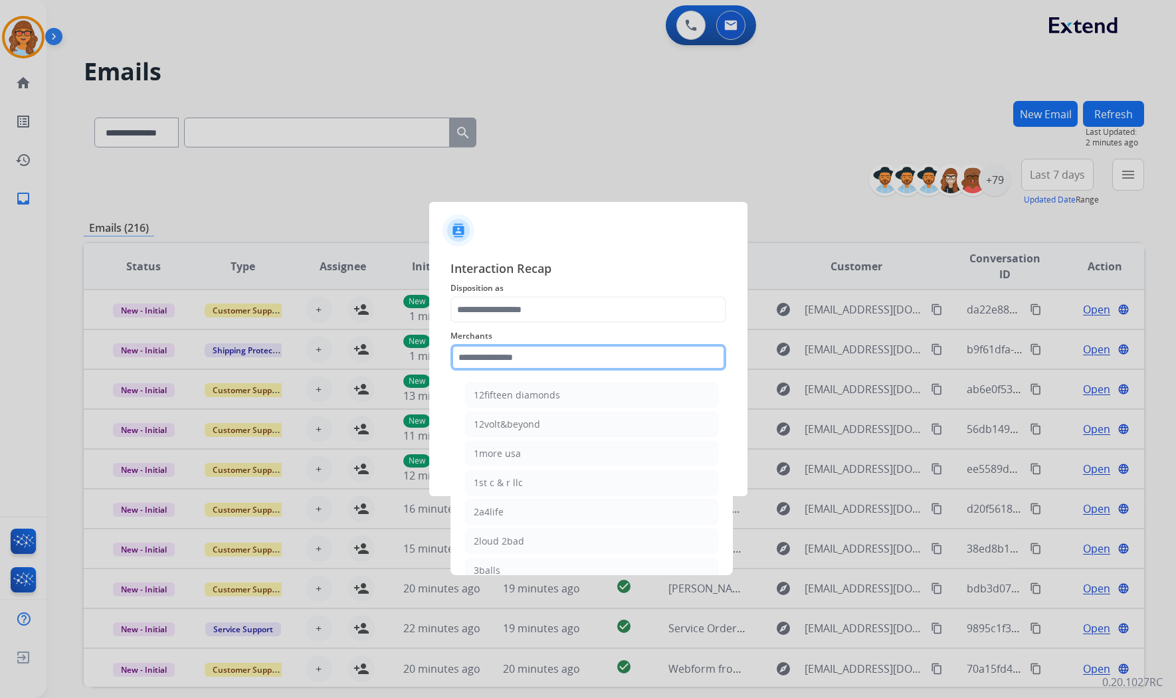
click at [520, 354] on input "text" at bounding box center [589, 357] width 276 height 27
type input "***"
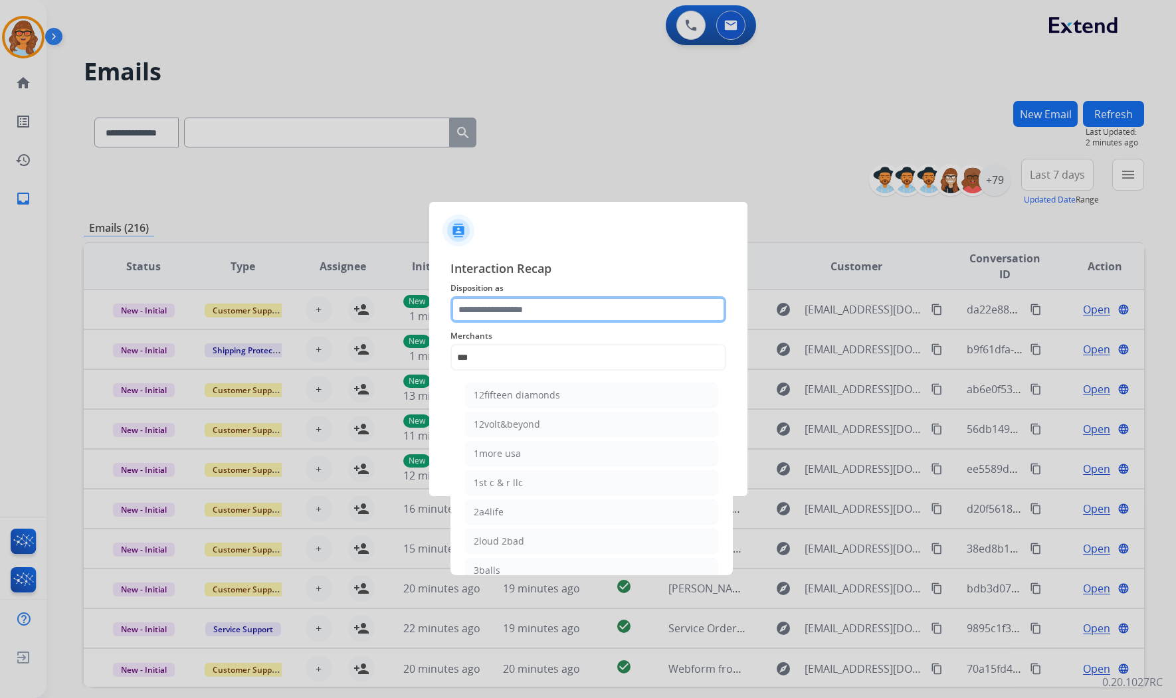
type input "**********"
click at [490, 307] on input "**********" at bounding box center [589, 309] width 276 height 27
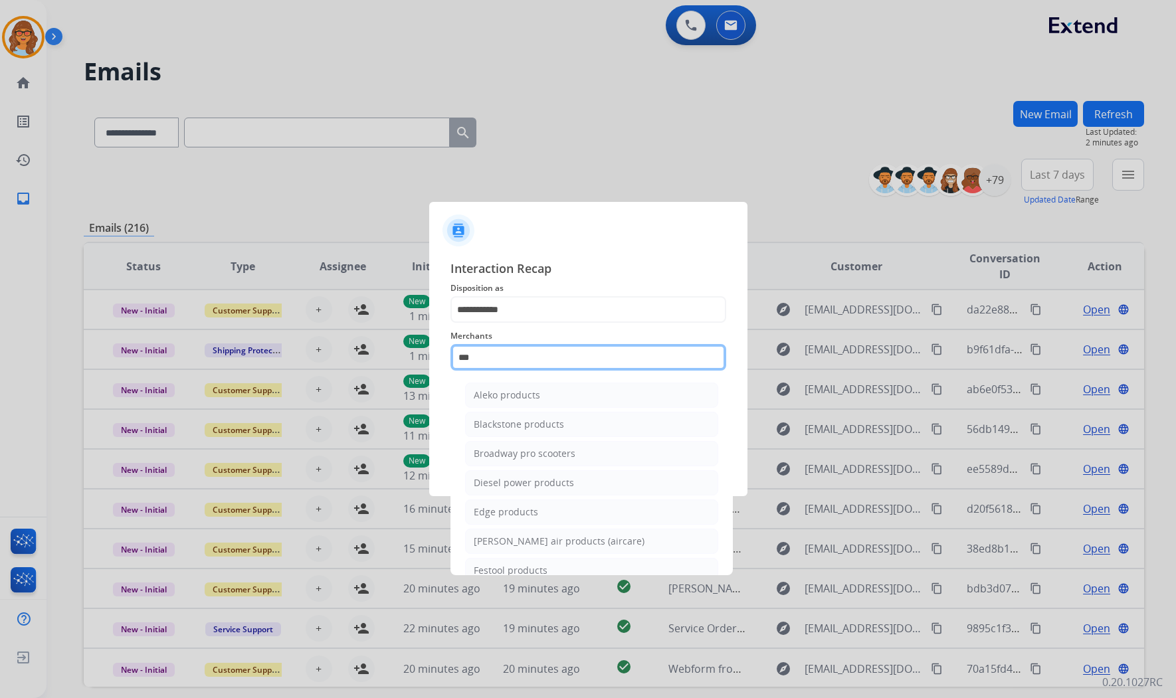
click at [463, 362] on input "***" at bounding box center [589, 357] width 276 height 27
click at [496, 357] on input "***" at bounding box center [589, 357] width 276 height 27
type input "*"
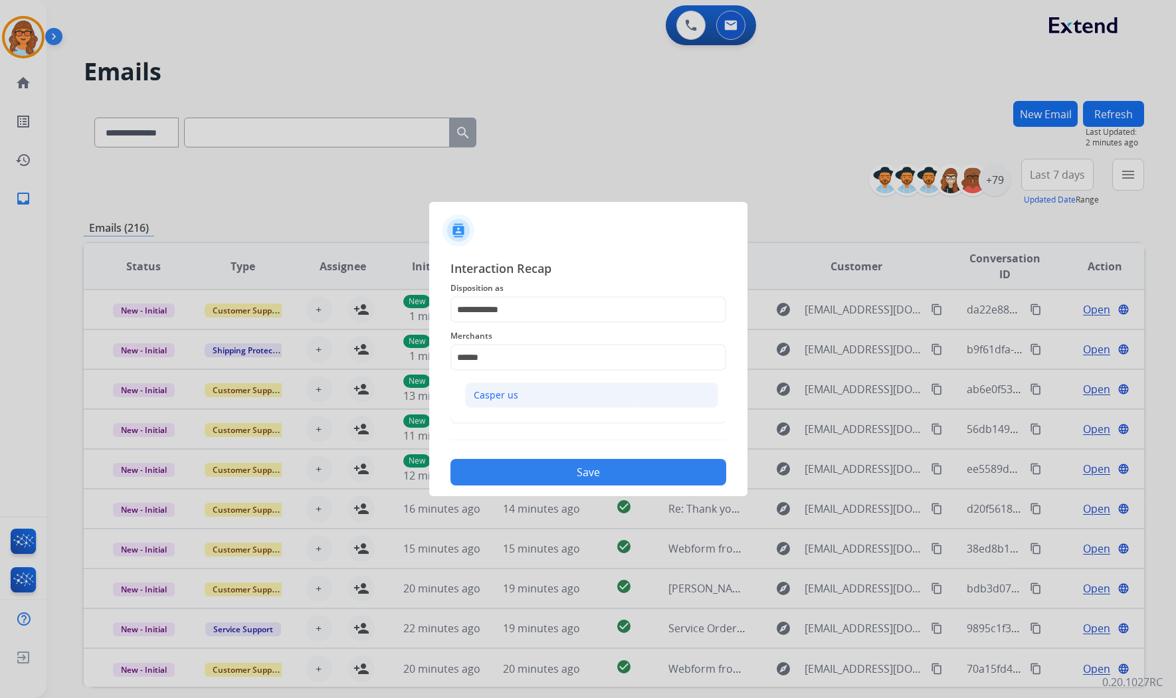
click at [496, 393] on div "Casper us" at bounding box center [496, 395] width 45 height 13
type input "*********"
click at [587, 473] on button "Save" at bounding box center [589, 472] width 276 height 27
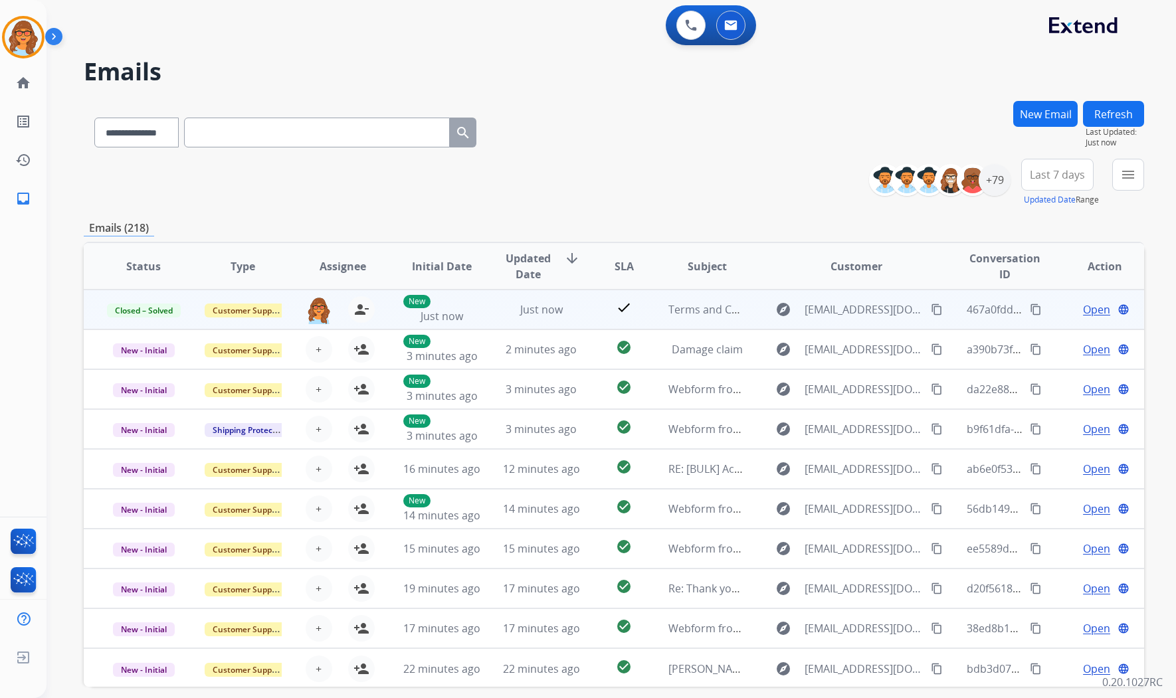
click at [1030, 309] on mat-icon "content_copy" at bounding box center [1036, 310] width 12 height 12
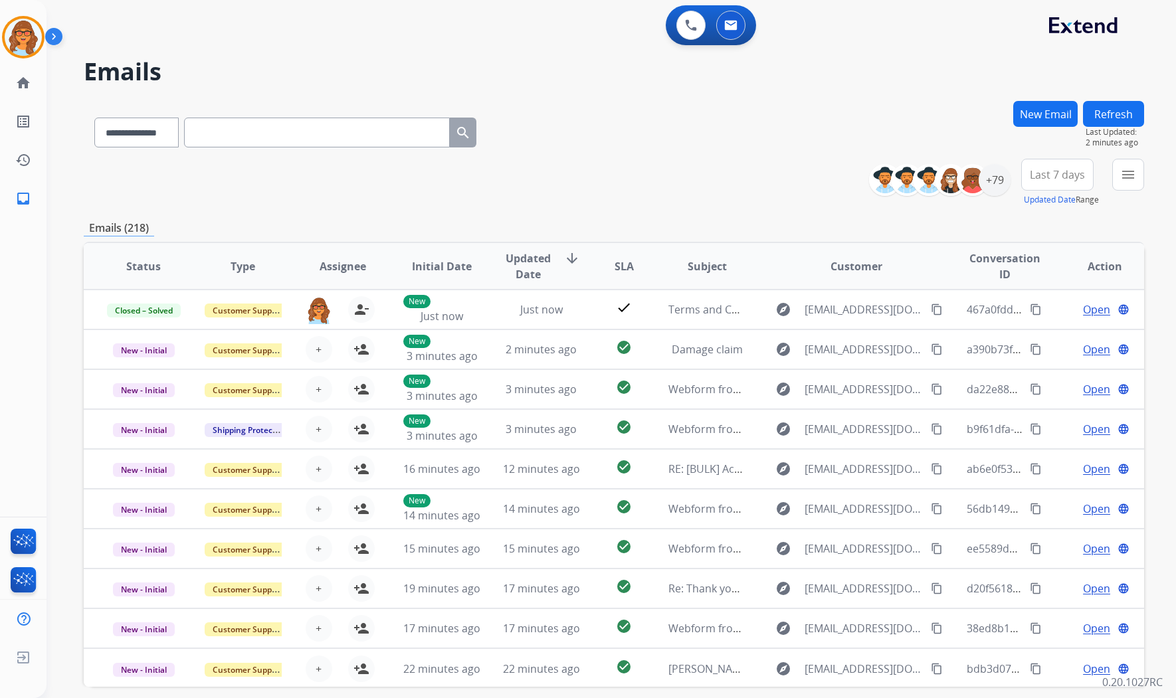
drag, startPoint x: 30, startPoint y: 48, endPoint x: 49, endPoint y: 47, distance: 19.3
click at [30, 48] on img at bounding box center [23, 37] width 37 height 37
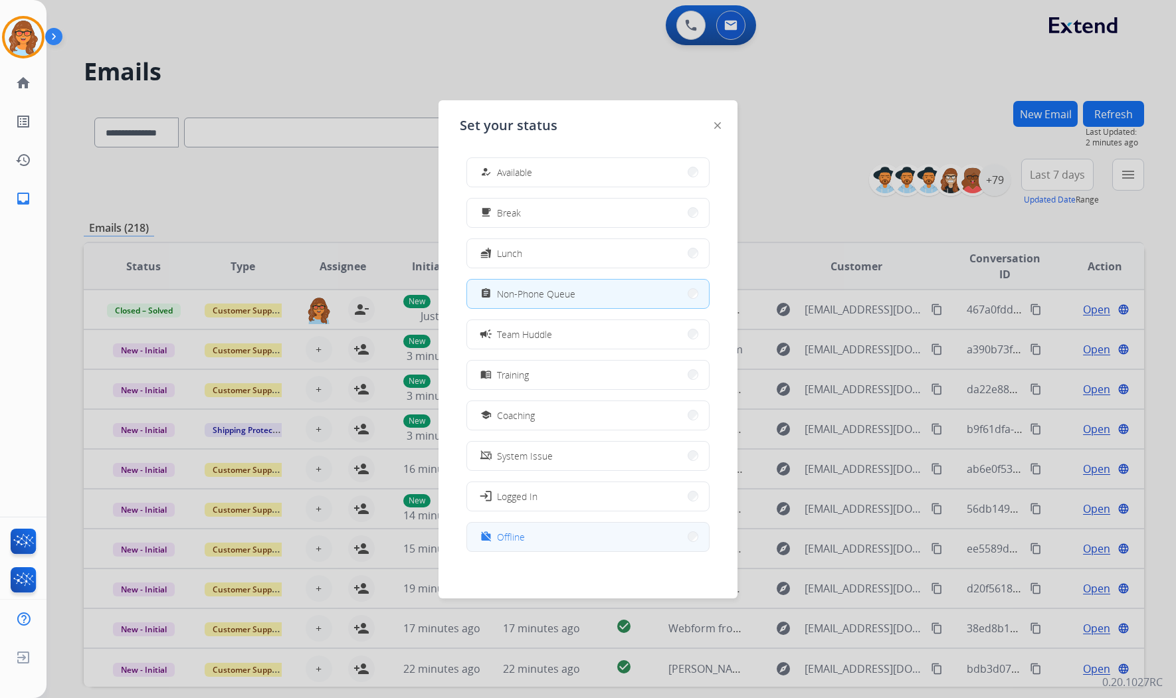
click at [545, 543] on button "work_off Offline" at bounding box center [588, 537] width 242 height 29
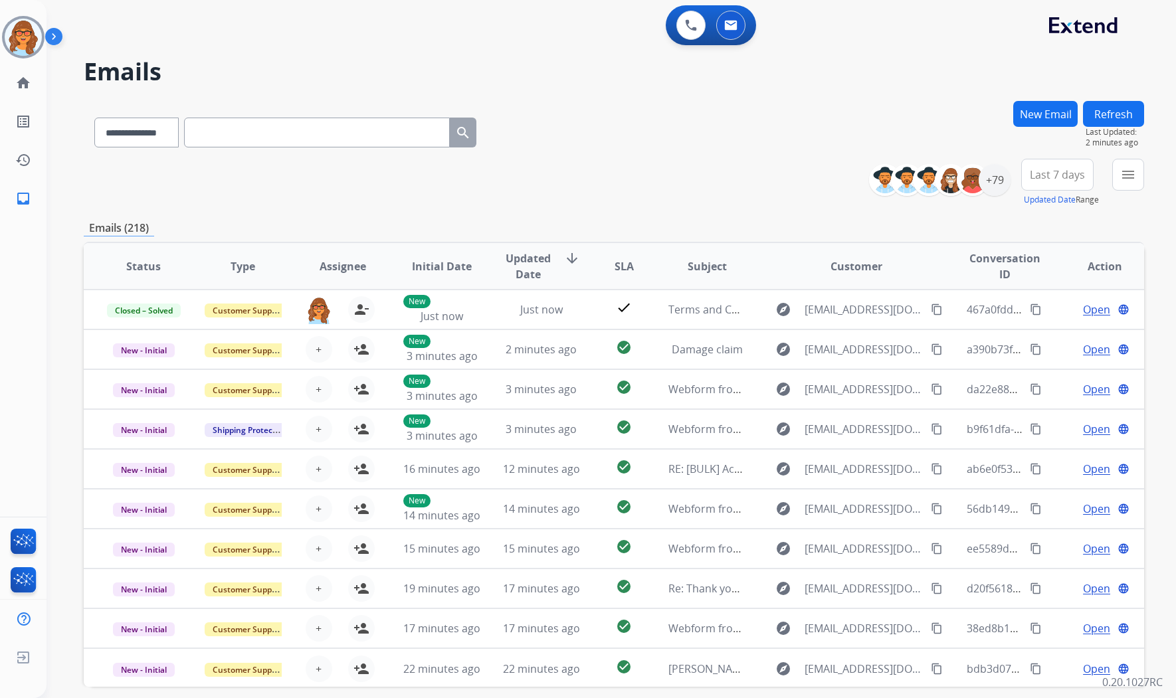
drag, startPoint x: 28, startPoint y: 37, endPoint x: 49, endPoint y: 47, distance: 23.5
click at [28, 37] on img at bounding box center [23, 37] width 37 height 37
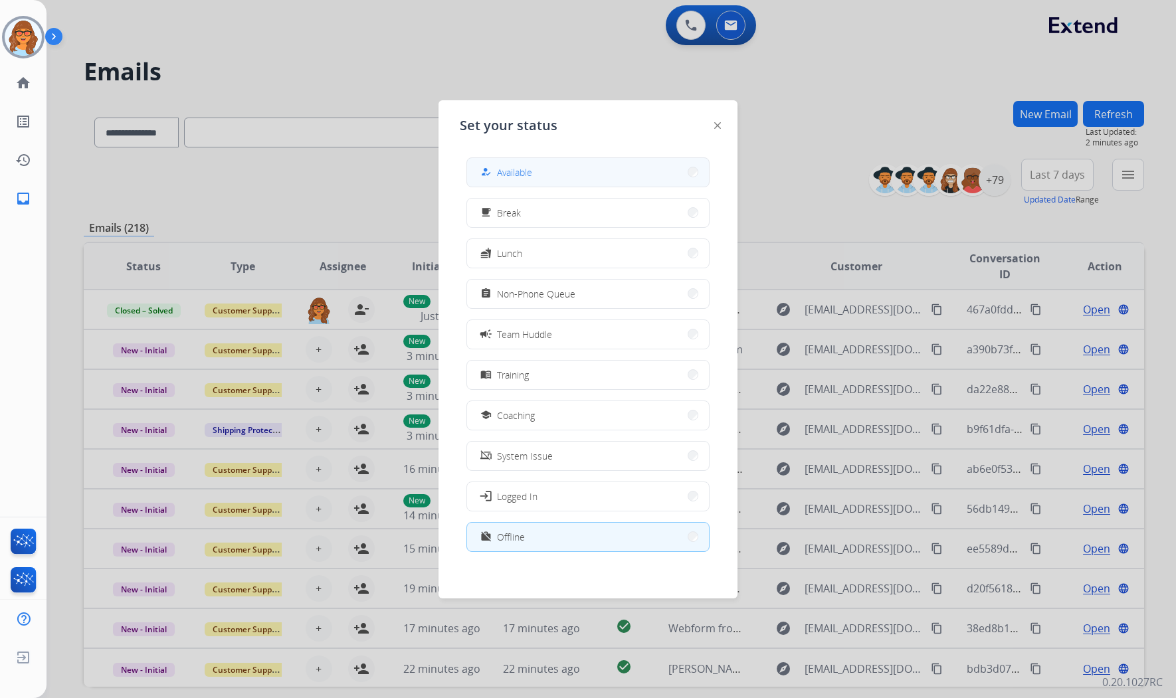
click at [526, 169] on span "Available" at bounding box center [514, 172] width 35 height 14
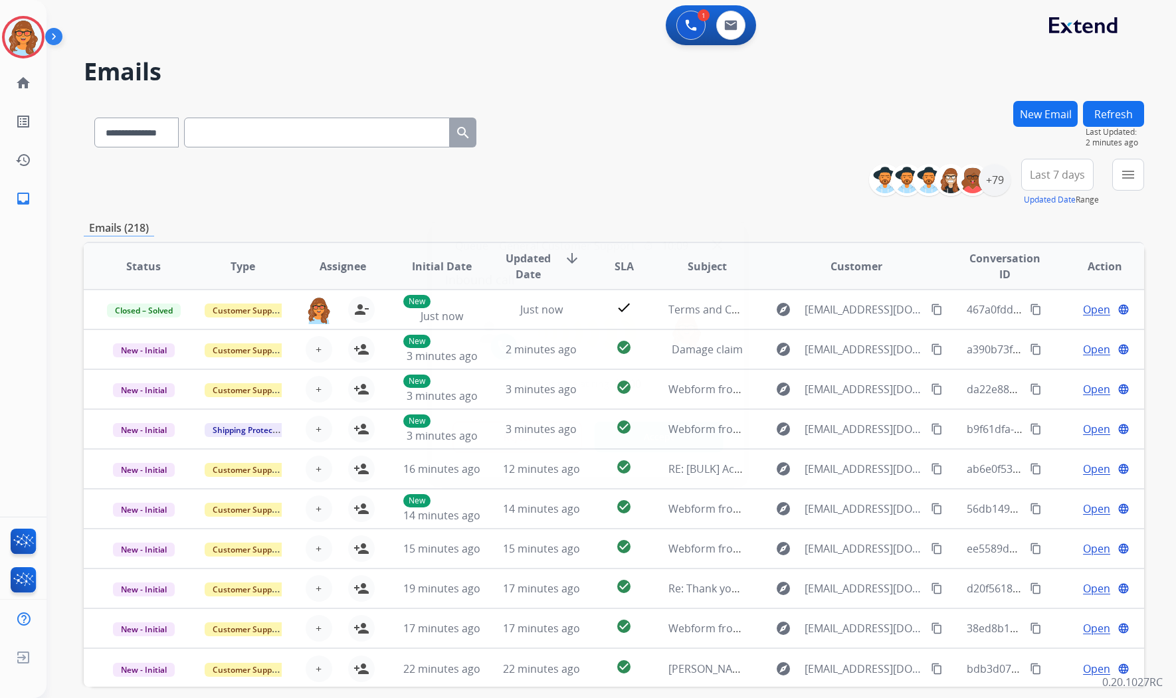
click at [23, 40] on div at bounding box center [588, 349] width 1176 height 698
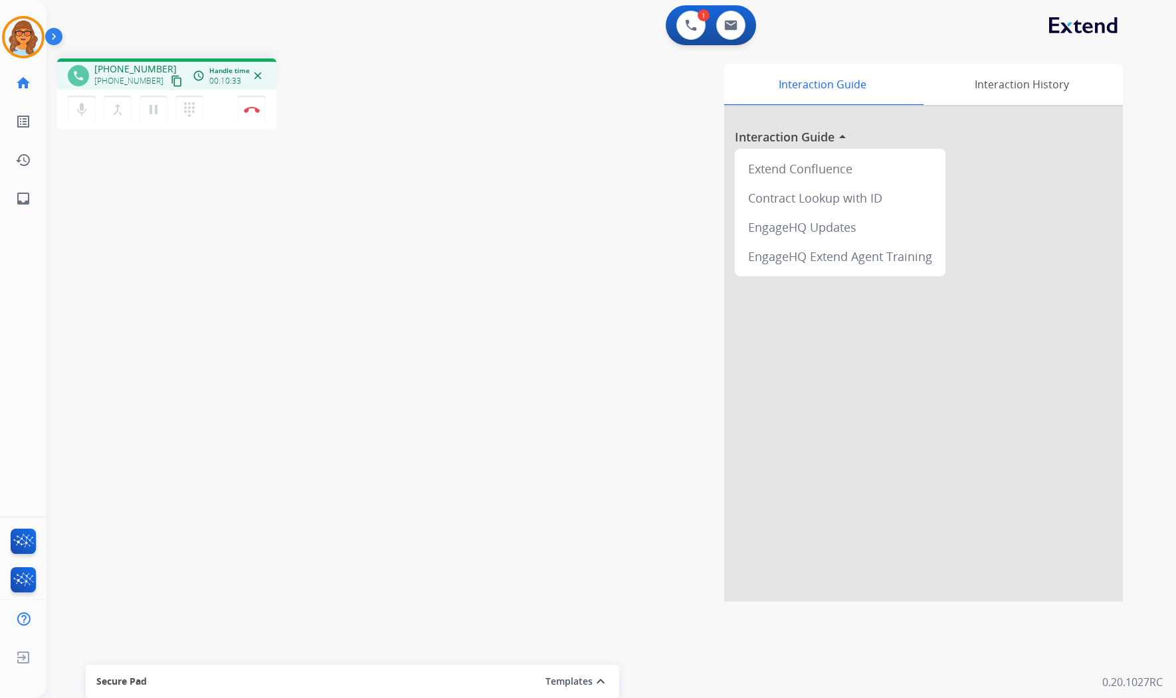
click at [171, 75] on mat-icon "content_copy" at bounding box center [177, 81] width 12 height 12
click at [144, 108] on button "pause Hold" at bounding box center [154, 110] width 28 height 28
click at [85, 118] on button "mic Mute" at bounding box center [82, 110] width 28 height 28
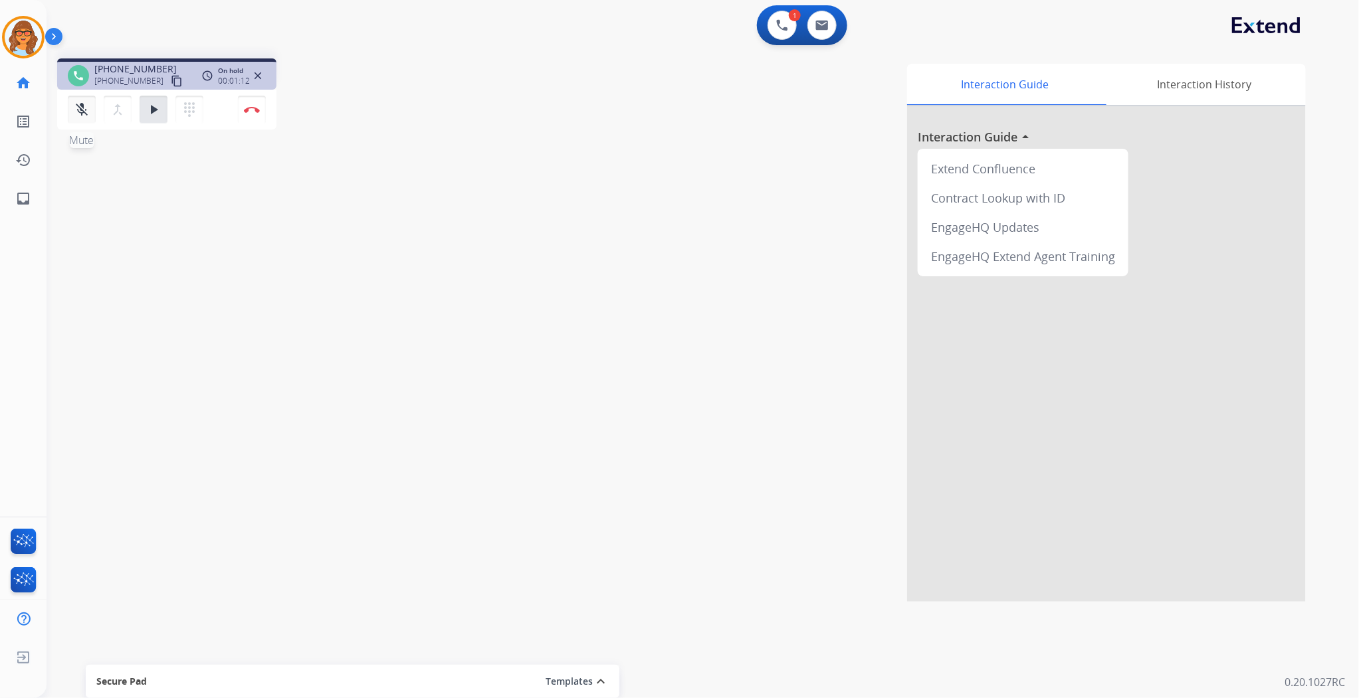
click at [78, 116] on mat-icon "mic_off" at bounding box center [82, 110] width 16 height 16
drag, startPoint x: 150, startPoint y: 110, endPoint x: 163, endPoint y: 132, distance: 25.3
click at [150, 109] on mat-icon "play_arrow" at bounding box center [154, 110] width 16 height 16
drag, startPoint x: 352, startPoint y: 77, endPoint x: 393, endPoint y: 158, distance: 90.4
click at [352, 77] on div "phone [PHONE_NUMBER] [PHONE_NUMBER] content_copy access_time Call metrics Queue…" at bounding box center [249, 95] width 385 height 75
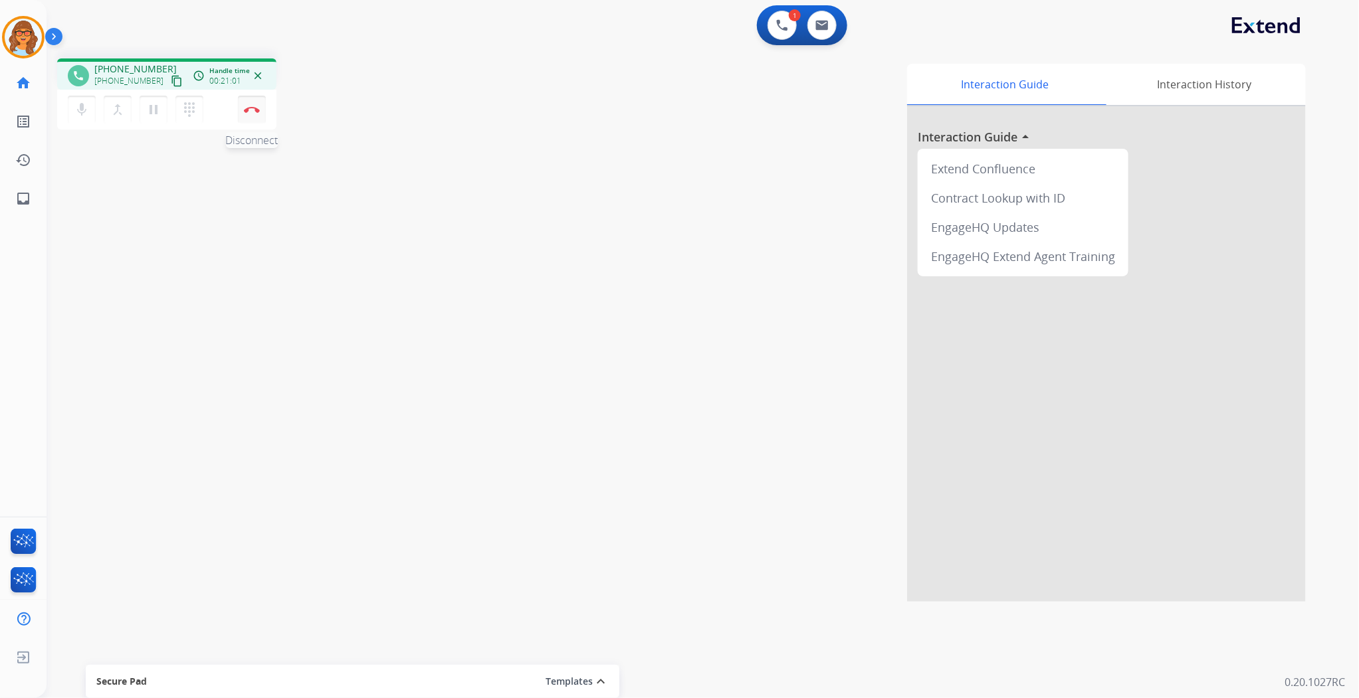
click at [248, 115] on button "Disconnect" at bounding box center [252, 110] width 28 height 28
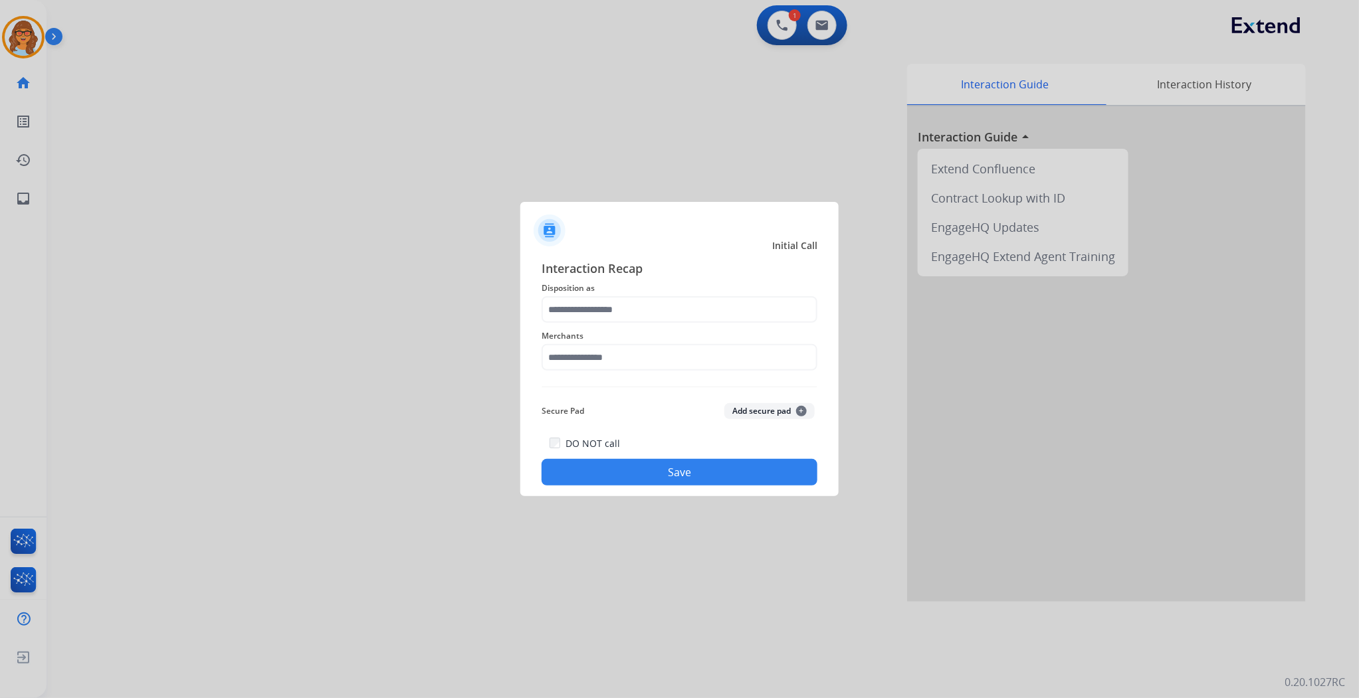
drag, startPoint x: 17, startPoint y: 37, endPoint x: 74, endPoint y: 50, distance: 58.5
click at [21, 38] on div at bounding box center [679, 349] width 1359 height 698
click at [689, 304] on input "text" at bounding box center [680, 309] width 276 height 27
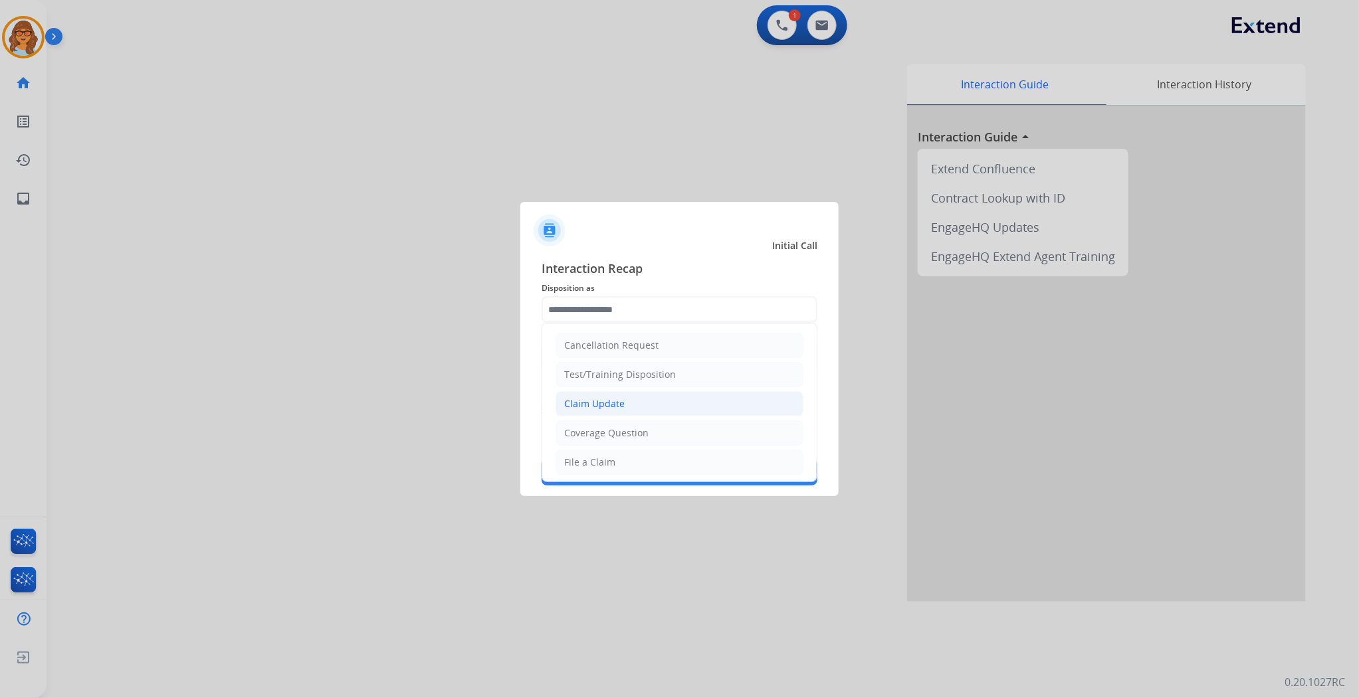
click at [637, 407] on li "Claim Update" at bounding box center [680, 403] width 248 height 25
type input "**********"
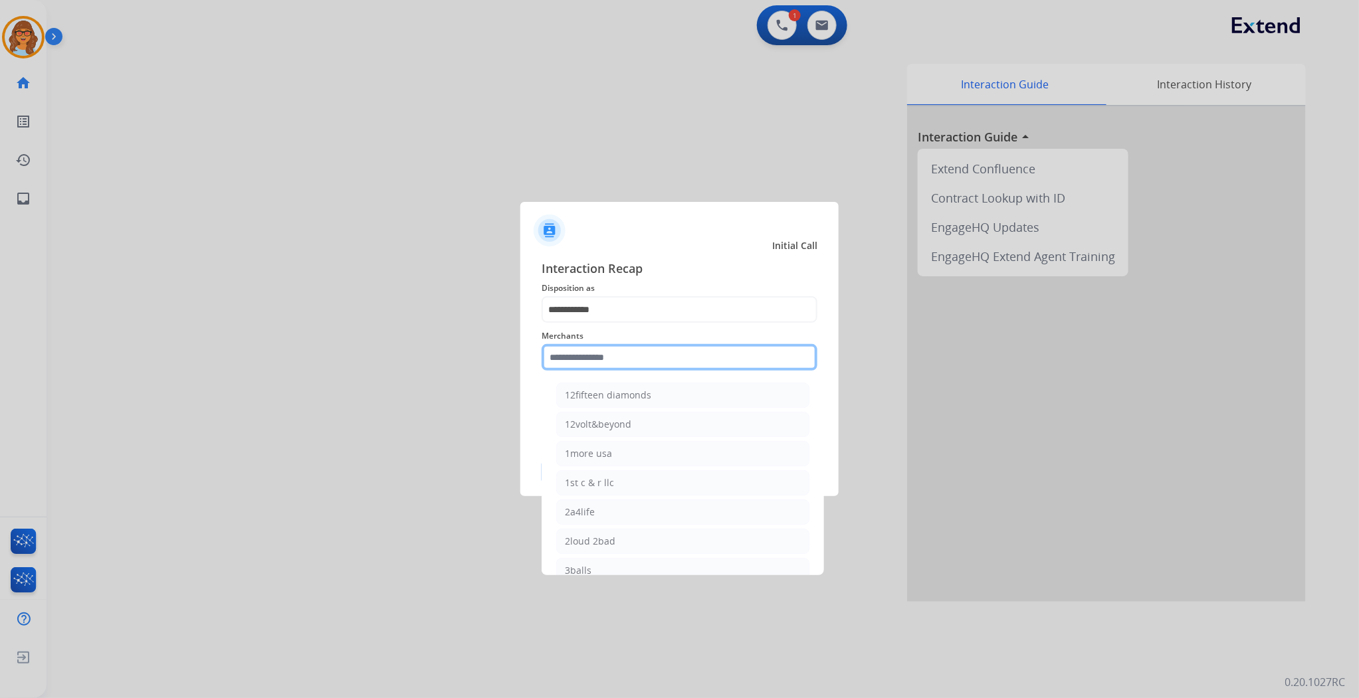
click at [613, 362] on input "text" at bounding box center [680, 357] width 276 height 27
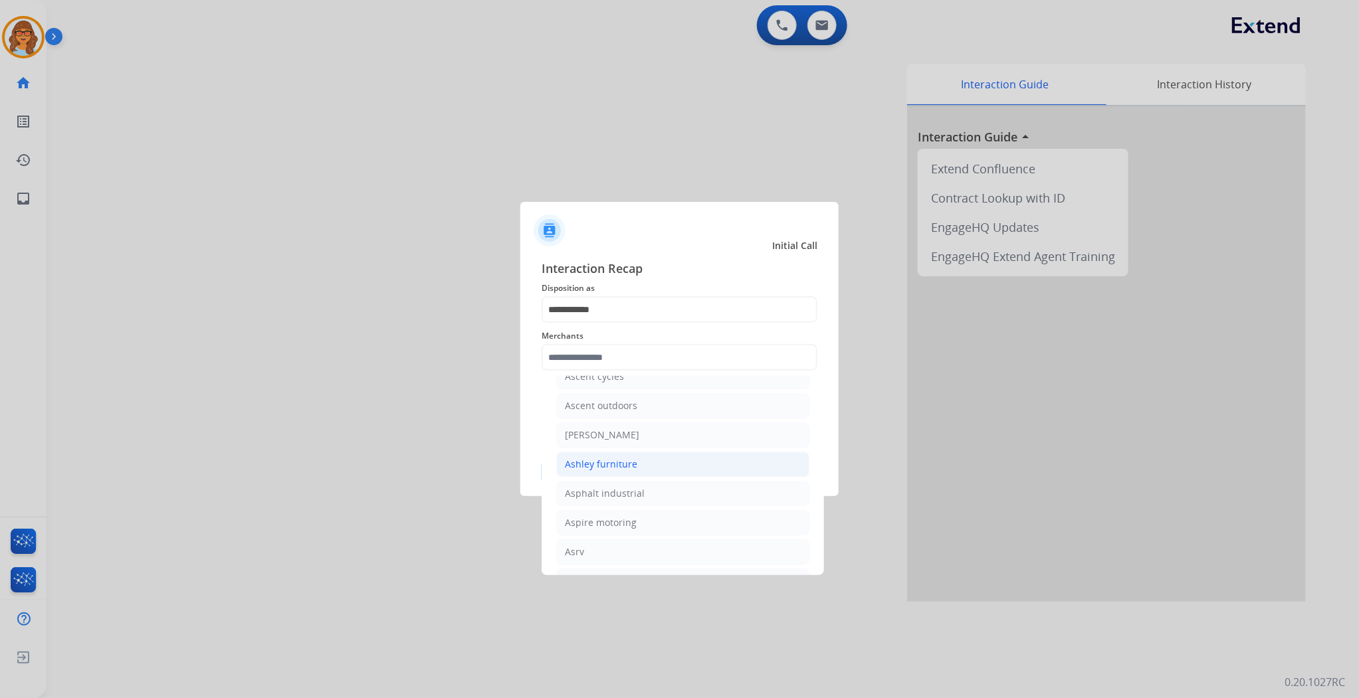
click at [596, 469] on div "Ashley furniture" at bounding box center [601, 464] width 72 height 13
type input "**********"
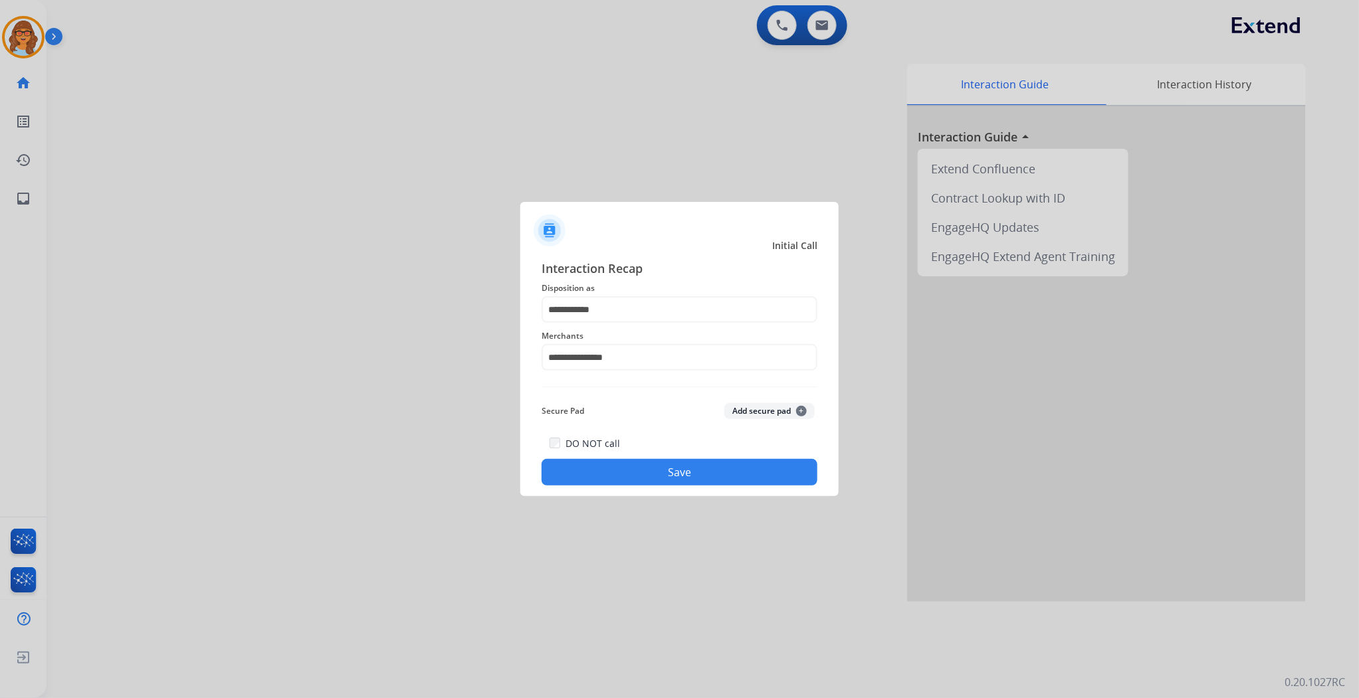
click at [681, 471] on button "Save" at bounding box center [680, 472] width 276 height 27
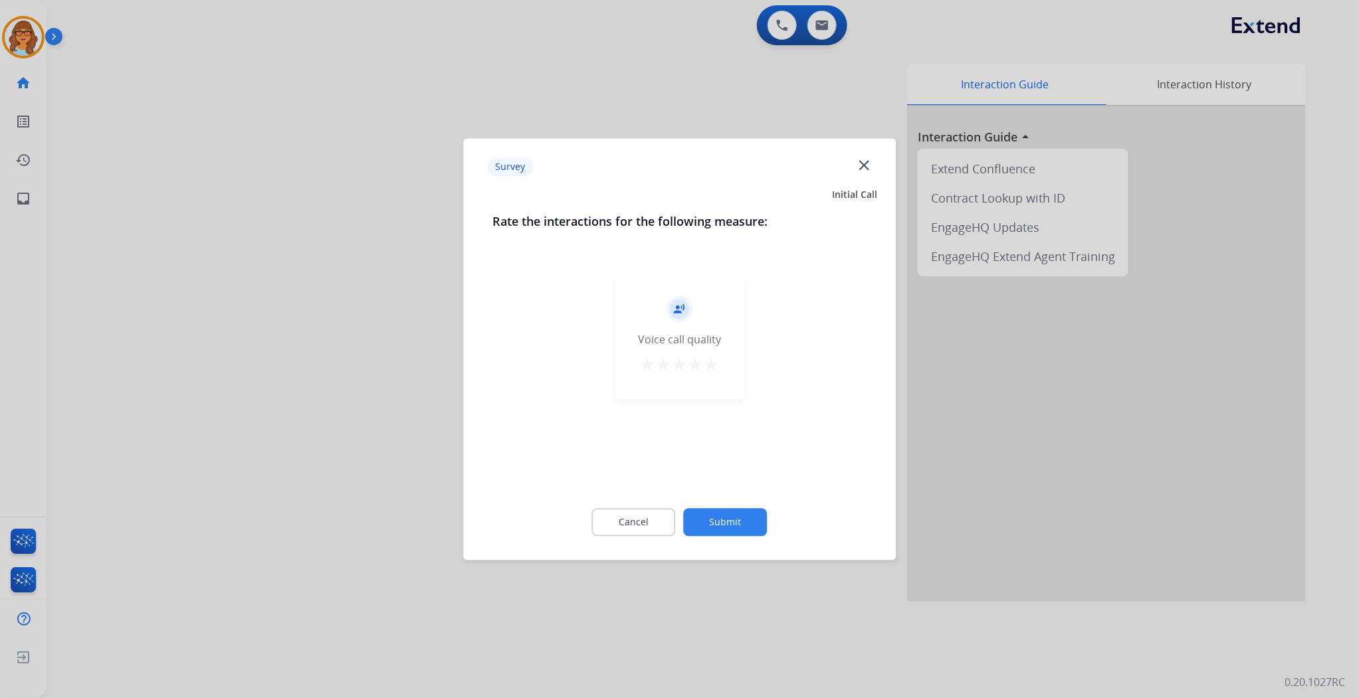
click at [718, 367] on mat-icon "star" at bounding box center [712, 365] width 16 height 16
click at [751, 519] on button "Submit" at bounding box center [726, 522] width 84 height 28
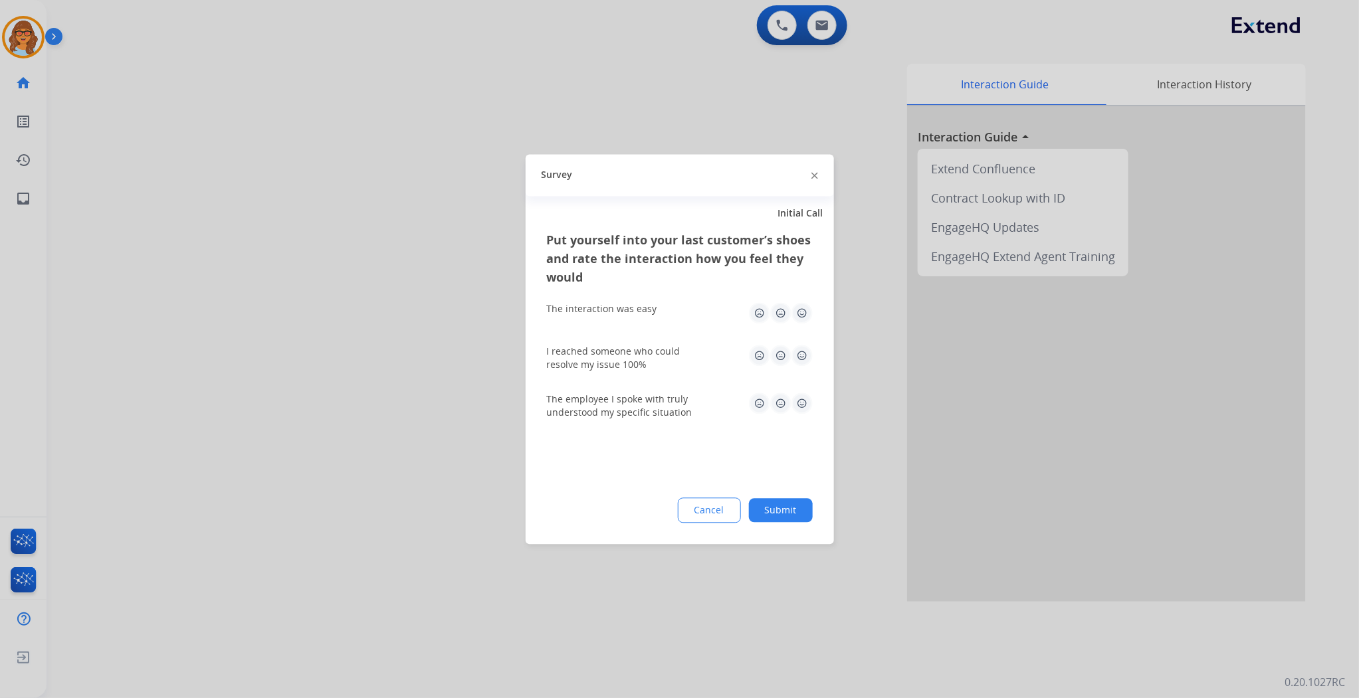
click at [805, 314] on img at bounding box center [802, 312] width 21 height 21
click at [805, 353] on img at bounding box center [802, 355] width 21 height 21
click at [804, 403] on img at bounding box center [802, 403] width 21 height 21
click at [789, 510] on button "Submit" at bounding box center [781, 510] width 64 height 24
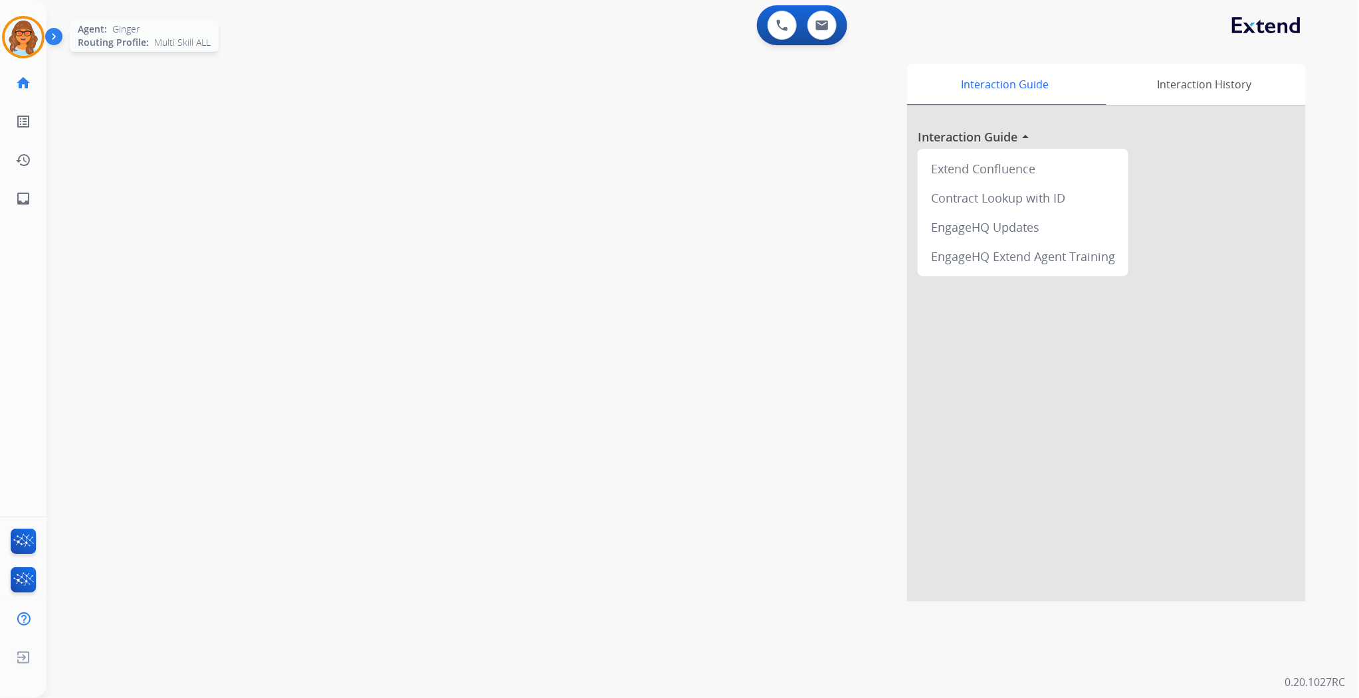
click at [37, 37] on img at bounding box center [23, 37] width 37 height 37
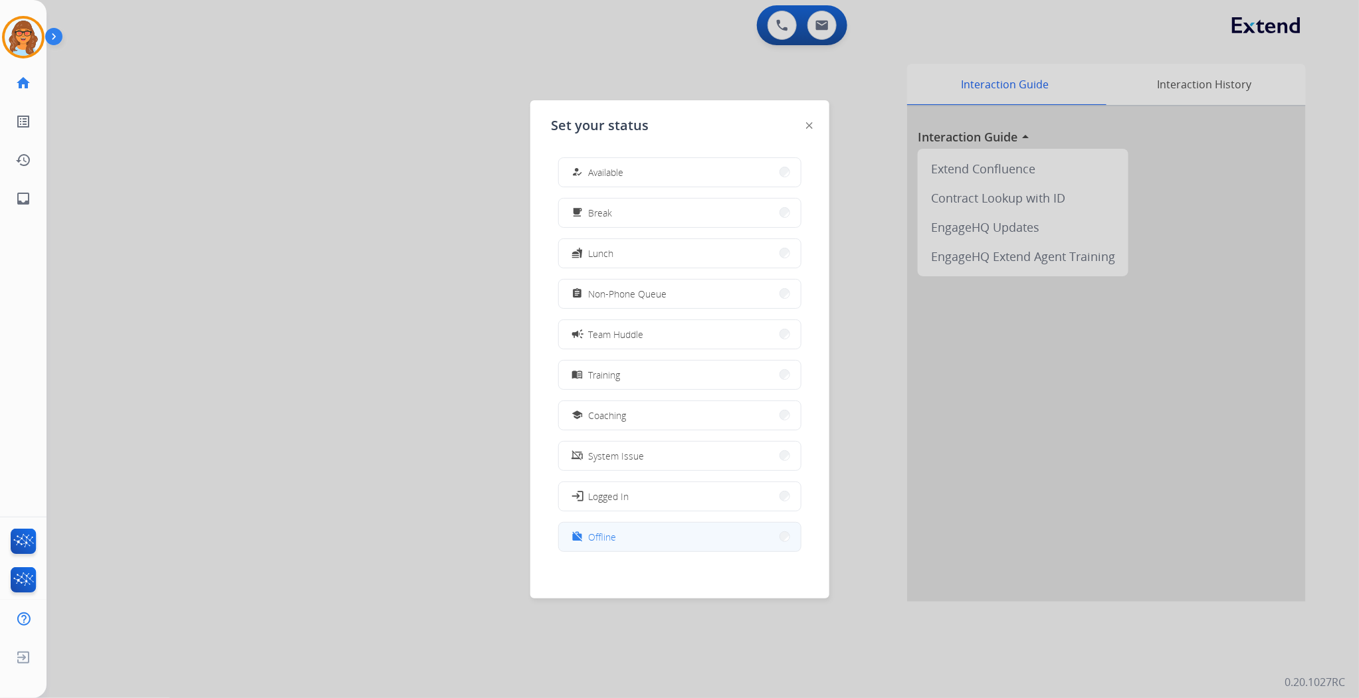
click at [632, 542] on button "work_off Offline" at bounding box center [680, 537] width 242 height 29
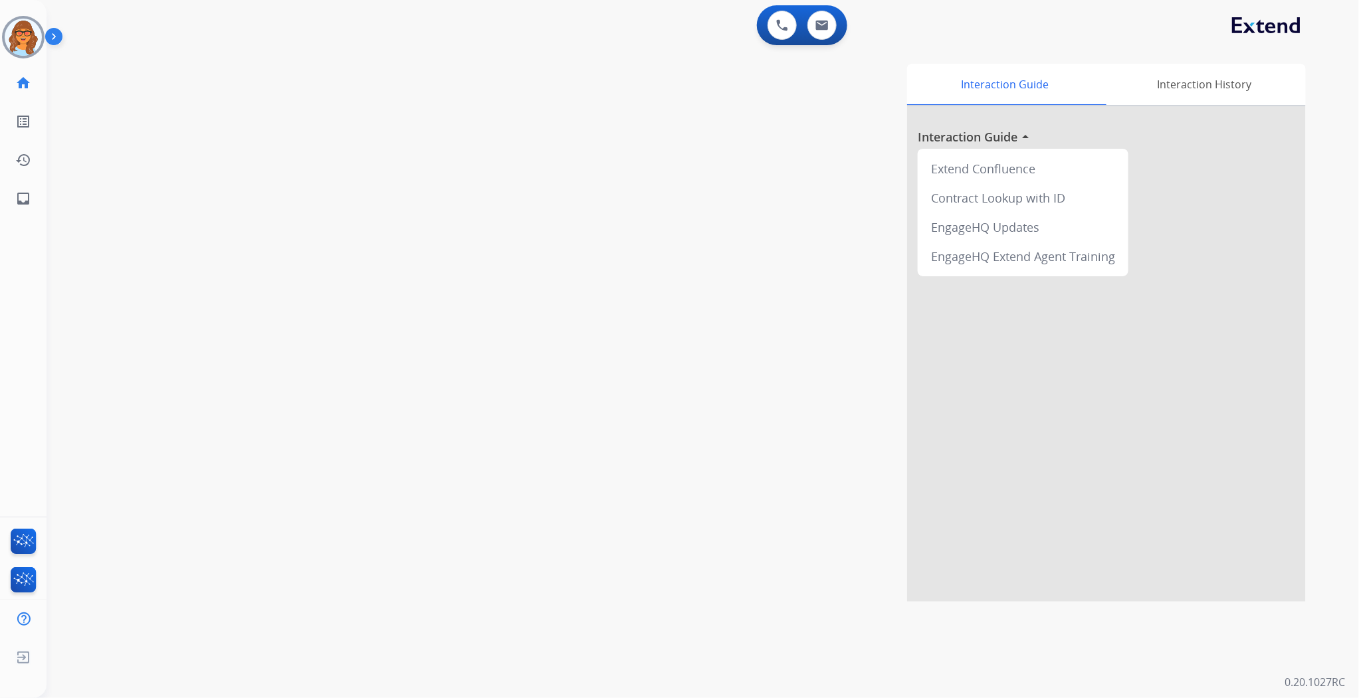
drag, startPoint x: 421, startPoint y: 55, endPoint x: 434, endPoint y: 54, distance: 13.4
click at [421, 55] on div "swap_horiz Break voice bridge close_fullscreen Connect 3-Way Call merge_type Se…" at bounding box center [687, 325] width 1281 height 554
